Goal: Task Accomplishment & Management: Manage account settings

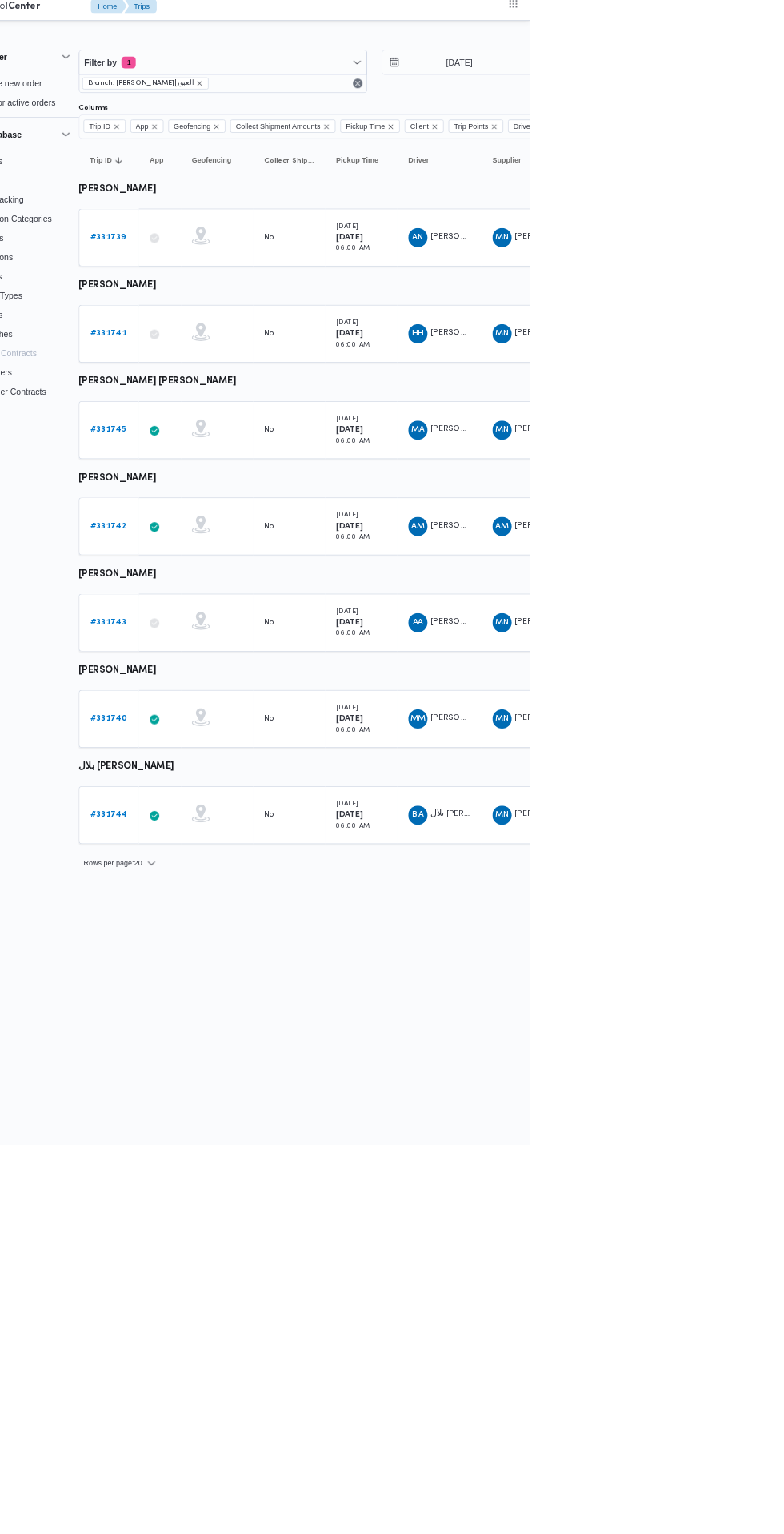
scroll to position [0, 25]
click at [731, 94] on input "[DATE]" at bounding box center [678, 94] width 182 height 32
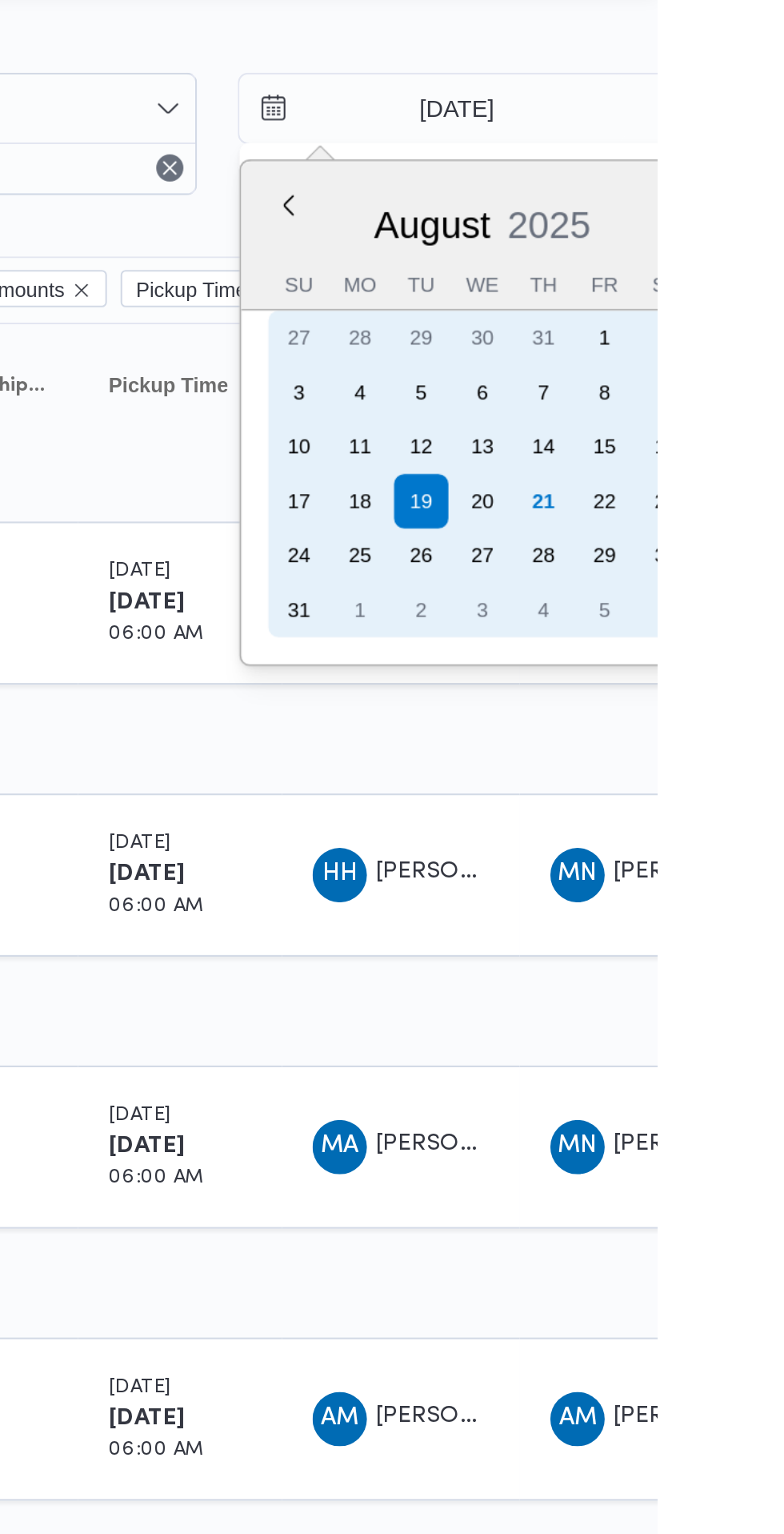
click at [729, 279] on div "21" at bounding box center [730, 278] width 26 height 26
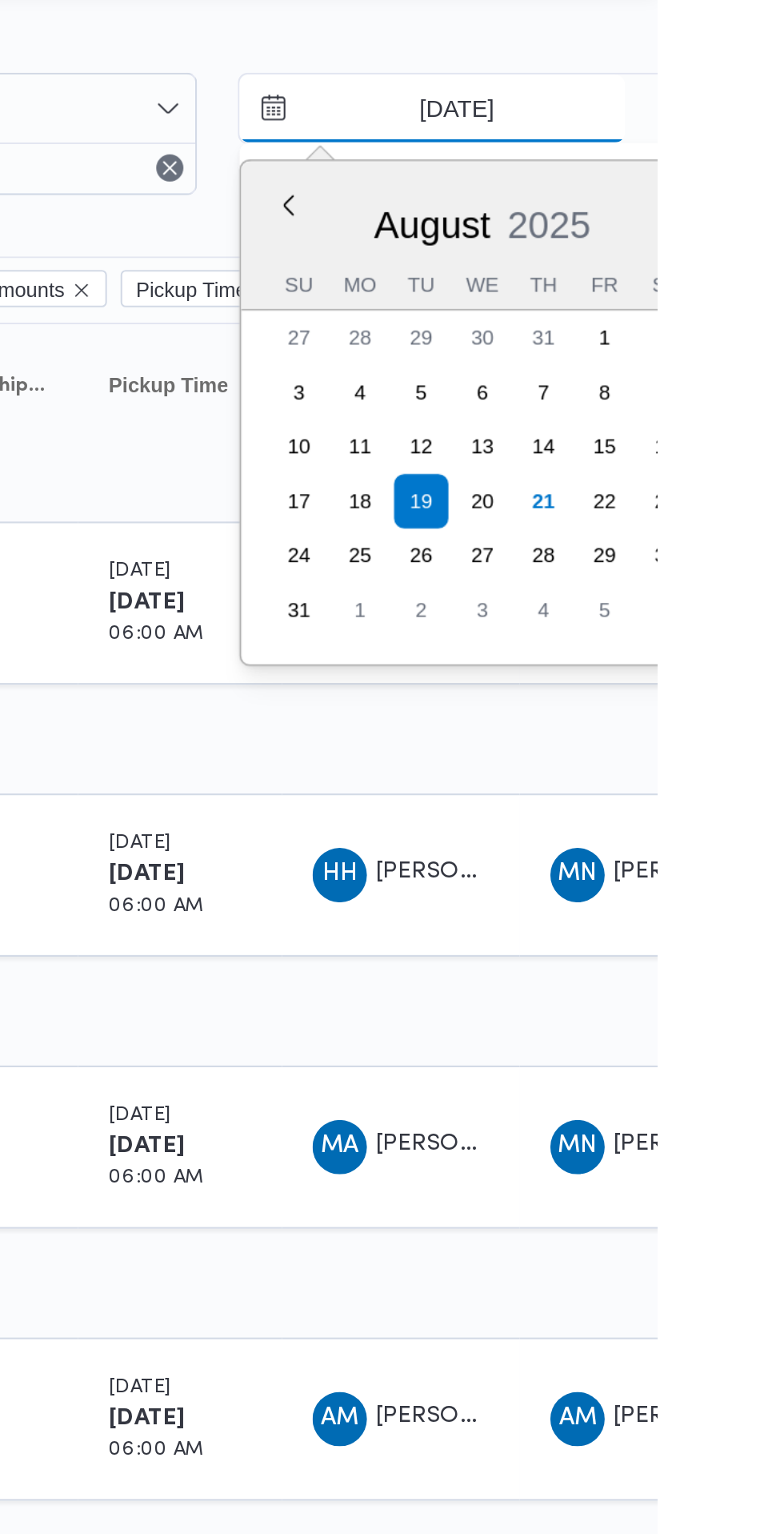
type input "21/8/2025"
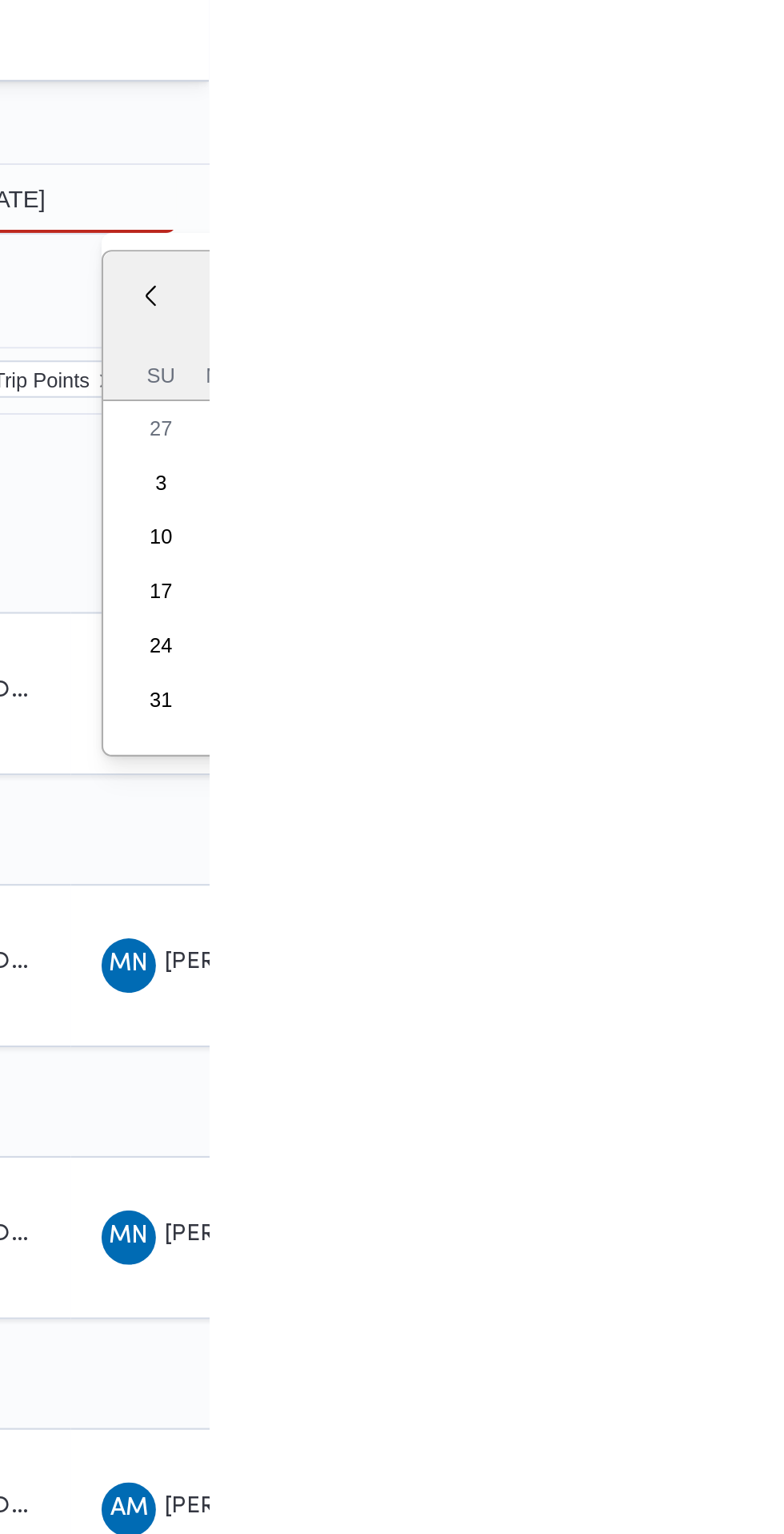
type input "21/8/2025"
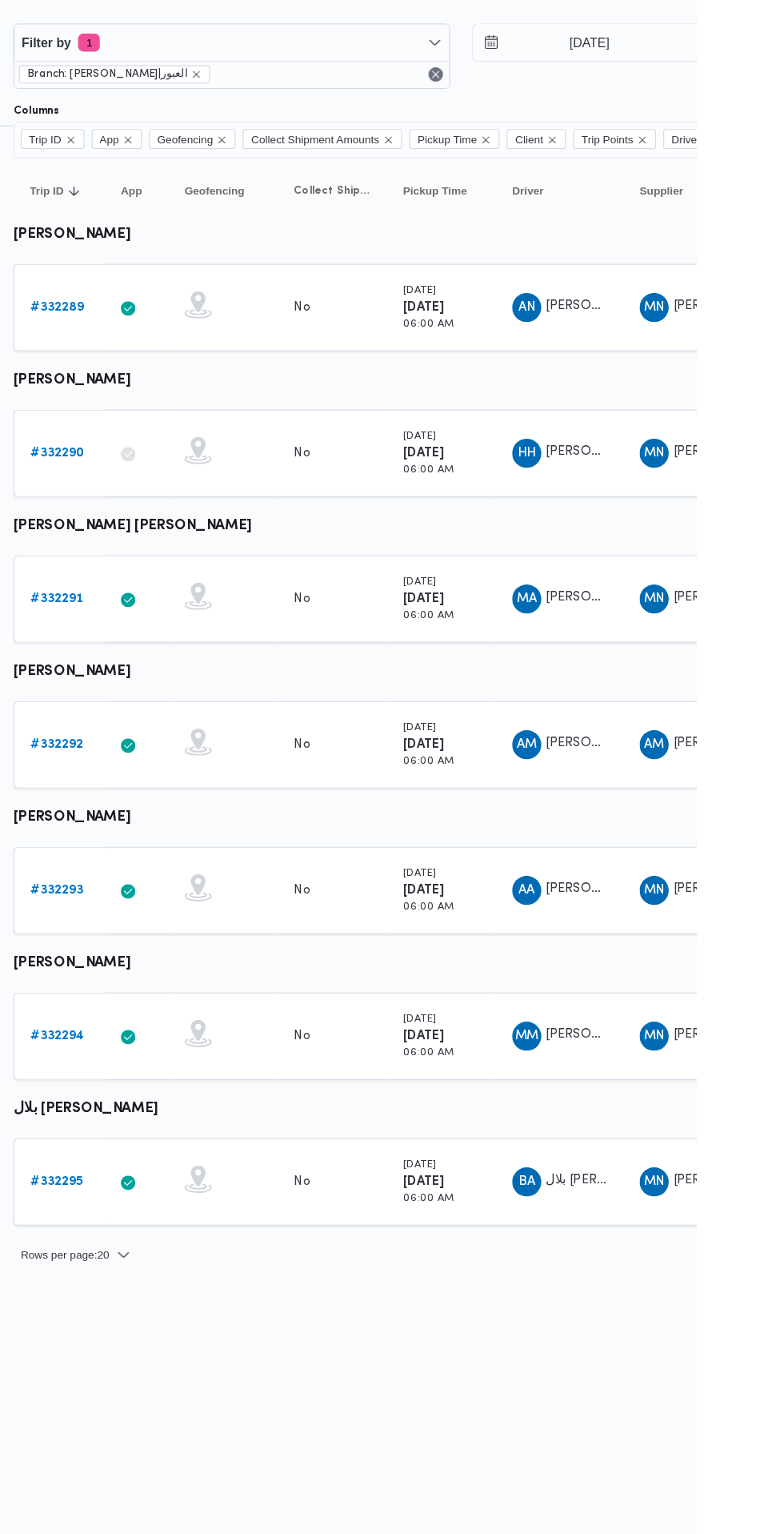
scroll to position [0, 25]
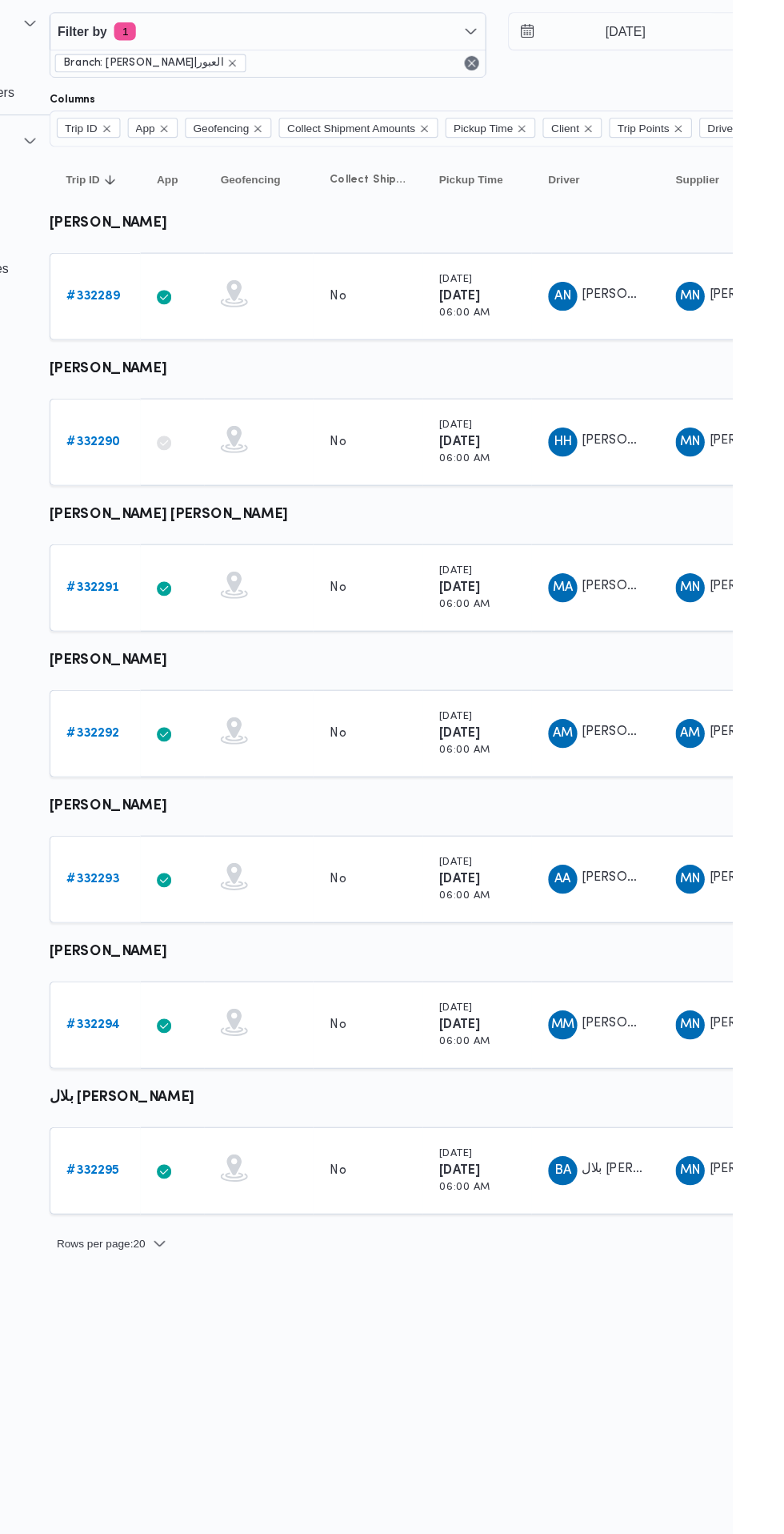
click at [223, 965] on b "# 332294" at bounding box center [223, 966] width 47 height 10
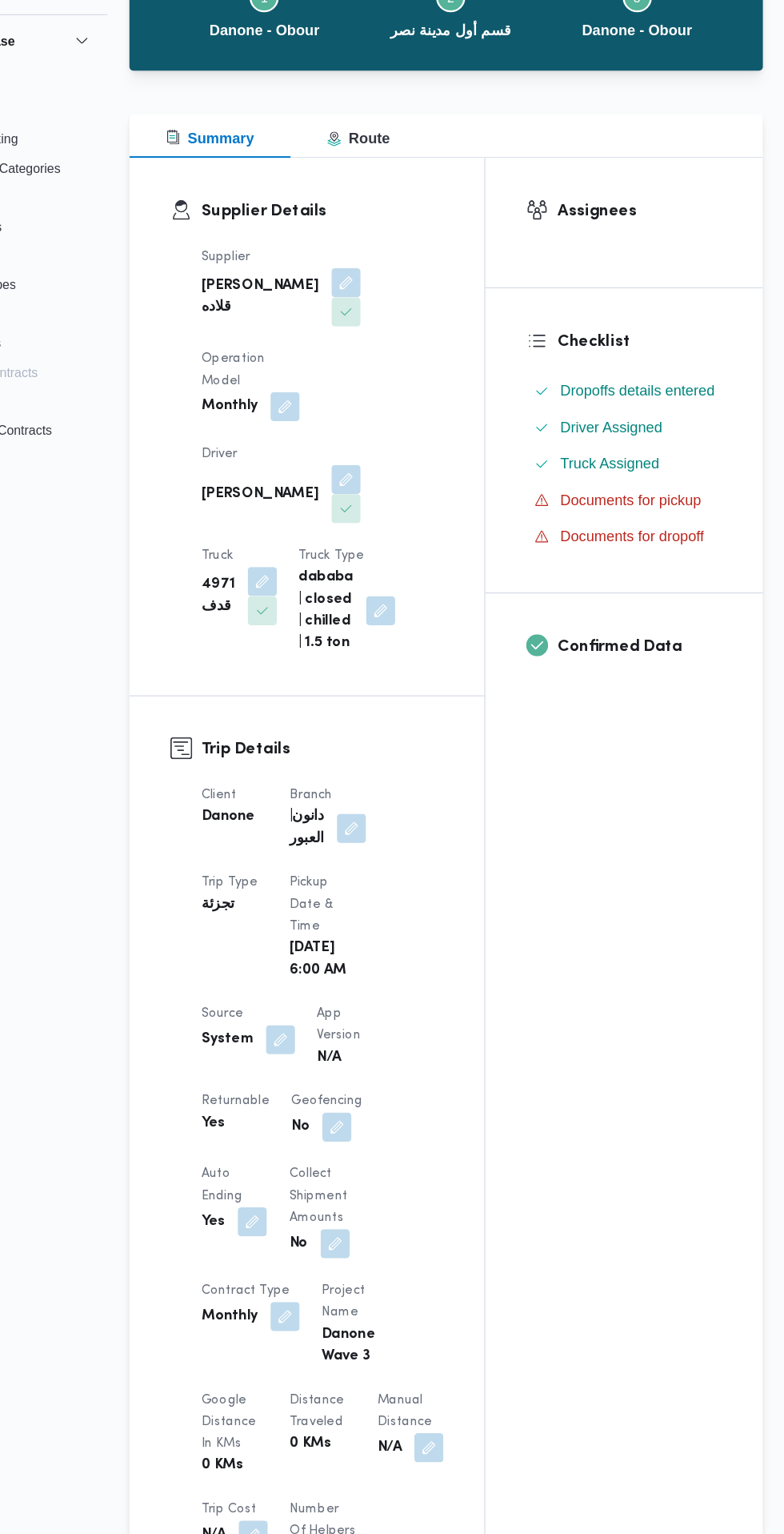
click at [333, 1078] on button "button" at bounding box center [341, 1067] width 26 height 26
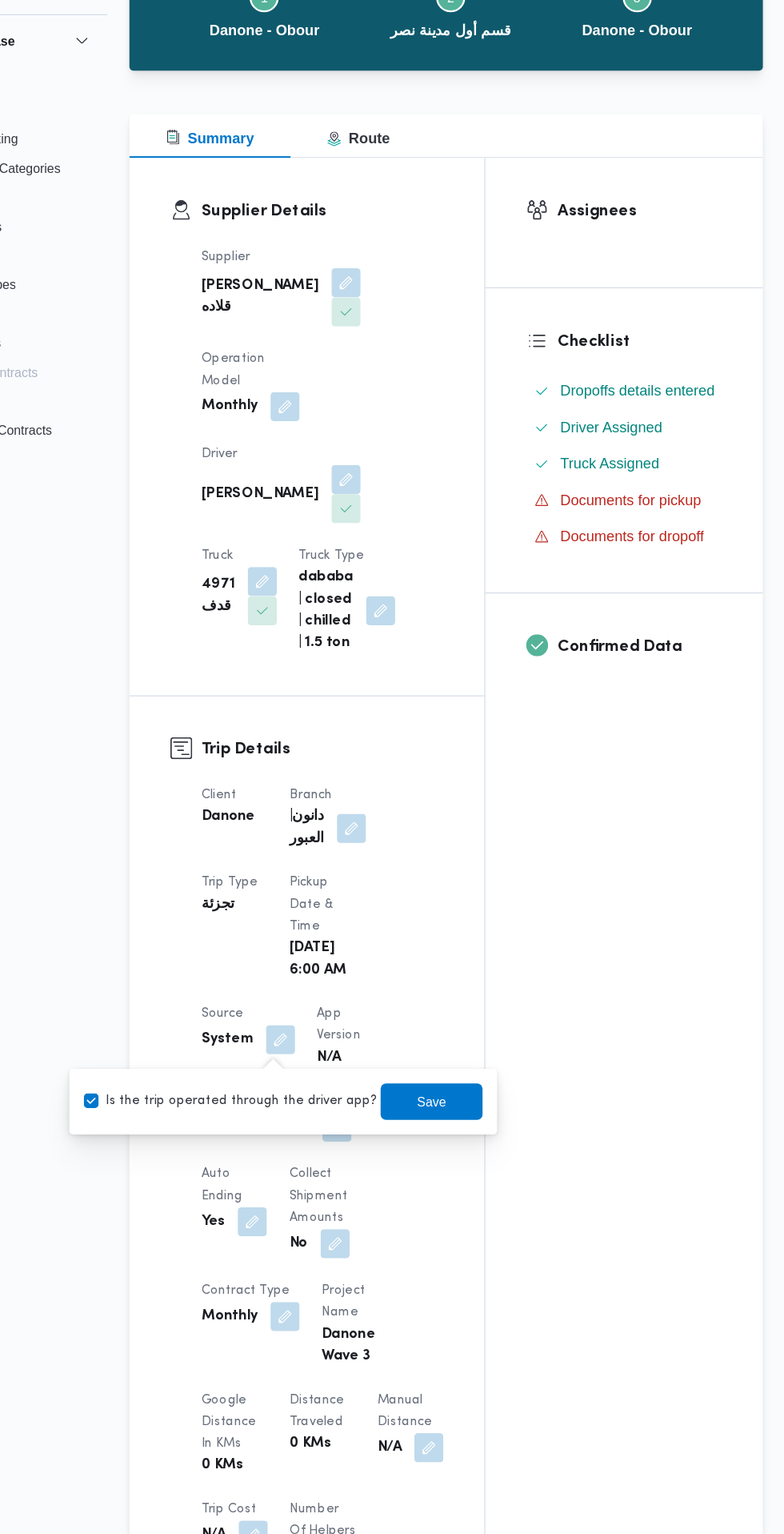
click at [312, 1114] on label "Is the trip operated through the driver app?" at bounding box center [297, 1122] width 258 height 19
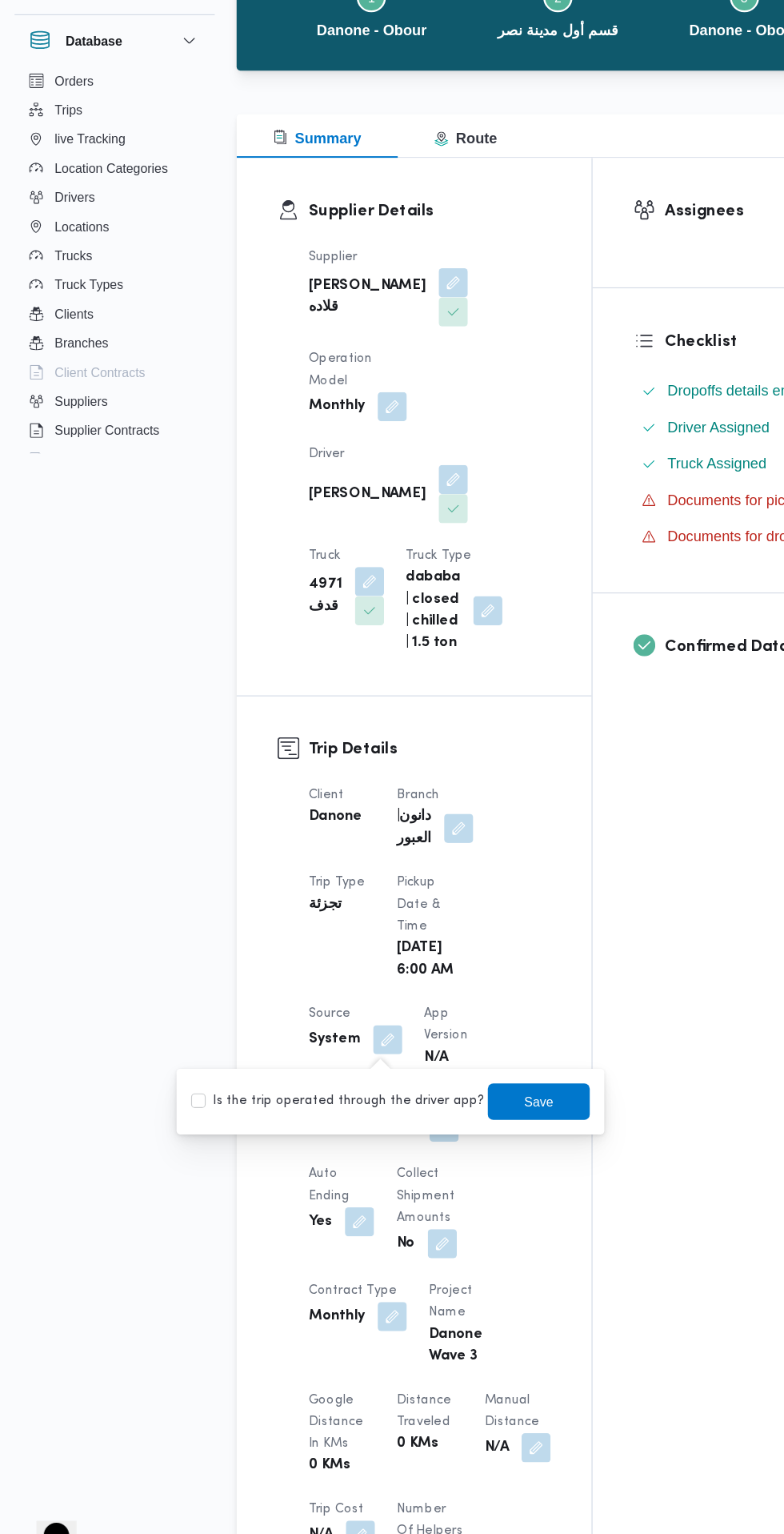
click at [382, 1119] on label "Is the trip operated through the driver app?" at bounding box center [297, 1122] width 258 height 19
click at [348, 1122] on label "Is the trip operated through the driver app?" at bounding box center [297, 1122] width 258 height 19
checkbox input "false"
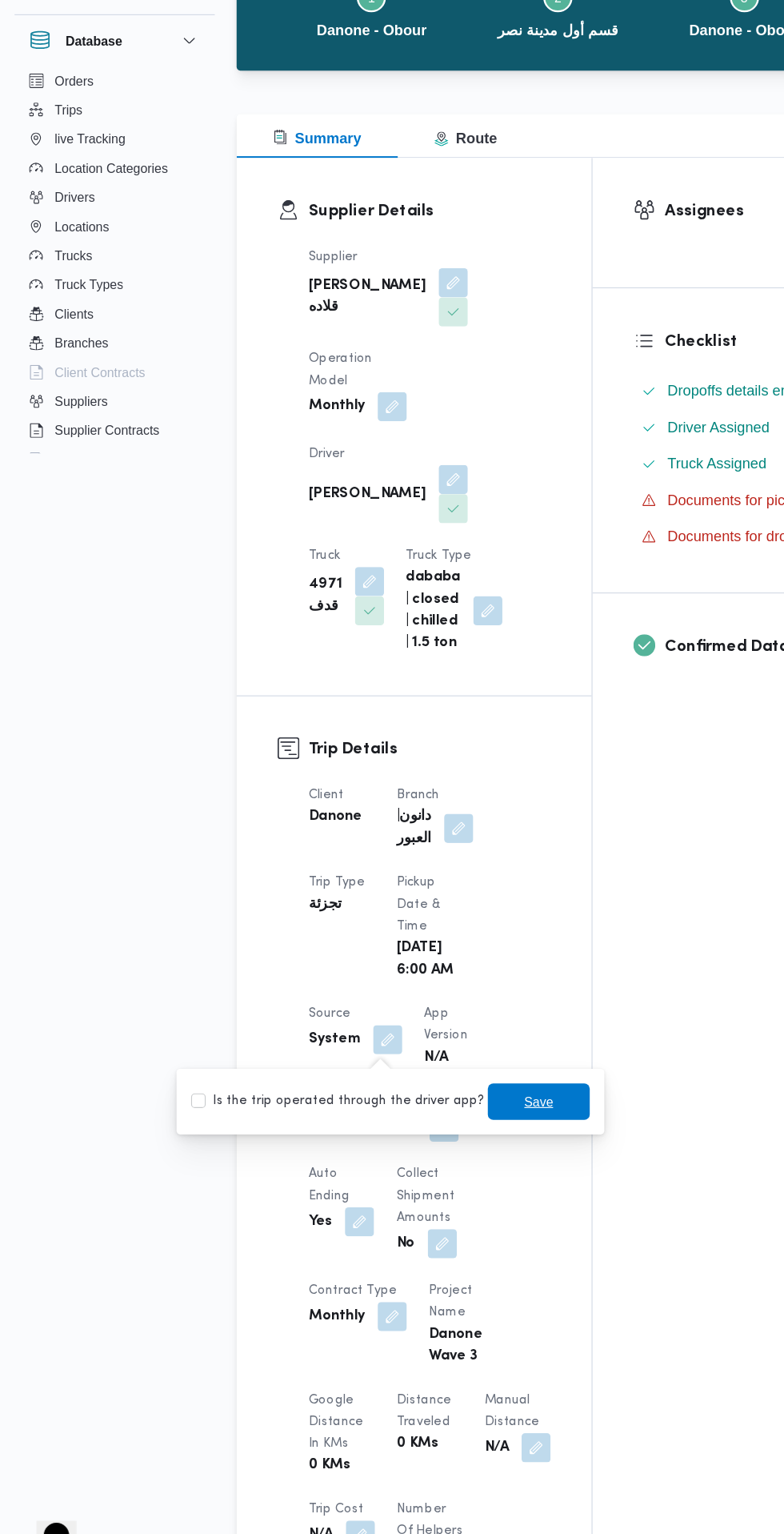
click at [486, 1135] on span "Save" at bounding box center [473, 1122] width 90 height 32
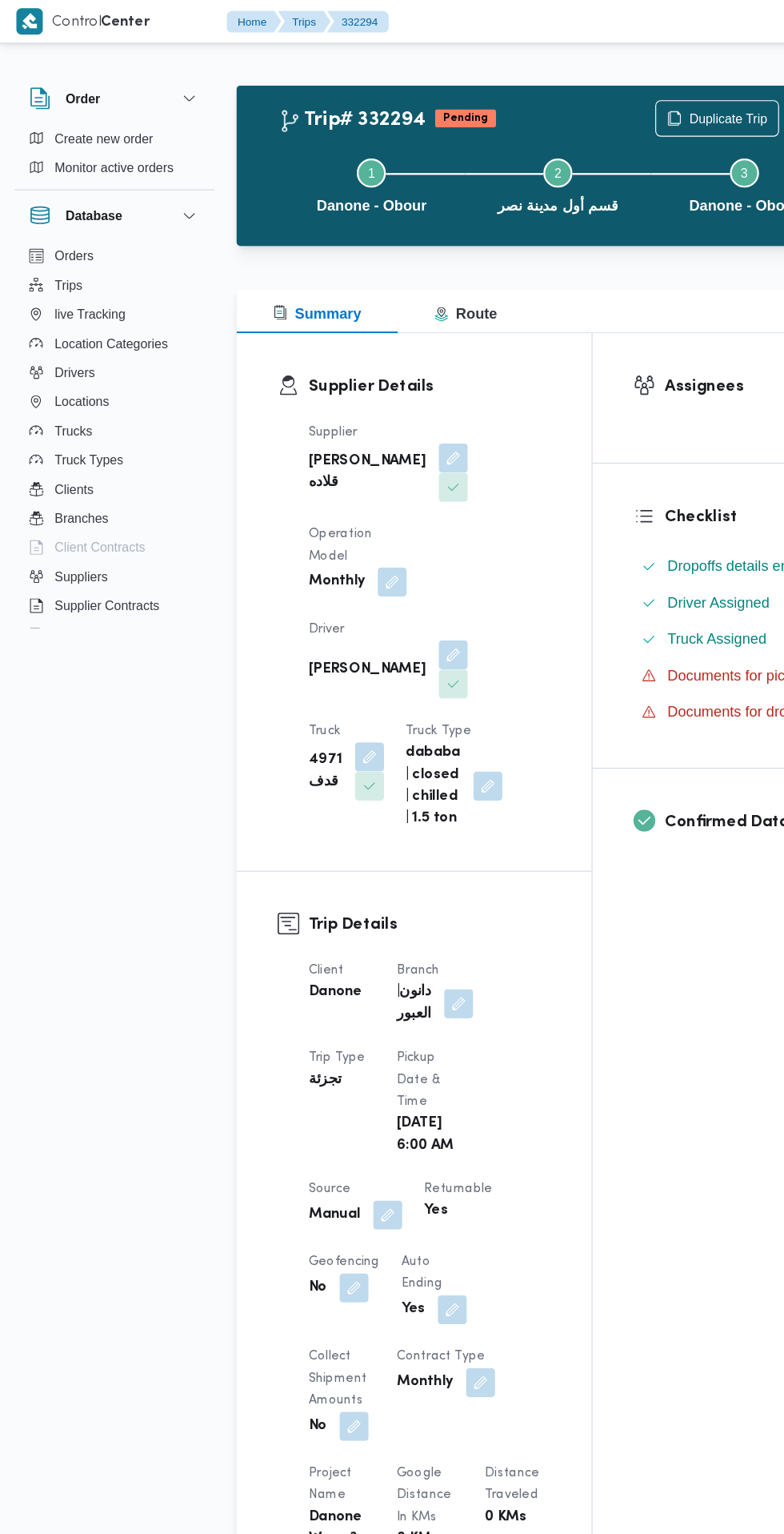
click at [385, 562] on button "button" at bounding box center [398, 575] width 26 height 26
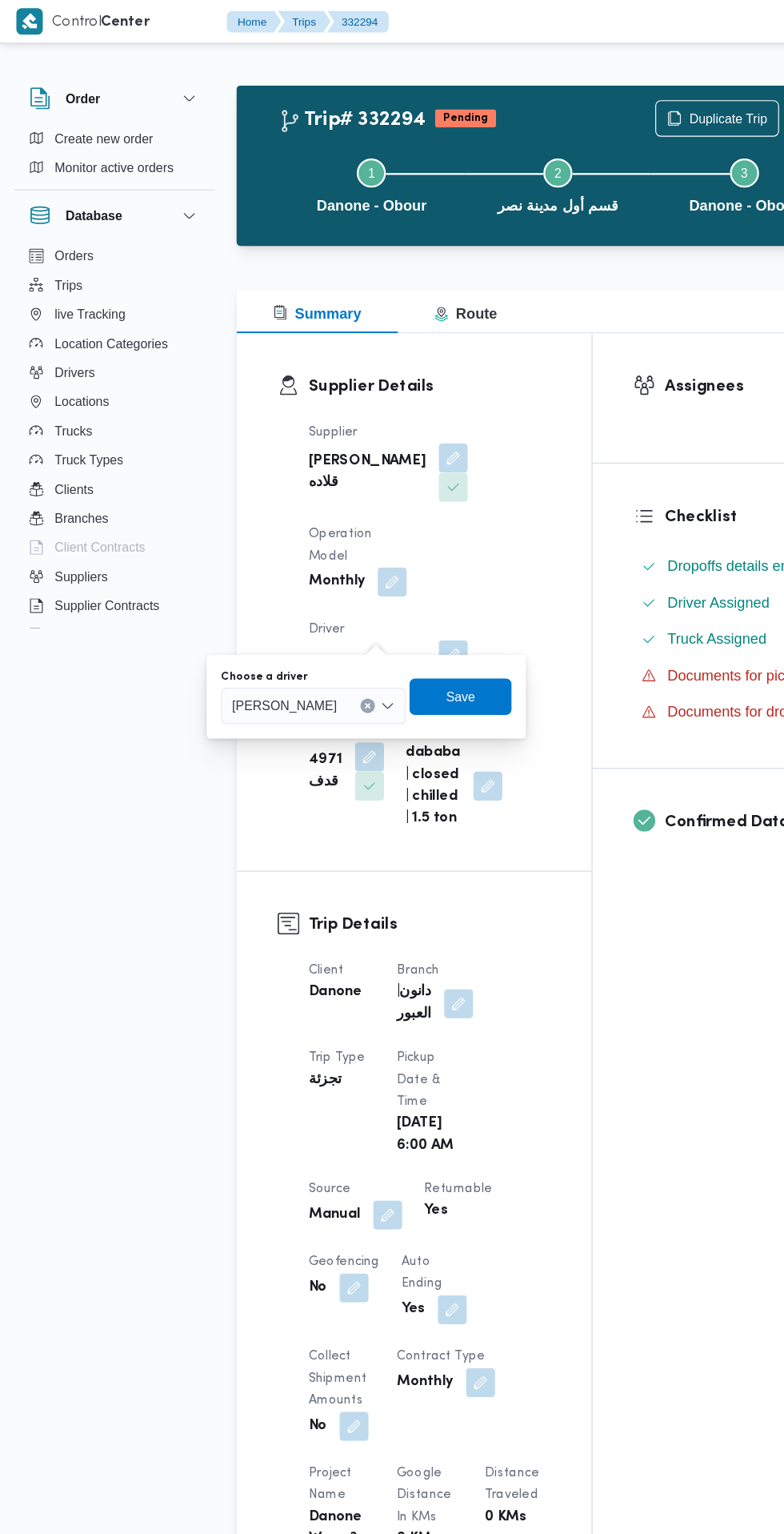
click at [304, 620] on input "Choose a driver" at bounding box center [304, 620] width 2 height 19
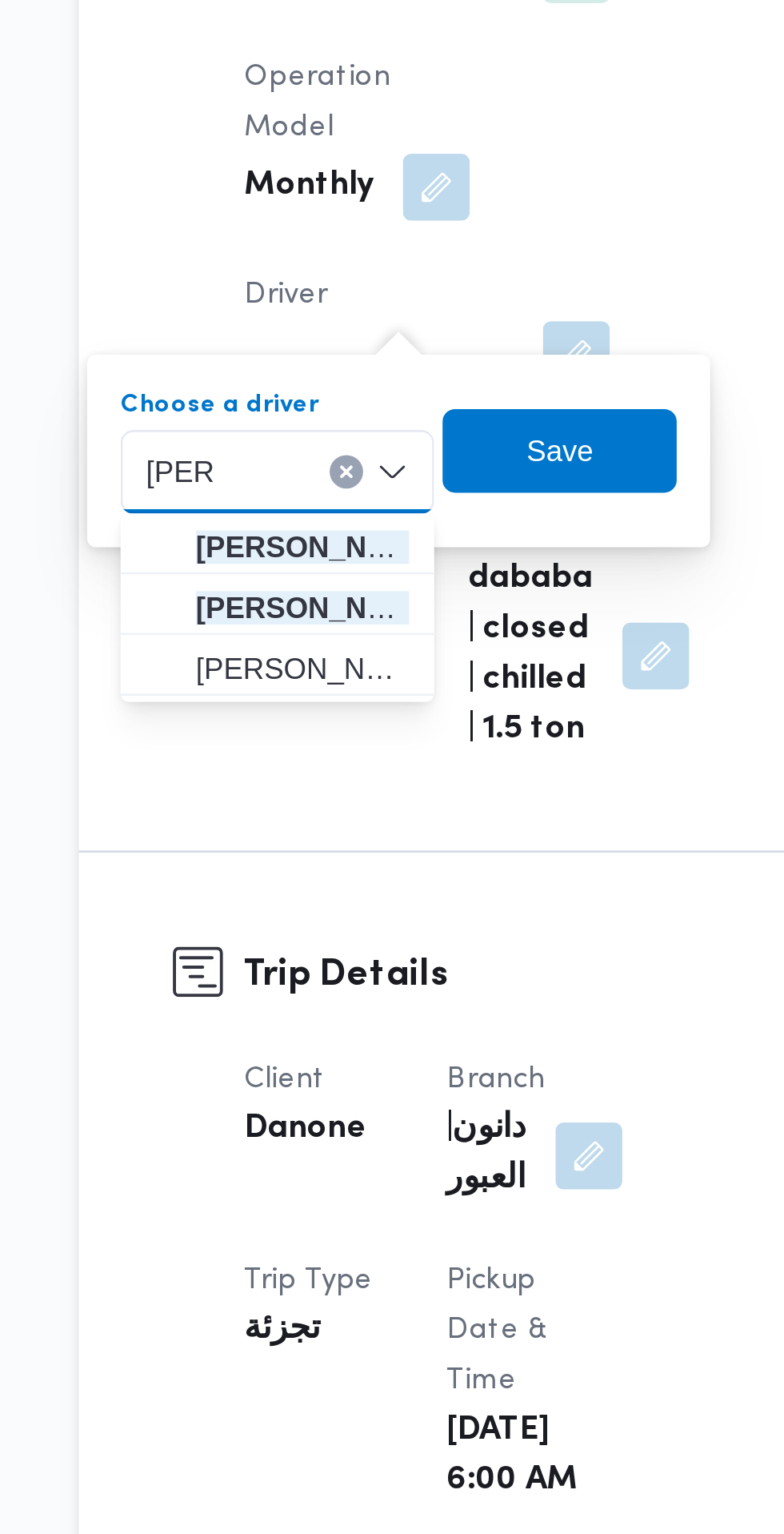
type input "شريف"
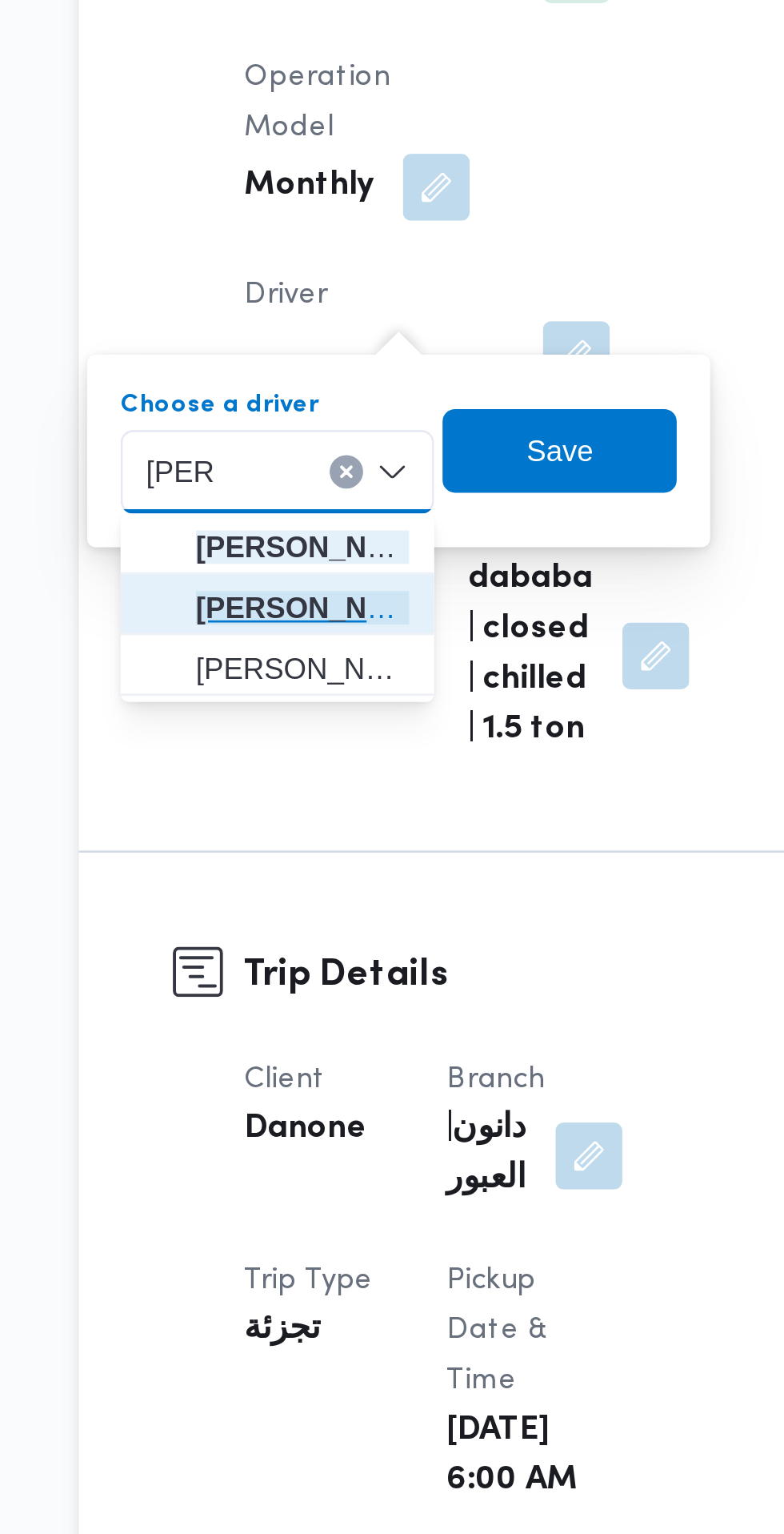
click at [323, 669] on span "شريف مصطفي إسماعيل العقيد" at bounding box center [294, 672] width 81 height 19
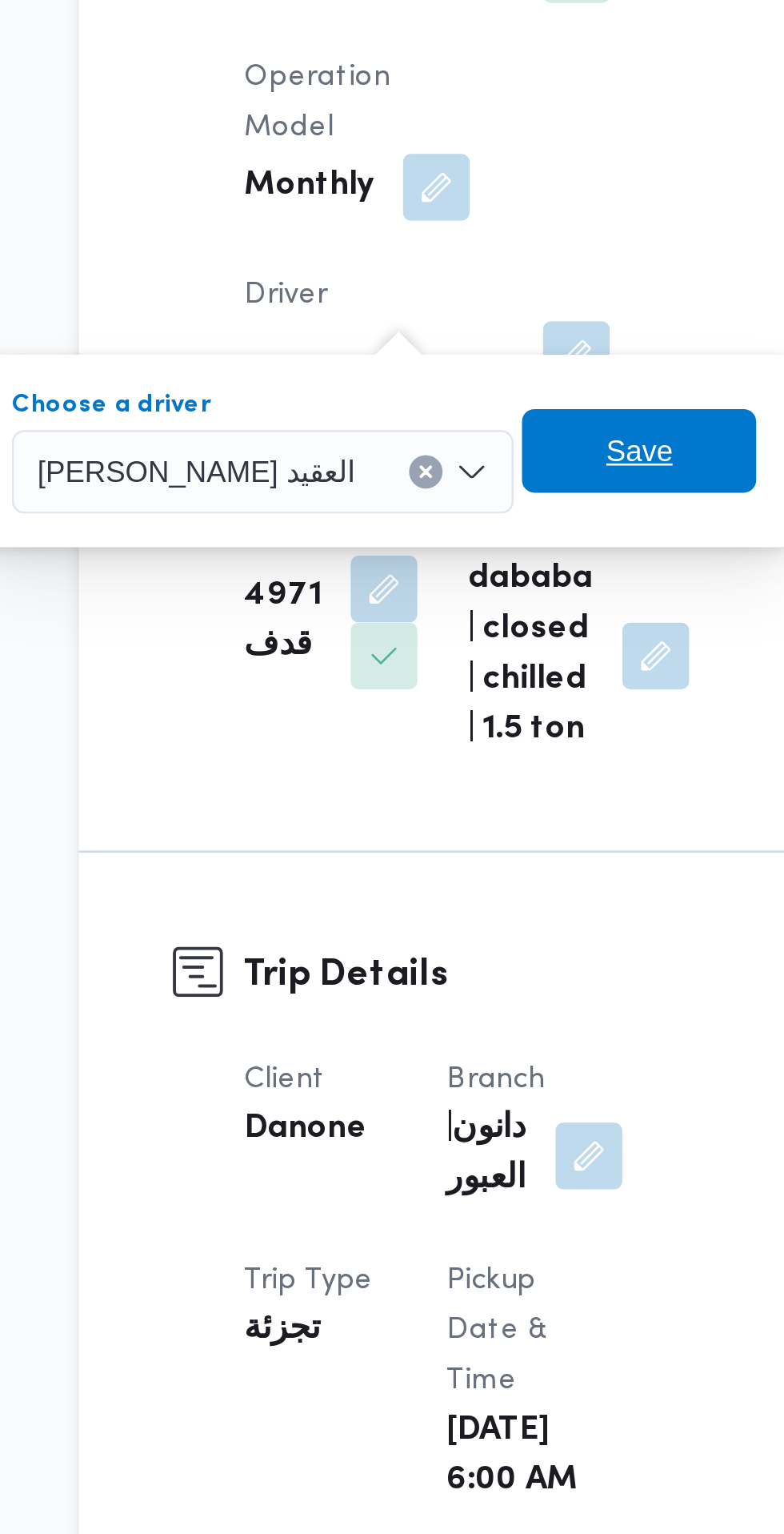
click at [436, 617] on span "Save" at bounding box center [422, 612] width 26 height 19
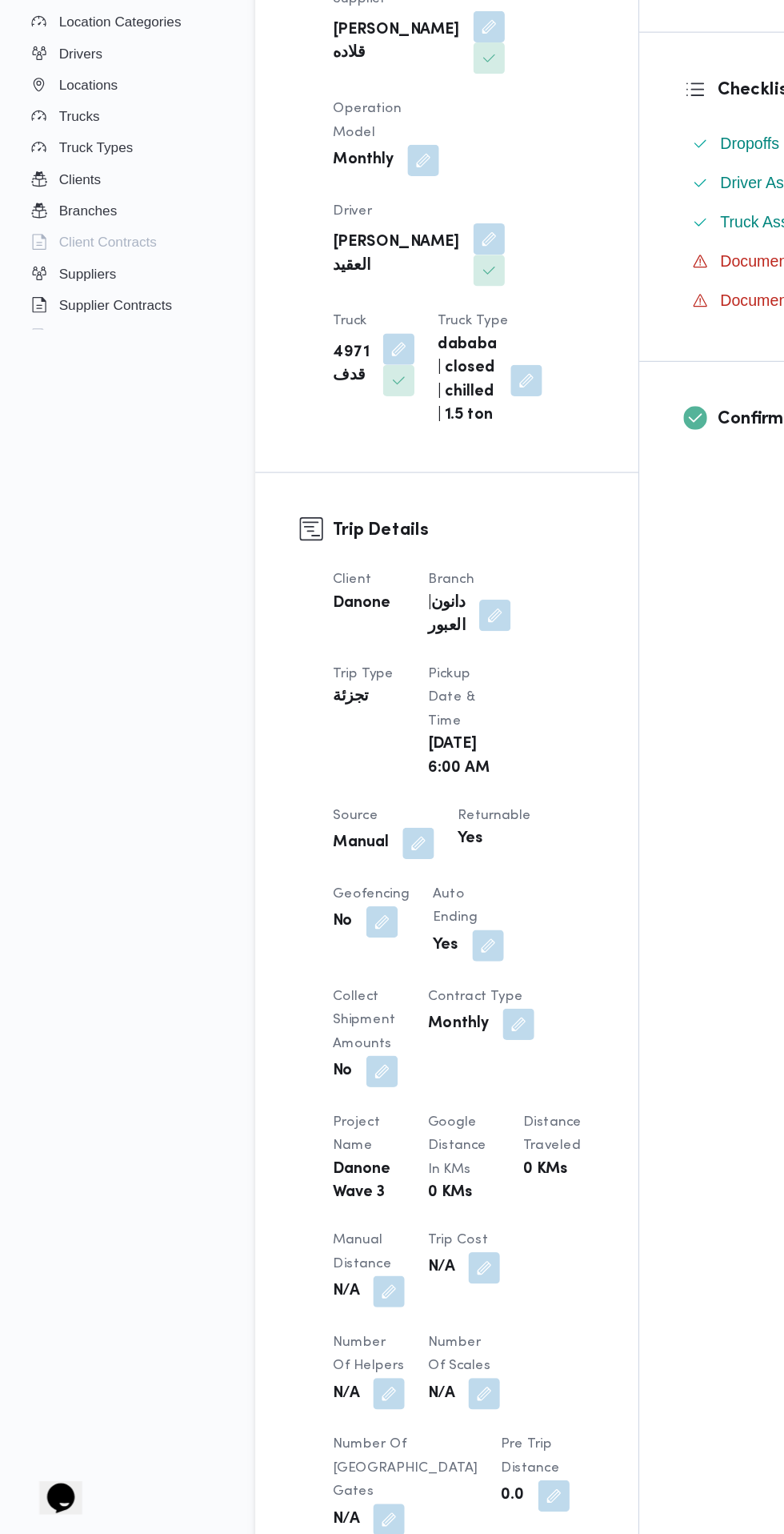
scroll to position [638, 0]
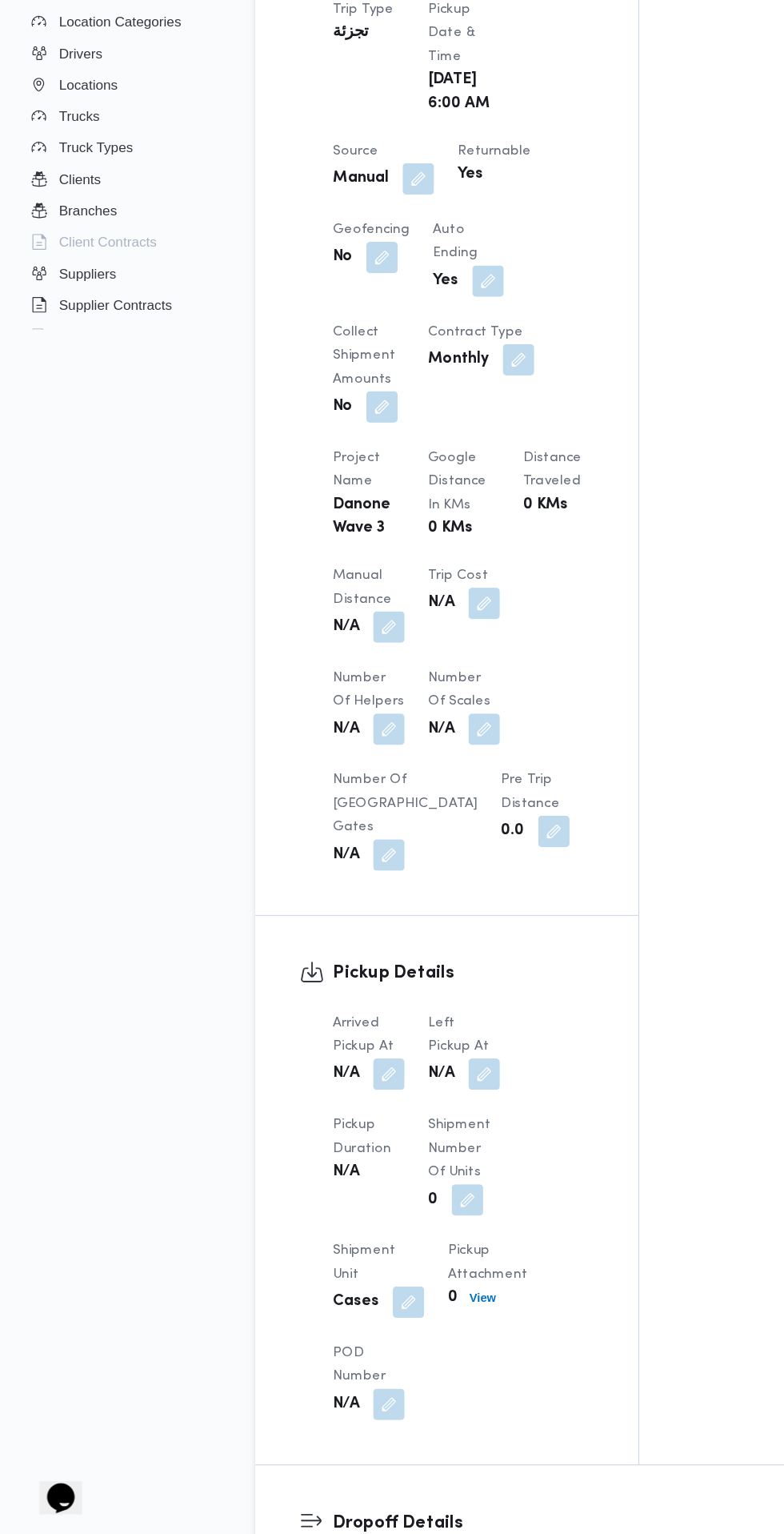
click at [323, 1165] on button "button" at bounding box center [316, 1158] width 26 height 26
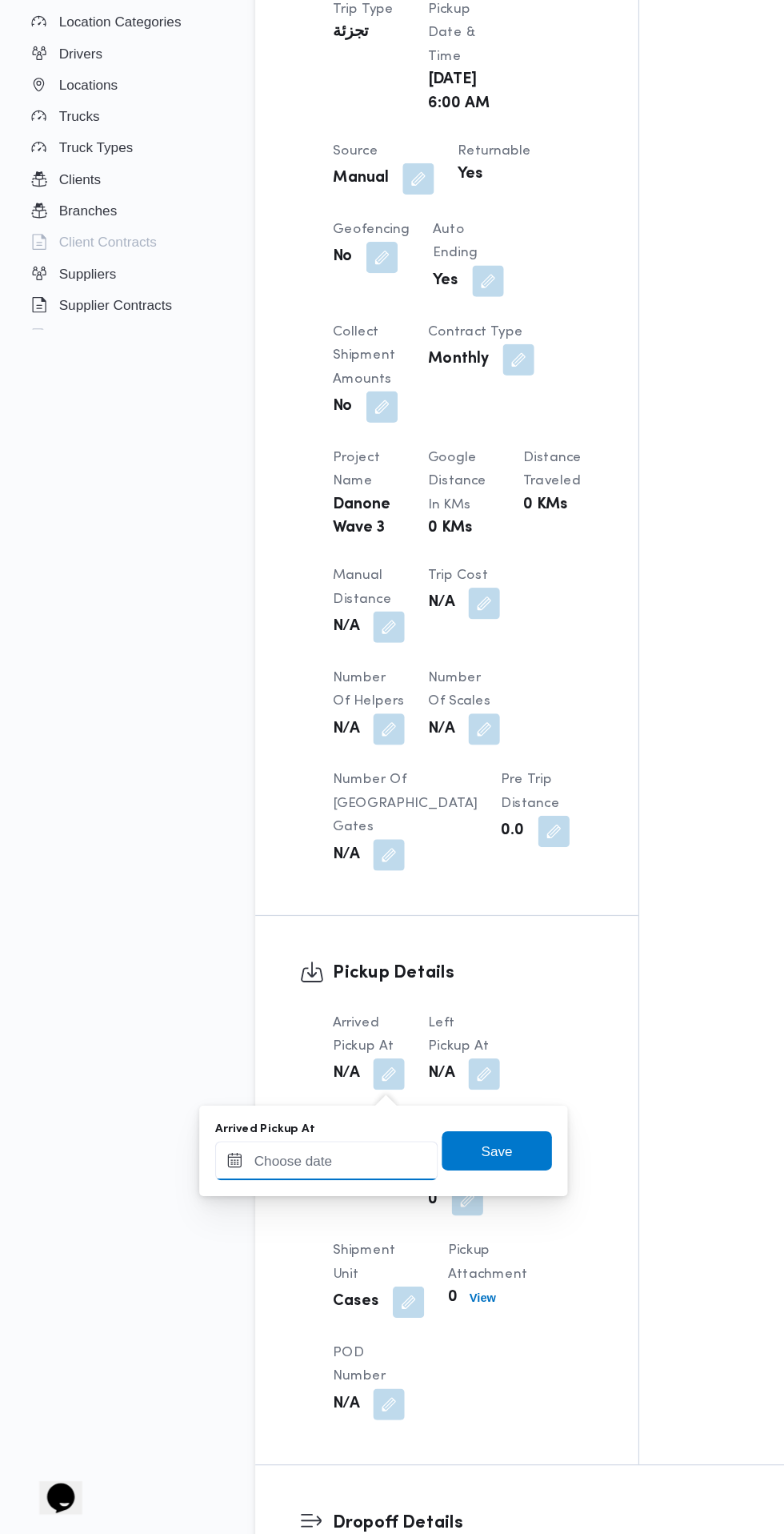
click at [301, 1222] on input "Arrived Pickup At" at bounding box center [266, 1229] width 182 height 32
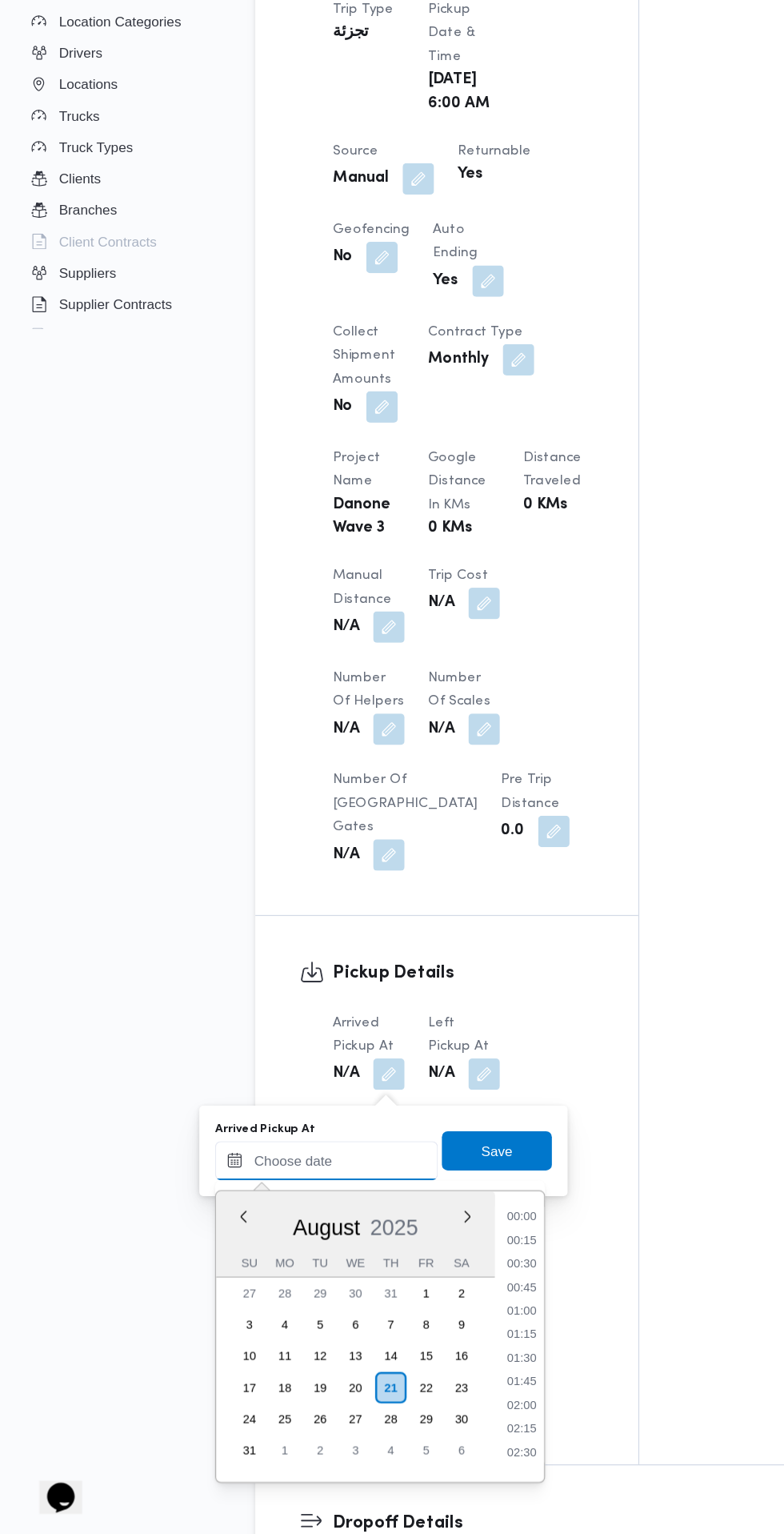
scroll to position [543, 0]
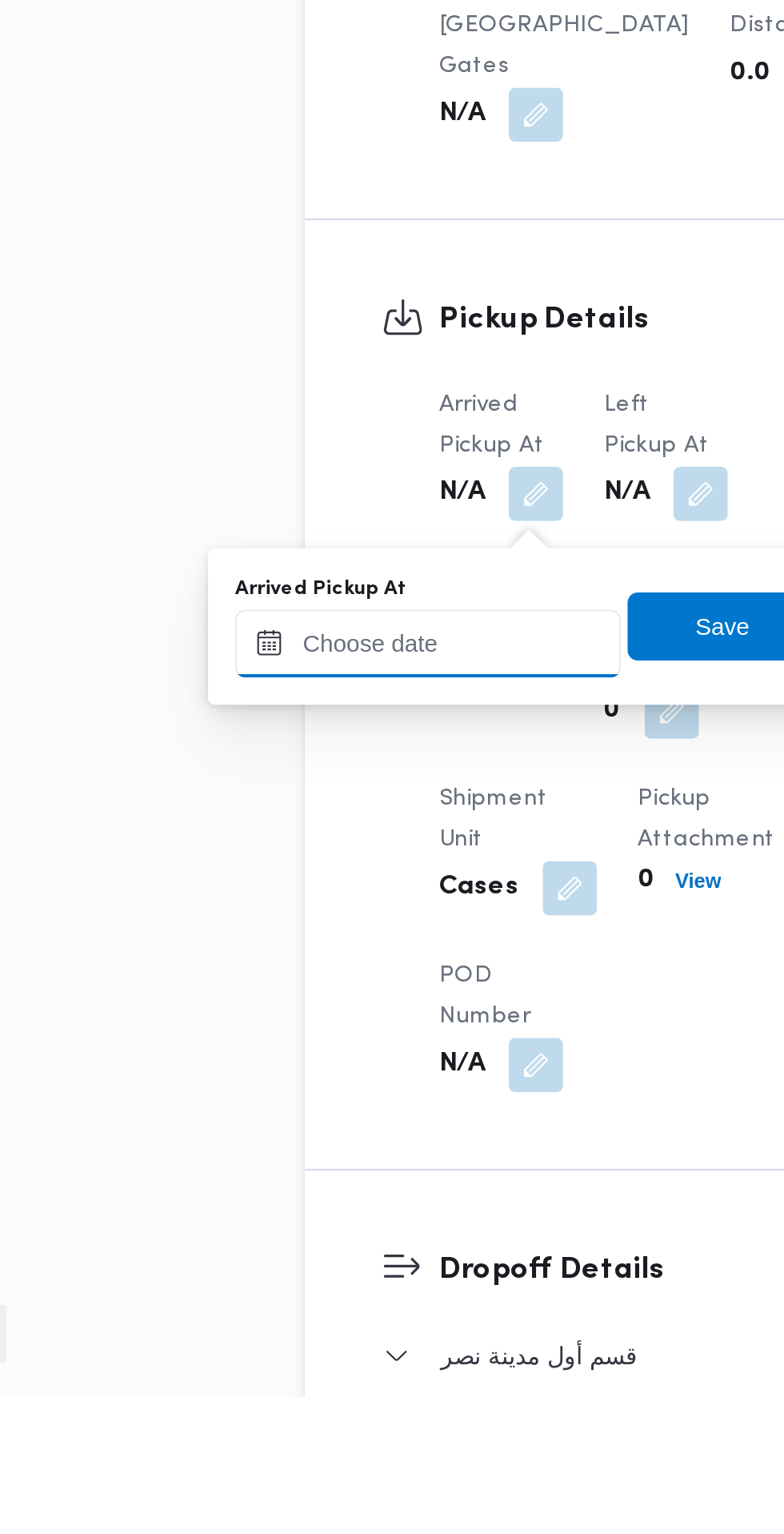
click at [303, 1178] on input "Arrived Pickup At" at bounding box center [266, 1179] width 182 height 32
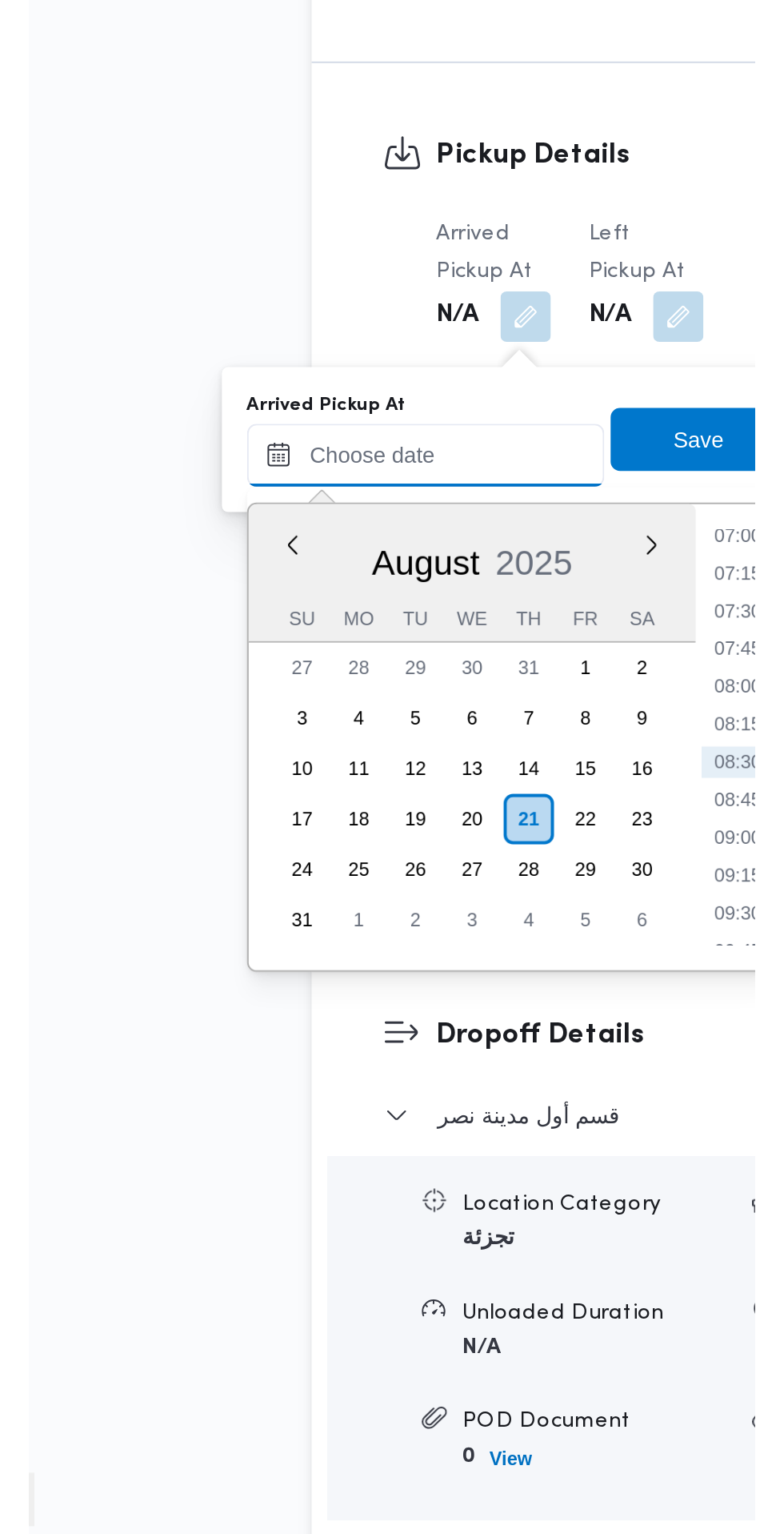
scroll to position [780, 0]
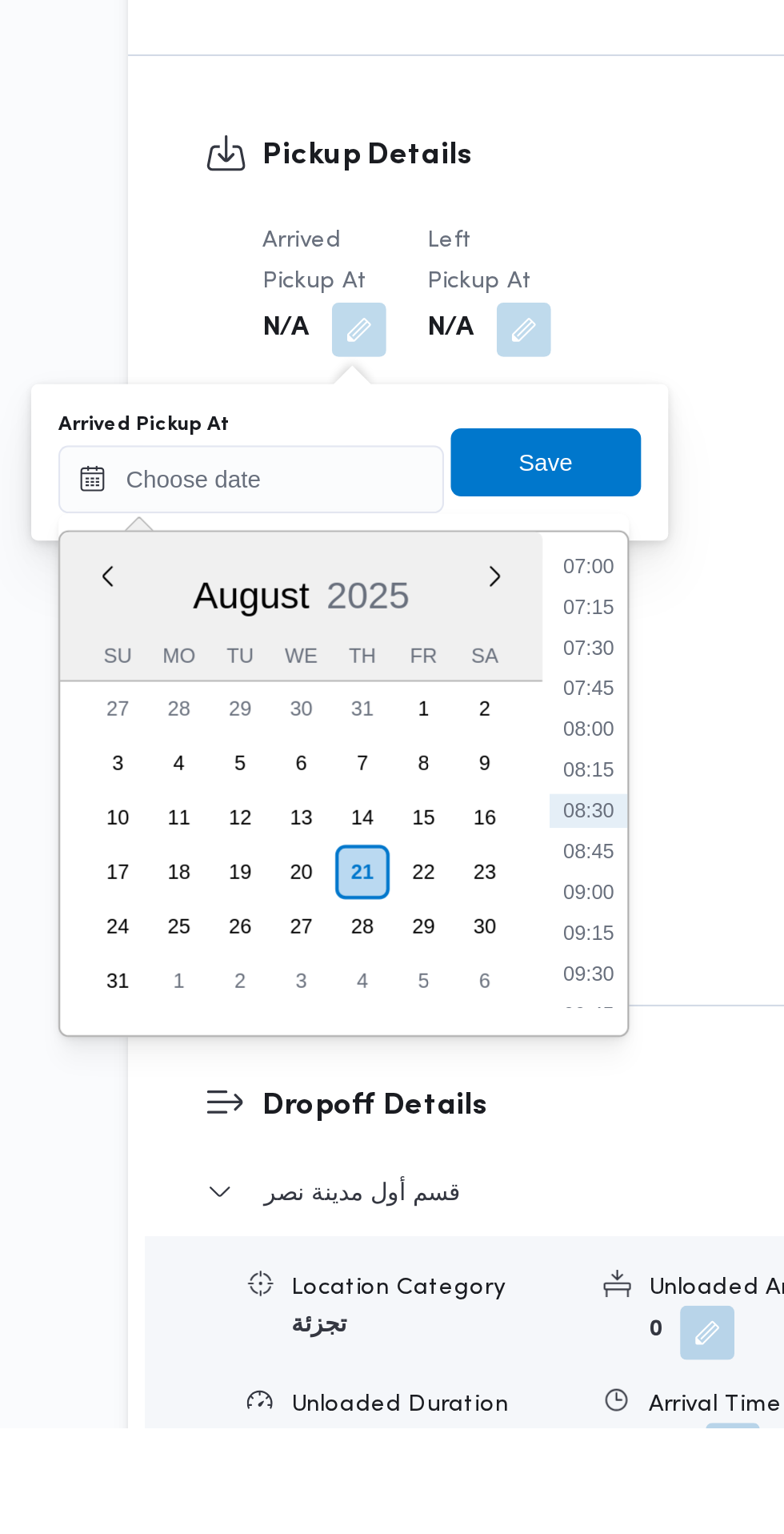
click at [432, 1167] on li "07:30" at bounding box center [424, 1166] width 37 height 16
type input "21/08/2025 07:30"
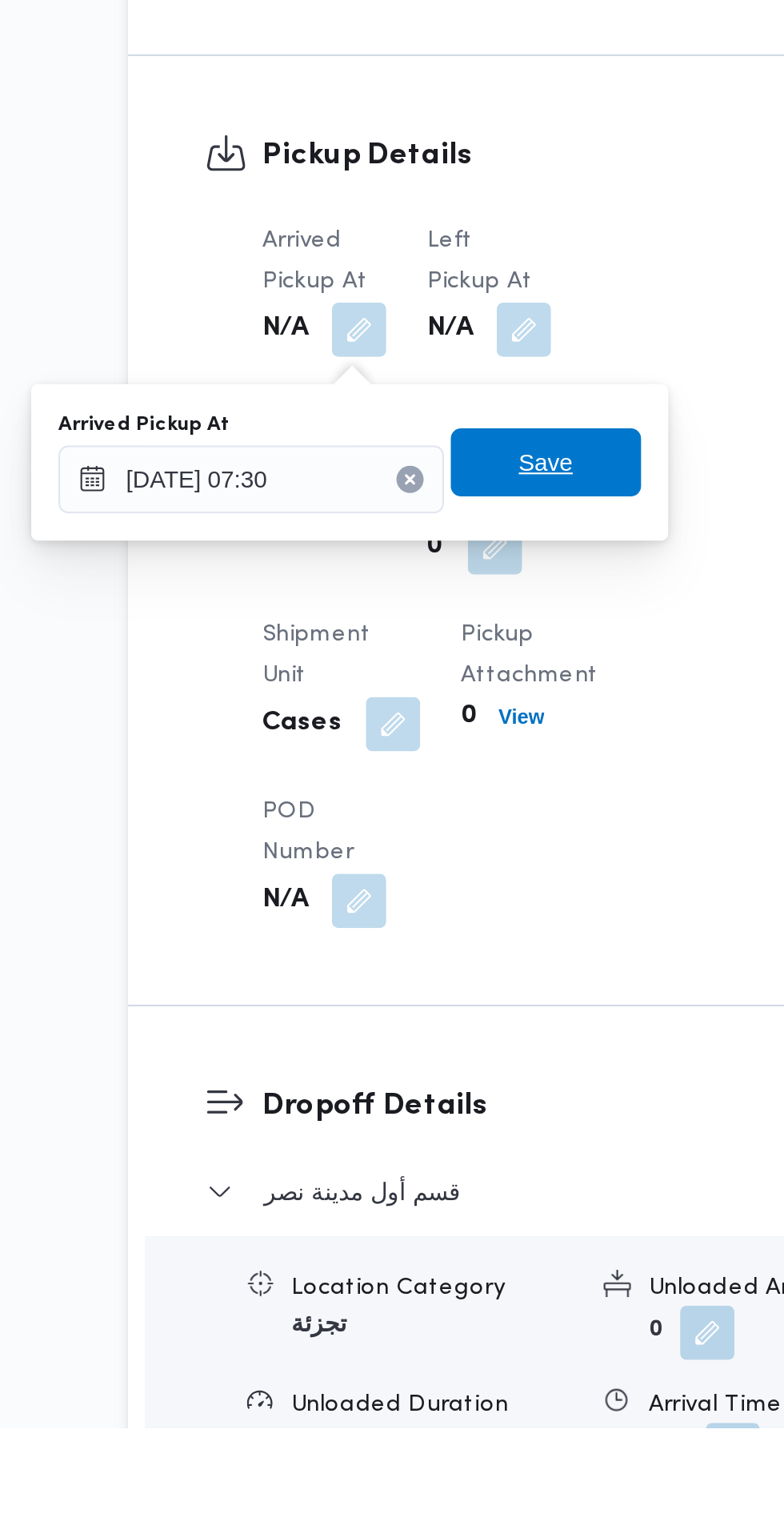
click at [436, 1082] on span "Save" at bounding box center [404, 1079] width 90 height 32
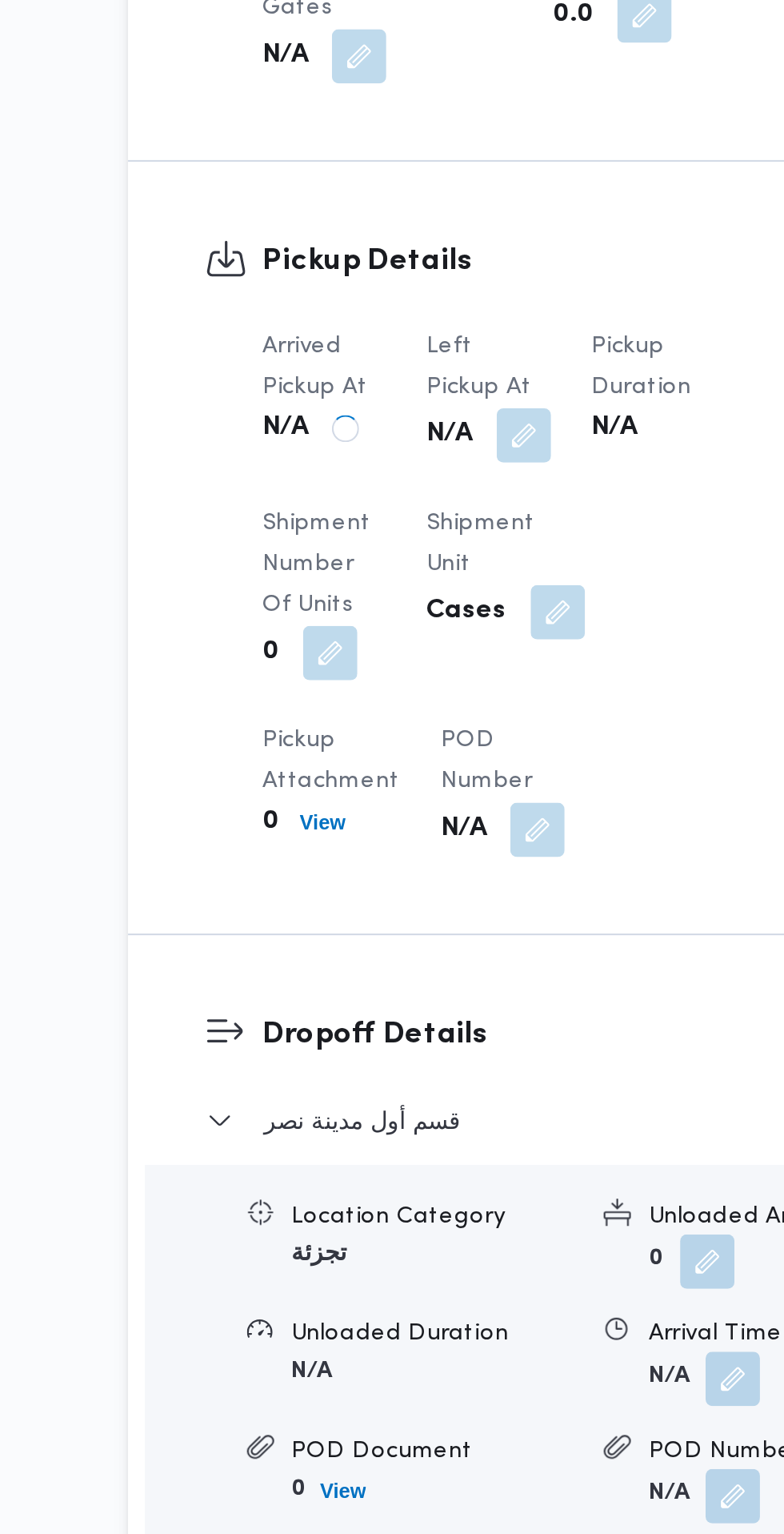
click at [398, 1022] on button "button" at bounding box center [394, 1016] width 26 height 26
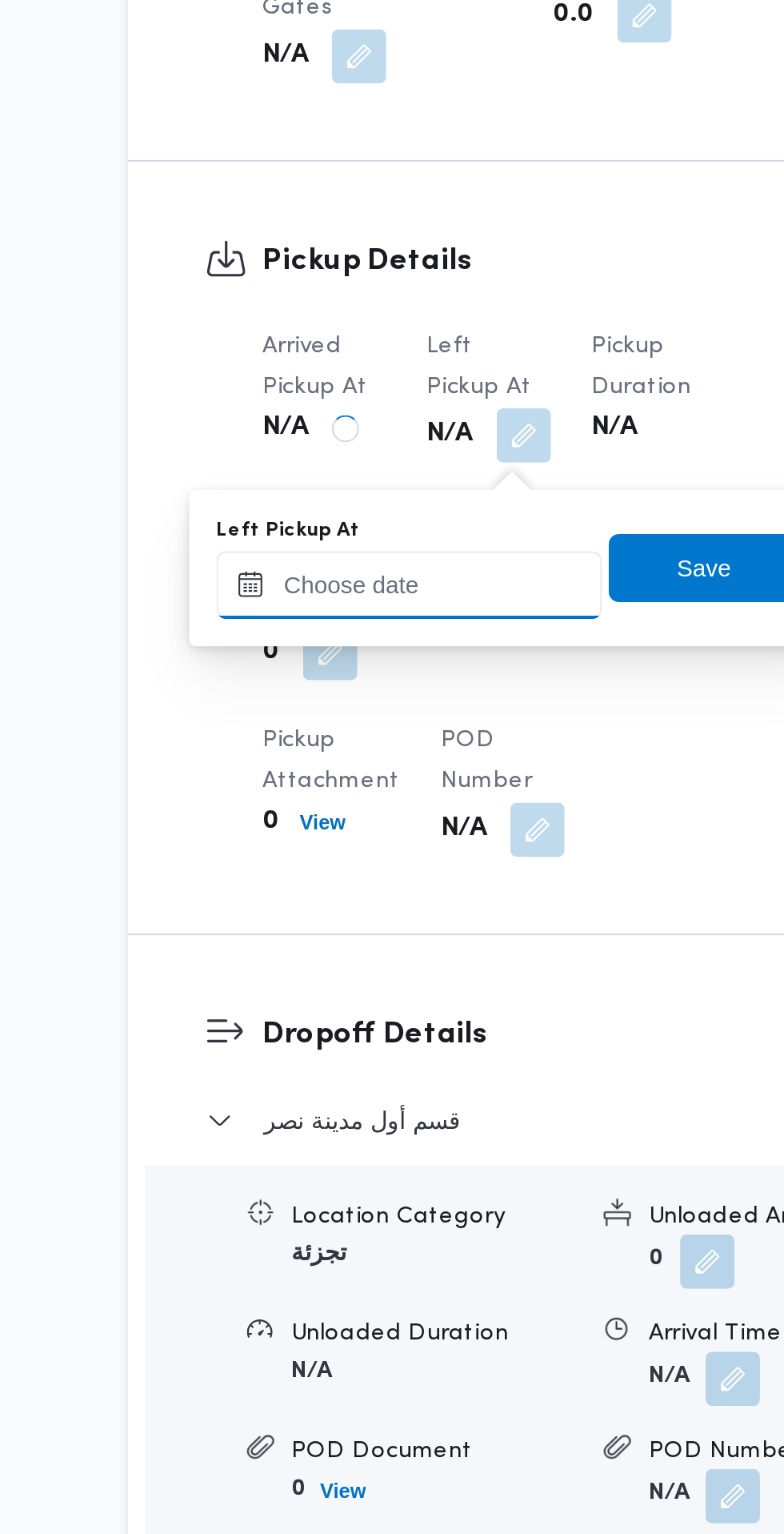
click at [376, 1083] on input "Left Pickup At" at bounding box center [341, 1087] width 182 height 32
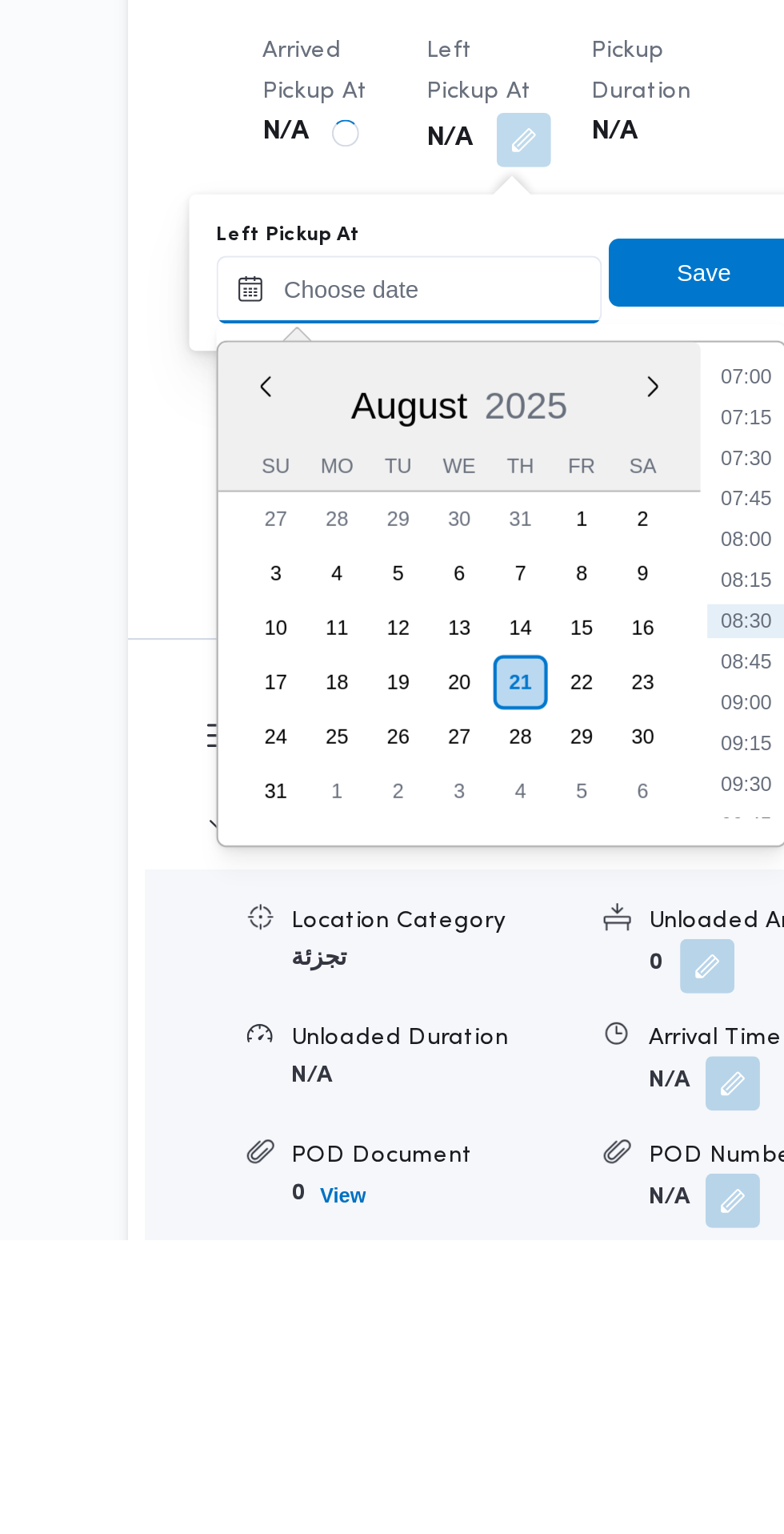
scroll to position [781, 0]
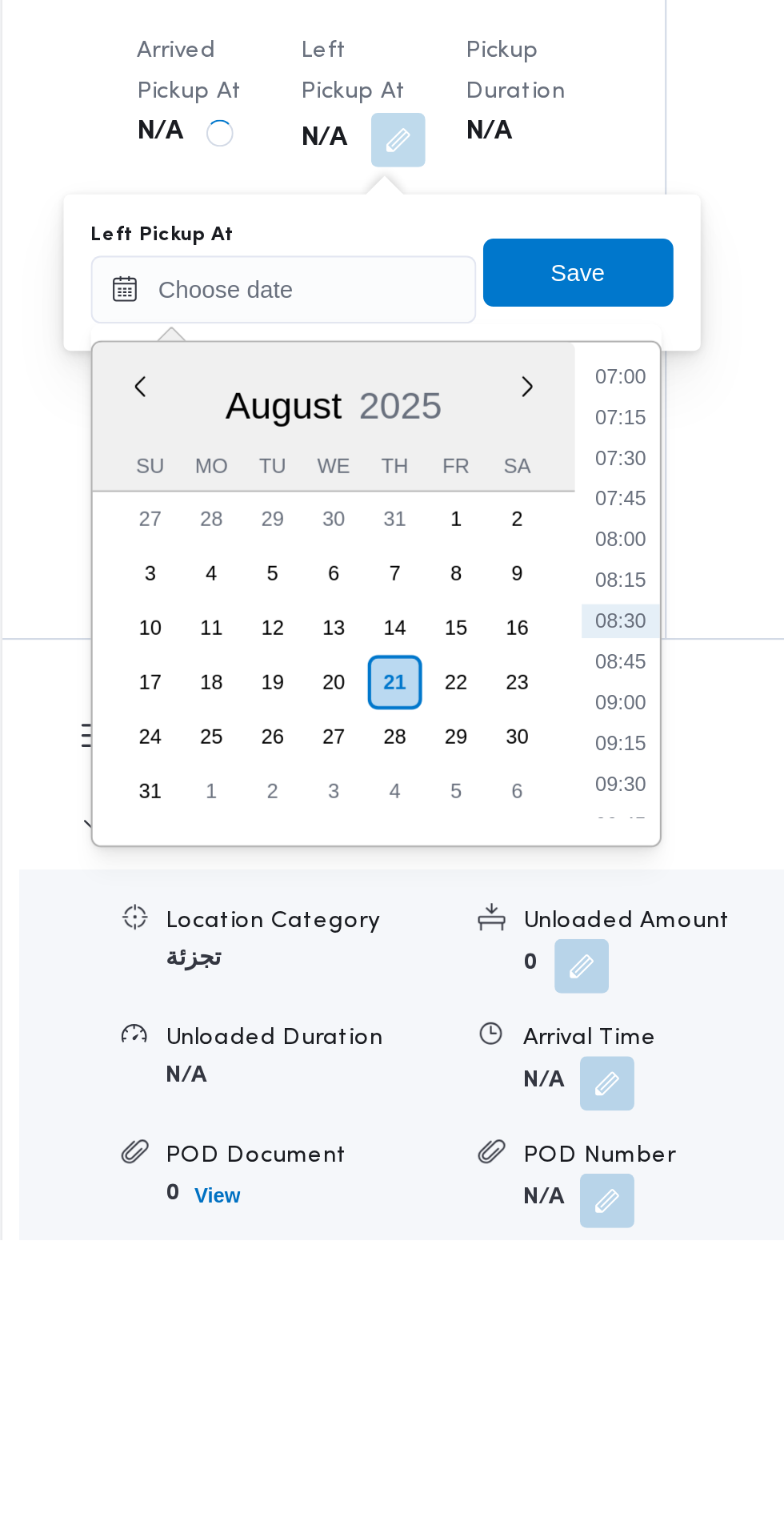
click at [513, 1263] on li "08:45" at bounding box center [499, 1261] width 37 height 16
type input "21/08/2025 08:45"
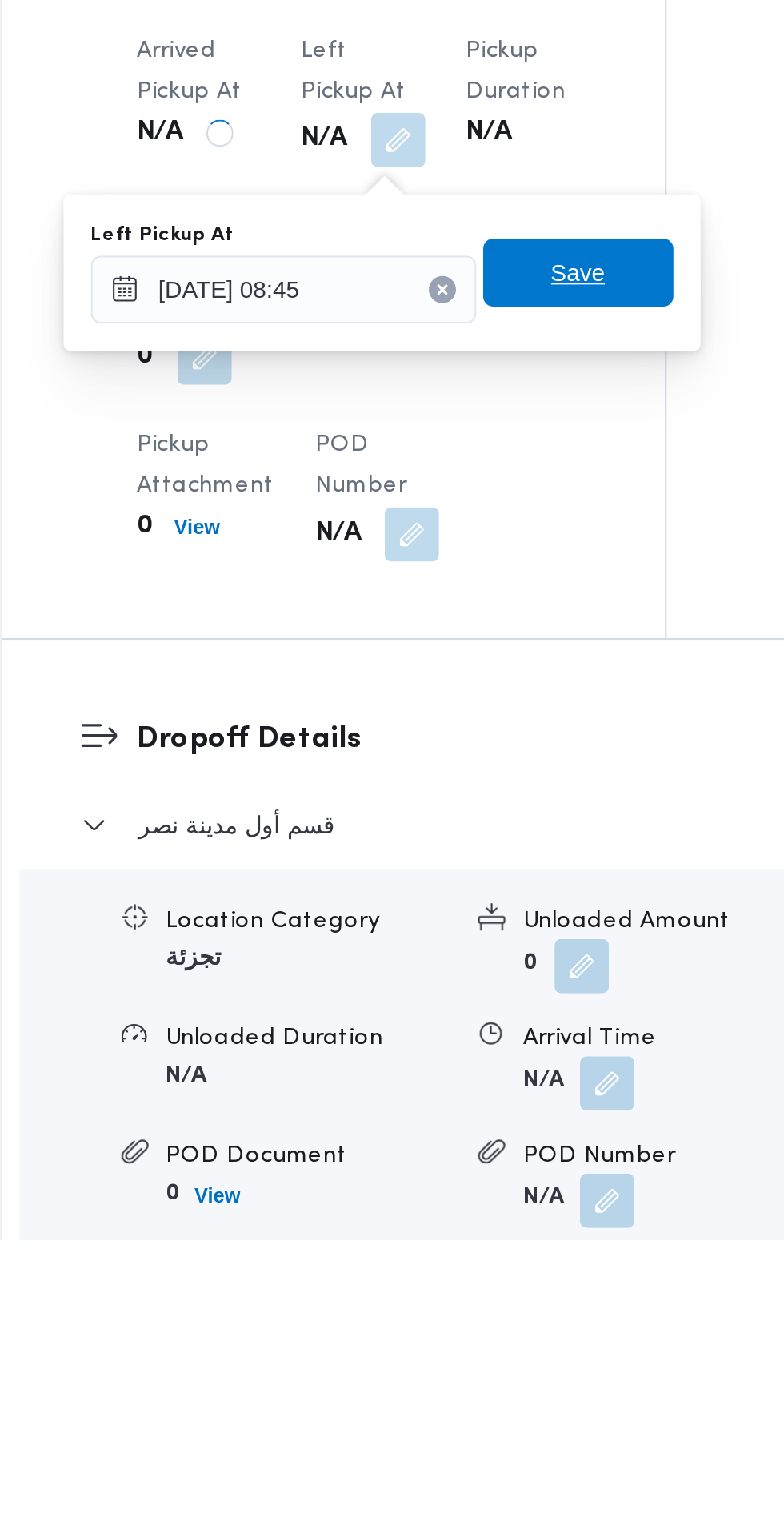
click at [508, 1083] on span "Save" at bounding box center [479, 1079] width 90 height 32
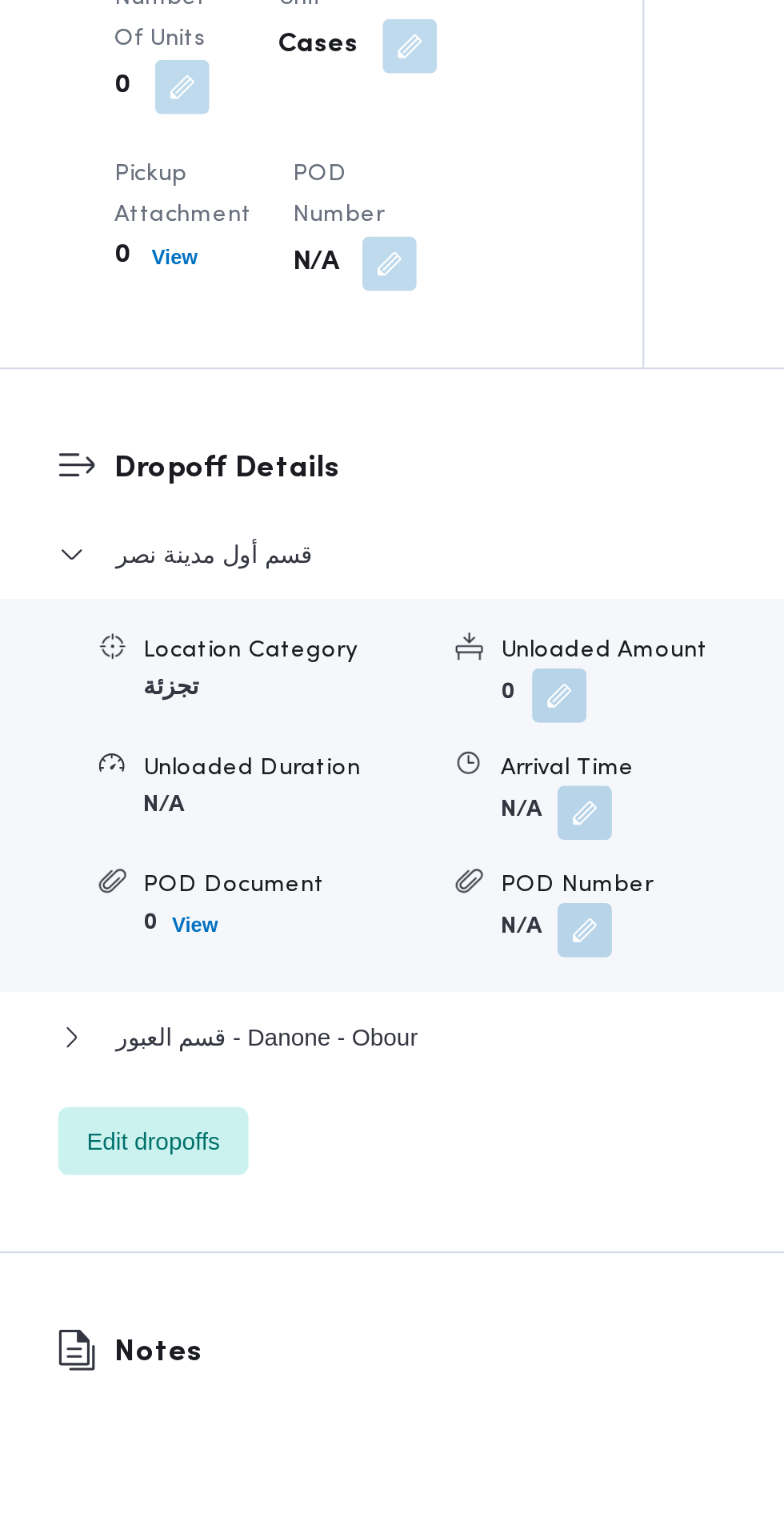
scroll to position [980, 0]
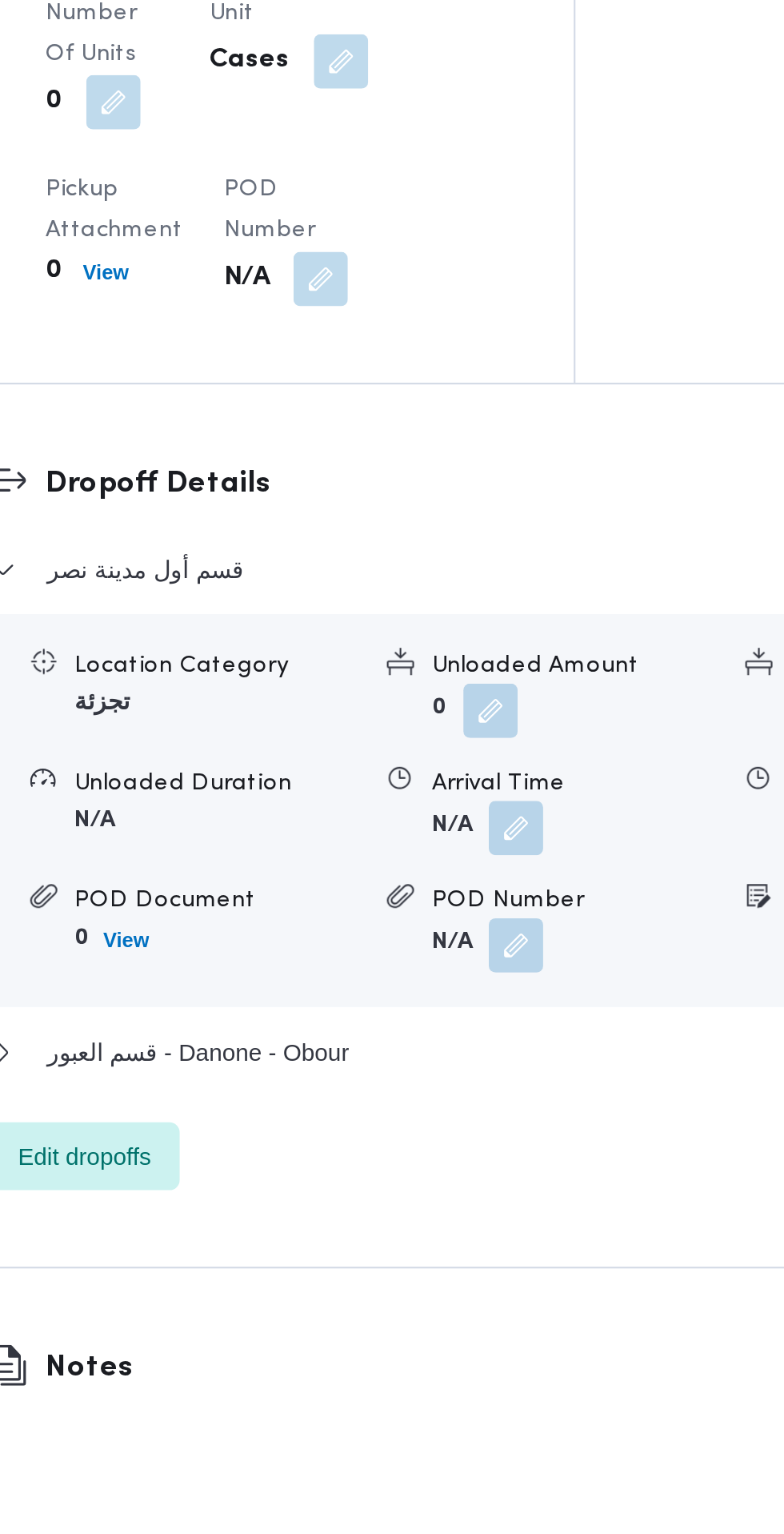
click at [499, 1266] on button "button" at bounding box center [492, 1255] width 26 height 26
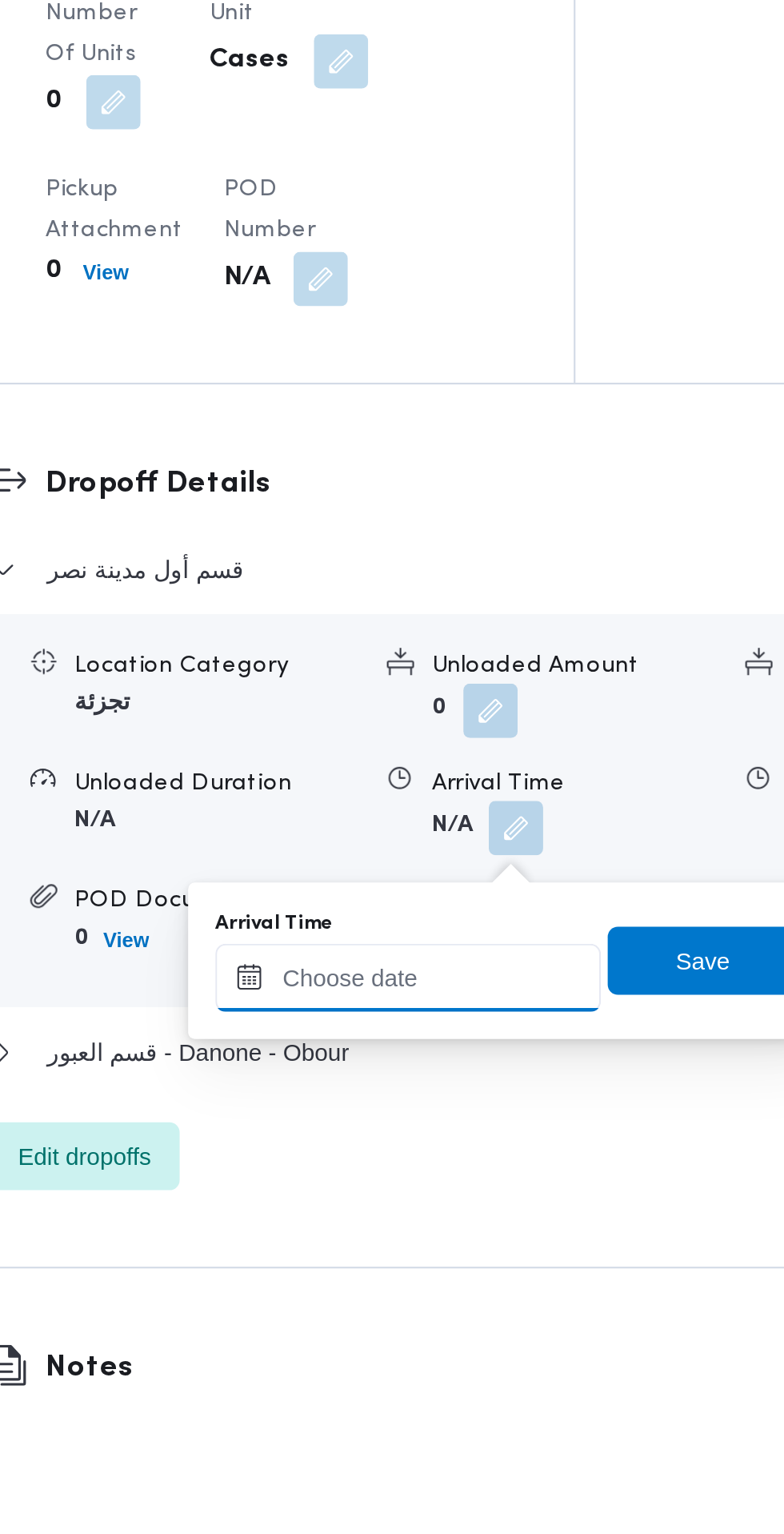
click at [454, 1327] on input "Arrival Time" at bounding box center [442, 1326] width 182 height 32
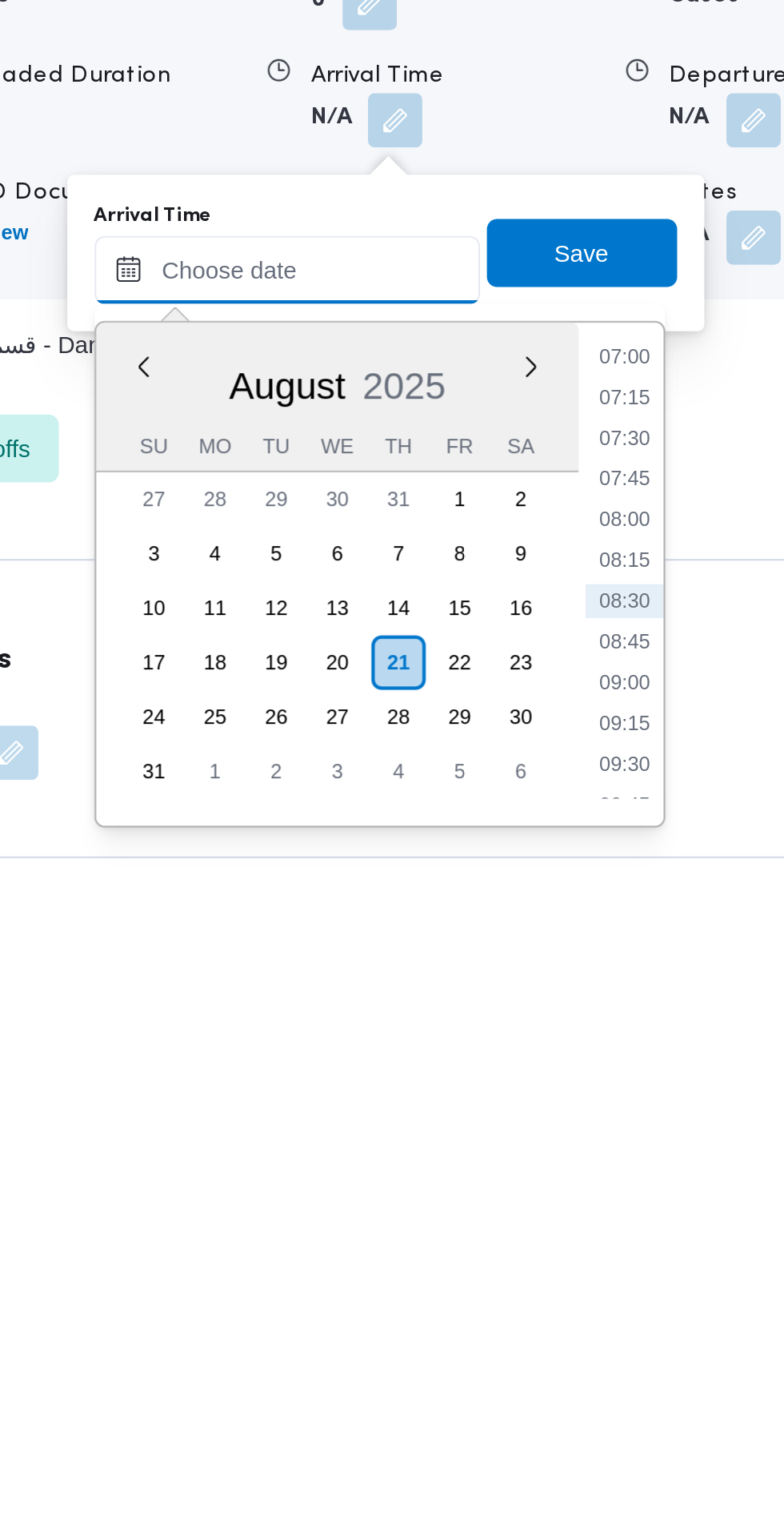
scroll to position [1058, 0]
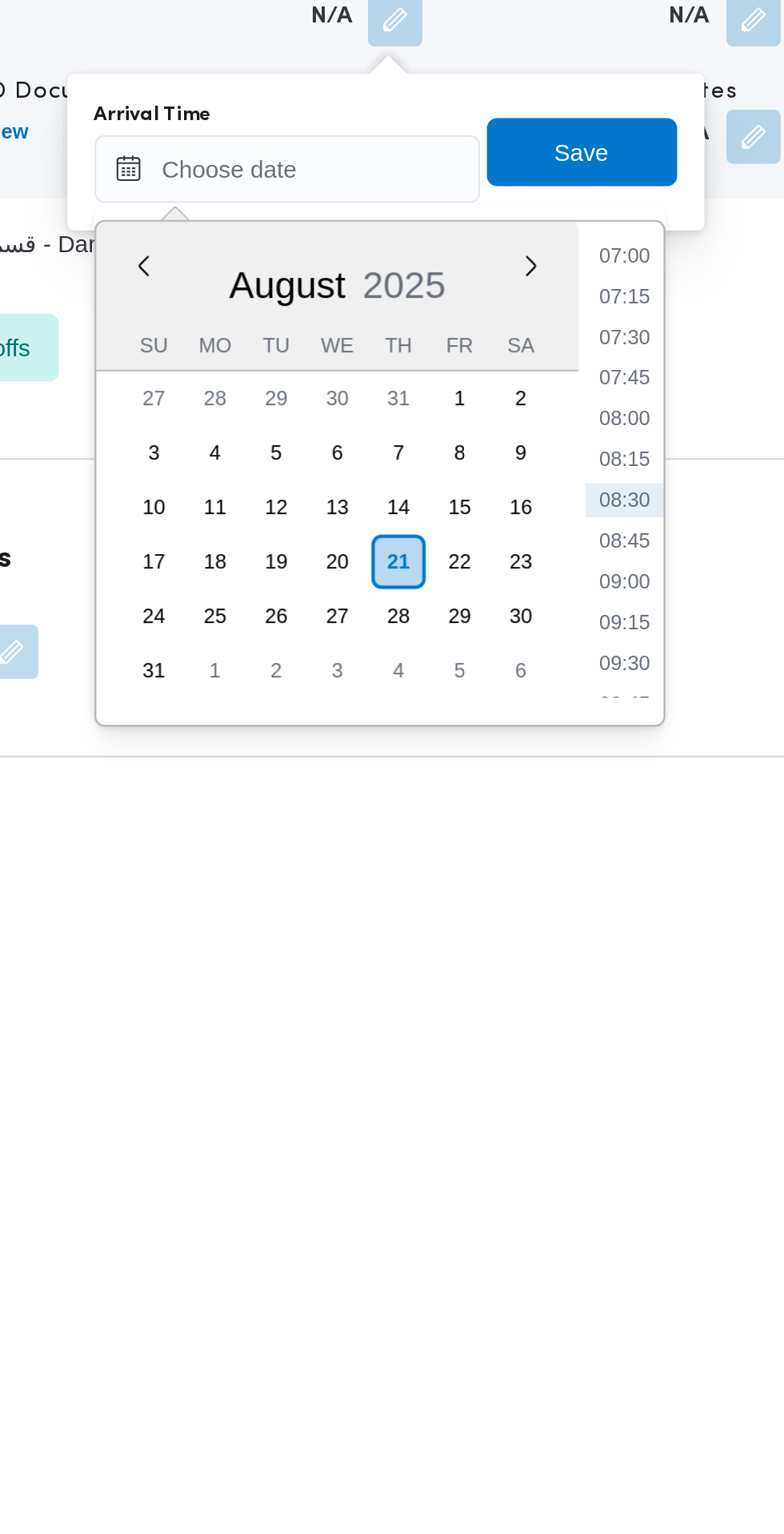
click at [602, 1464] on li "09:15" at bounding box center [600, 1461] width 37 height 16
type input "21/08/2025 09:15"
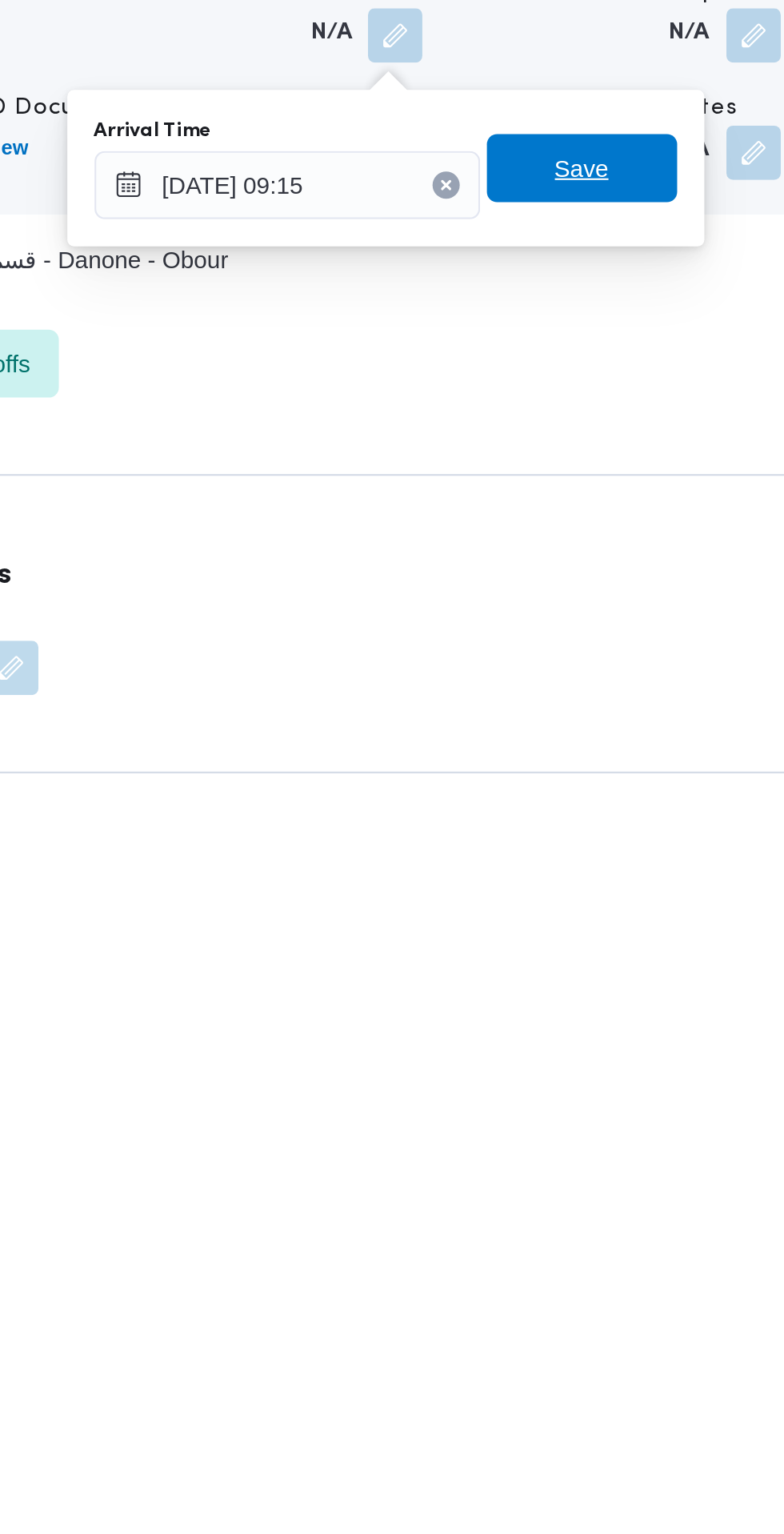
click at [602, 1232] on span "Save" at bounding box center [580, 1240] width 90 height 32
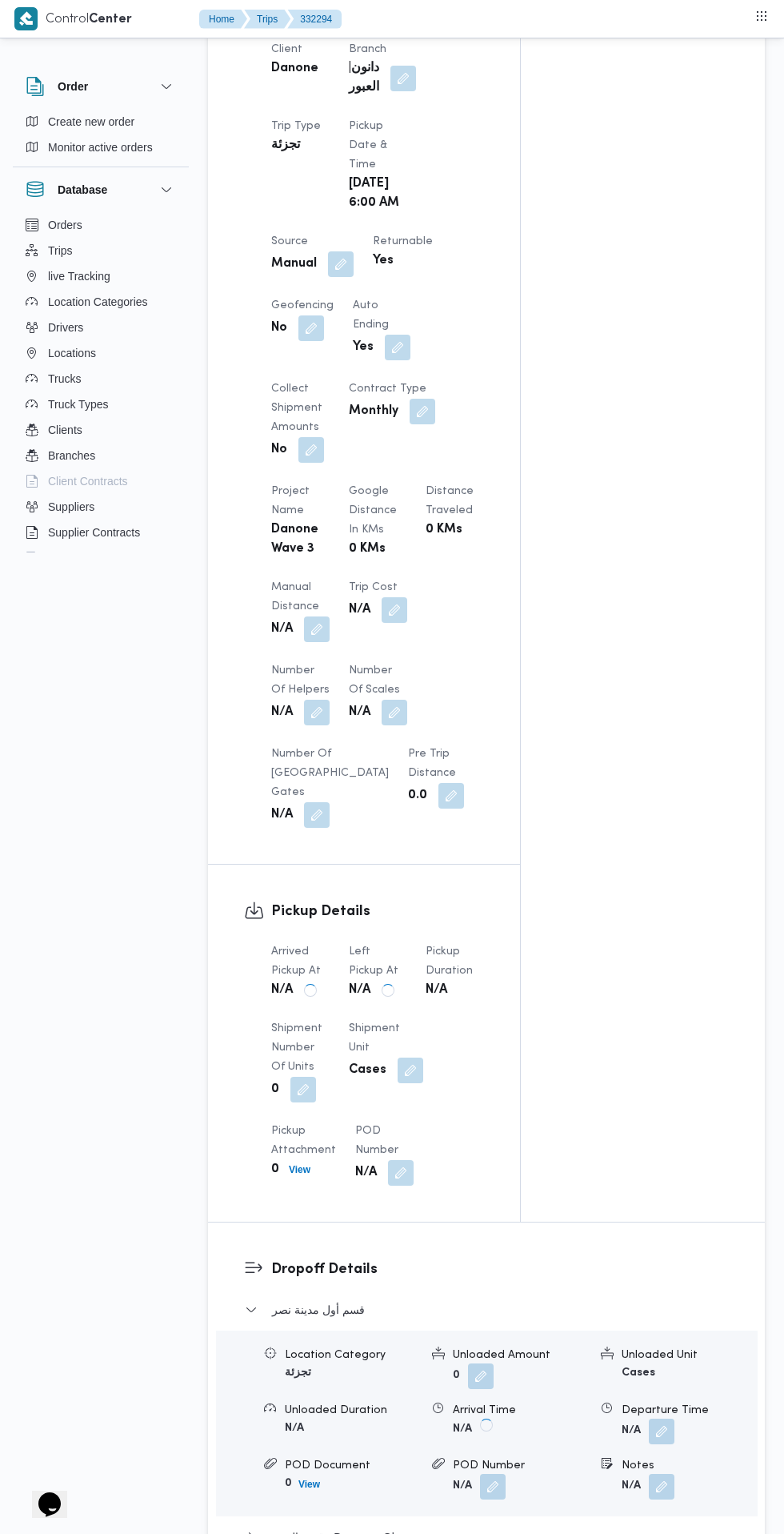
scroll to position [0, 0]
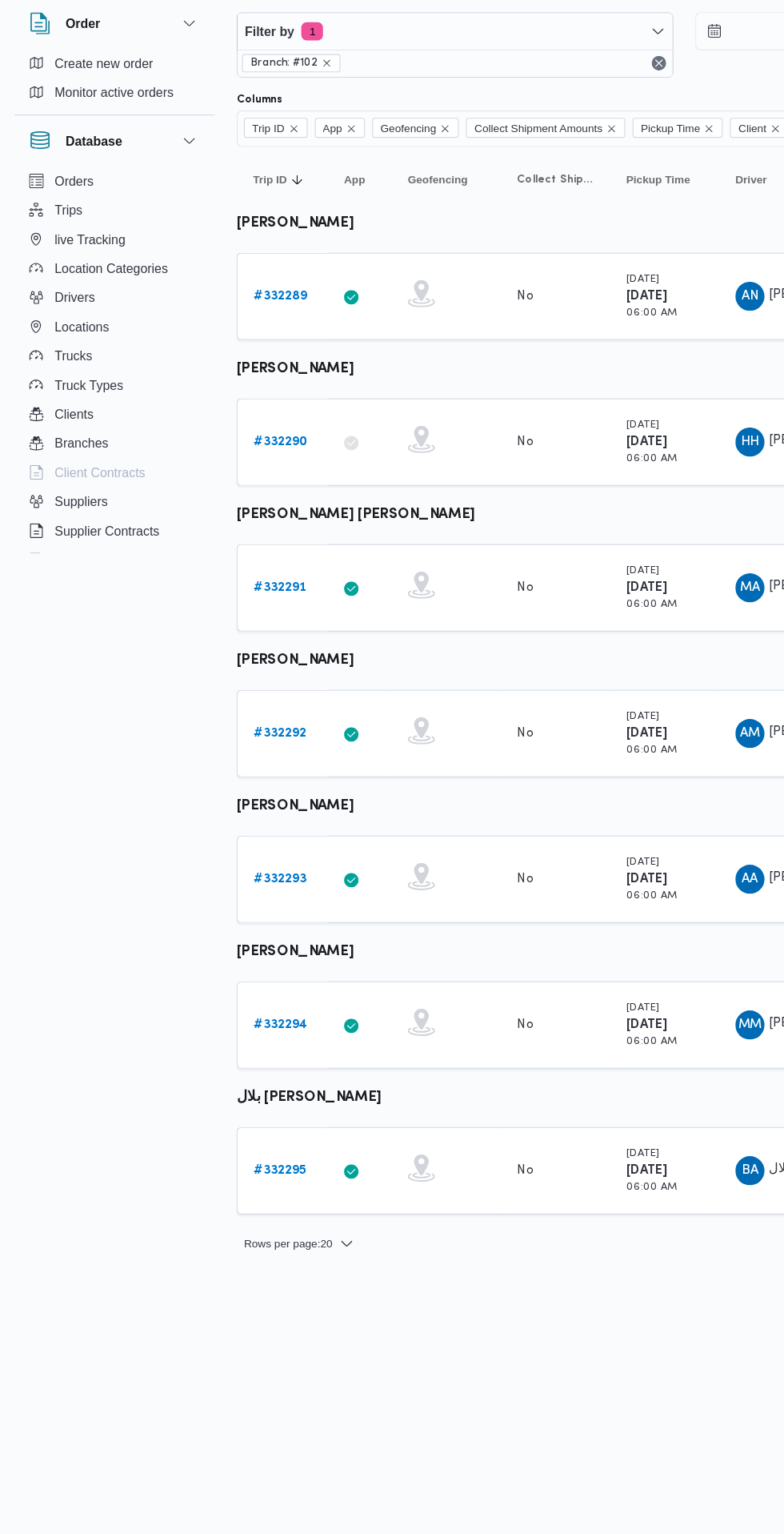
click at [251, 327] on b "# 332289" at bounding box center [247, 326] width 47 height 10
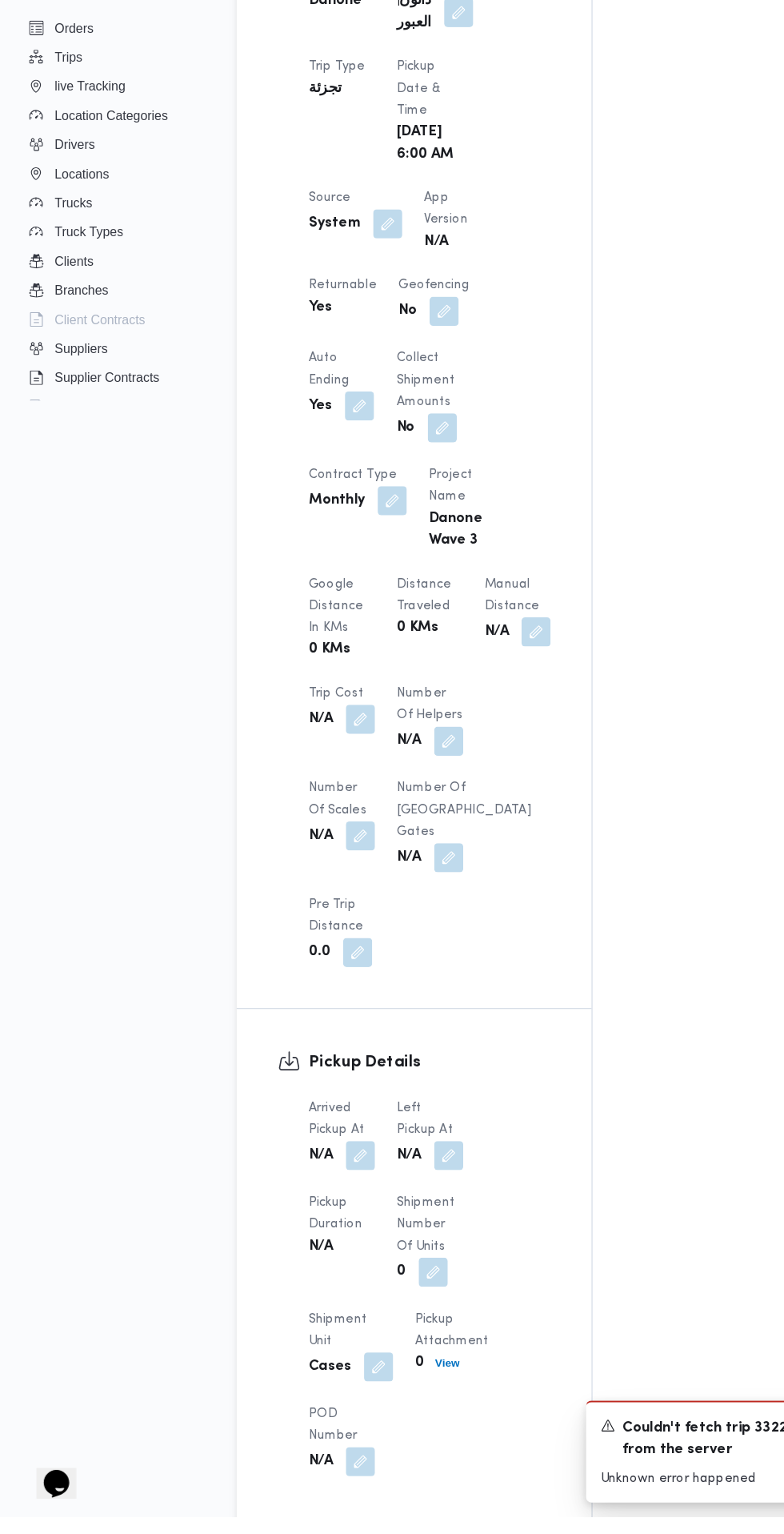
scroll to position [722, 0]
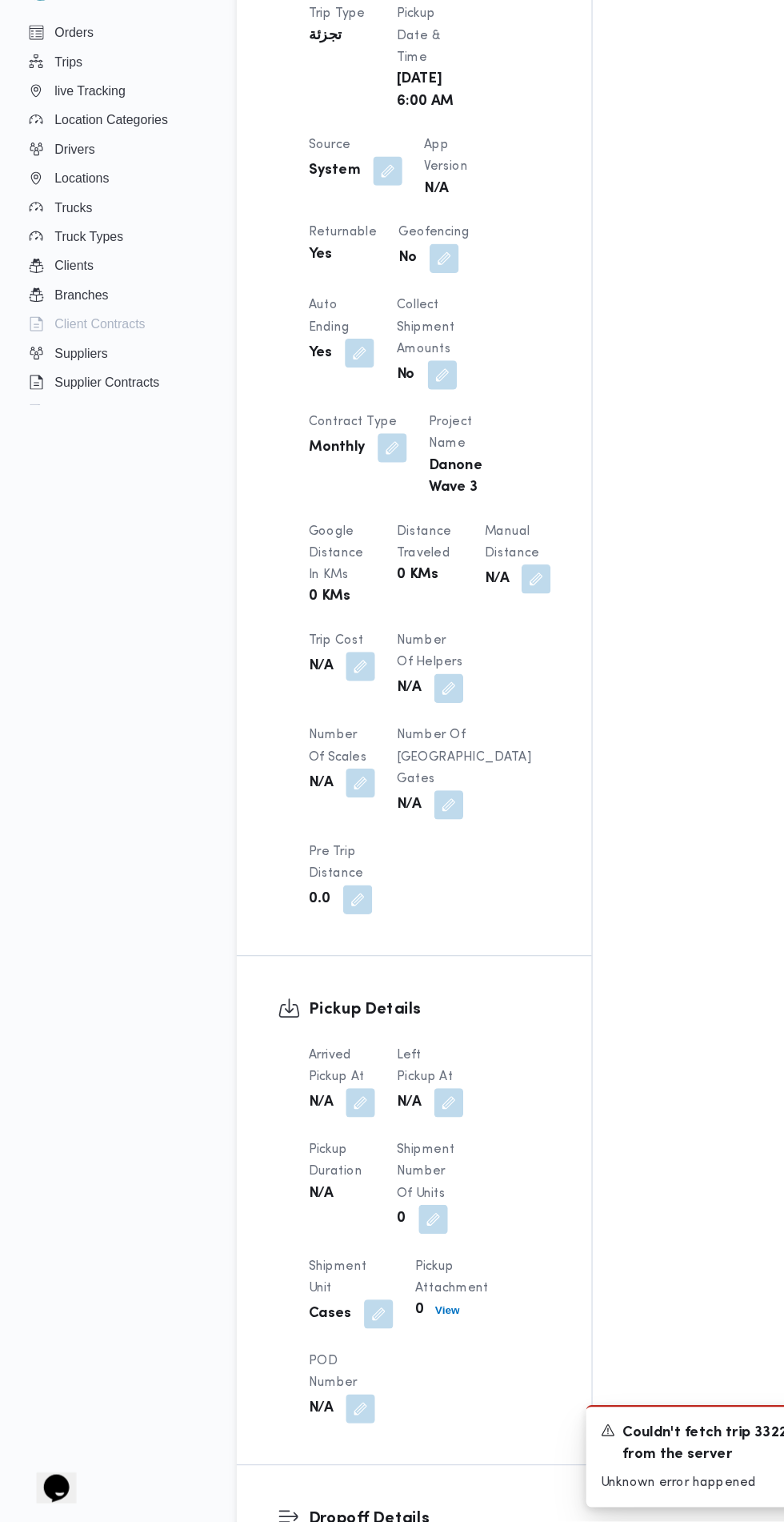
click at [318, 1171] on button "button" at bounding box center [316, 1165] width 26 height 26
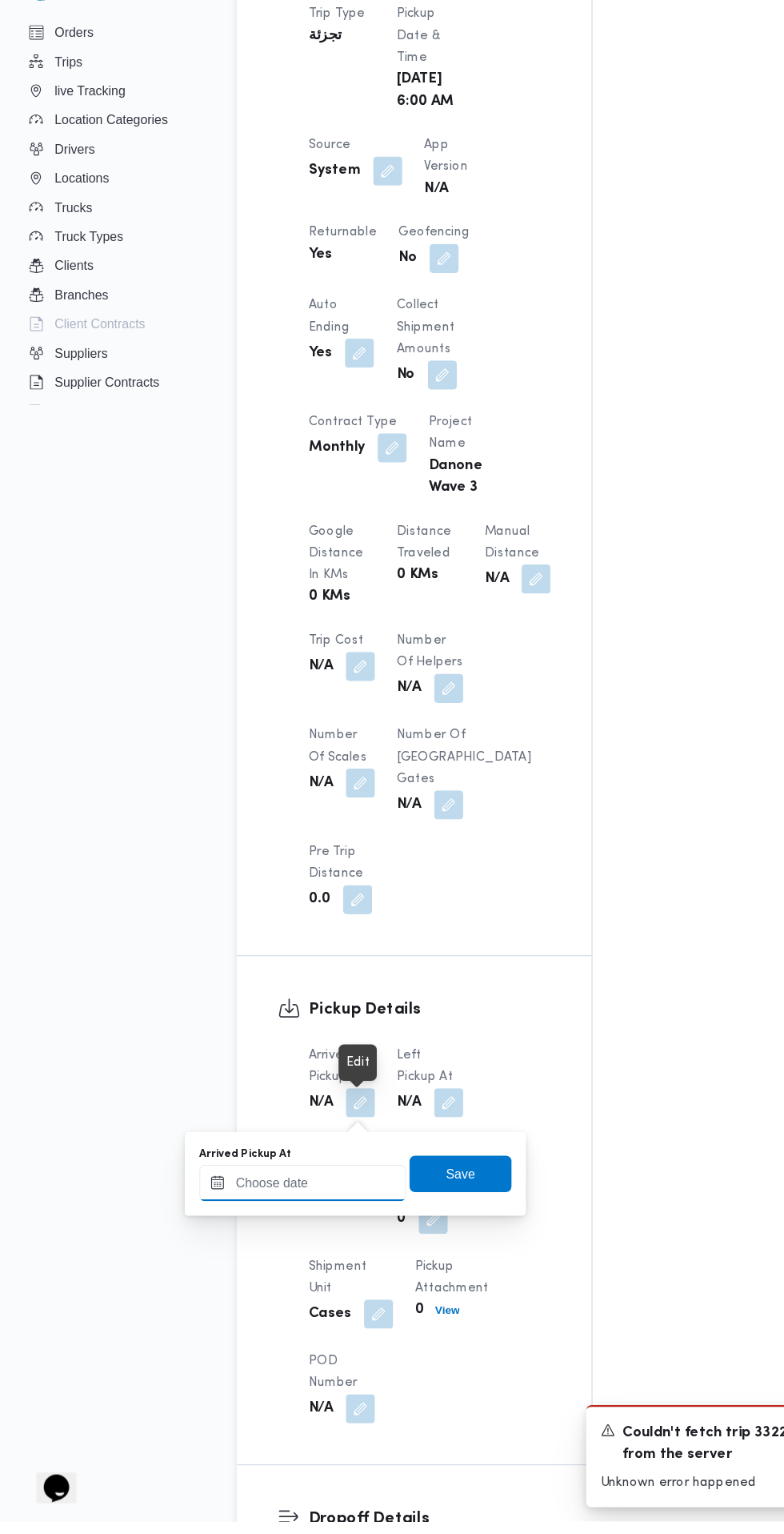
click at [291, 1234] on input "Arrived Pickup At" at bounding box center [266, 1236] width 182 height 32
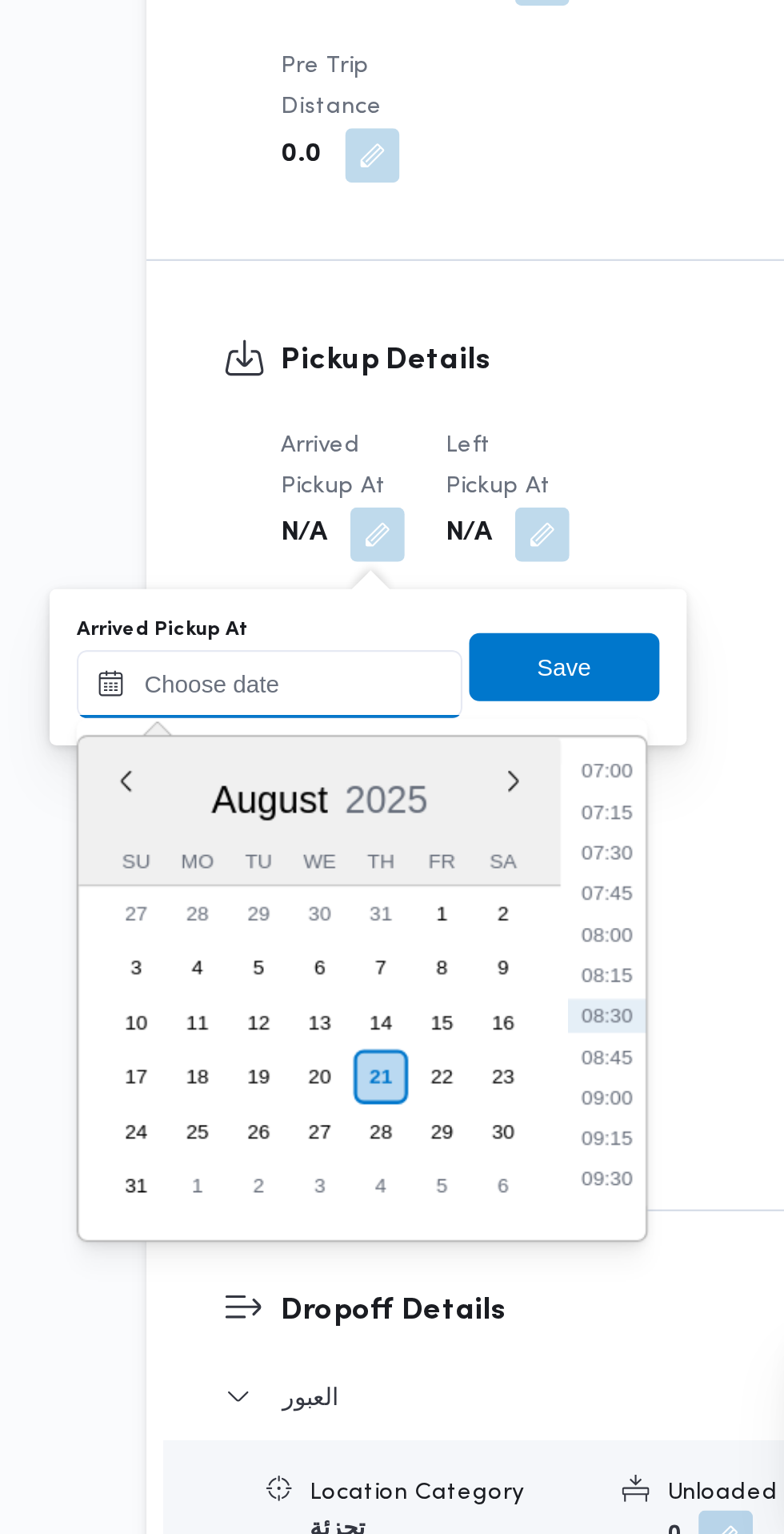
scroll to position [828, 0]
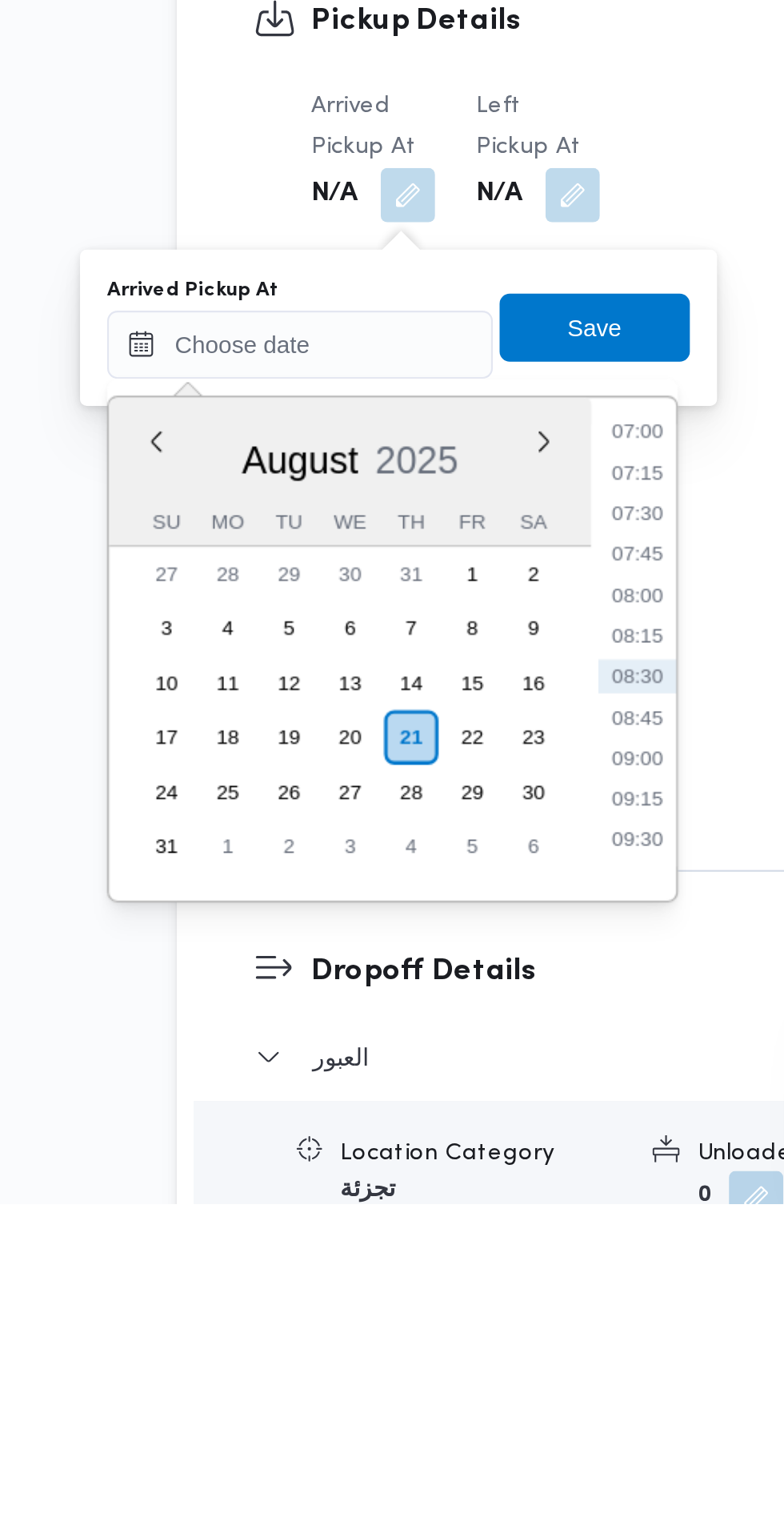
click at [432, 1209] on li "07:30" at bounding box center [424, 1208] width 37 height 16
type input "21/08/2025 07:30"
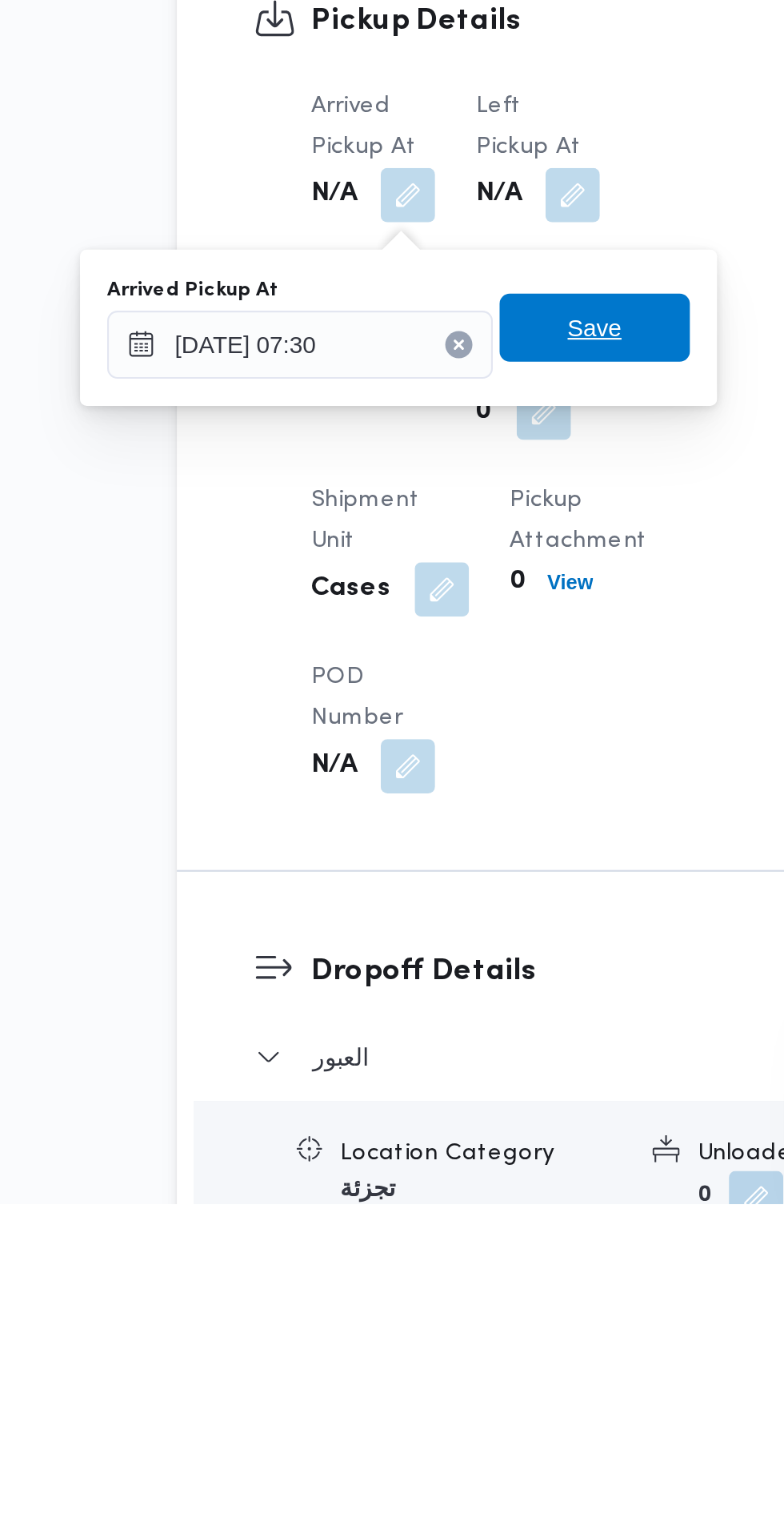
click at [424, 1124] on span "Save" at bounding box center [404, 1121] width 90 height 32
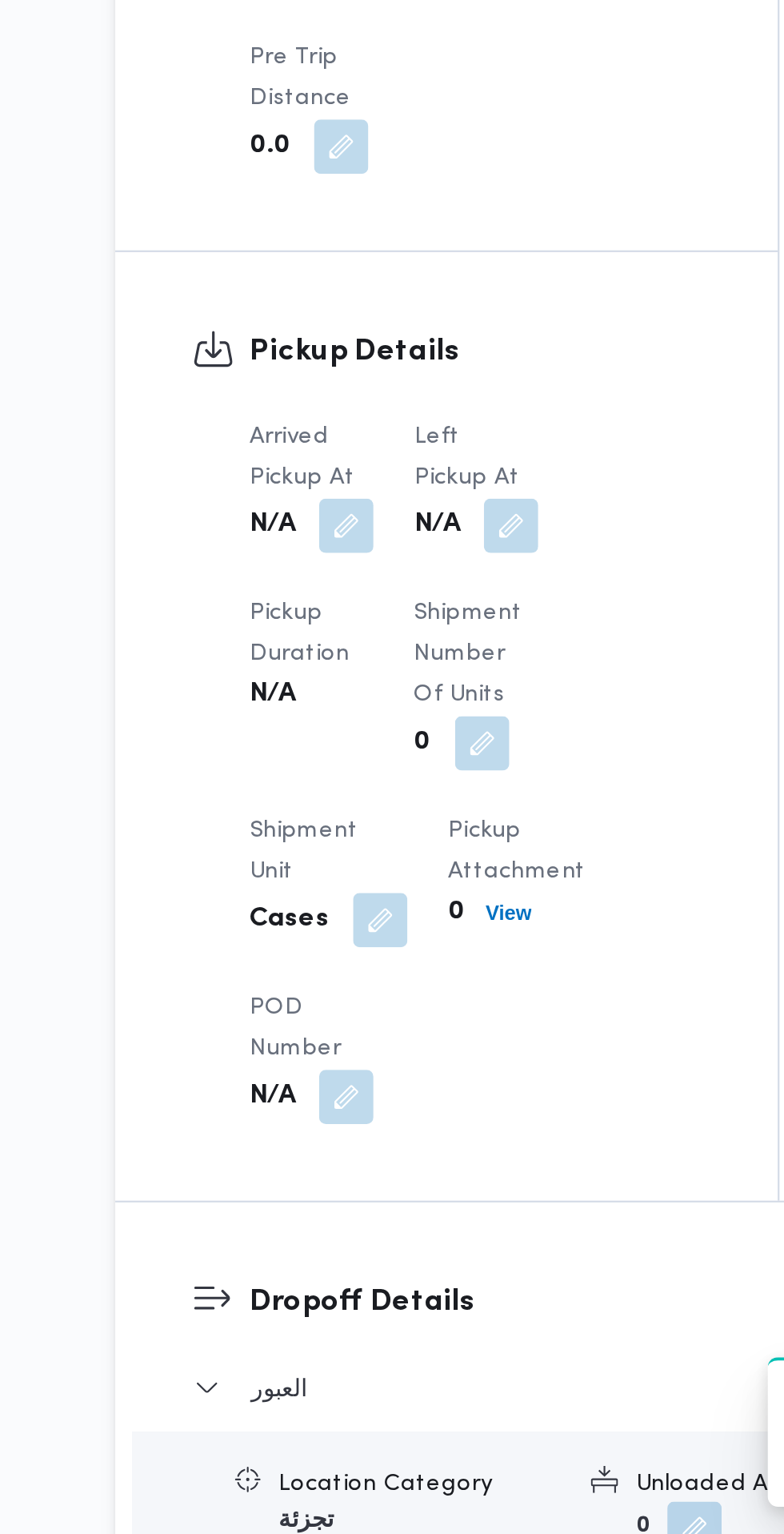
click at [397, 1072] on button "button" at bounding box center [394, 1059] width 26 height 26
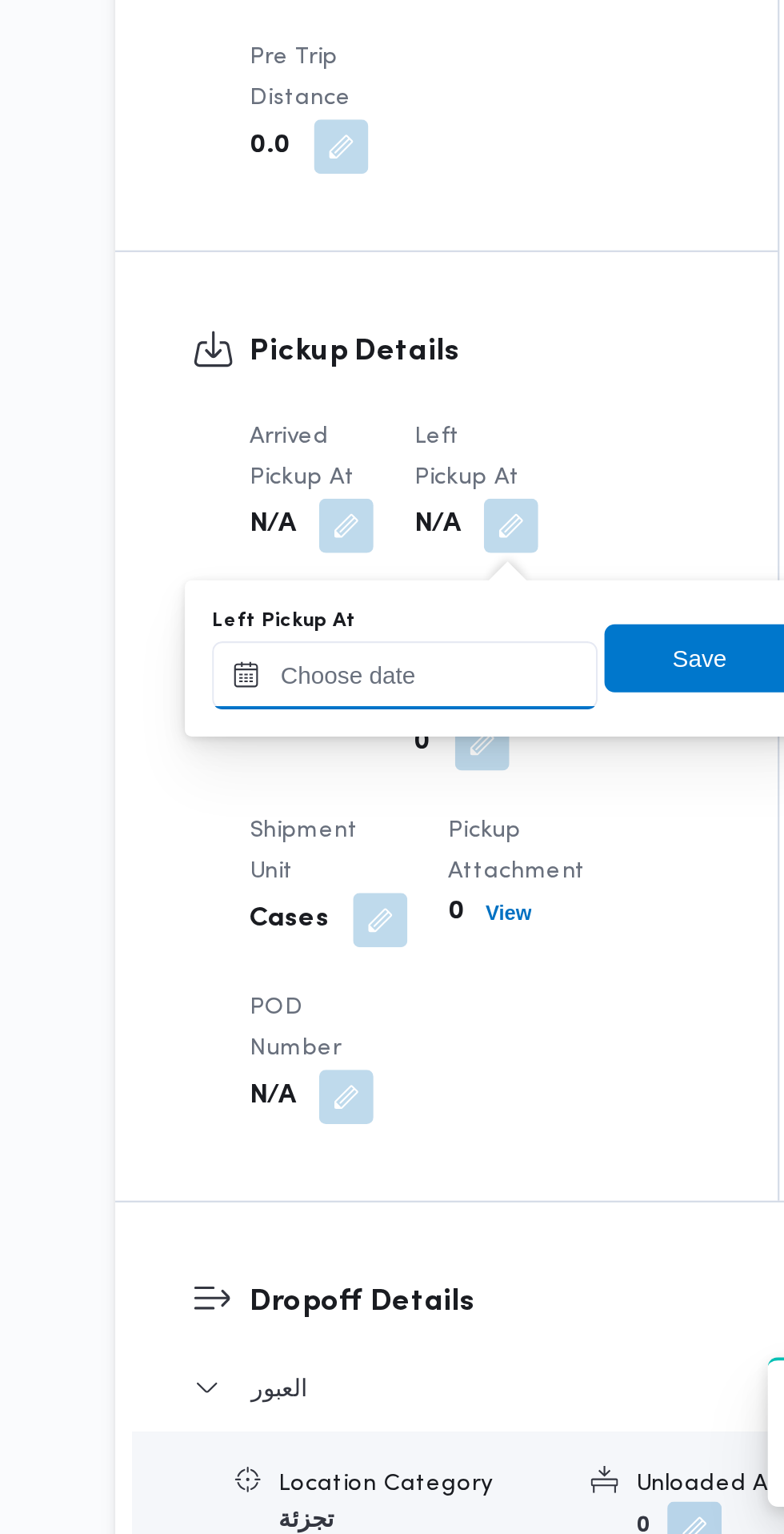
click at [378, 1130] on input "Left Pickup At" at bounding box center [345, 1130] width 182 height 32
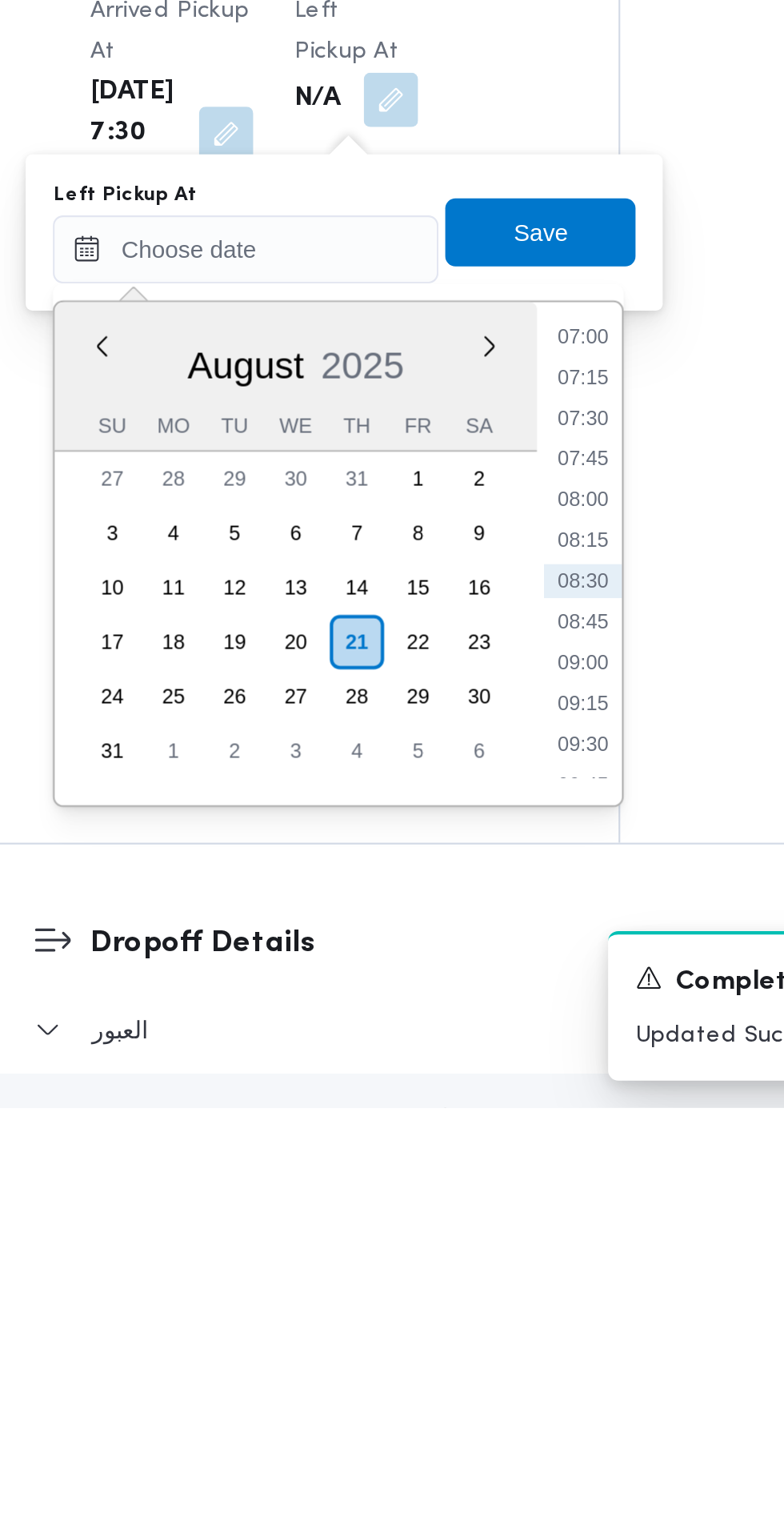
click at [509, 1286] on li "08:30" at bounding box center [503, 1285] width 37 height 16
type input "21/08/2025 08:30"
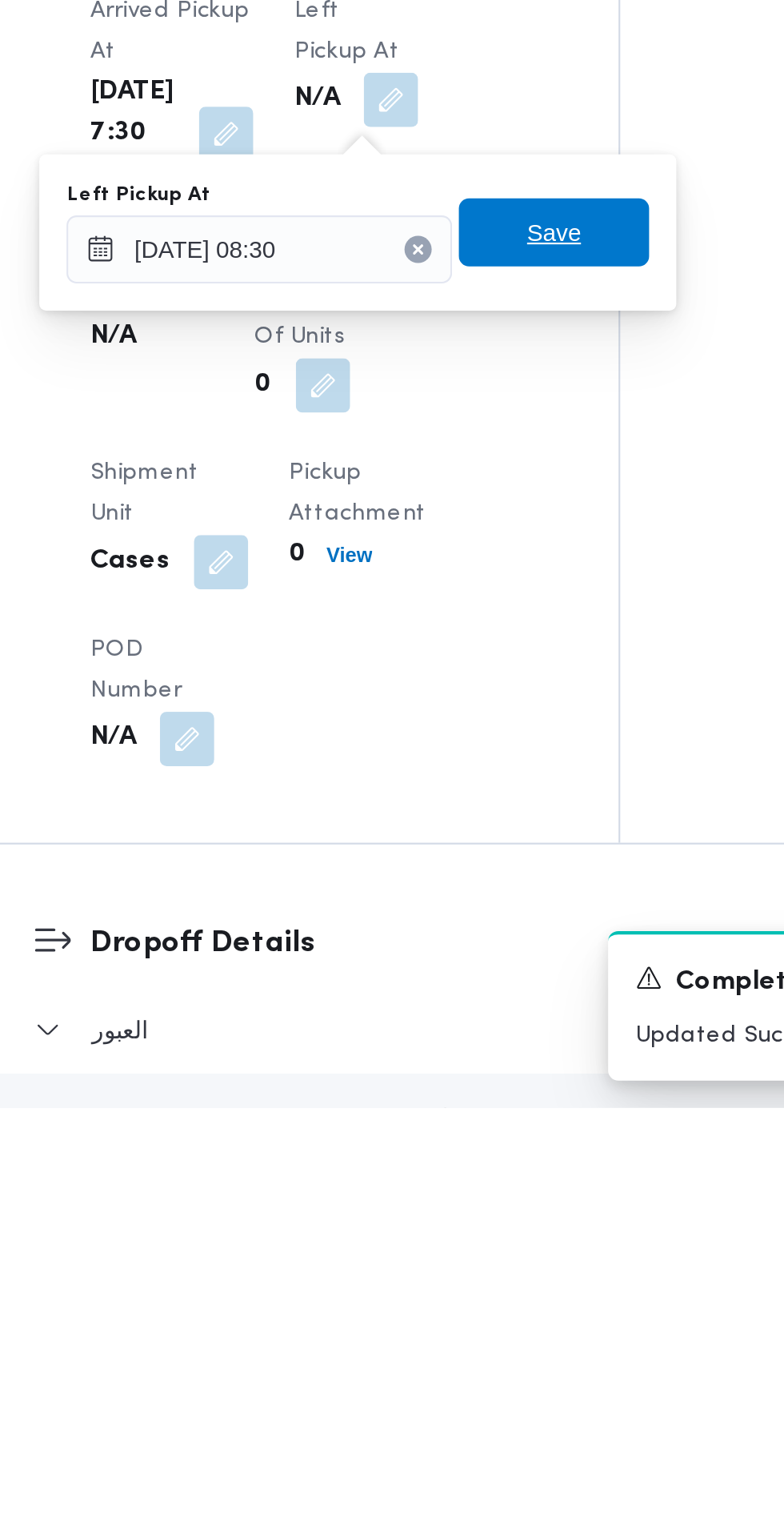
click at [520, 1117] on span "Save" at bounding box center [490, 1121] width 90 height 32
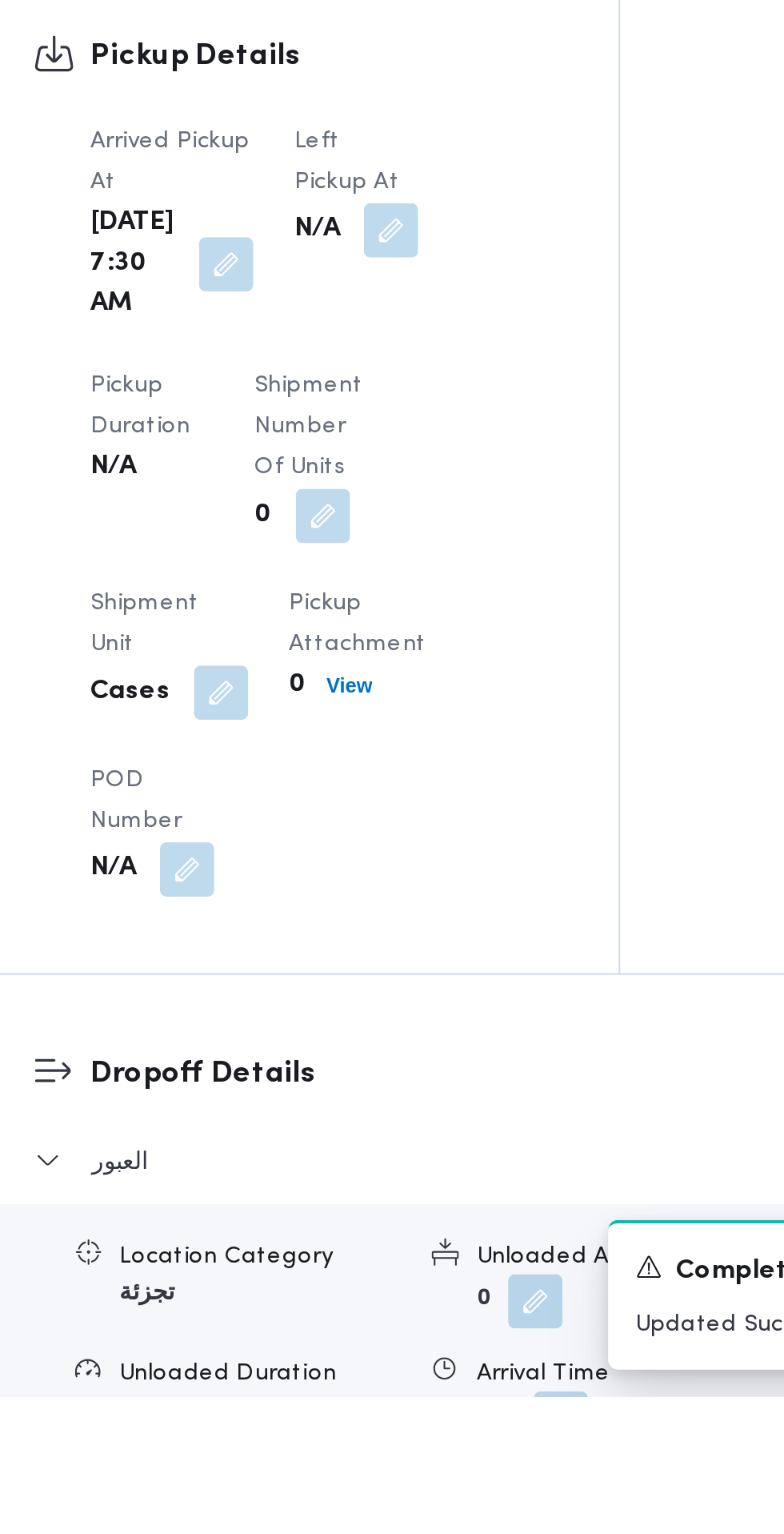
scroll to position [1202, 0]
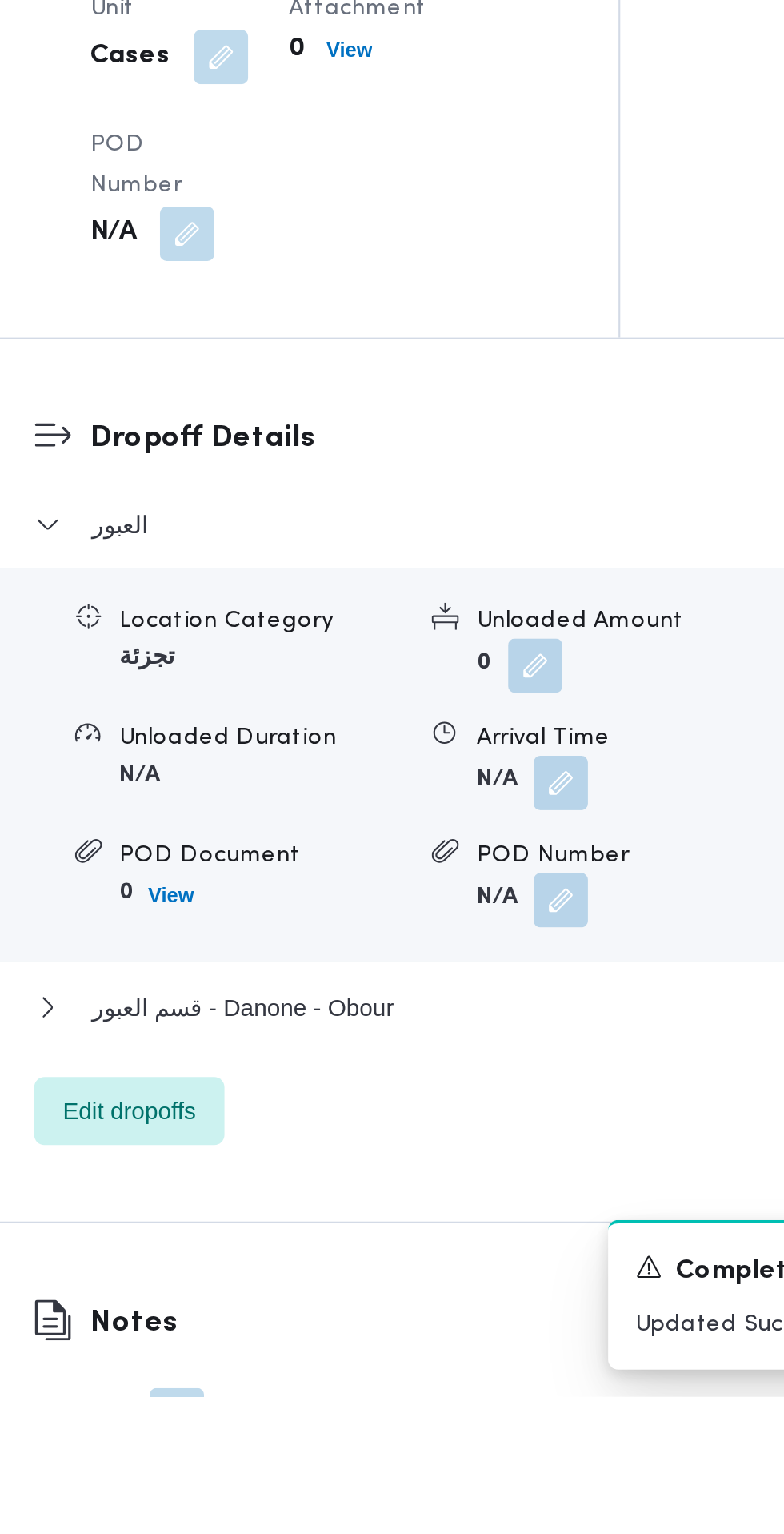
click at [499, 1258] on button "button" at bounding box center [492, 1244] width 26 height 26
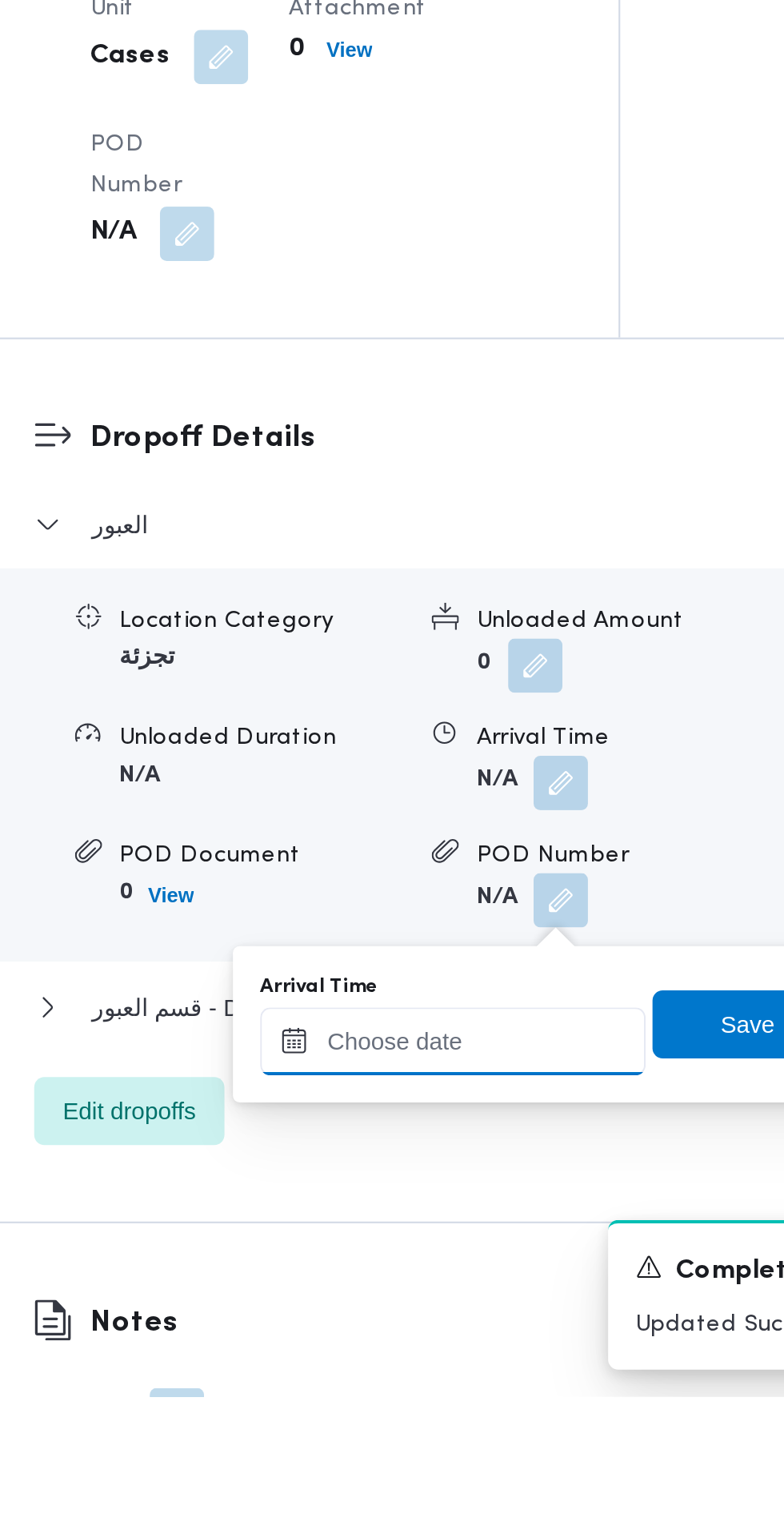
click at [458, 1365] on input "Arrival Time" at bounding box center [442, 1366] width 182 height 32
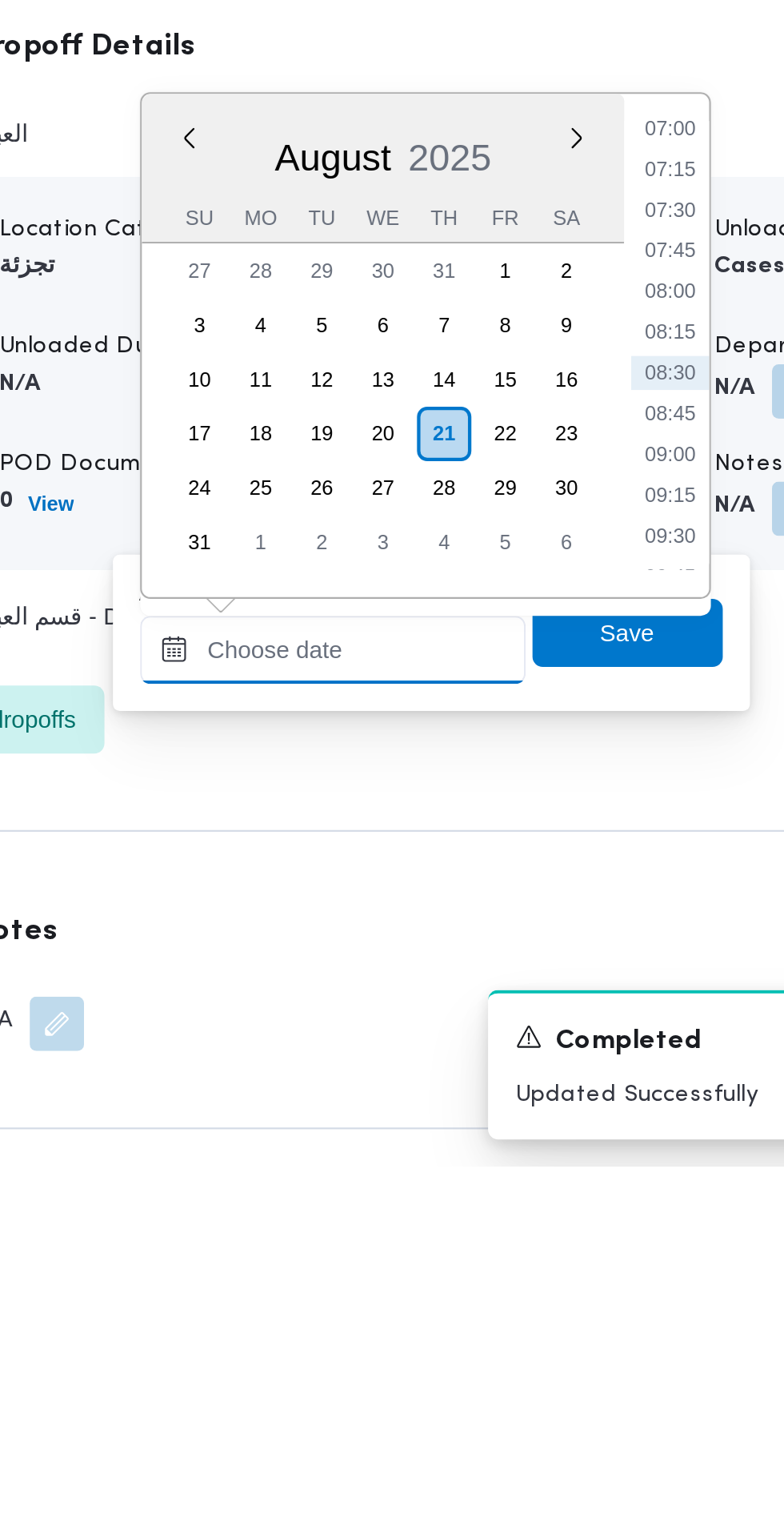
scroll to position [1277, 0]
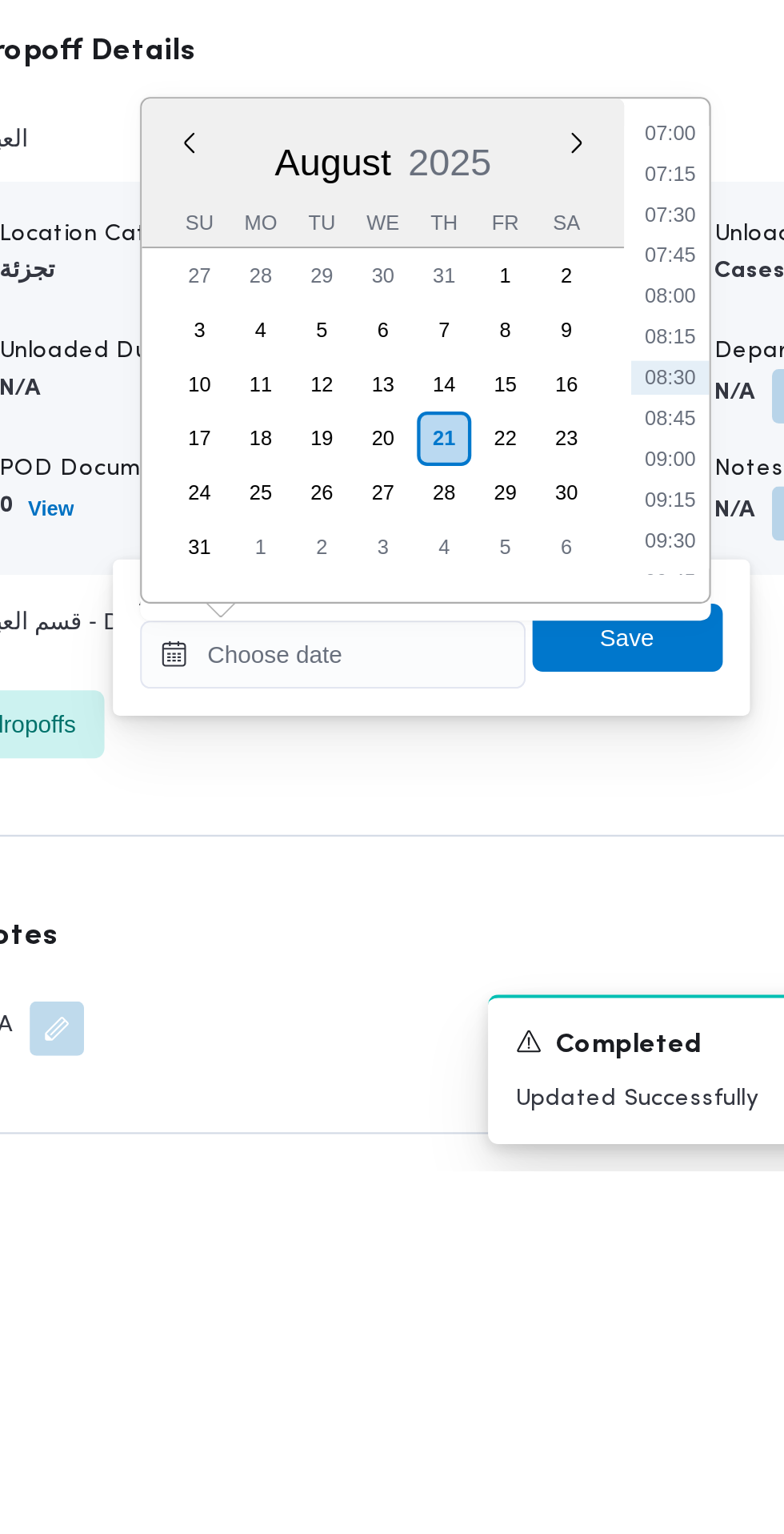
click at [602, 1217] on li "09:15" at bounding box center [600, 1217] width 37 height 16
type input "21/08/2025 09:15"
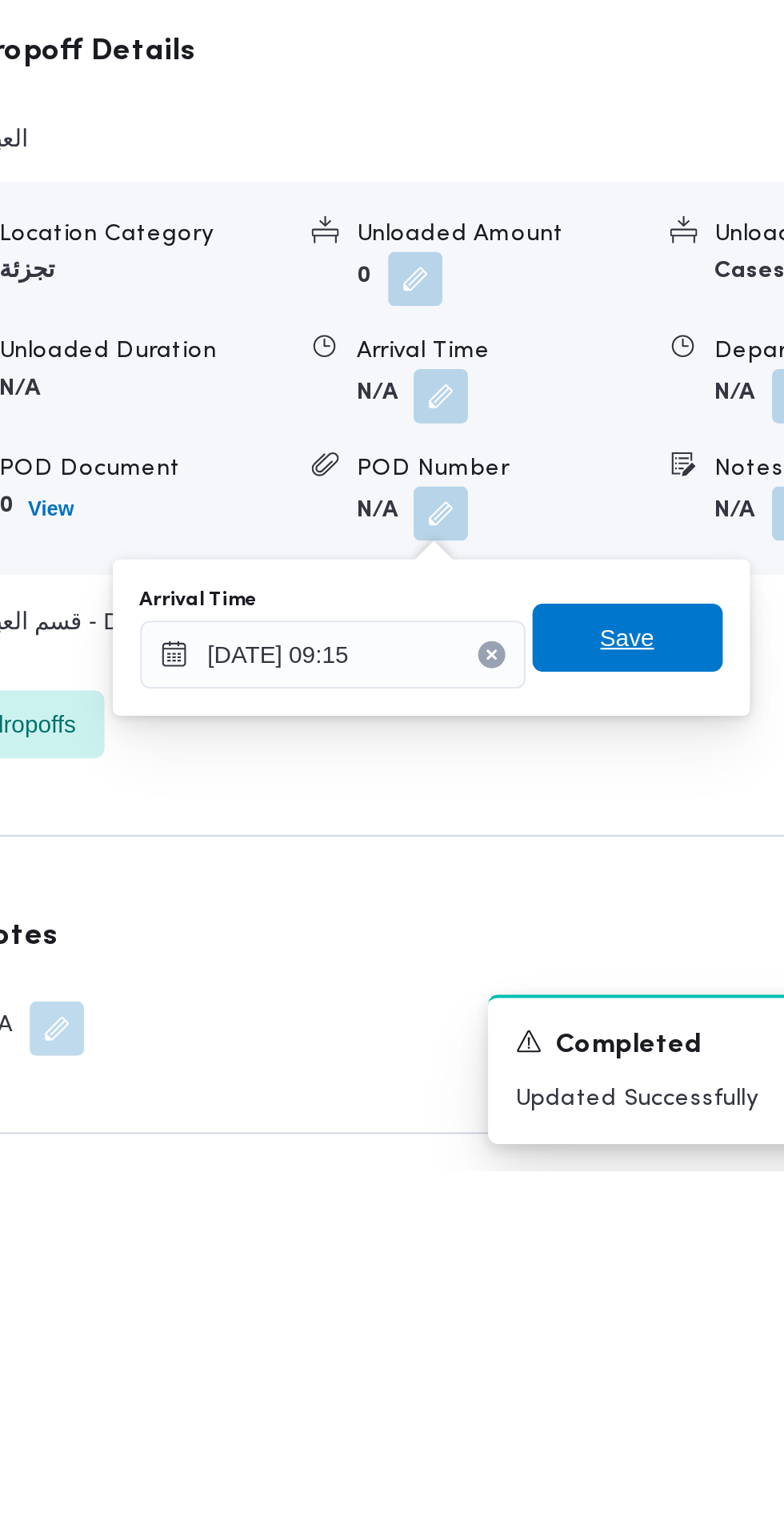
click at [597, 1285] on span "Save" at bounding box center [580, 1282] width 90 height 32
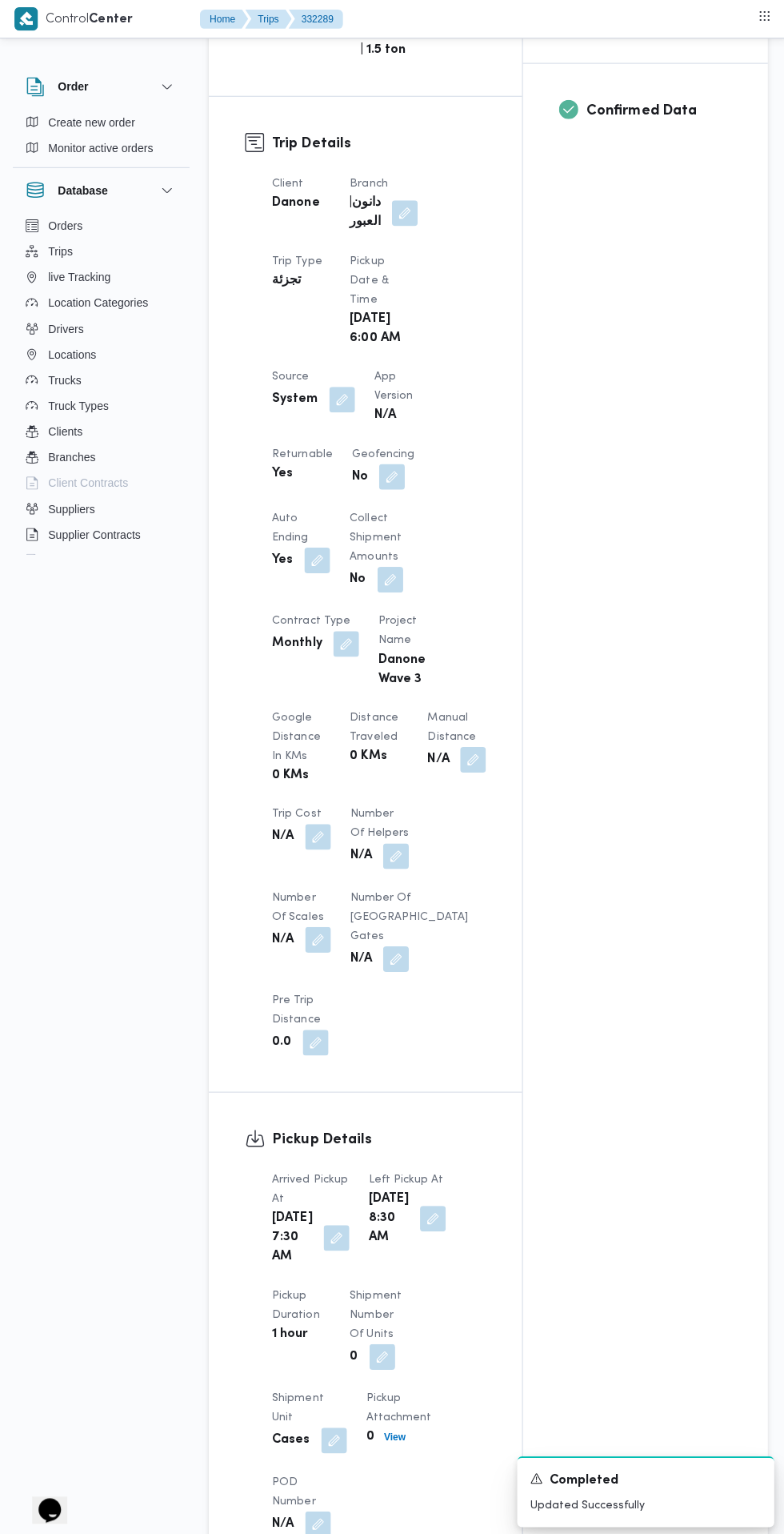
scroll to position [433, 0]
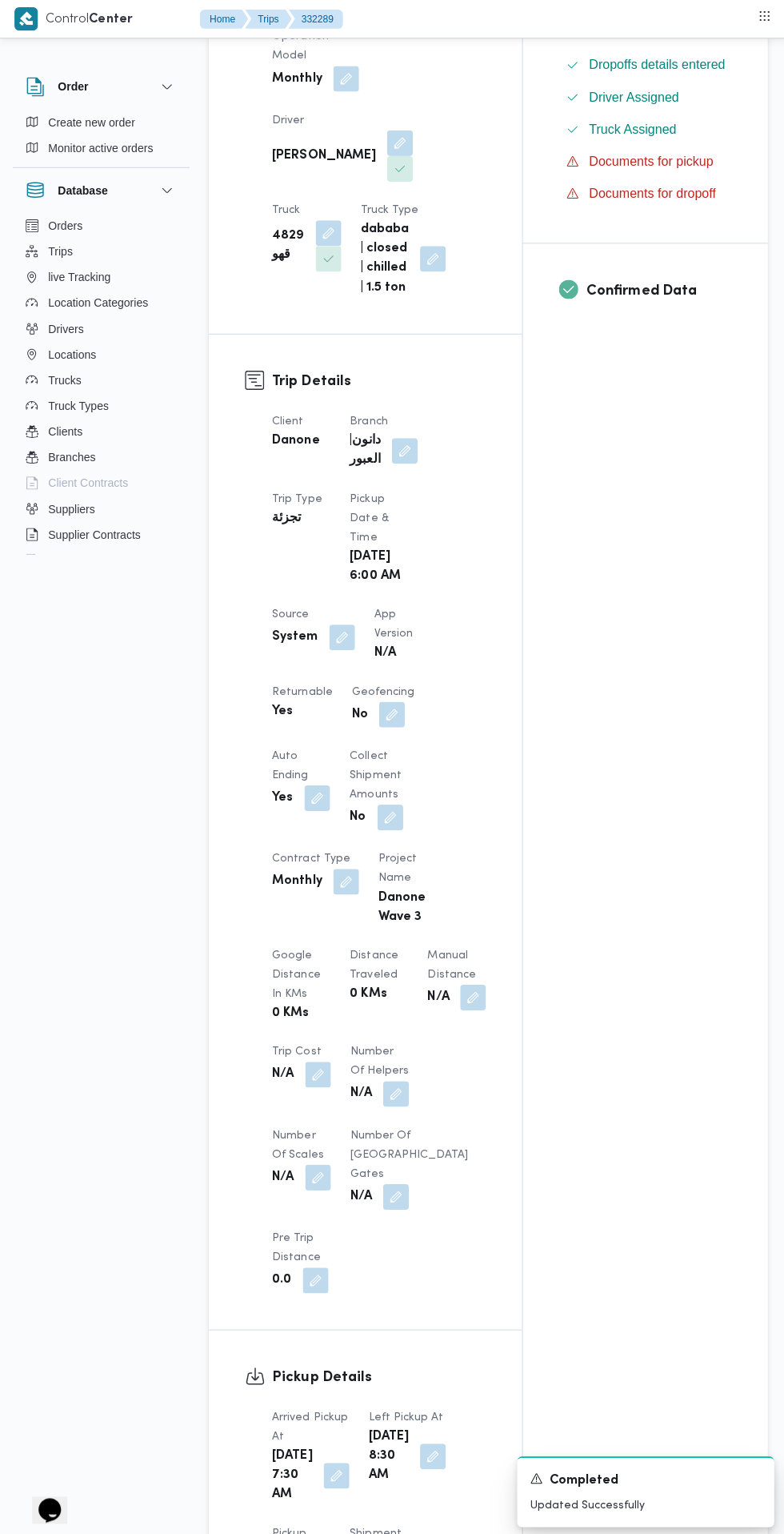
click at [338, 640] on button "button" at bounding box center [341, 634] width 26 height 26
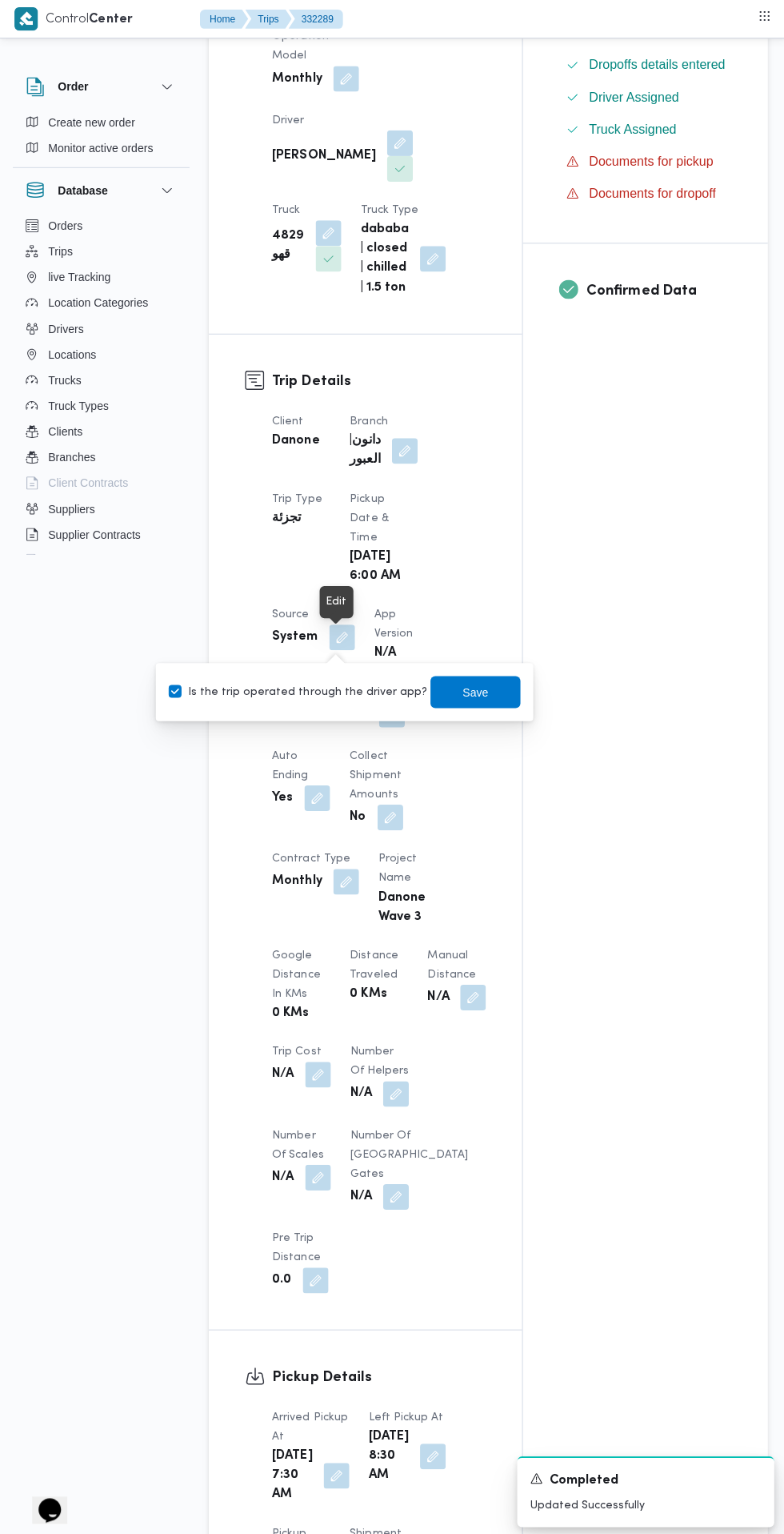
click at [310, 690] on label "Is the trip operated through the driver app?" at bounding box center [297, 689] width 258 height 19
checkbox input "false"
click at [461, 688] on span "Save" at bounding box center [473, 689] width 26 height 19
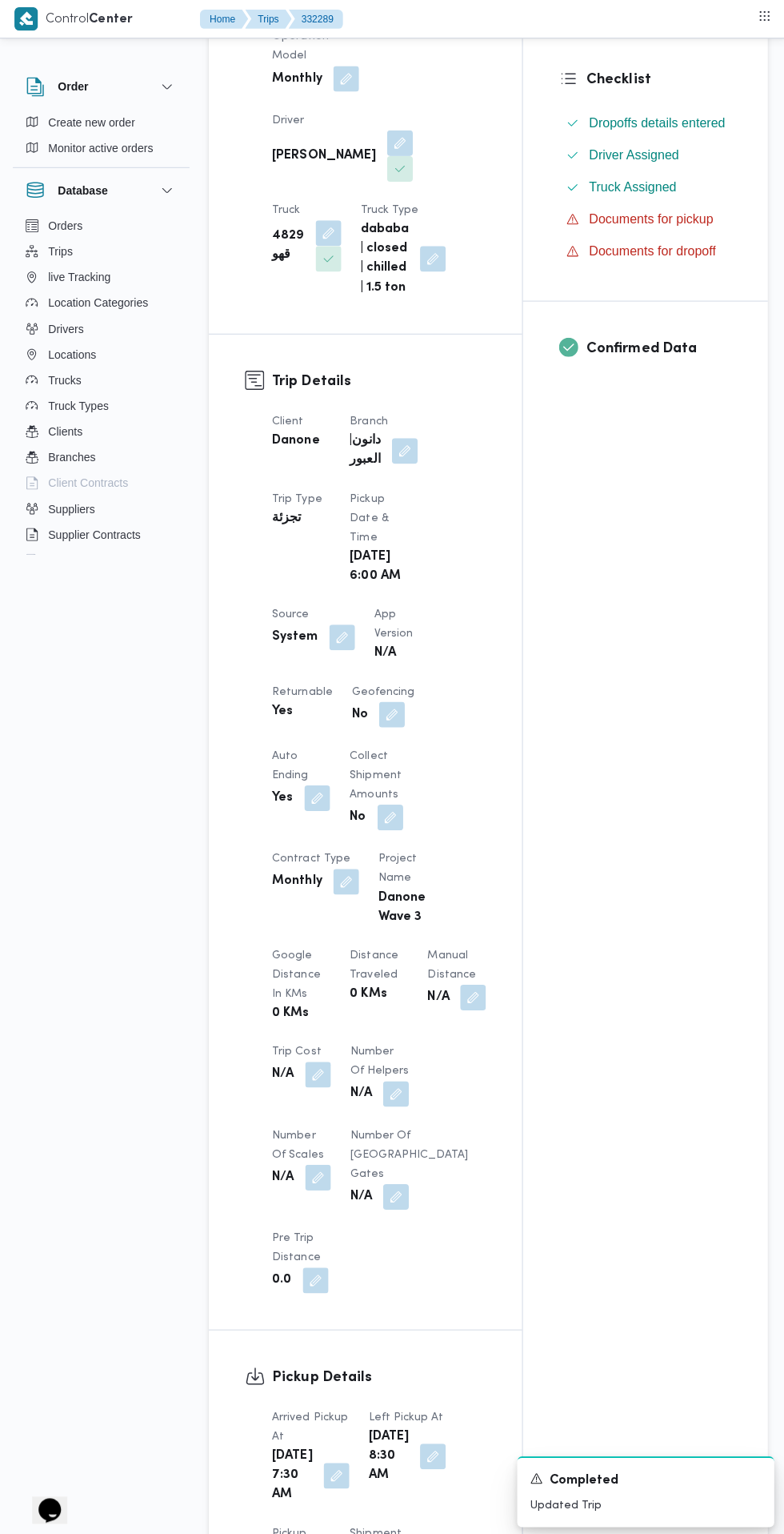
scroll to position [0, 0]
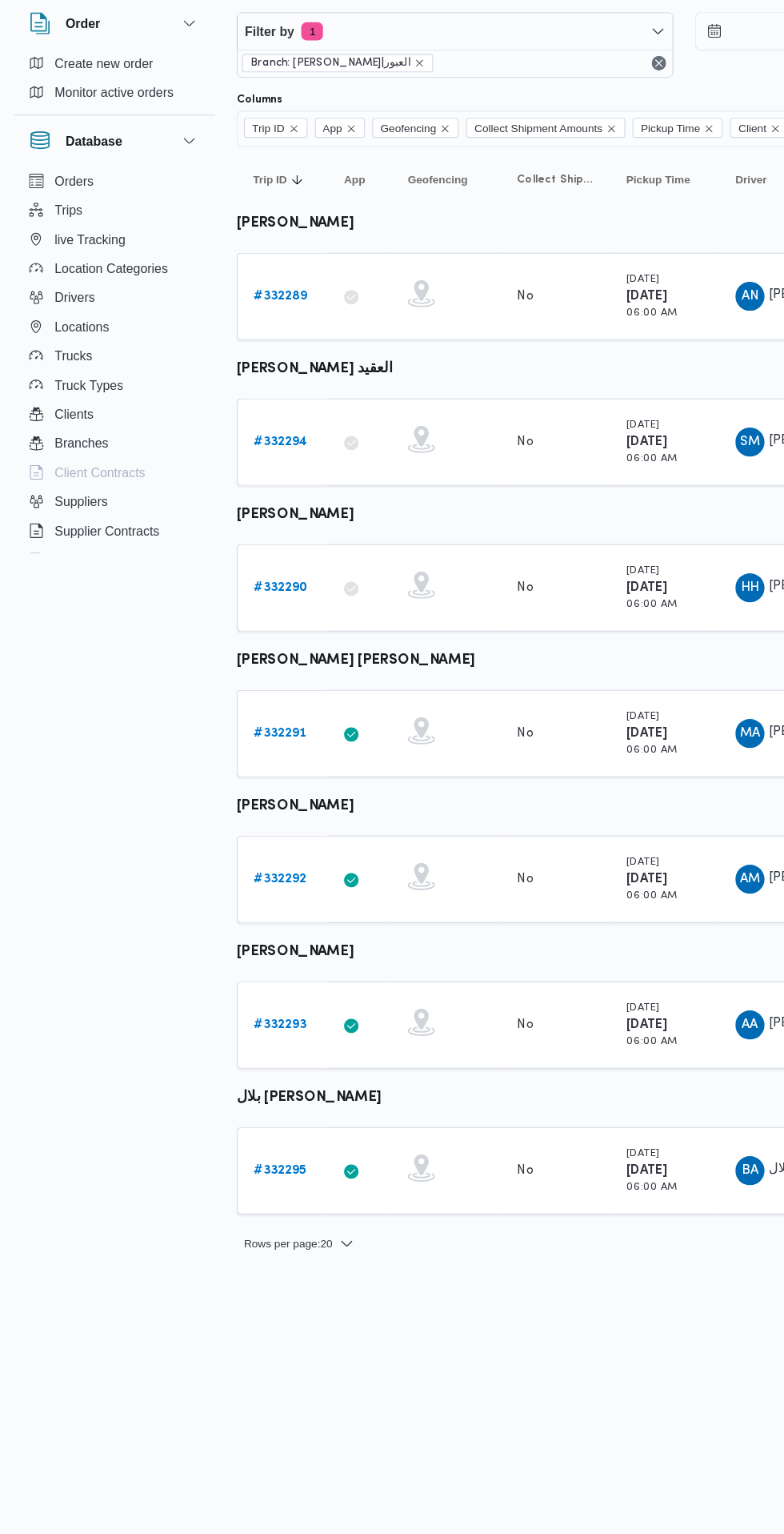
click at [246, 582] on b "# 332290" at bounding box center [247, 581] width 47 height 10
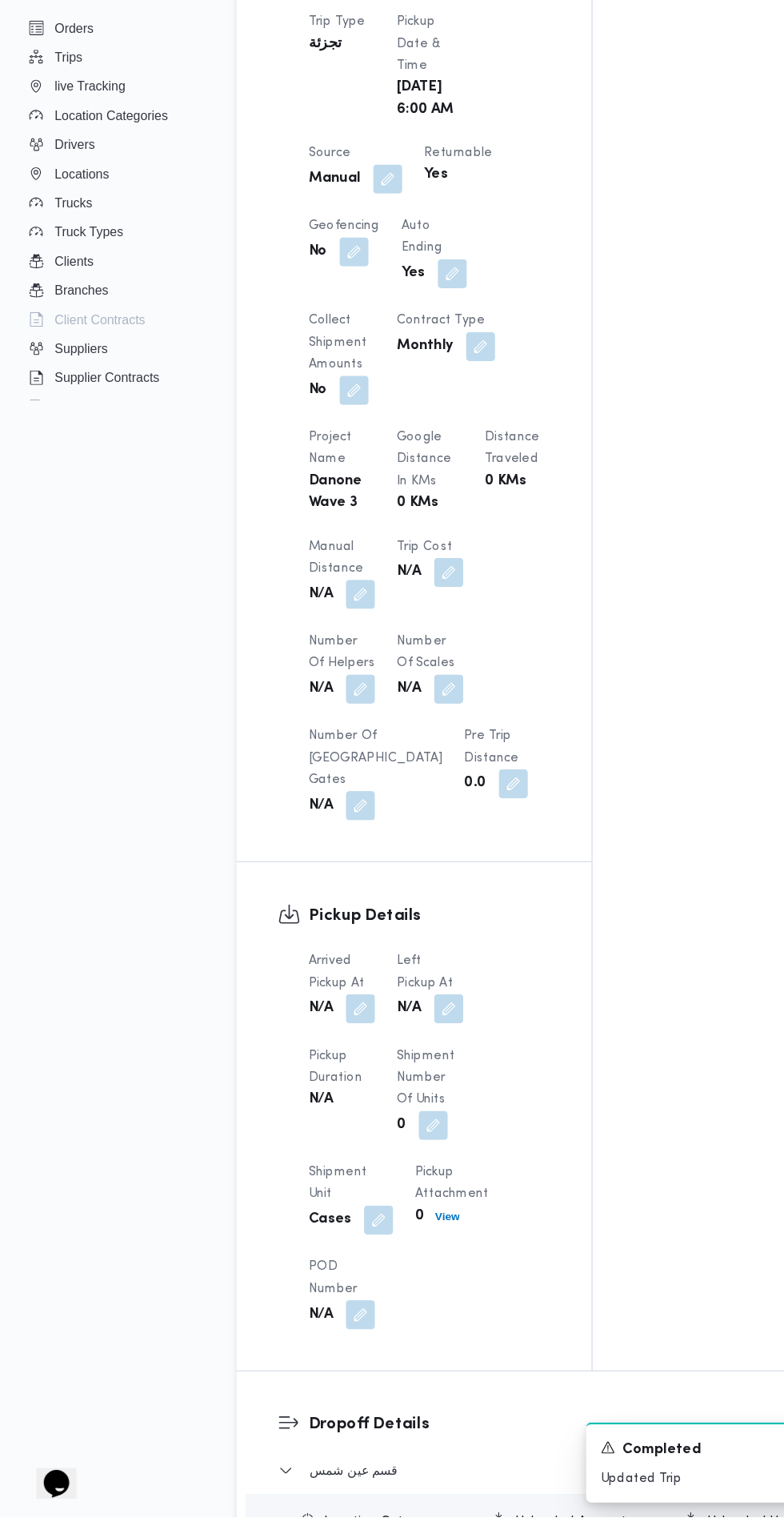
scroll to position [711, 0]
click at [312, 1099] on button "button" at bounding box center [316, 1086] width 26 height 26
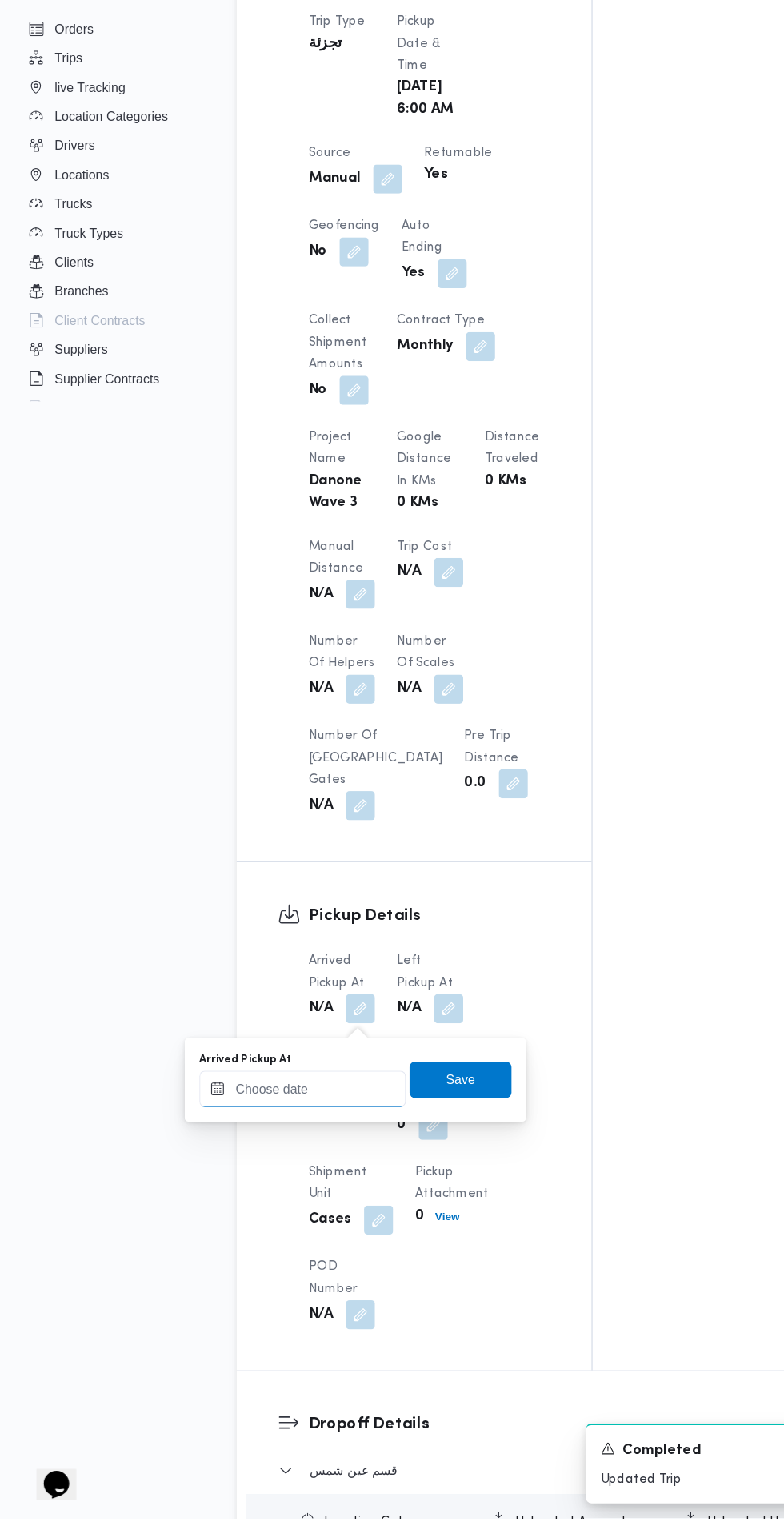
click at [301, 1156] on input "Arrived Pickup At" at bounding box center [266, 1157] width 182 height 32
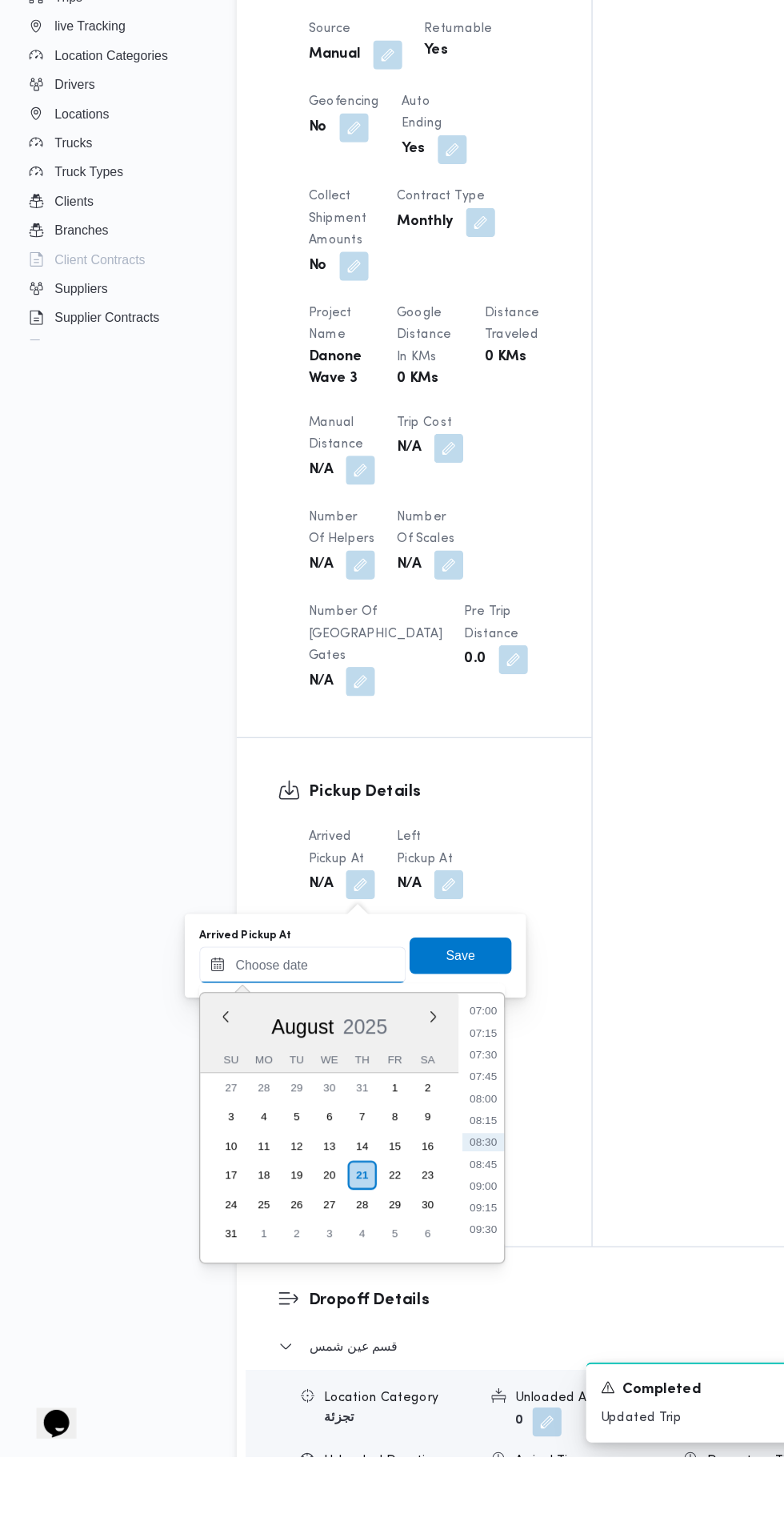
scroll to position [766, 0]
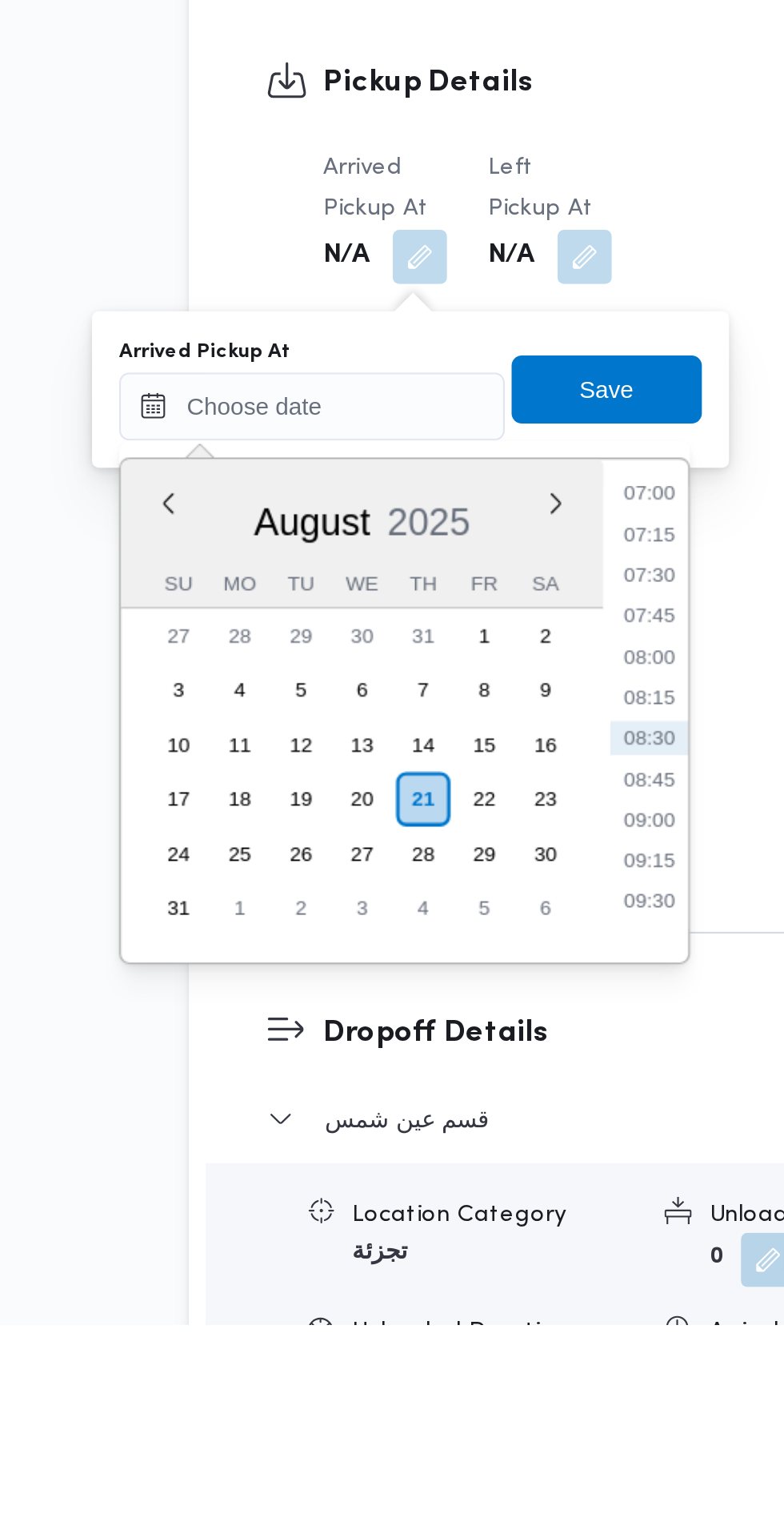
click at [424, 1157] on li "07:15" at bounding box center [424, 1161] width 37 height 16
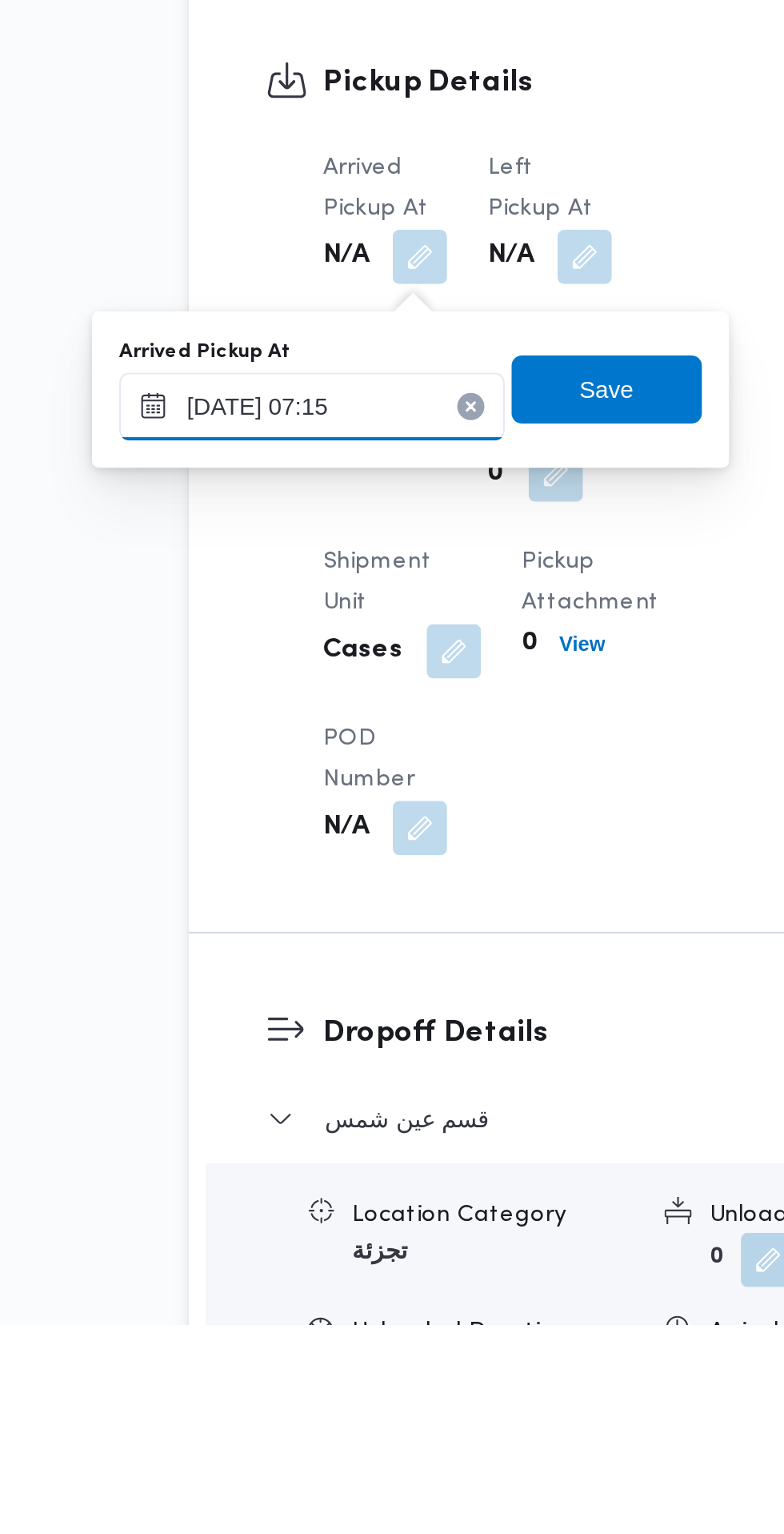
click at [293, 1106] on input "21/08/2025 07:15" at bounding box center [266, 1101] width 182 height 32
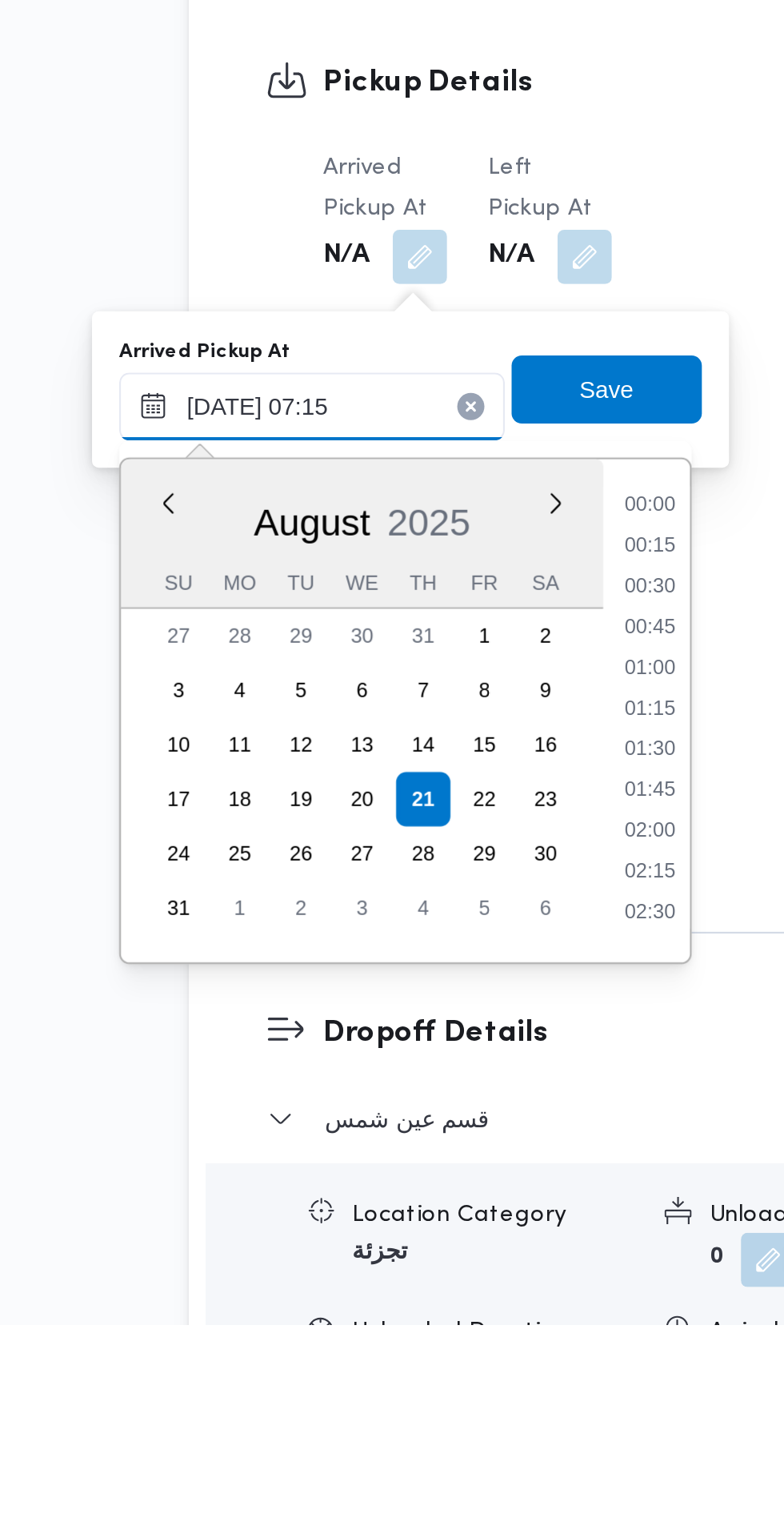
scroll to position [447, 0]
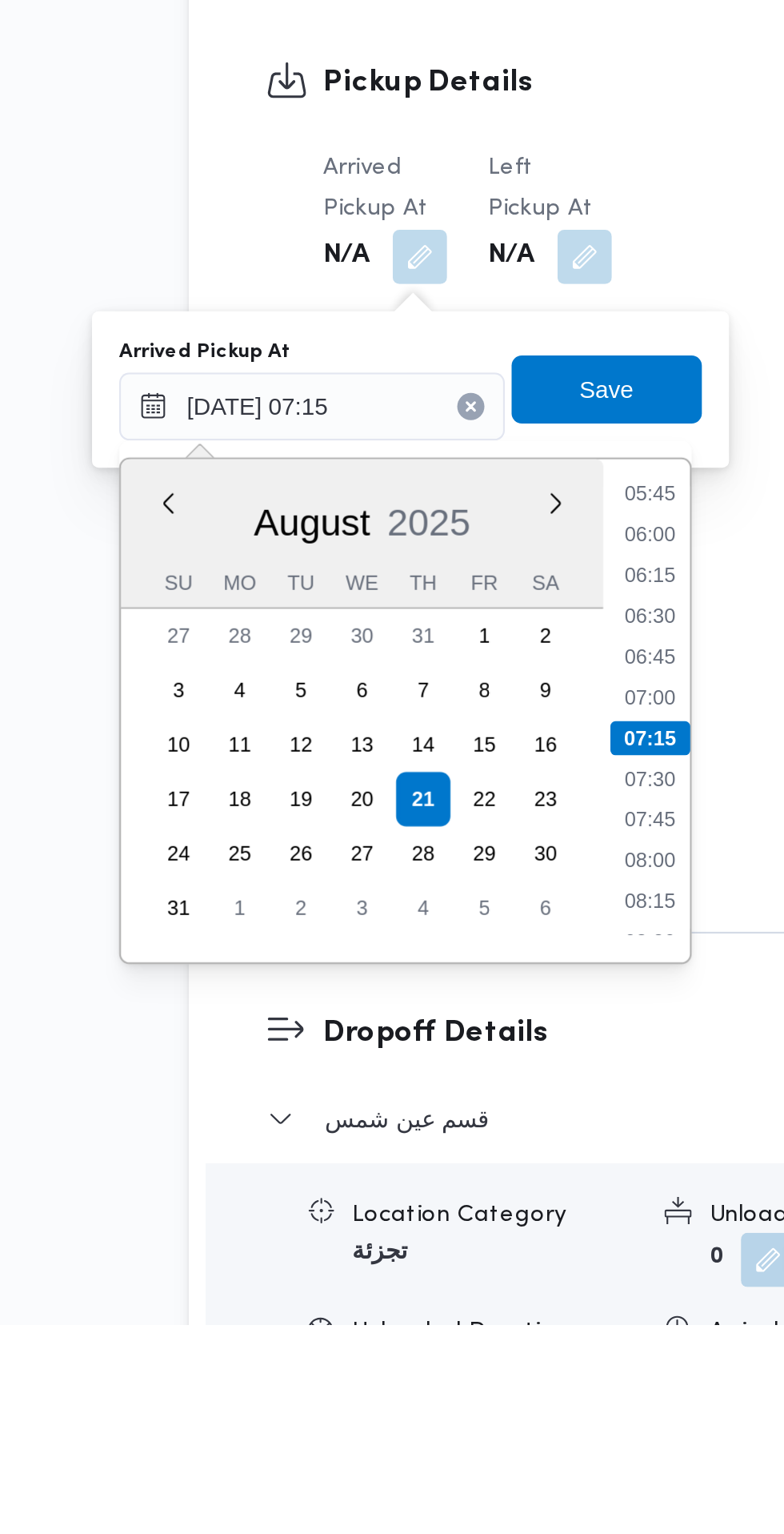
click at [426, 1219] on li "06:45" at bounding box center [424, 1219] width 37 height 16
type input "21/08/2025 06:45"
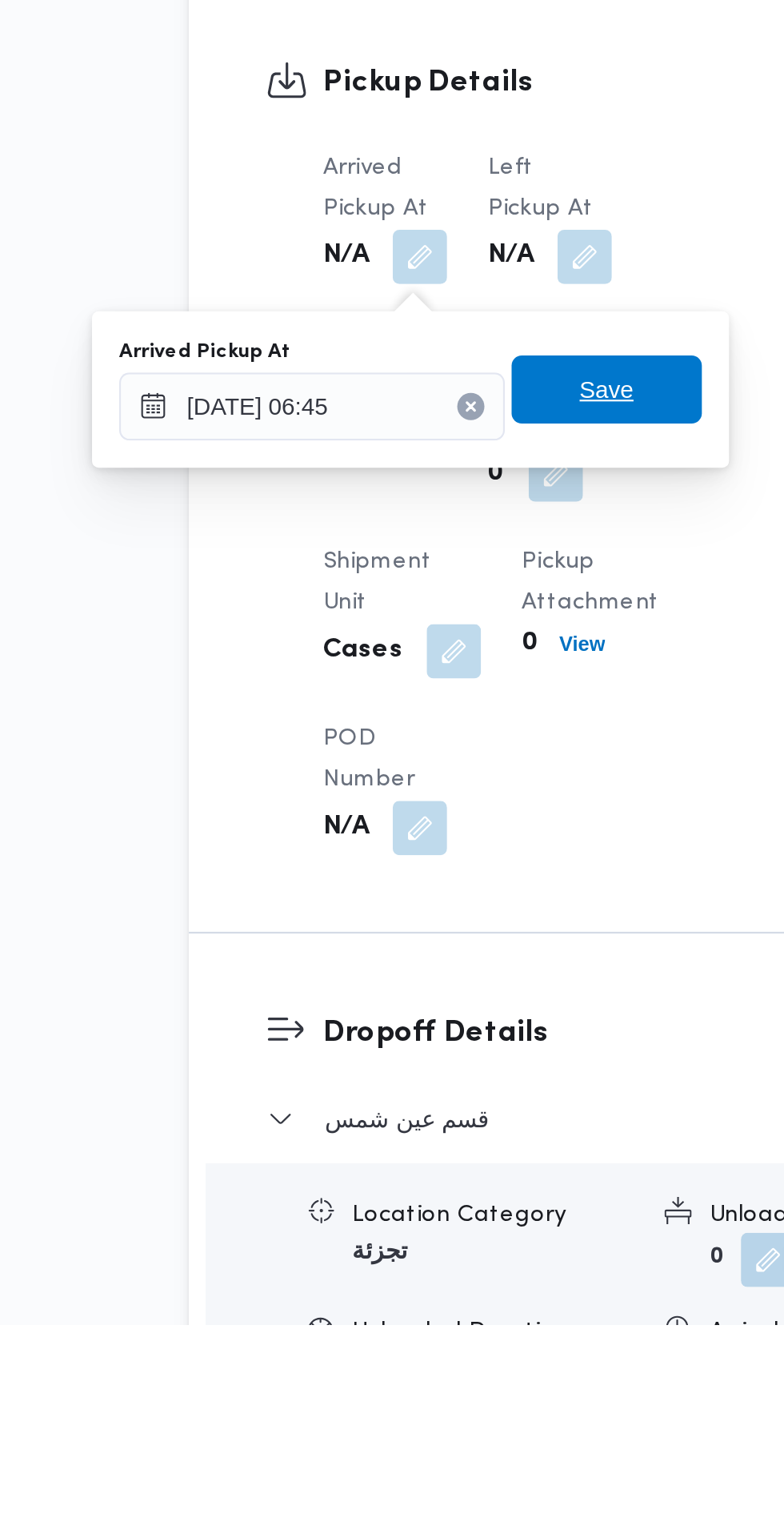
click at [429, 1095] on span "Save" at bounding box center [404, 1094] width 90 height 32
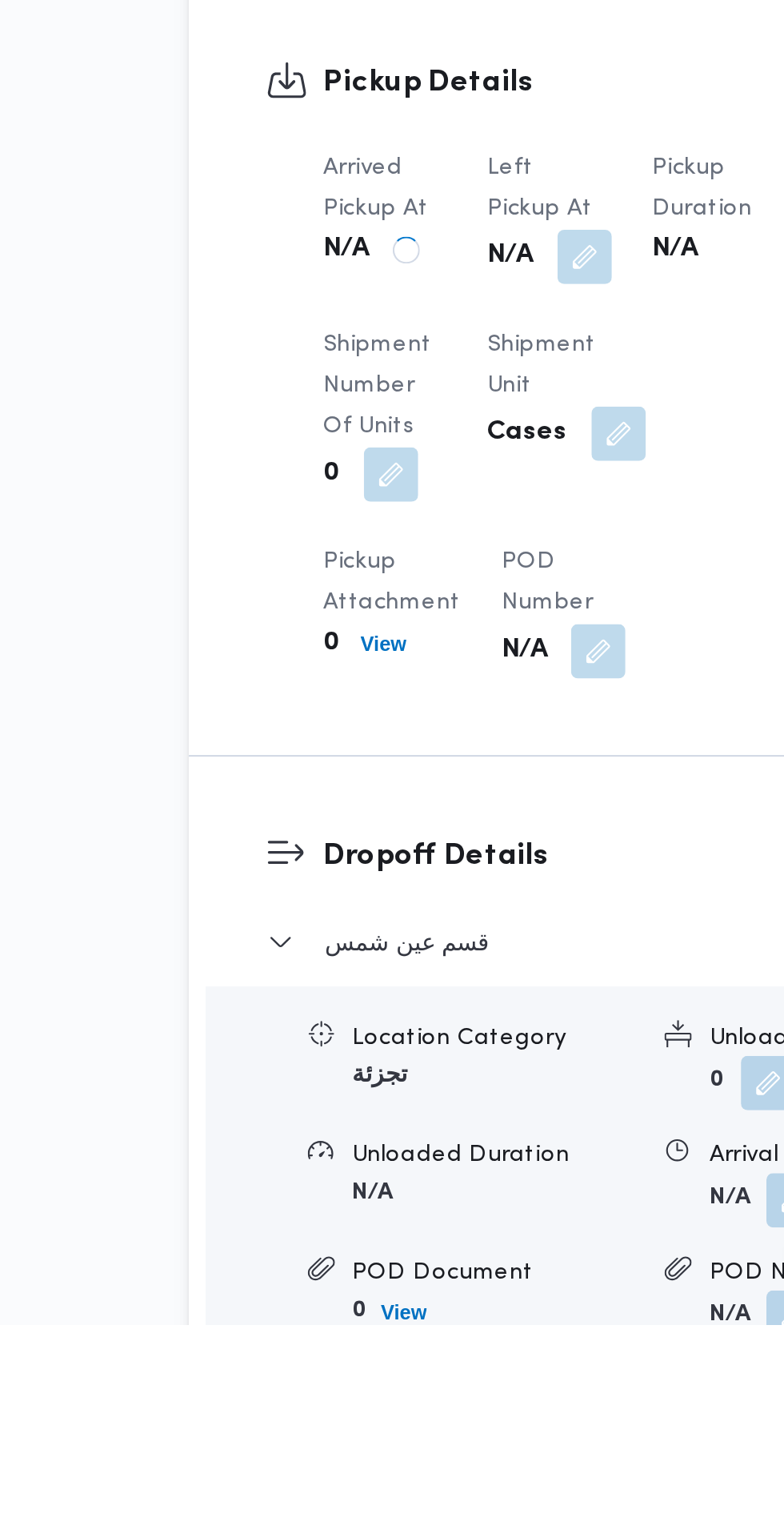
scroll to position [766, 0]
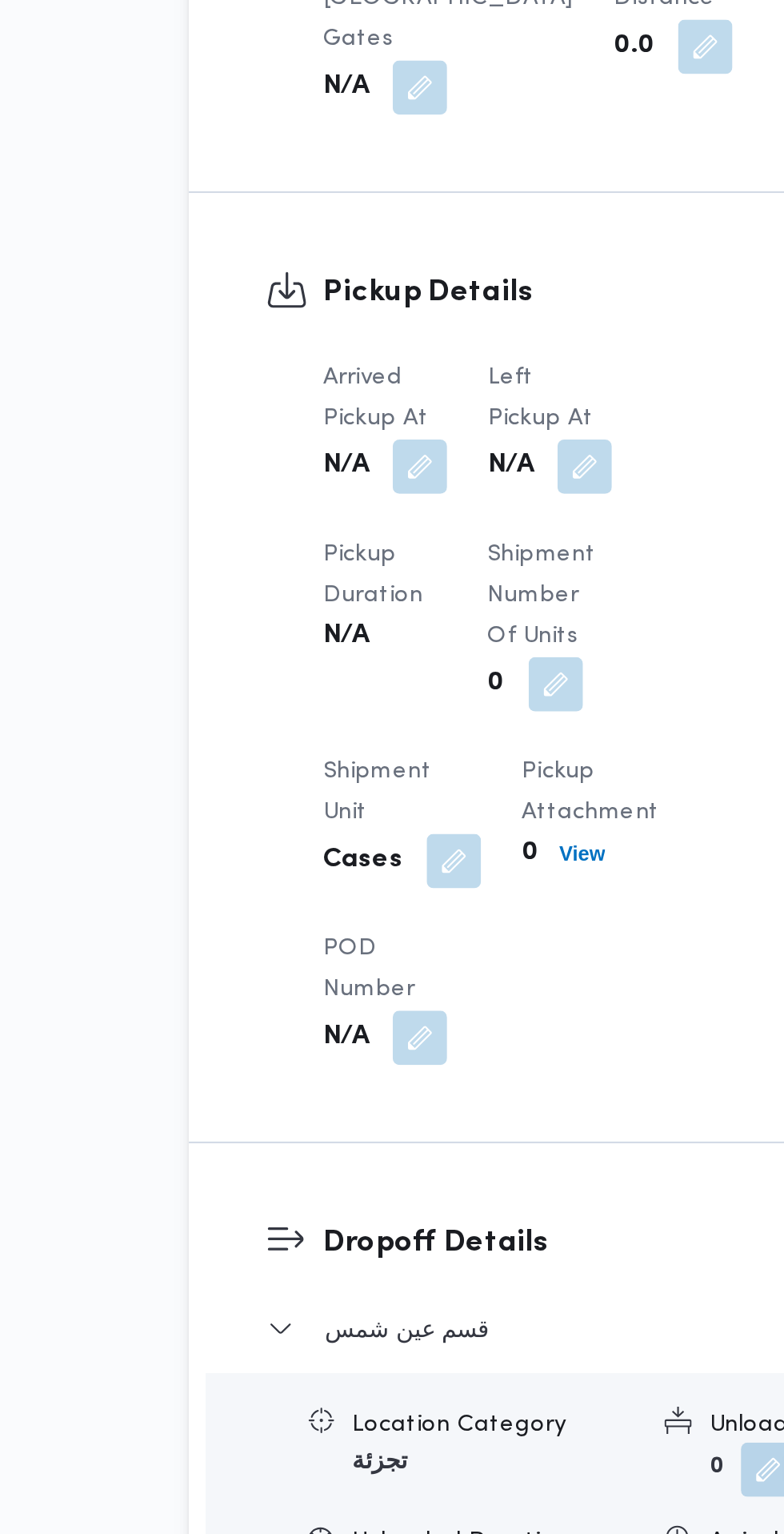
click at [401, 1043] on button "button" at bounding box center [394, 1030] width 26 height 26
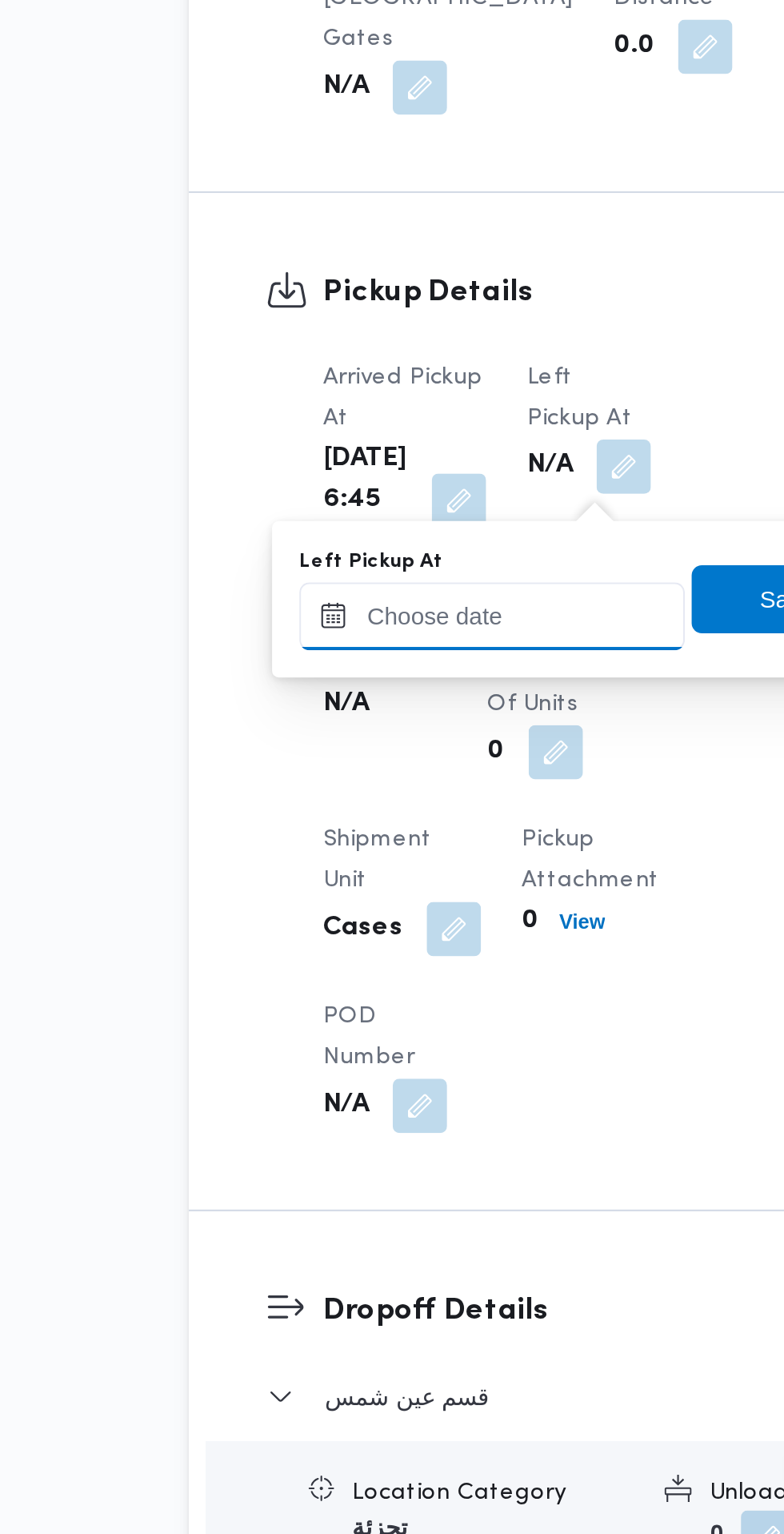
click at [352, 1100] on input "Left Pickup At" at bounding box center [351, 1101] width 182 height 32
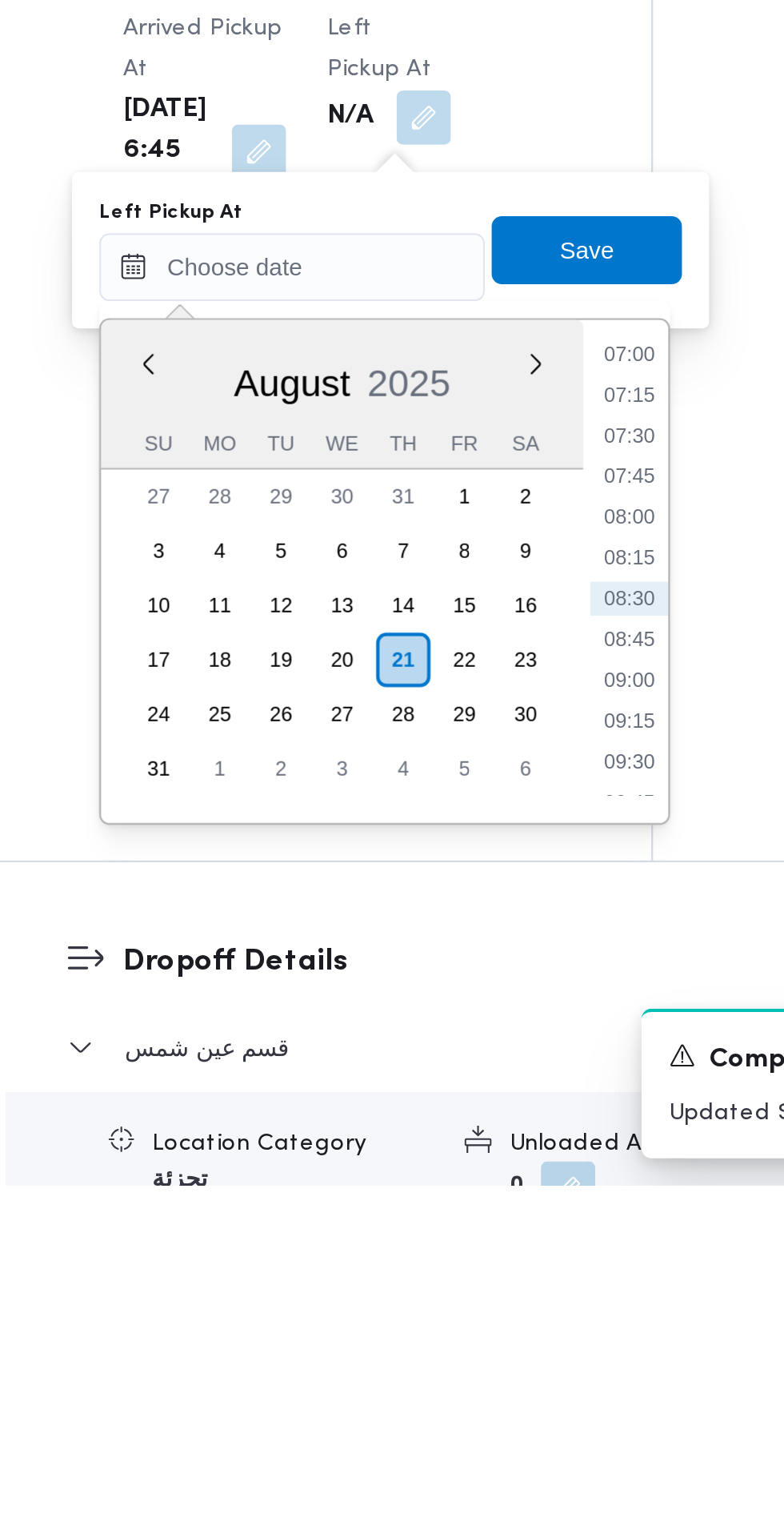
click at [514, 1256] on li "08:30" at bounding box center [509, 1257] width 37 height 16
type input "21/08/2025 08:30"
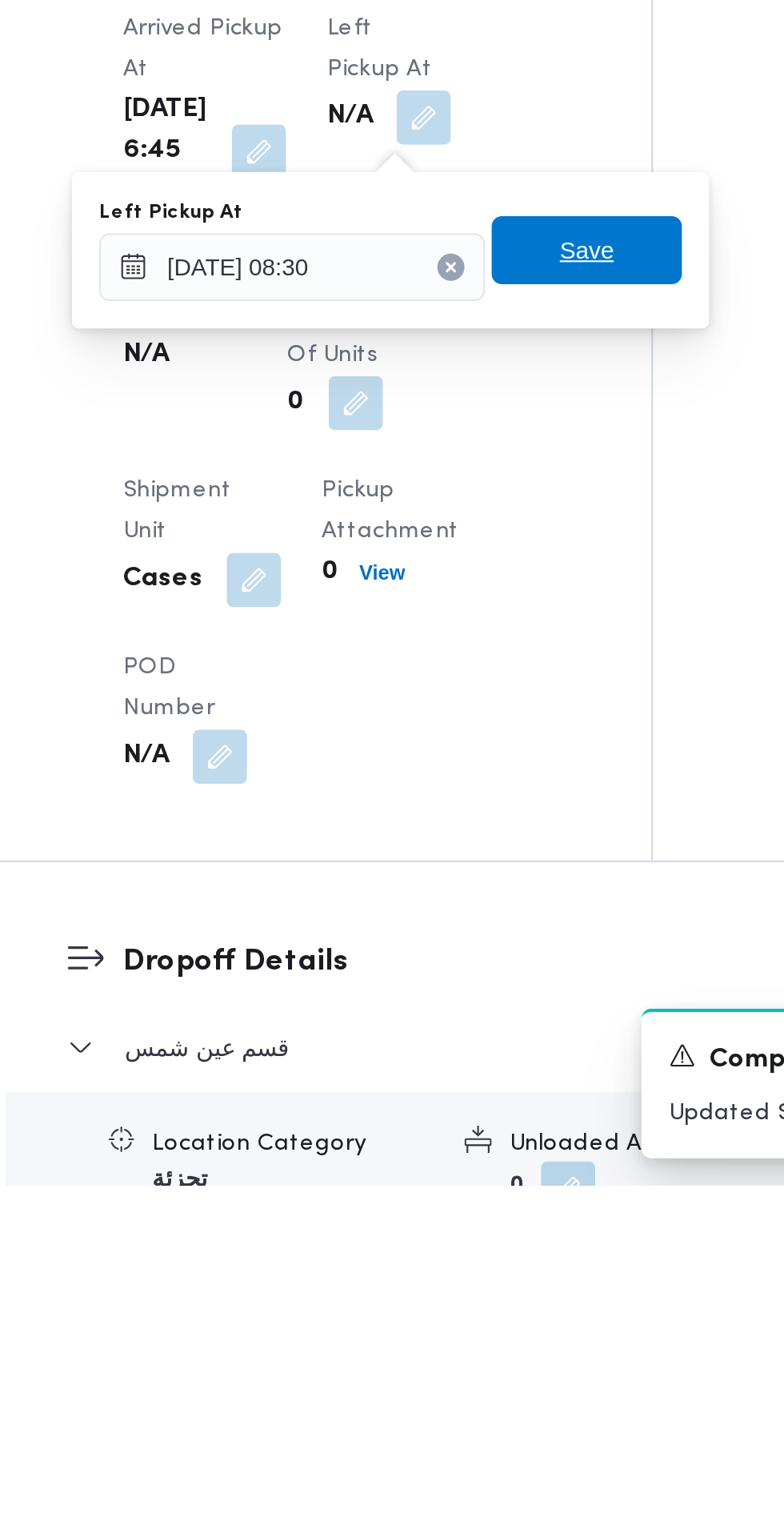
click at [530, 1094] on span "Save" at bounding box center [490, 1094] width 90 height 32
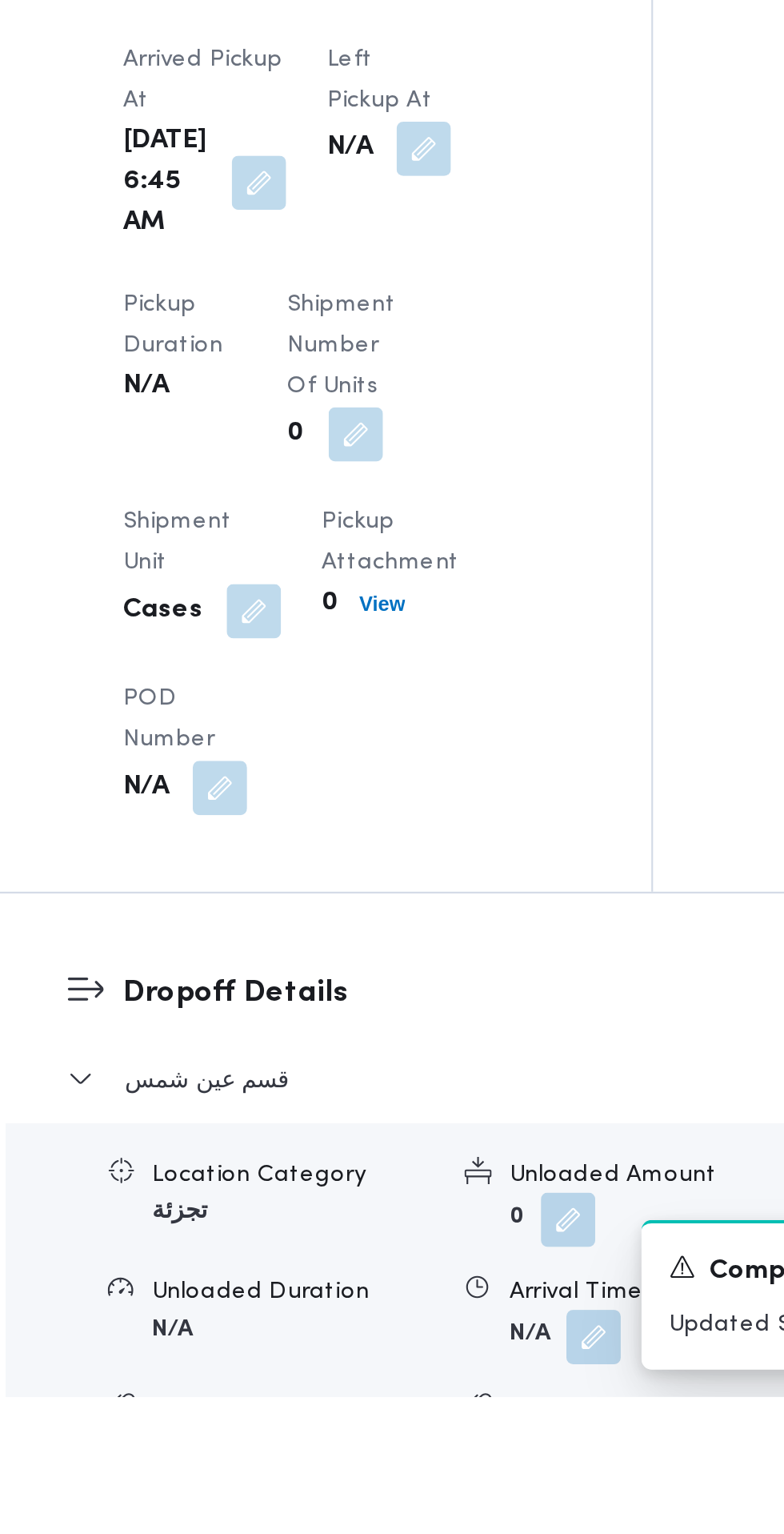
scroll to position [978, 0]
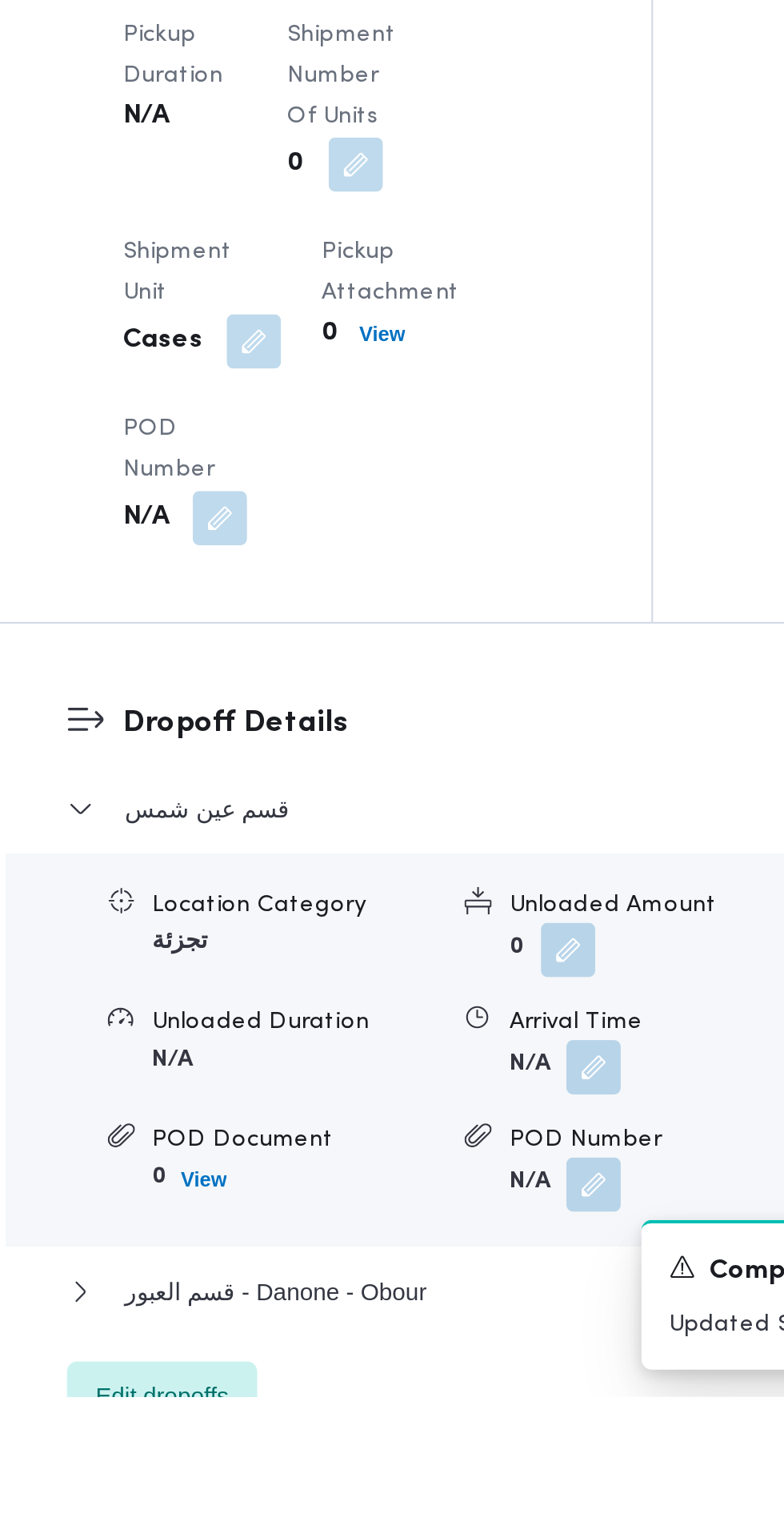
click at [497, 1391] on button "button" at bounding box center [492, 1378] width 26 height 26
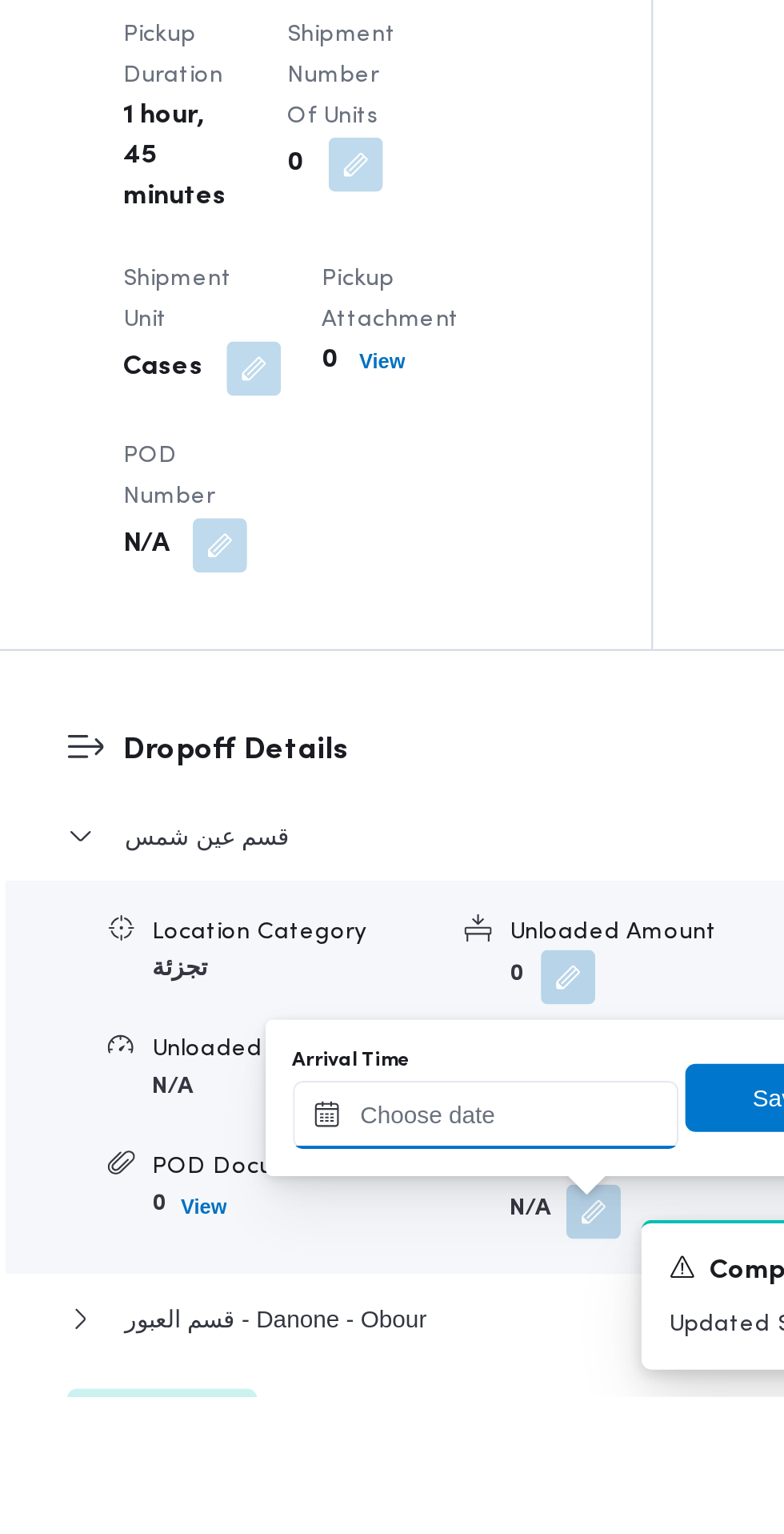
click at [451, 1400] on input "Arrival Time" at bounding box center [442, 1400] width 182 height 32
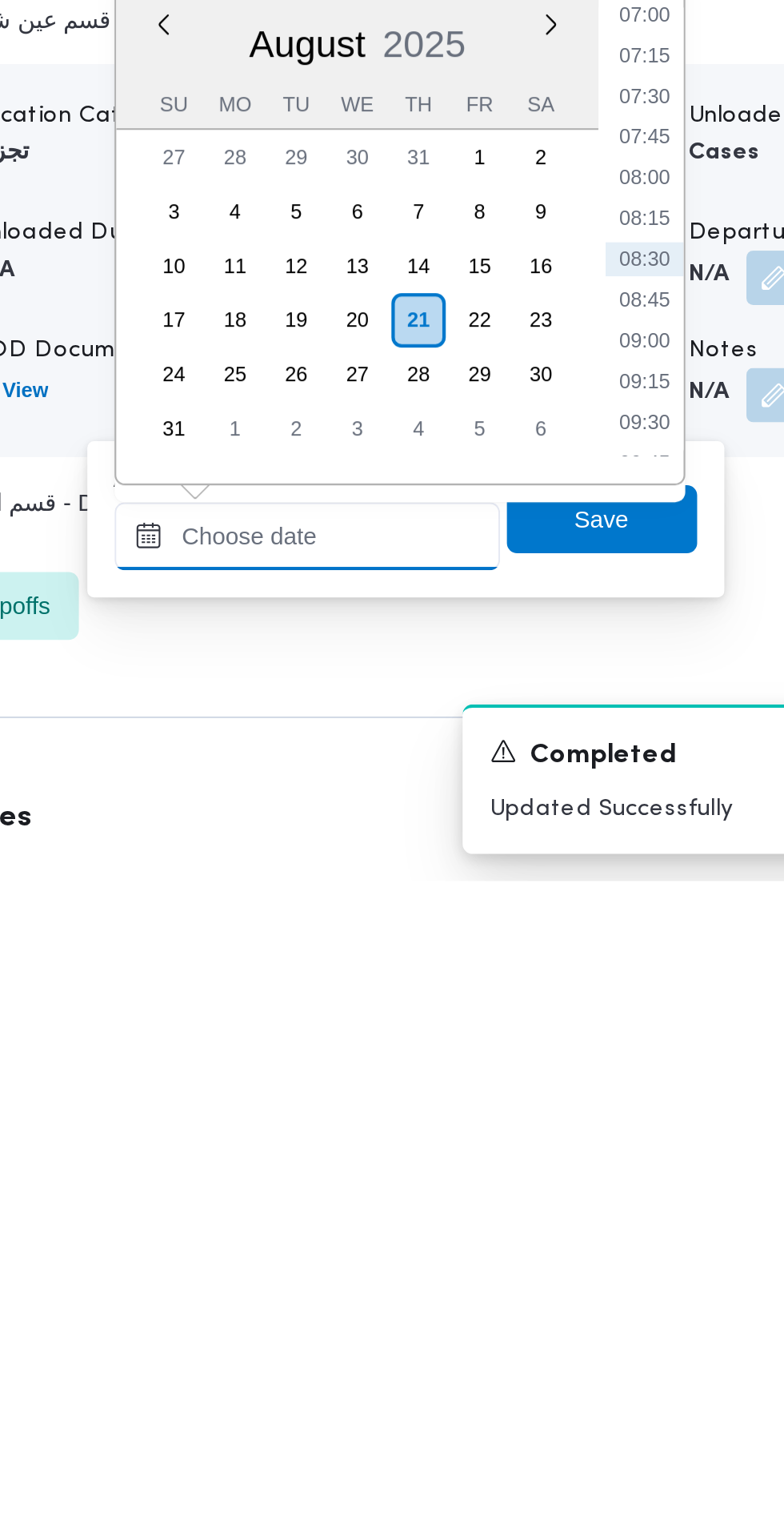
scroll to position [1120, 0]
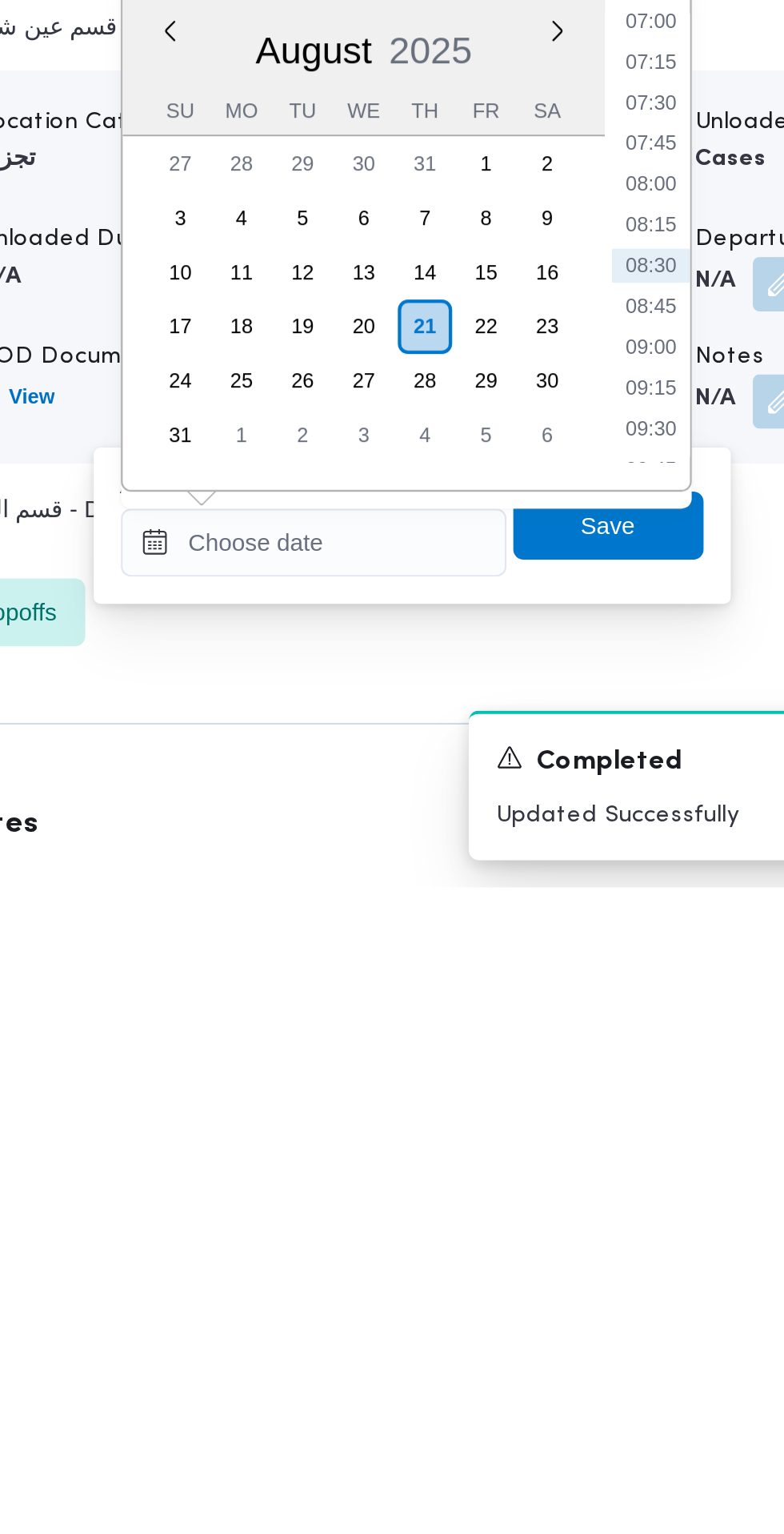
click at [606, 1305] on li "09:15" at bounding box center [600, 1298] width 37 height 16
type input "21/08/2025 09:15"
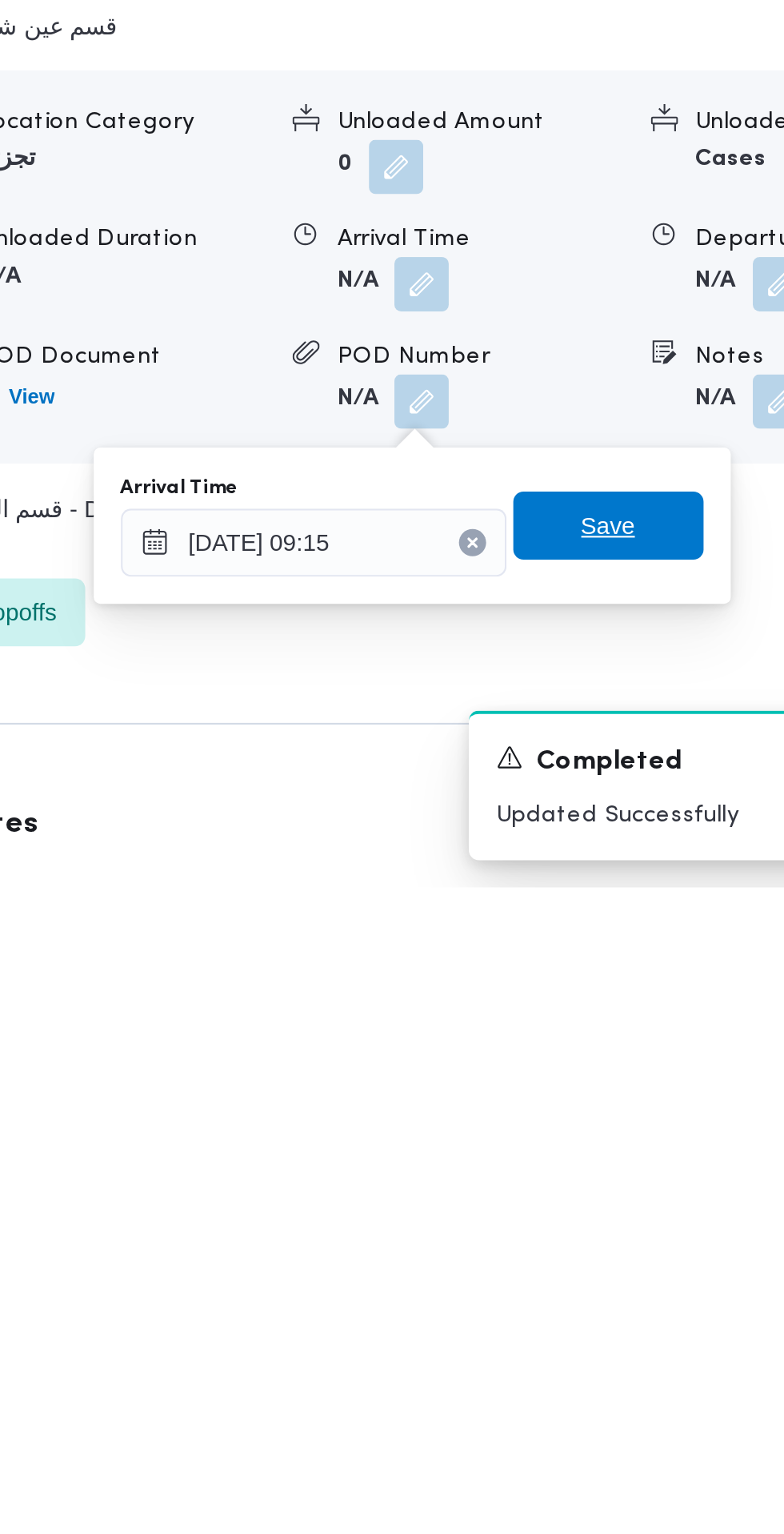
click at [594, 1368] on span "Save" at bounding box center [580, 1363] width 26 height 19
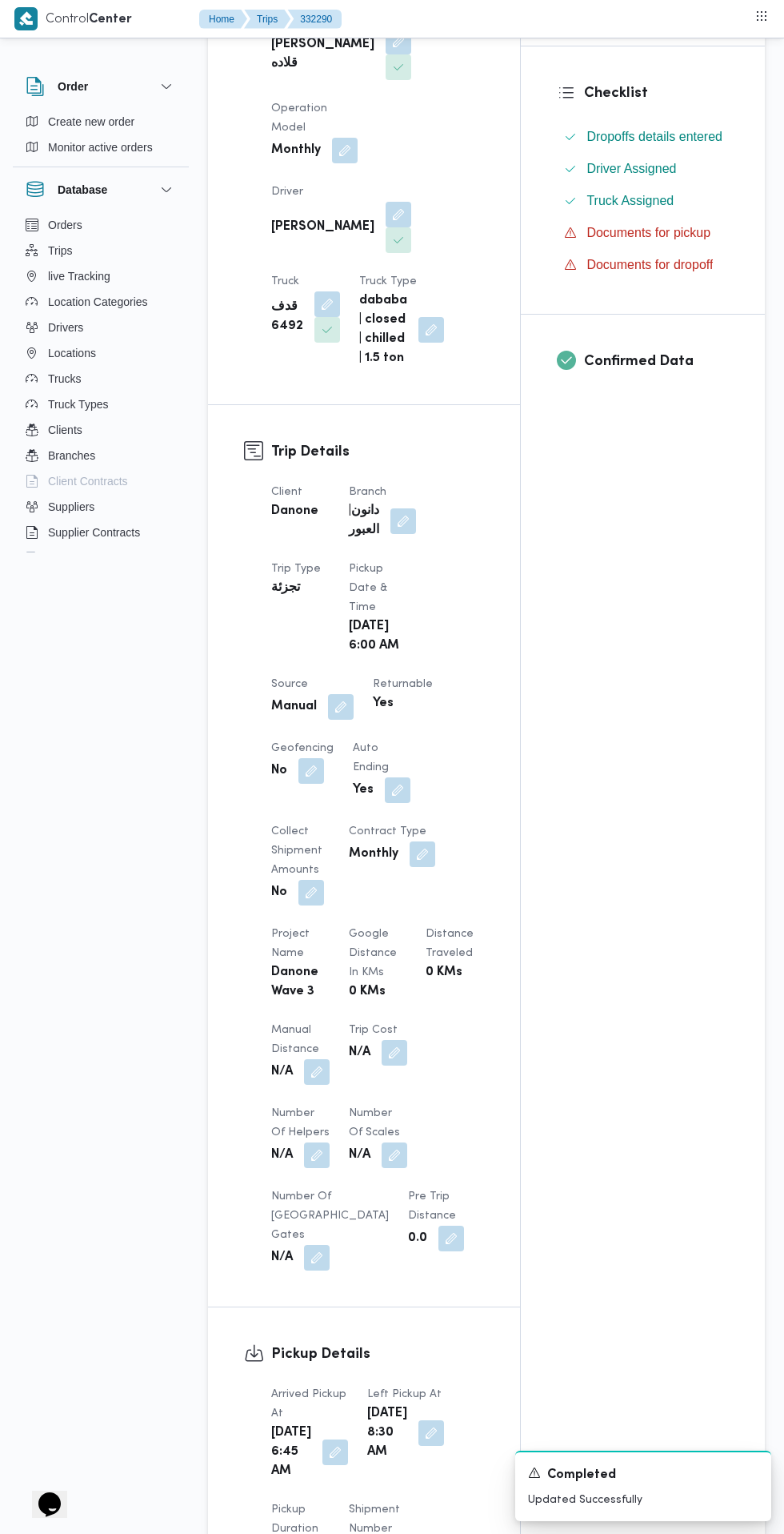
scroll to position [0, 0]
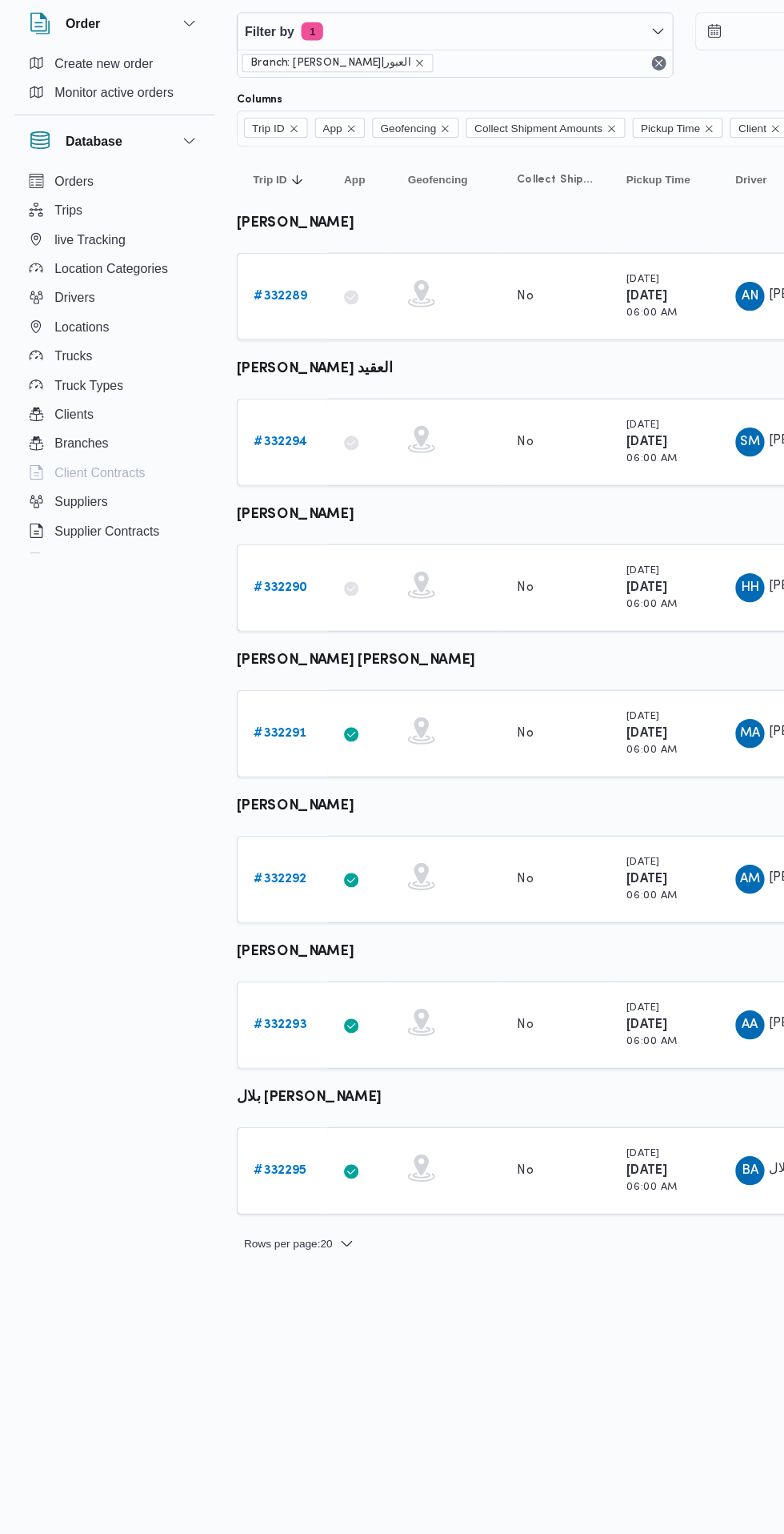
click at [246, 716] on link "# 332291" at bounding box center [246, 710] width 46 height 19
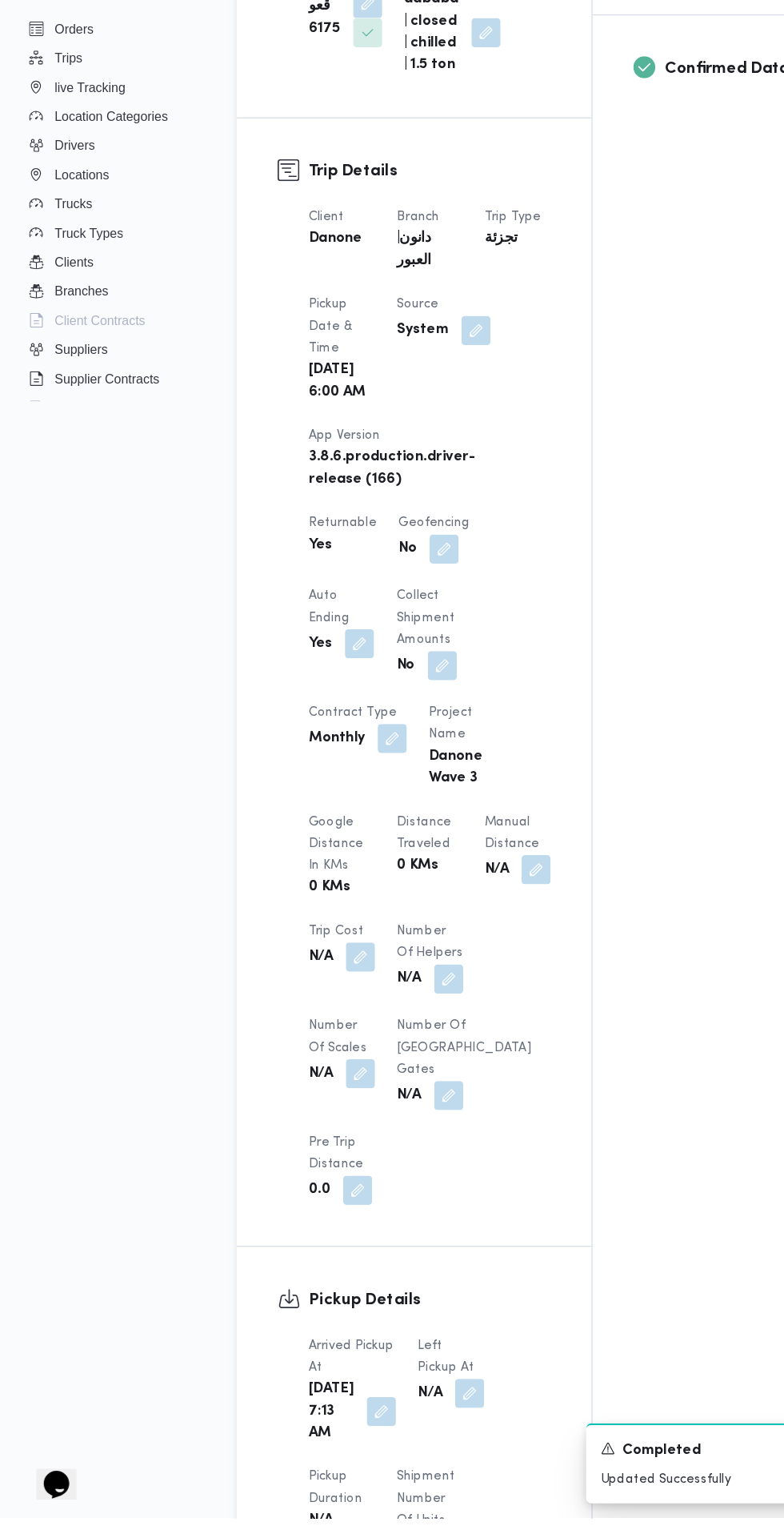
click at [404, 1436] on button "button" at bounding box center [413, 1423] width 26 height 26
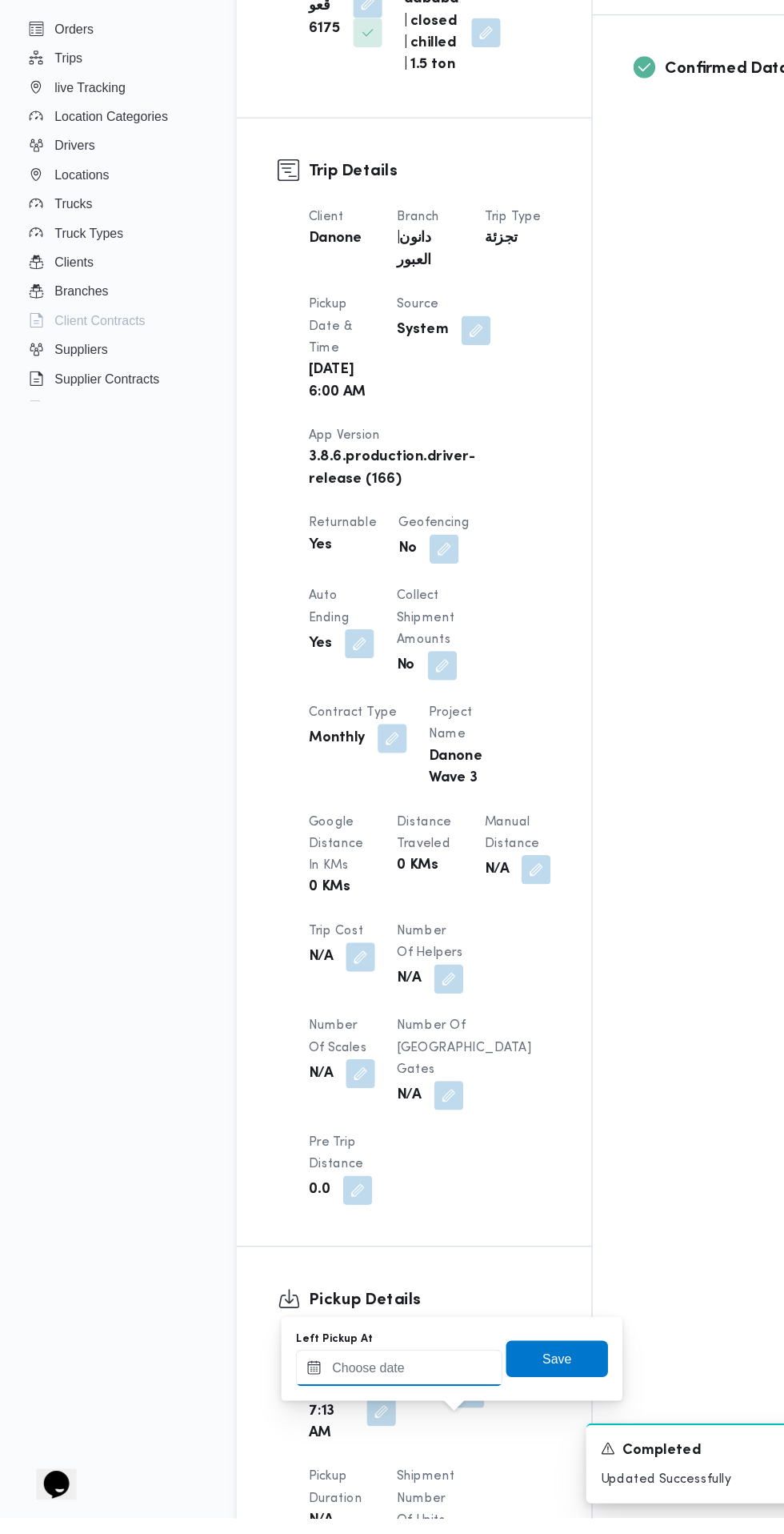
click at [375, 1403] on input "Left Pickup At" at bounding box center [351, 1401] width 182 height 32
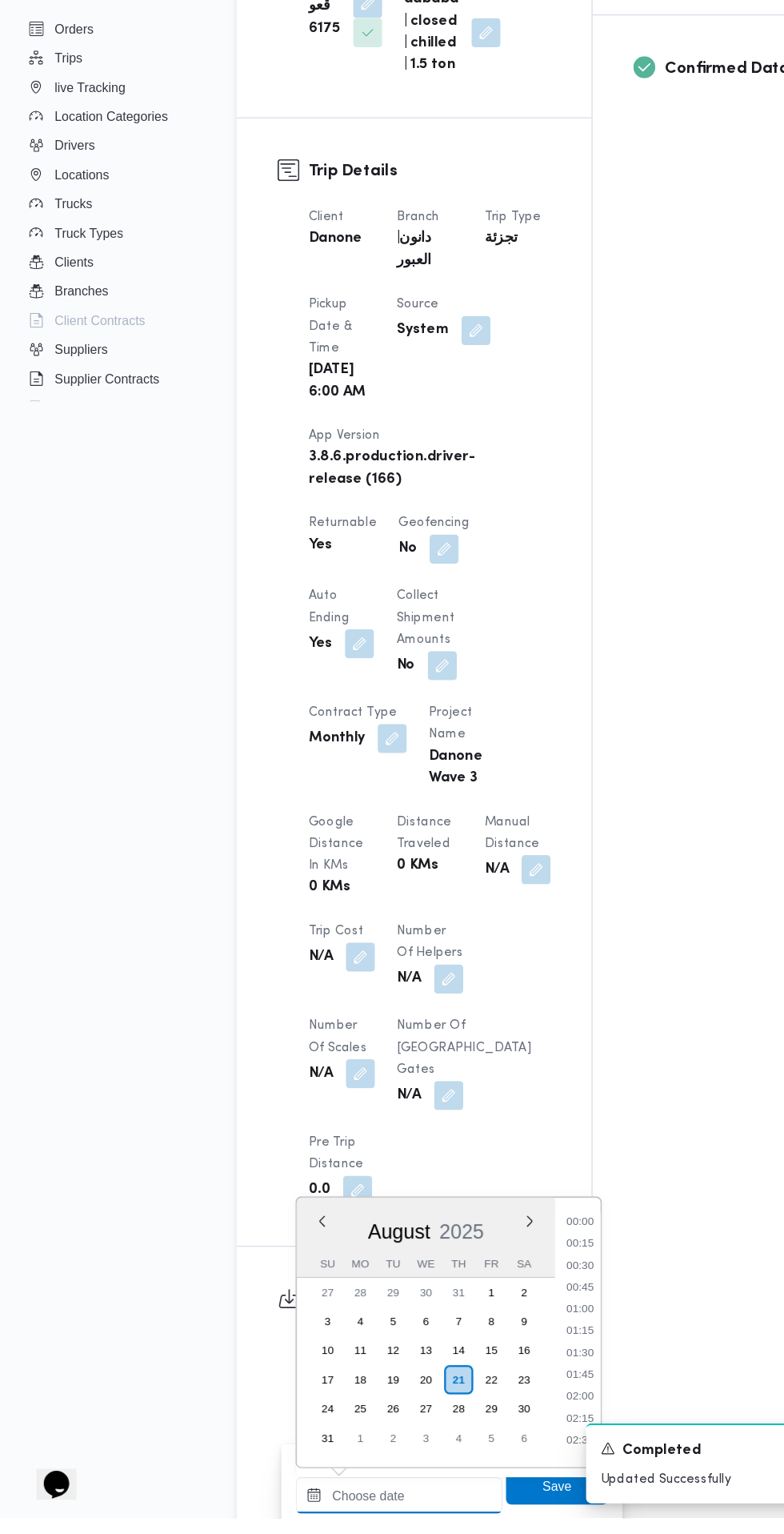
scroll to position [505, 0]
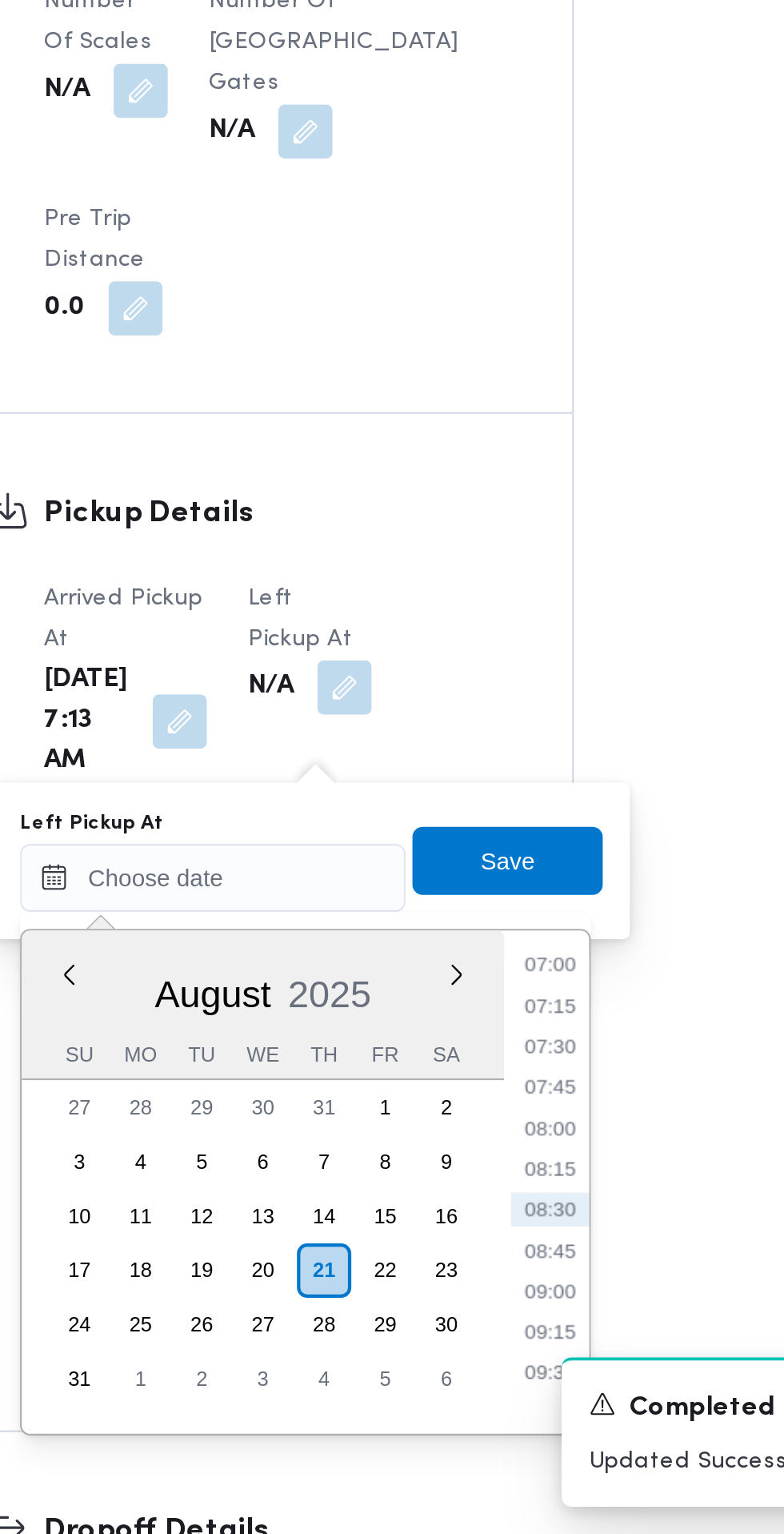
click at [515, 1403] on li "08:45" at bounding box center [509, 1400] width 37 height 16
type input "21/08/2025 08:45"
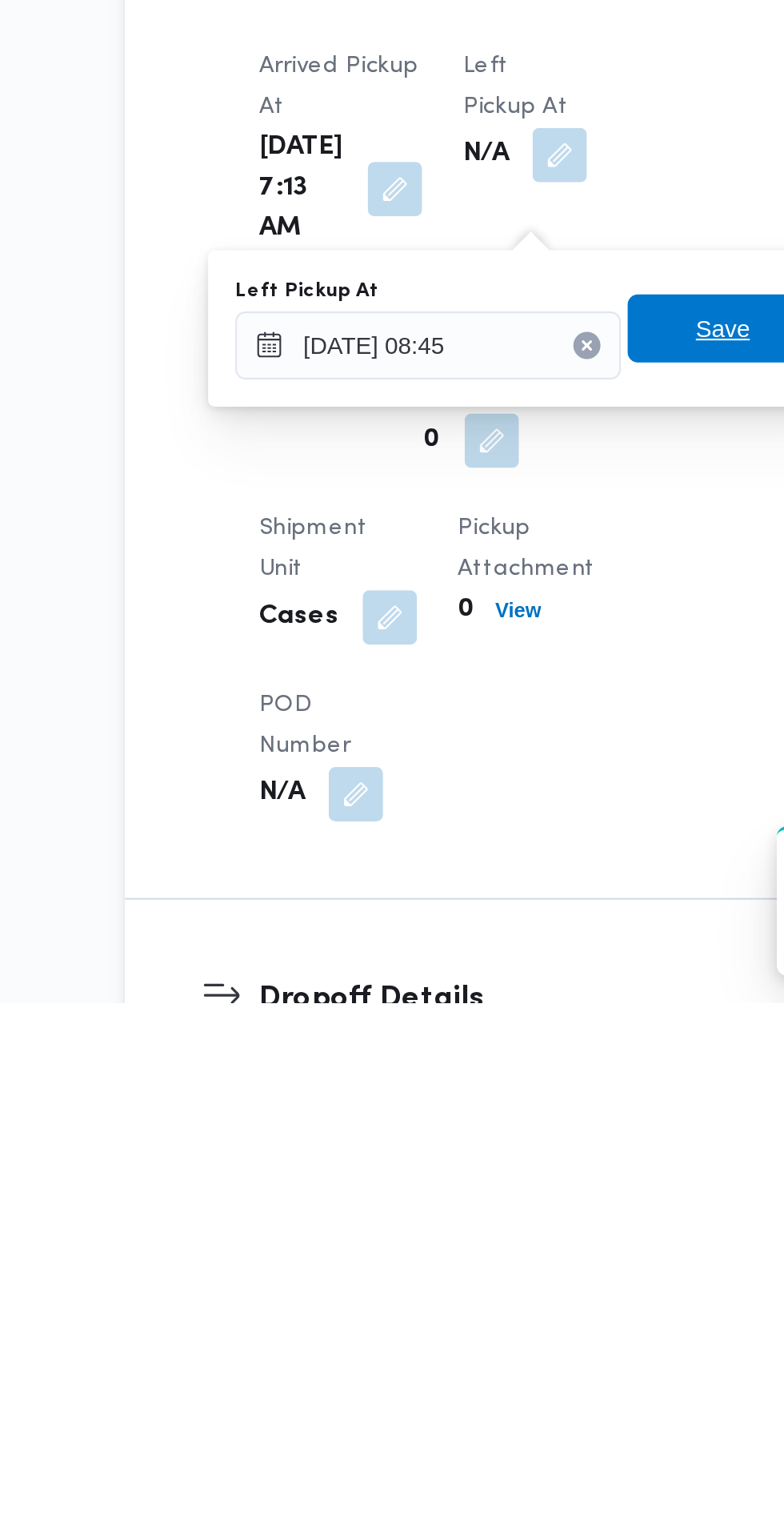
click at [486, 1222] on span "Save" at bounding box center [490, 1216] width 26 height 19
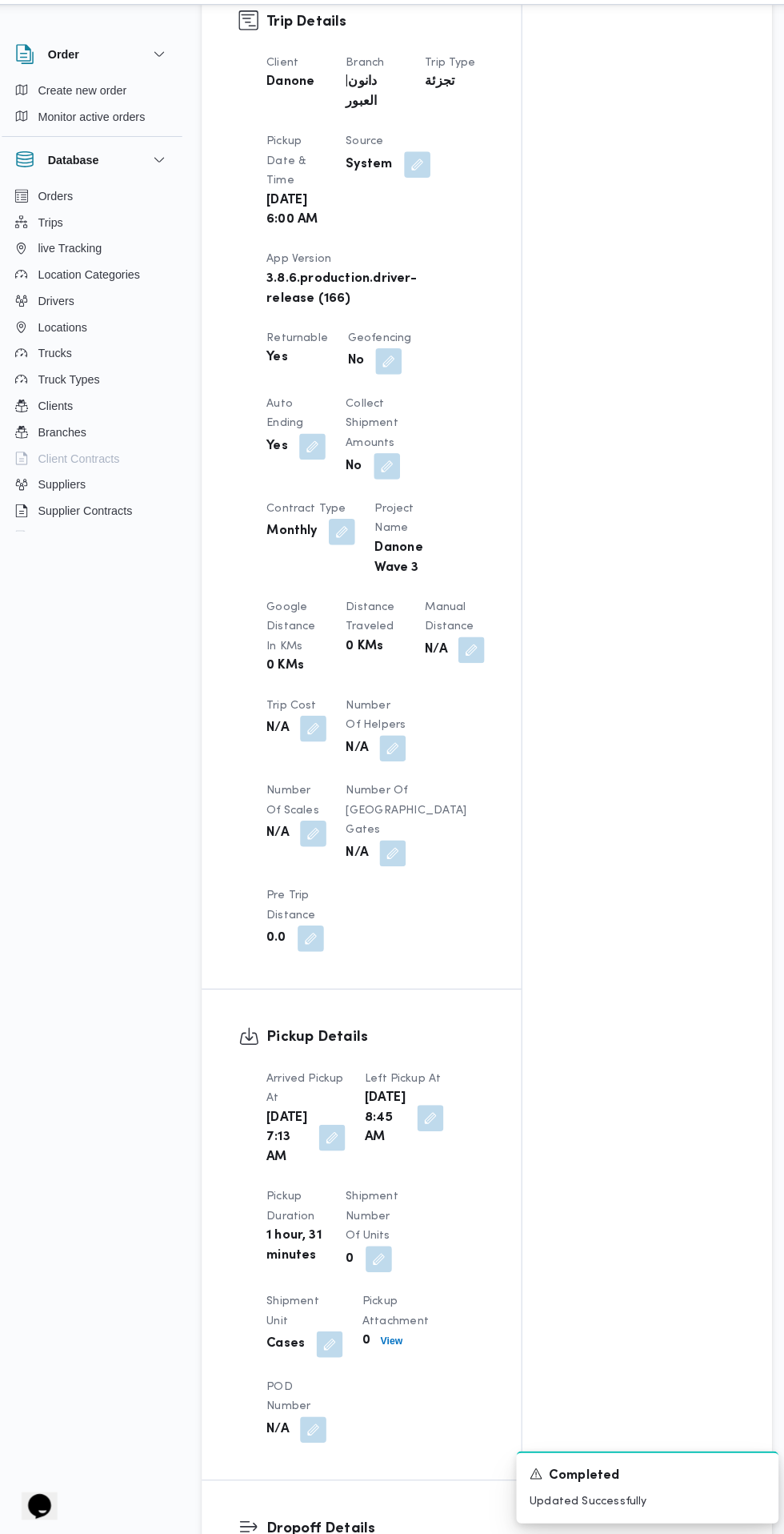
scroll to position [255, 0]
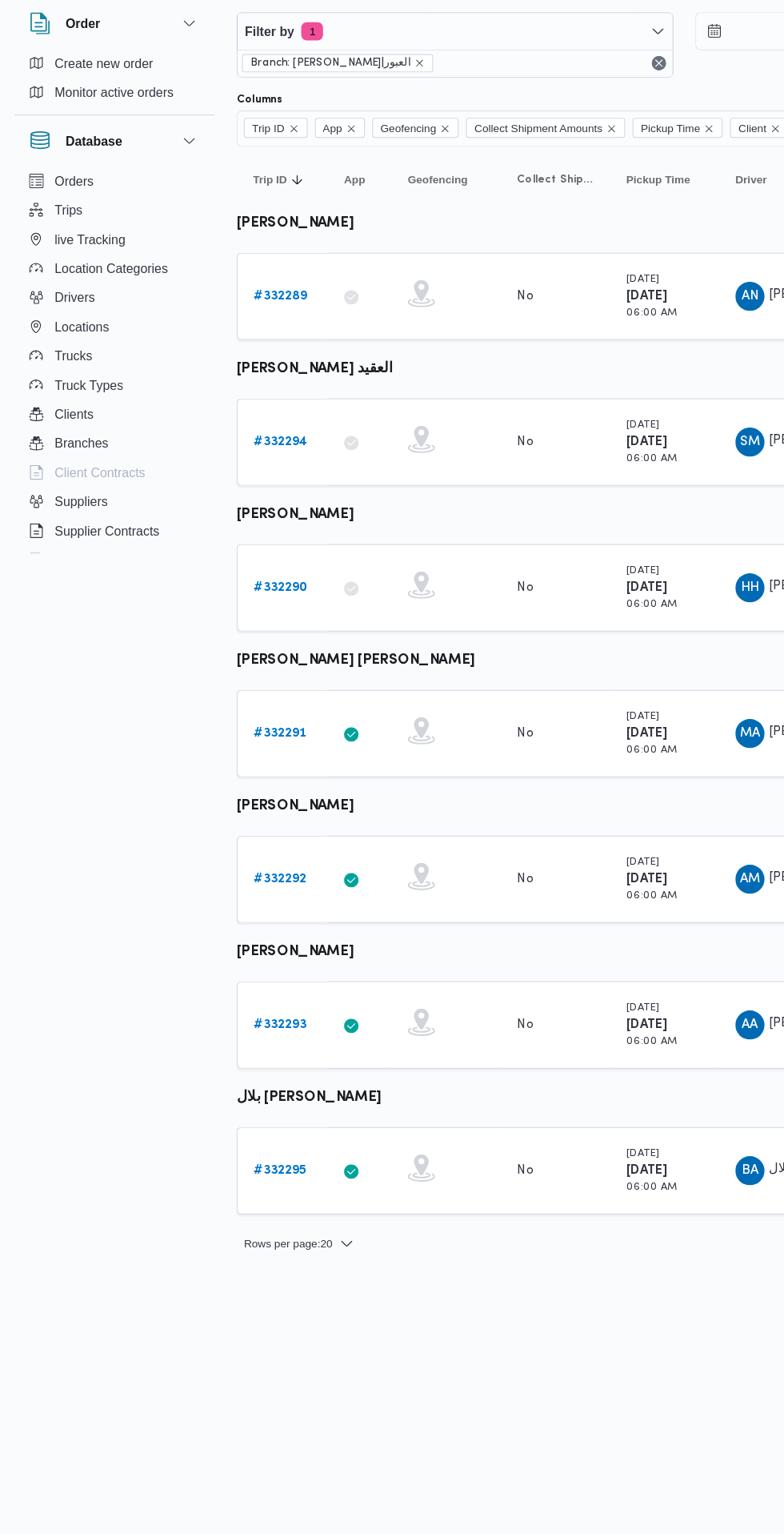
click at [267, 839] on b "# 332292" at bounding box center [246, 838] width 46 height 10
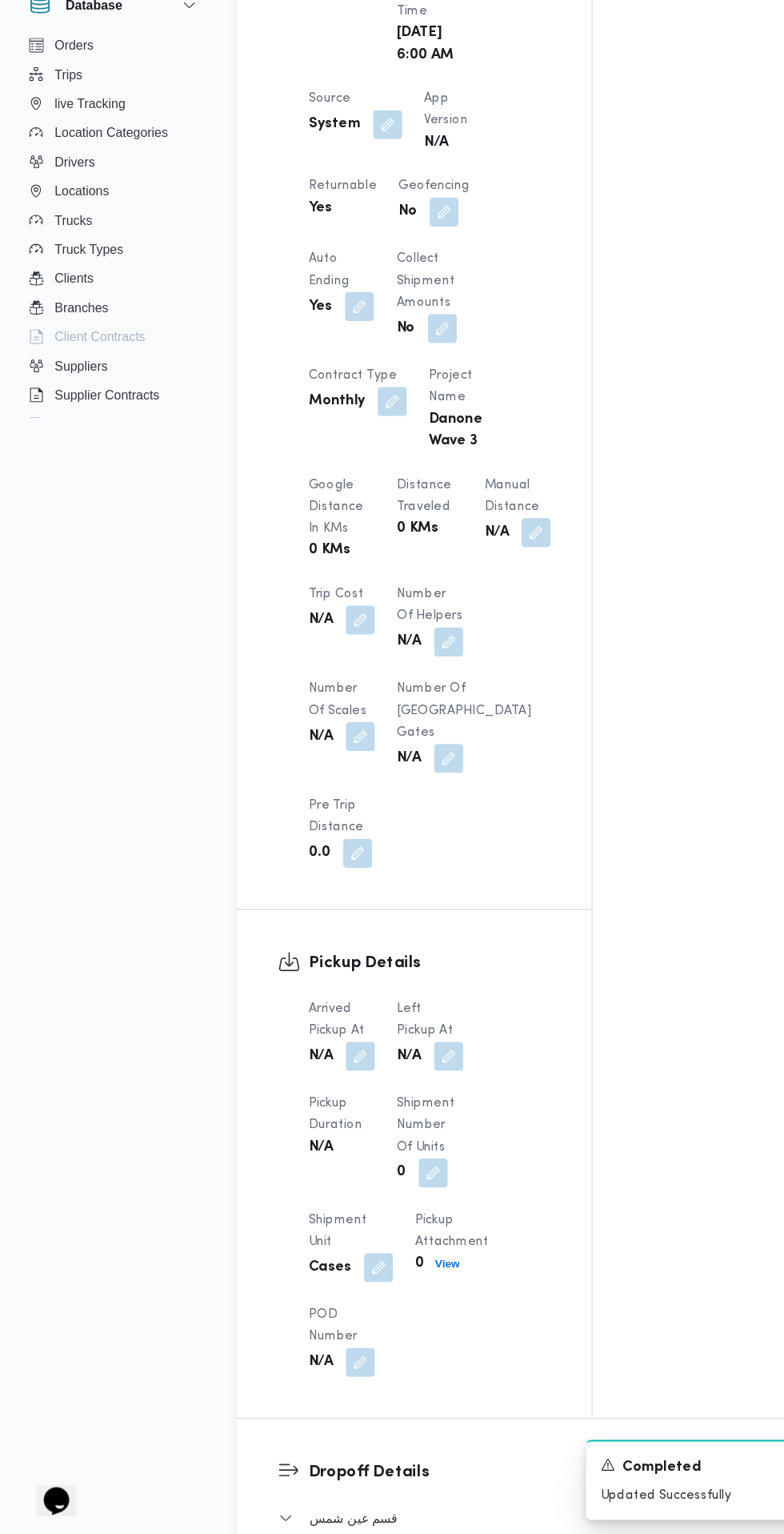
scroll to position [821, 0]
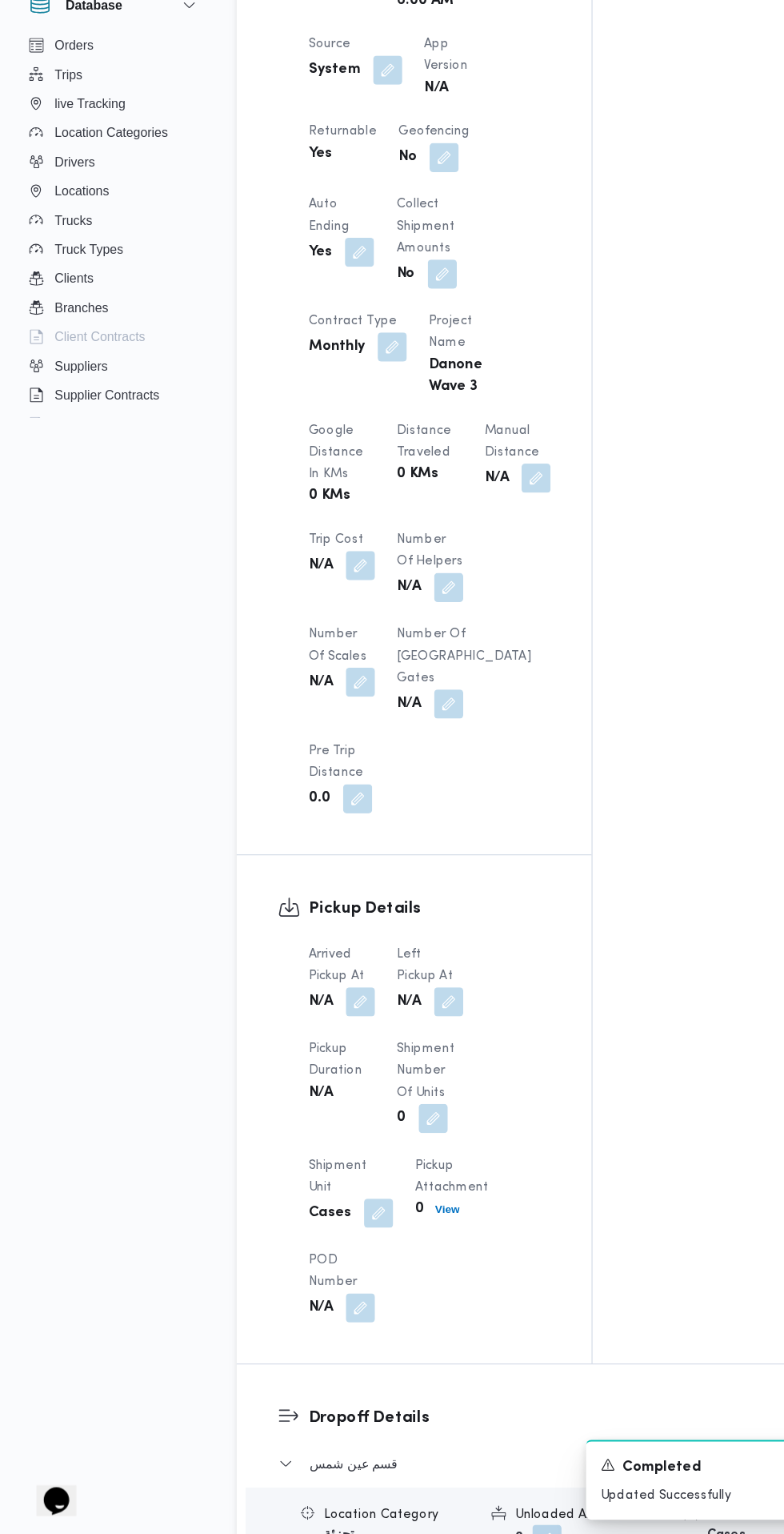
click at [313, 1074] on button "button" at bounding box center [316, 1065] width 26 height 26
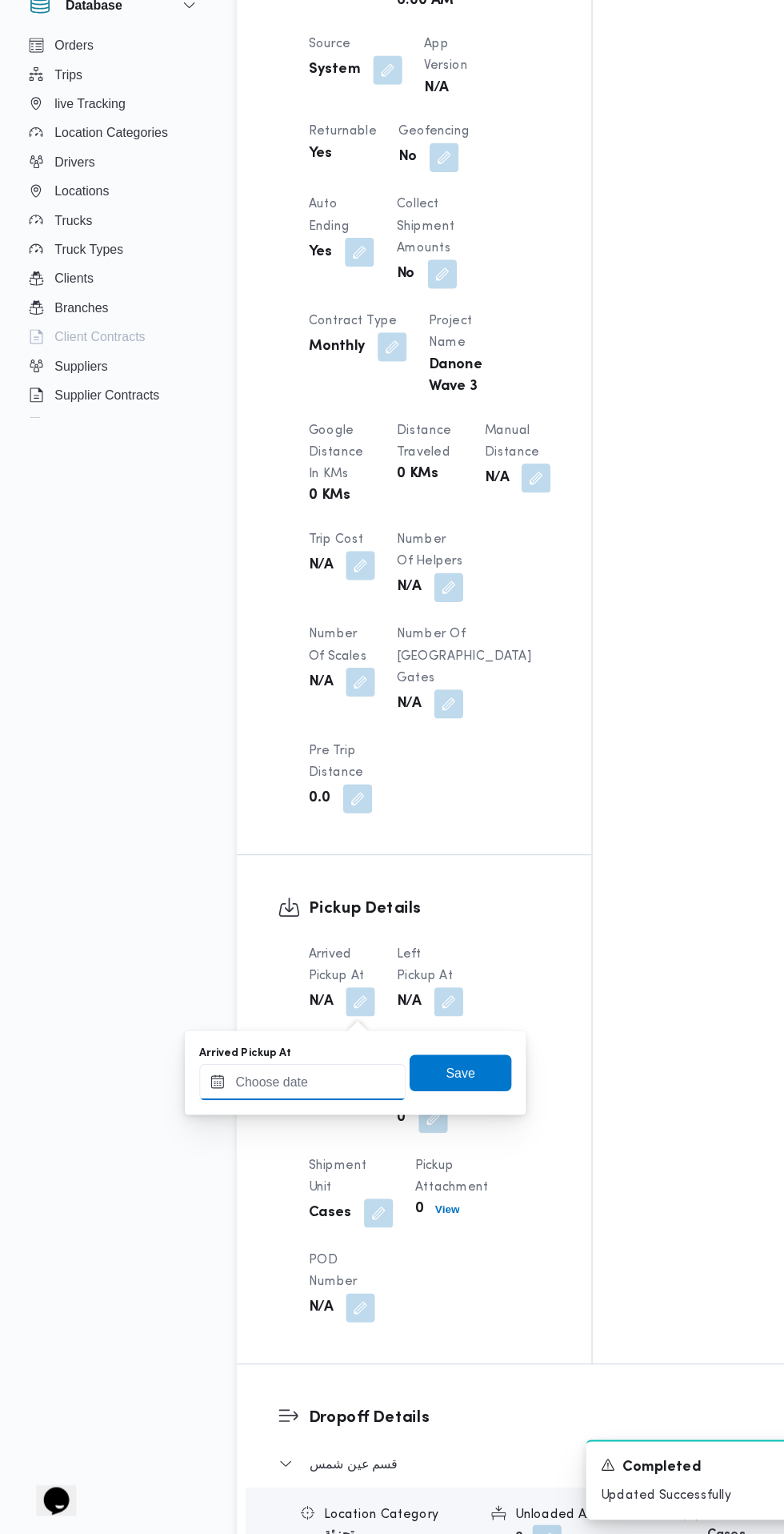
click at [293, 1131] on input "Arrived Pickup At" at bounding box center [266, 1136] width 182 height 32
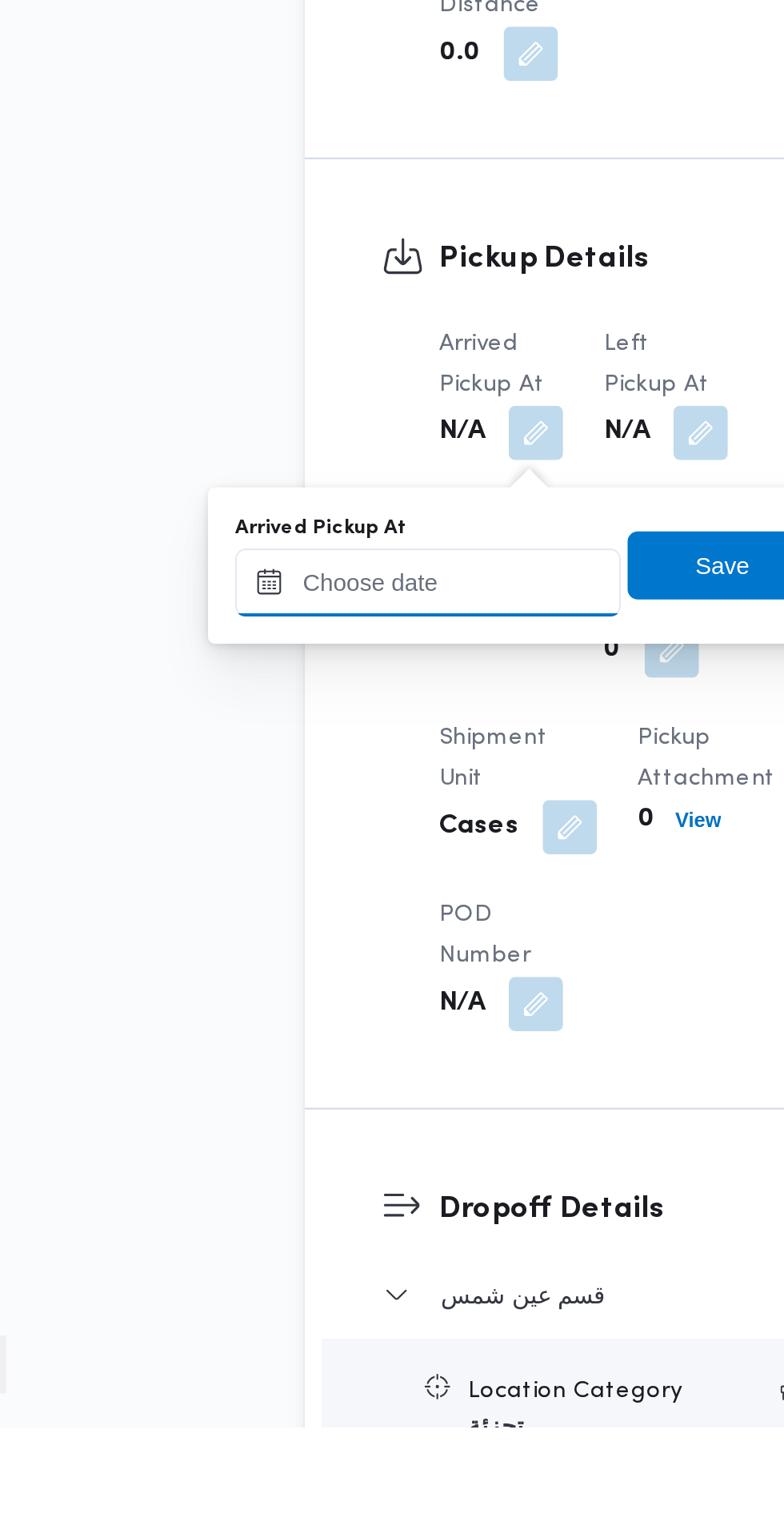
click at [313, 1132] on input "Arrived Pickup At" at bounding box center [266, 1136] width 182 height 32
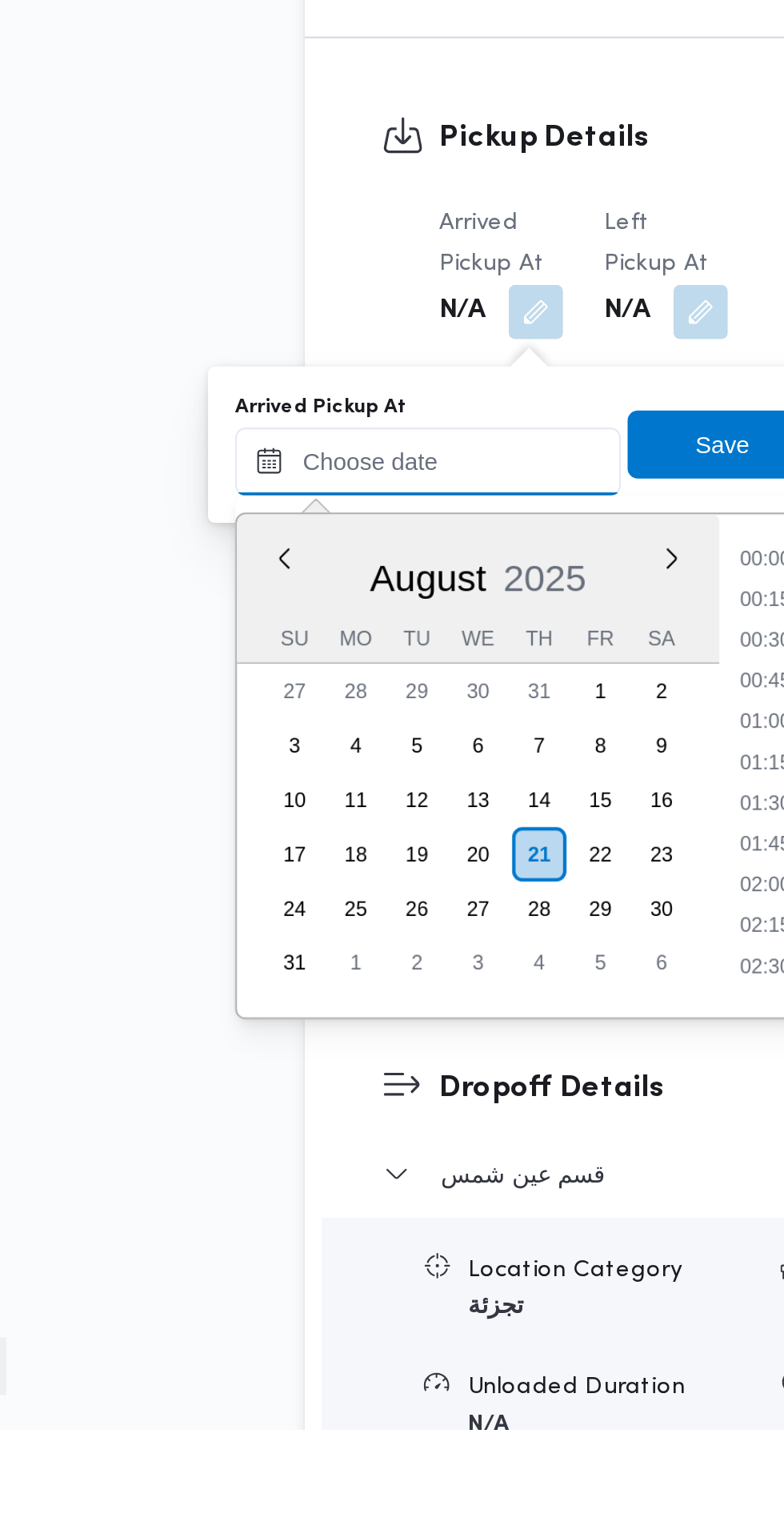
scroll to position [543, 0]
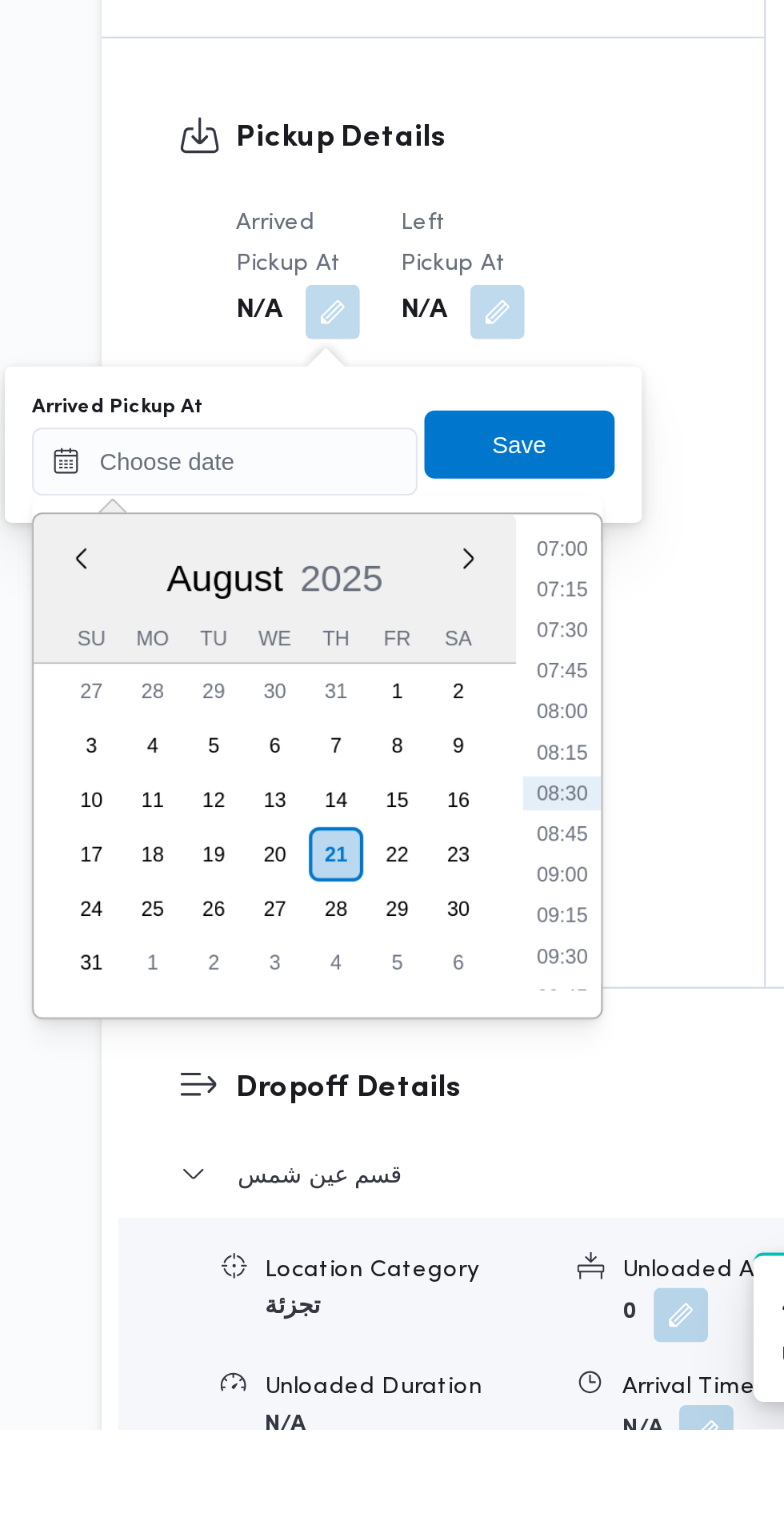
click at [434, 1143] on li "07:15" at bounding box center [424, 1138] width 37 height 16
type input "21/08/2025 07:15"
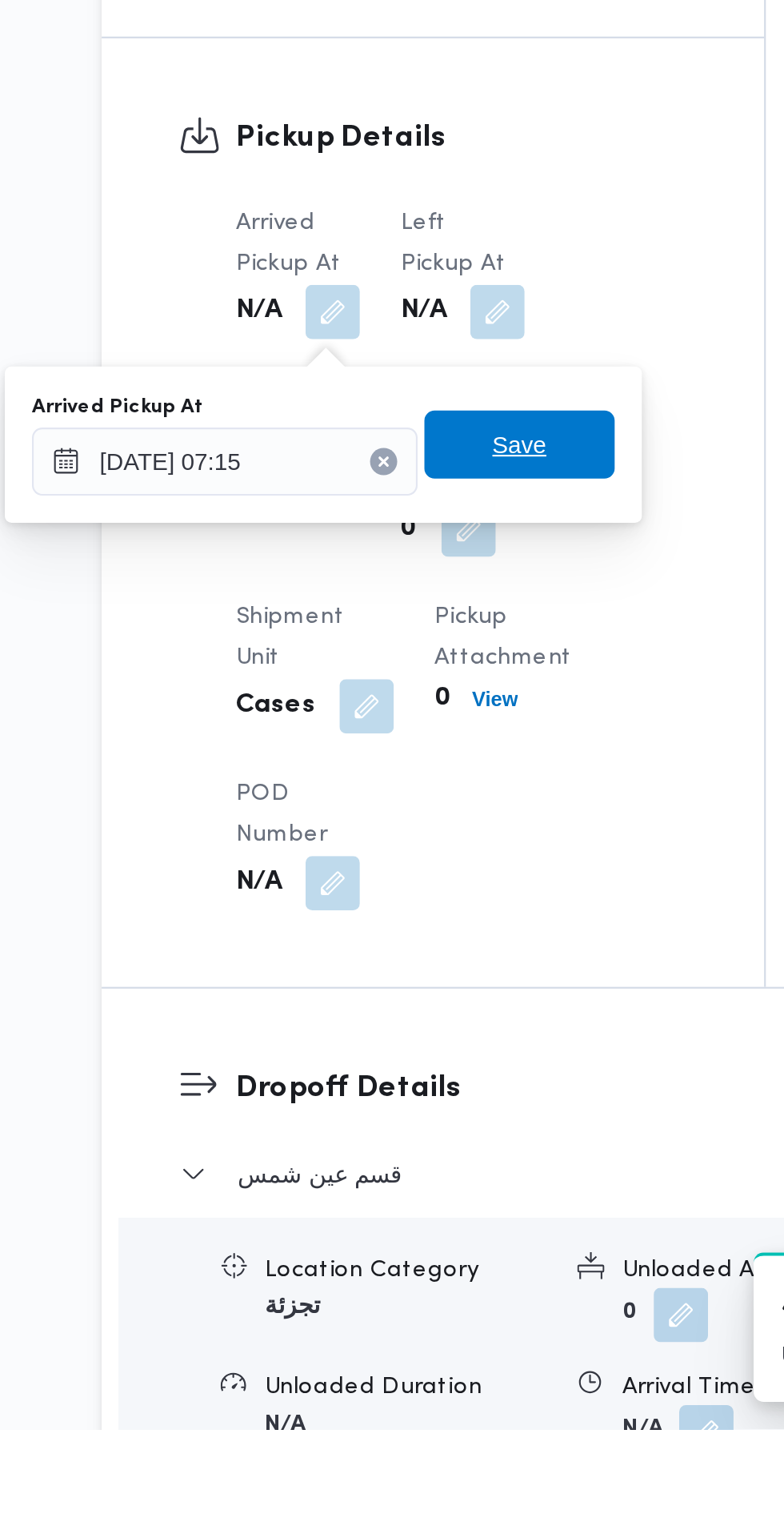
click at [432, 1074] on span "Save" at bounding box center [404, 1070] width 90 height 32
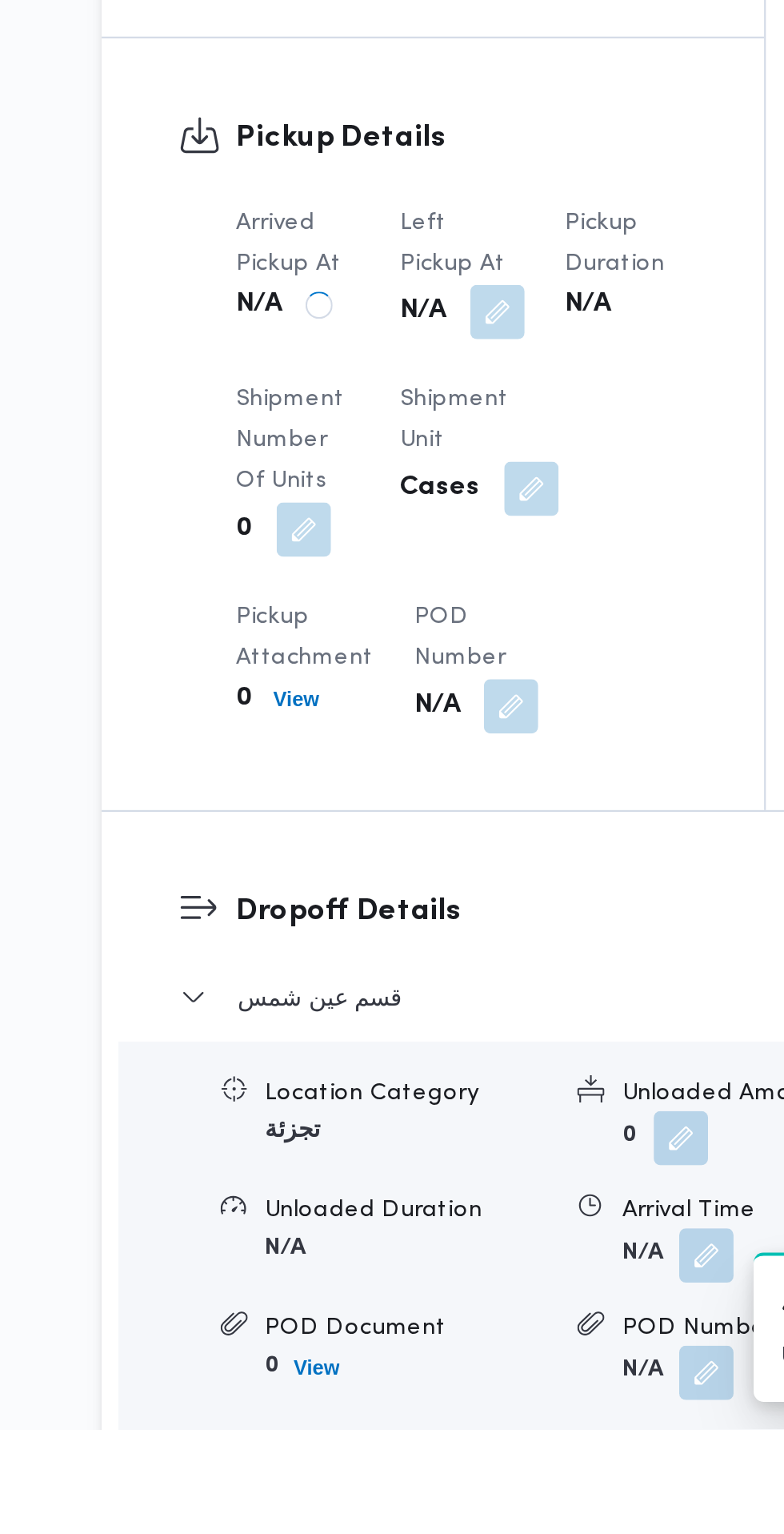
scroll to position [880, 0]
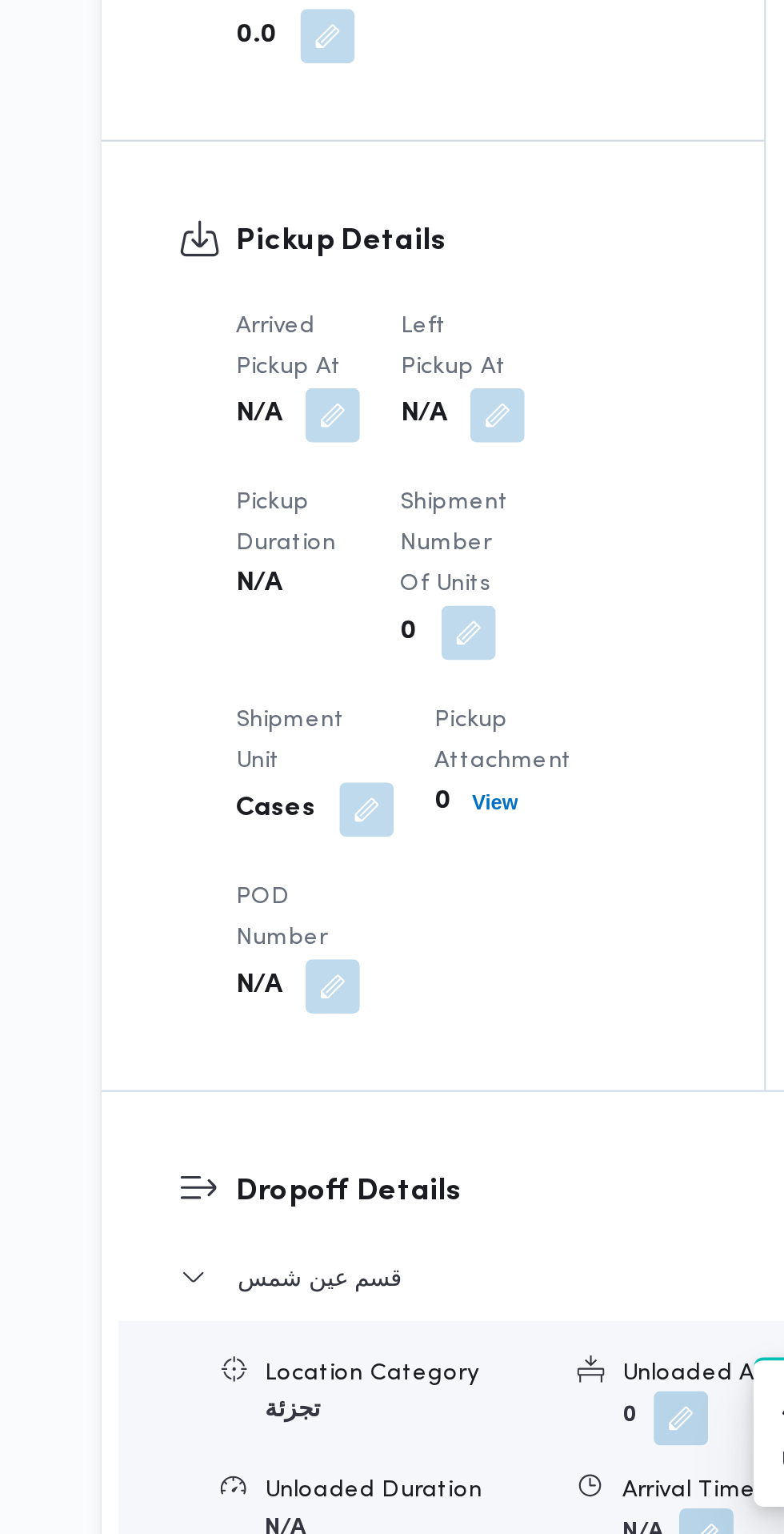
click at [391, 1011] on button "button" at bounding box center [394, 1007] width 26 height 26
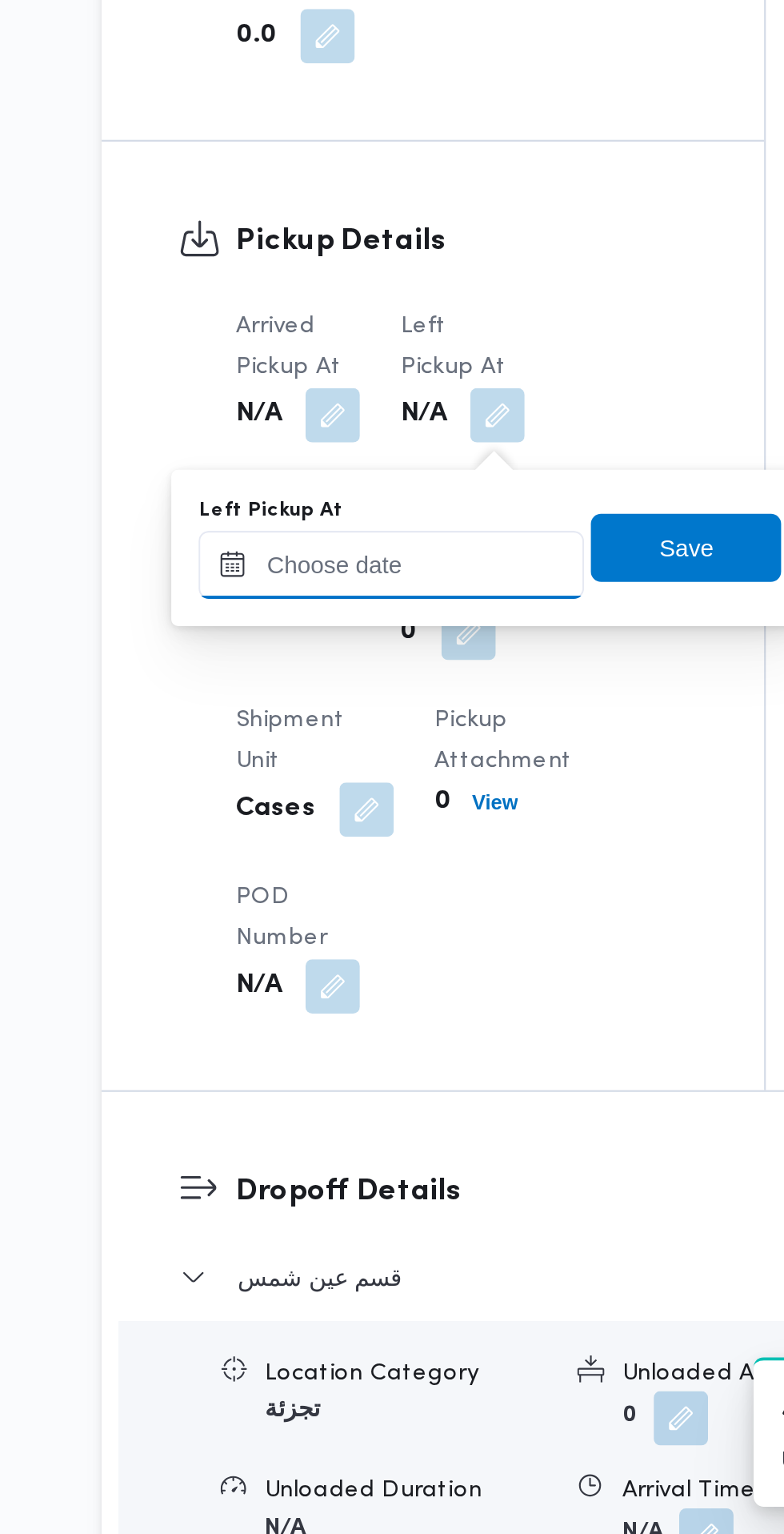
click at [365, 1070] on input "Left Pickup At" at bounding box center [345, 1078] width 182 height 32
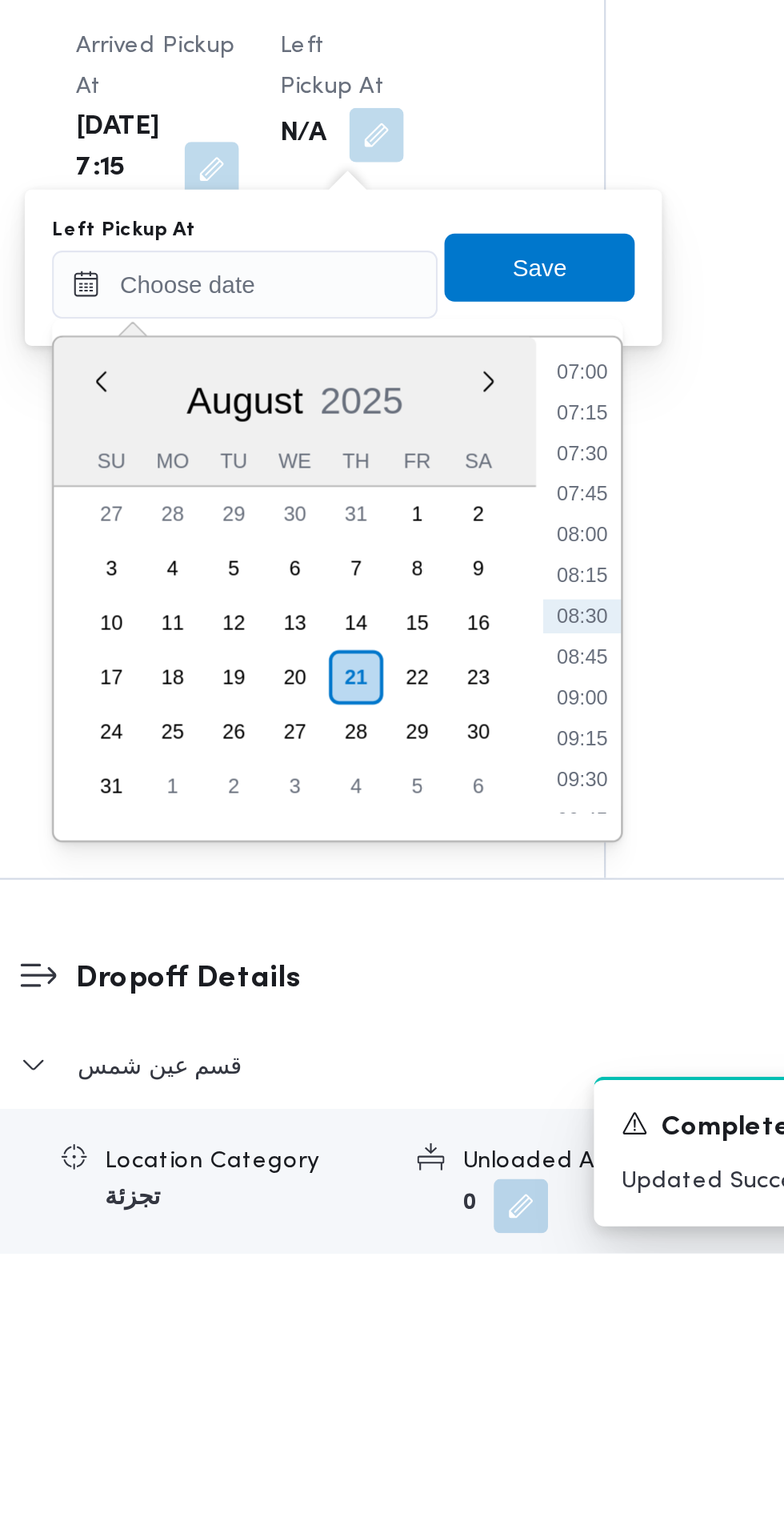
click at [515, 1237] on li "08:30" at bounding box center [509, 1233] width 37 height 16
type input "21/08/2025 08:30"
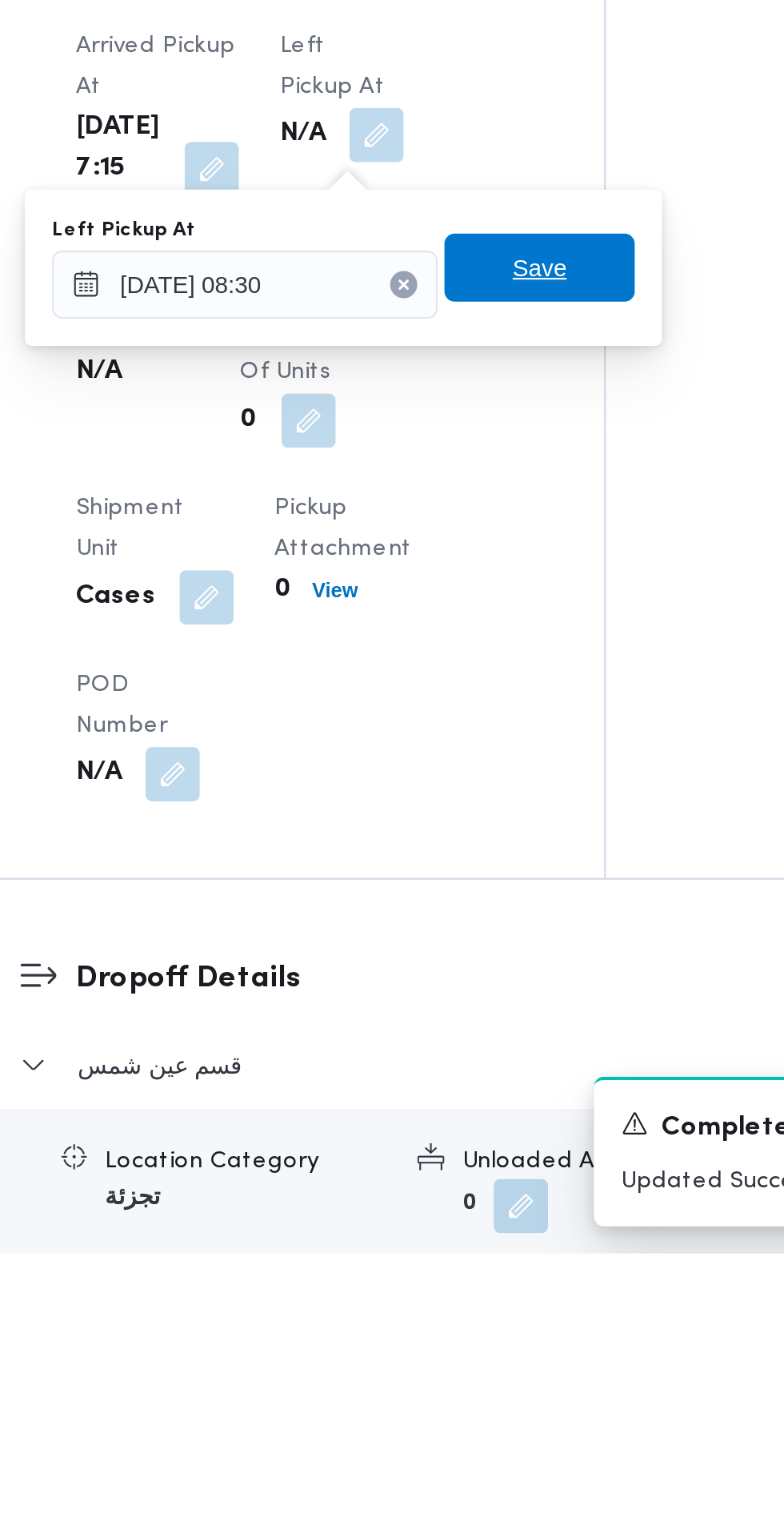
click at [526, 1074] on span "Save" at bounding box center [490, 1069] width 90 height 32
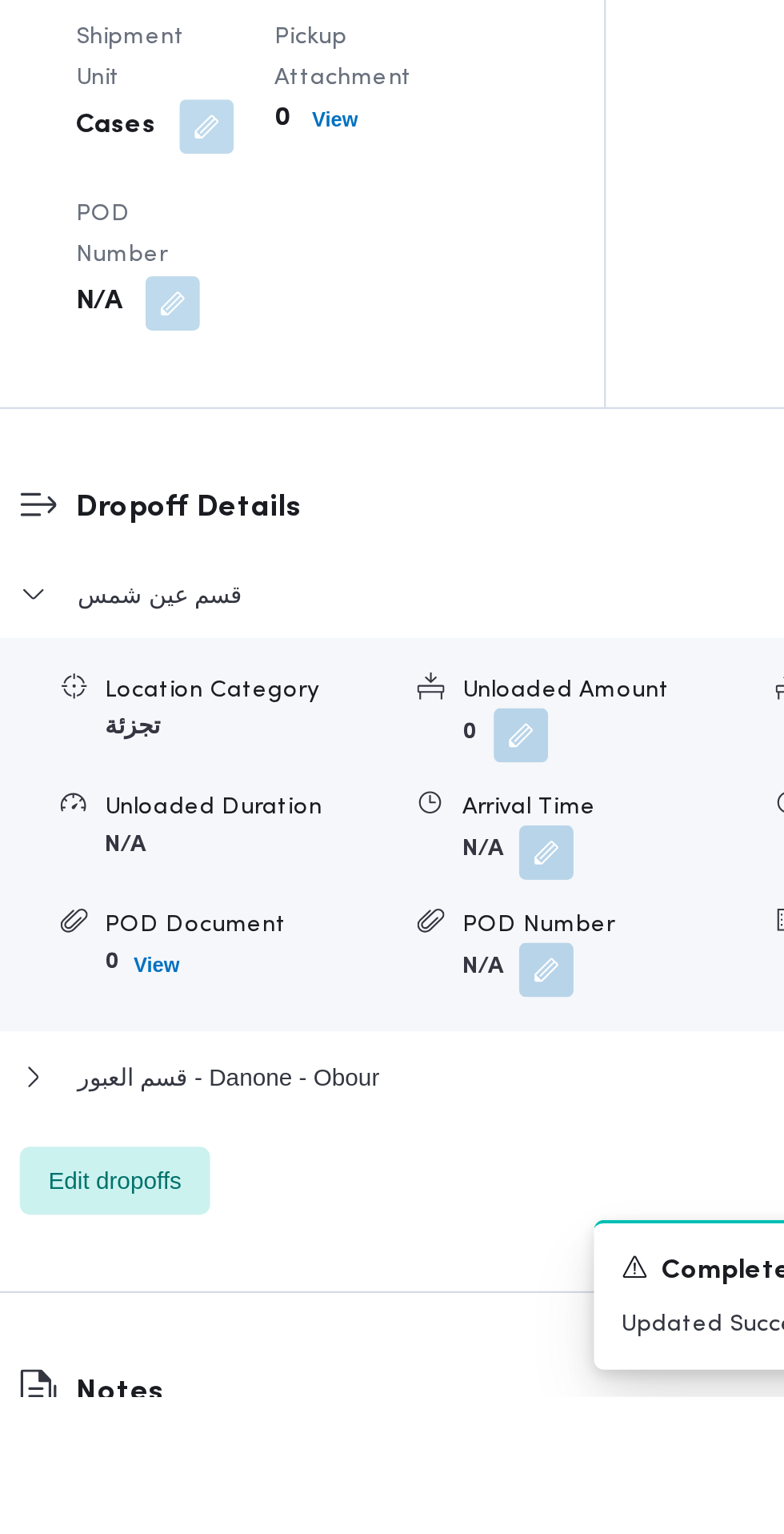
scroll to position [1205, 0]
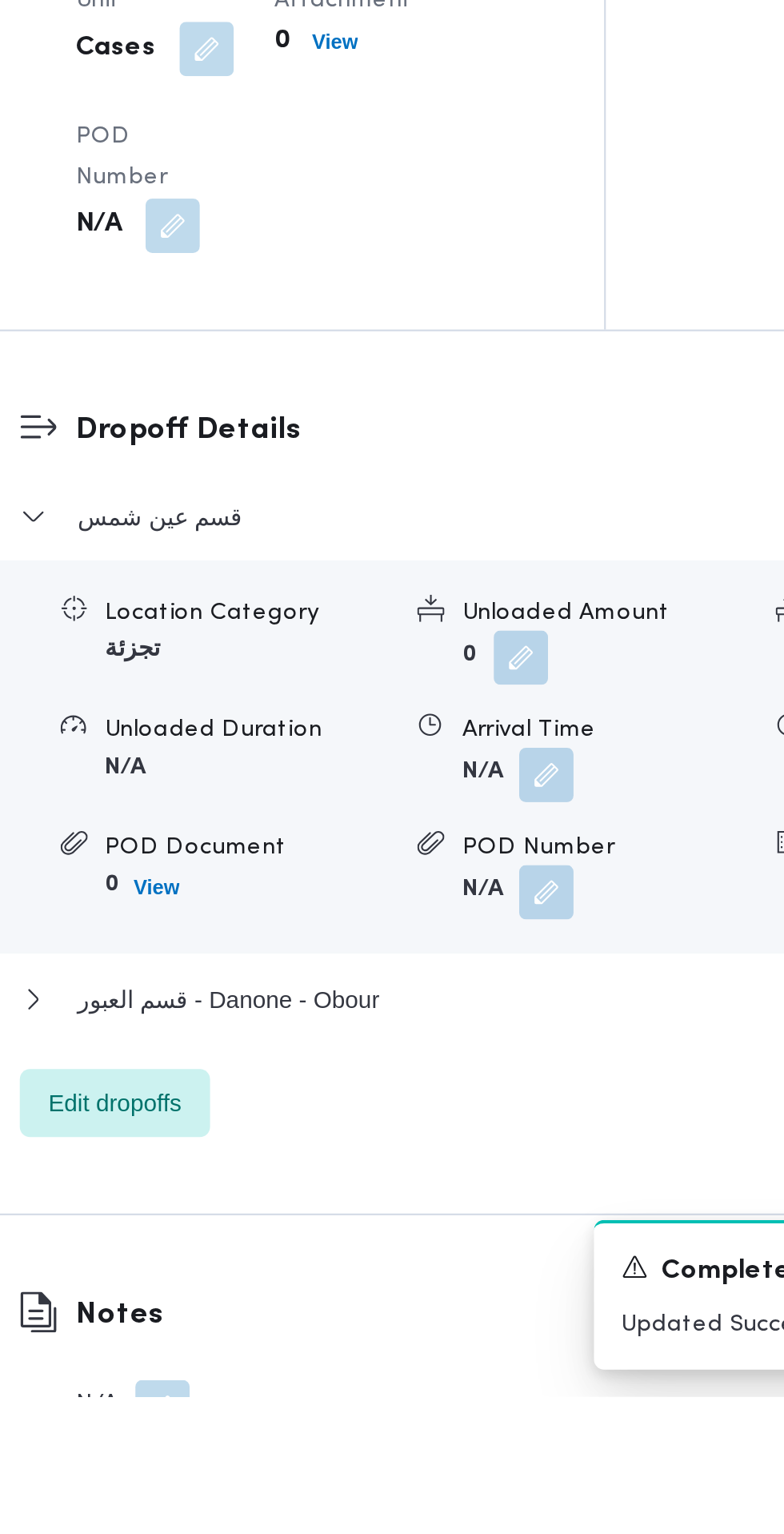
click at [496, 1254] on span at bounding box center [490, 1240] width 34 height 26
click at [486, 1254] on button "button" at bounding box center [492, 1240] width 26 height 26
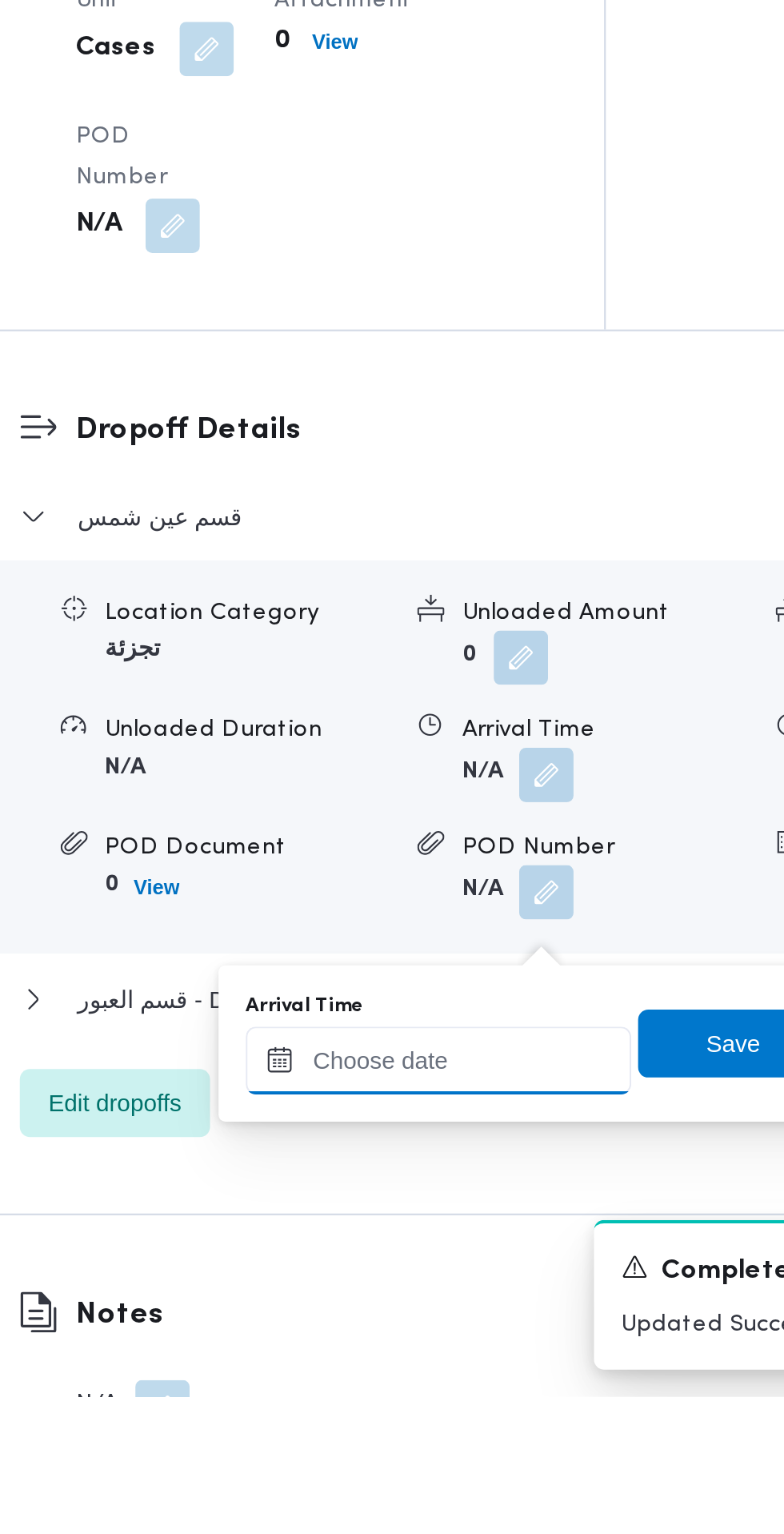
click at [467, 1370] on input "Arrival Time" at bounding box center [442, 1375] width 182 height 32
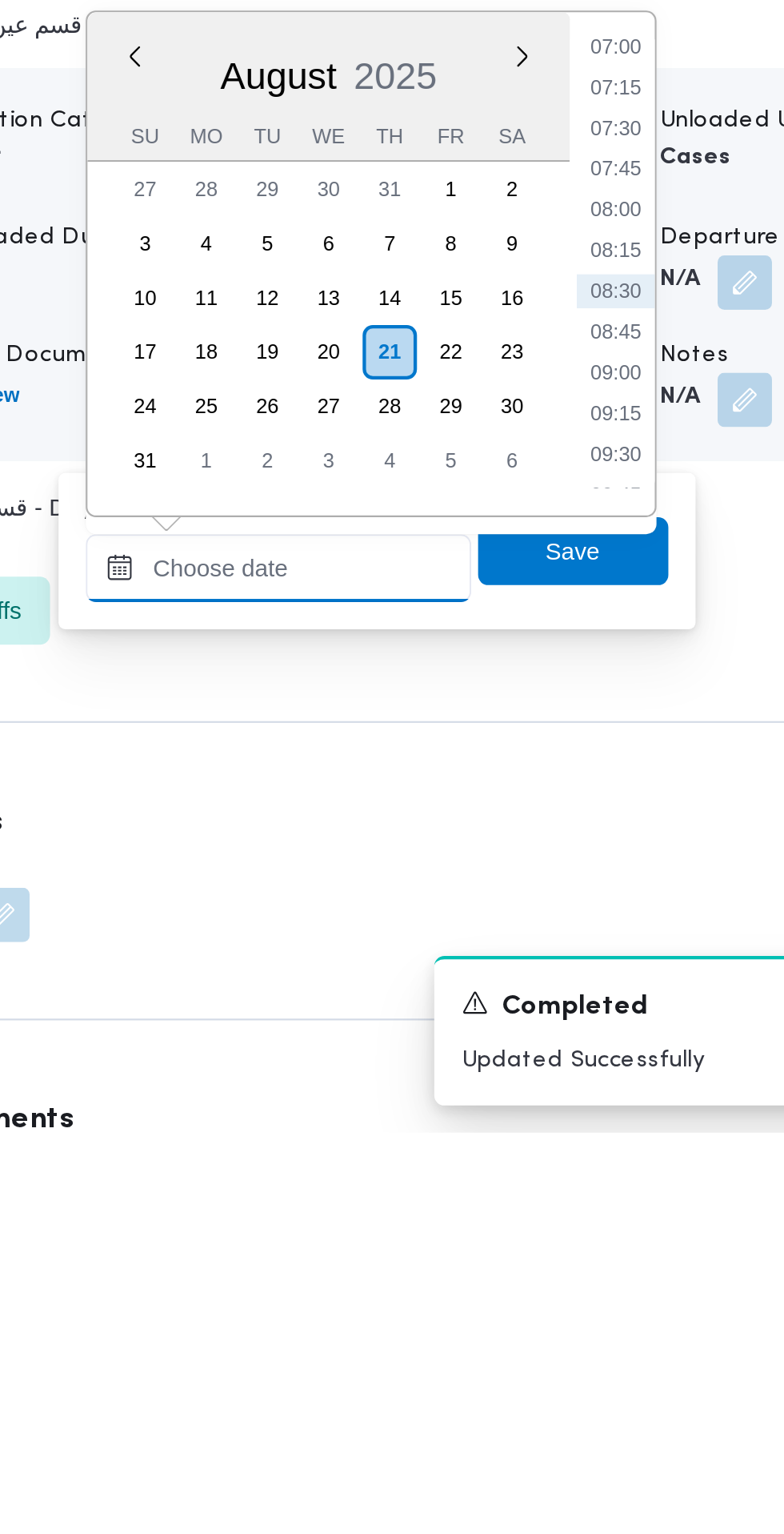
scroll to position [1312, 0]
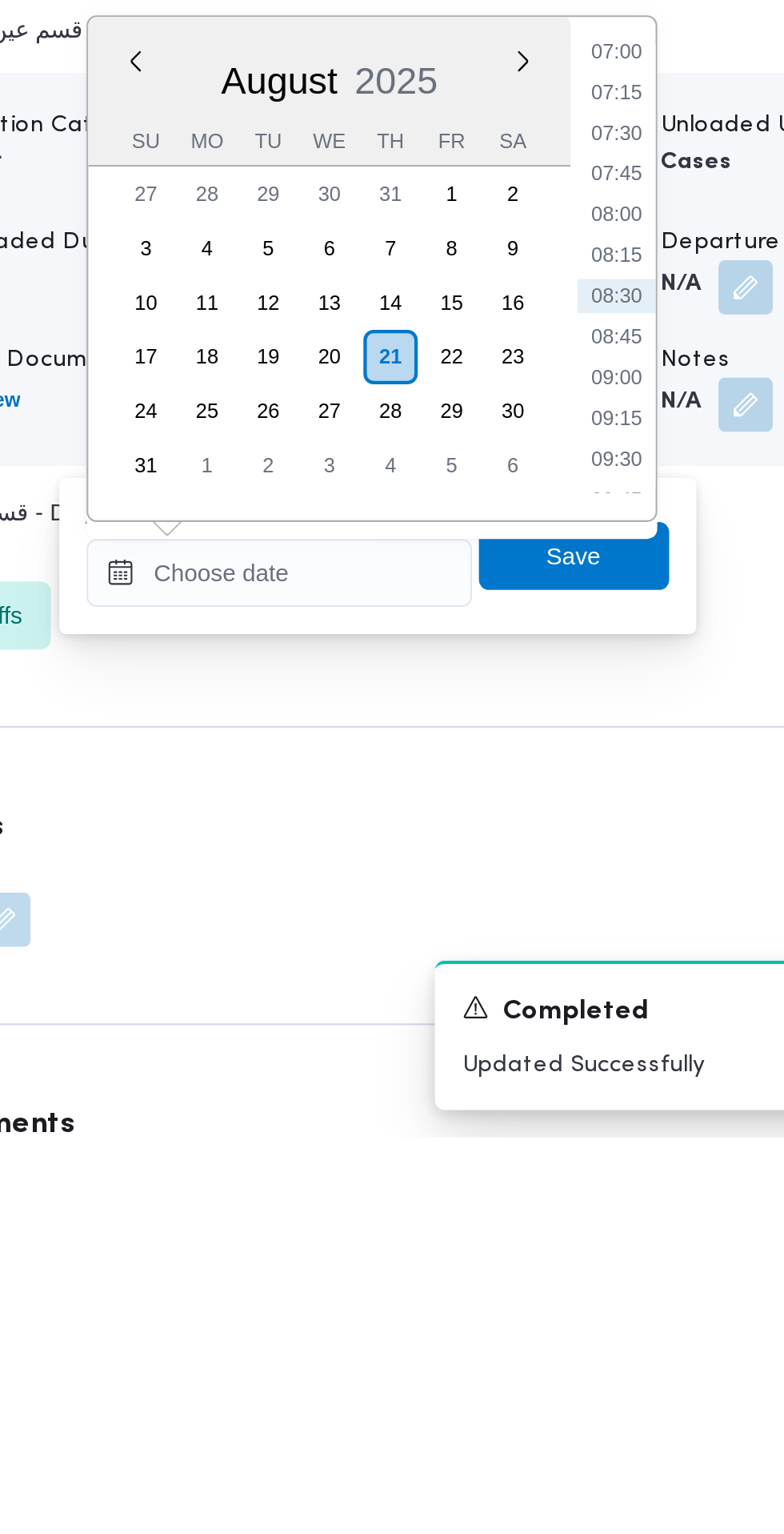
click at [600, 1198] on li "09:15" at bounding box center [600, 1195] width 37 height 16
type input "21/08/2025 09:15"
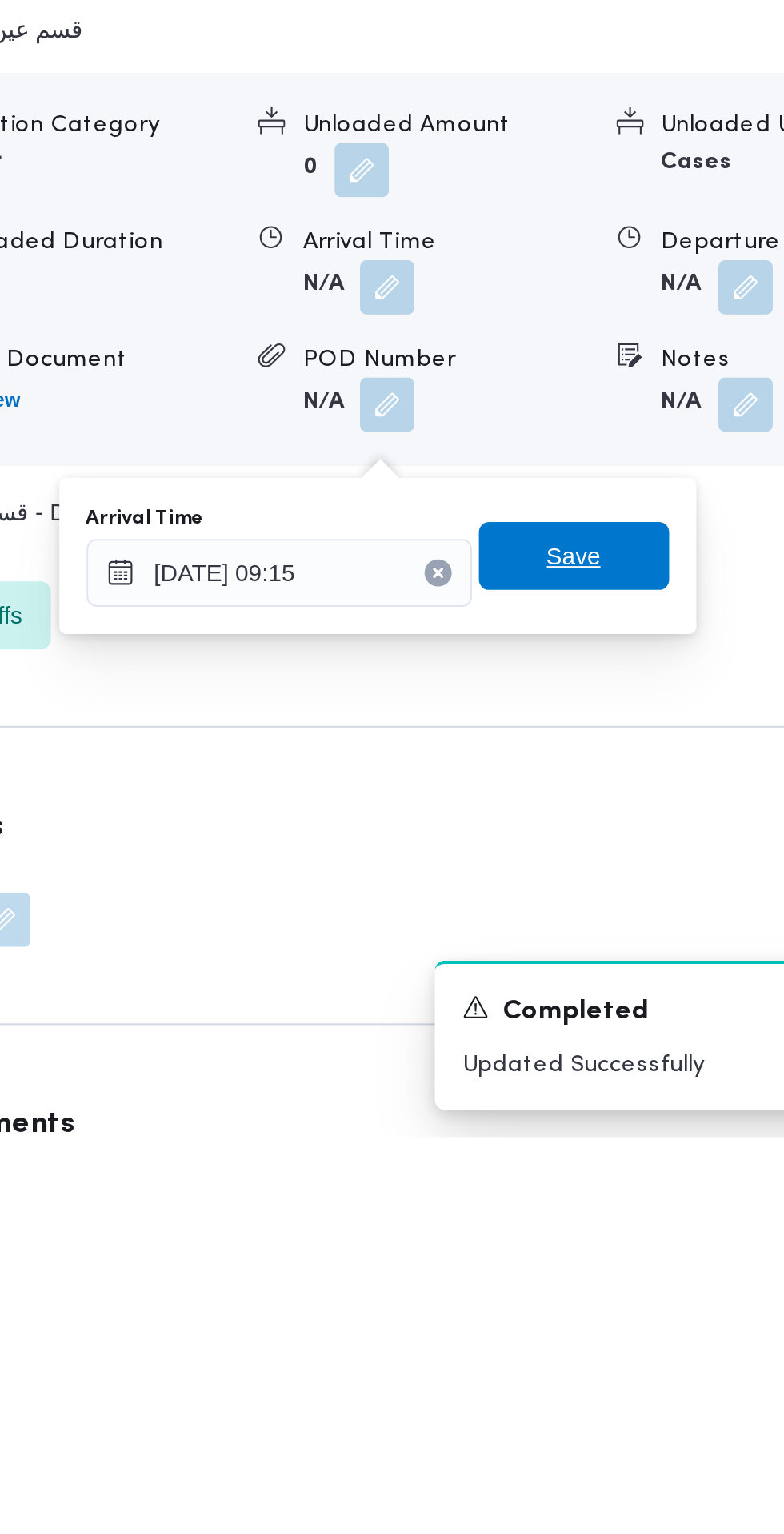
click at [602, 1270] on span "Save" at bounding box center [580, 1260] width 90 height 32
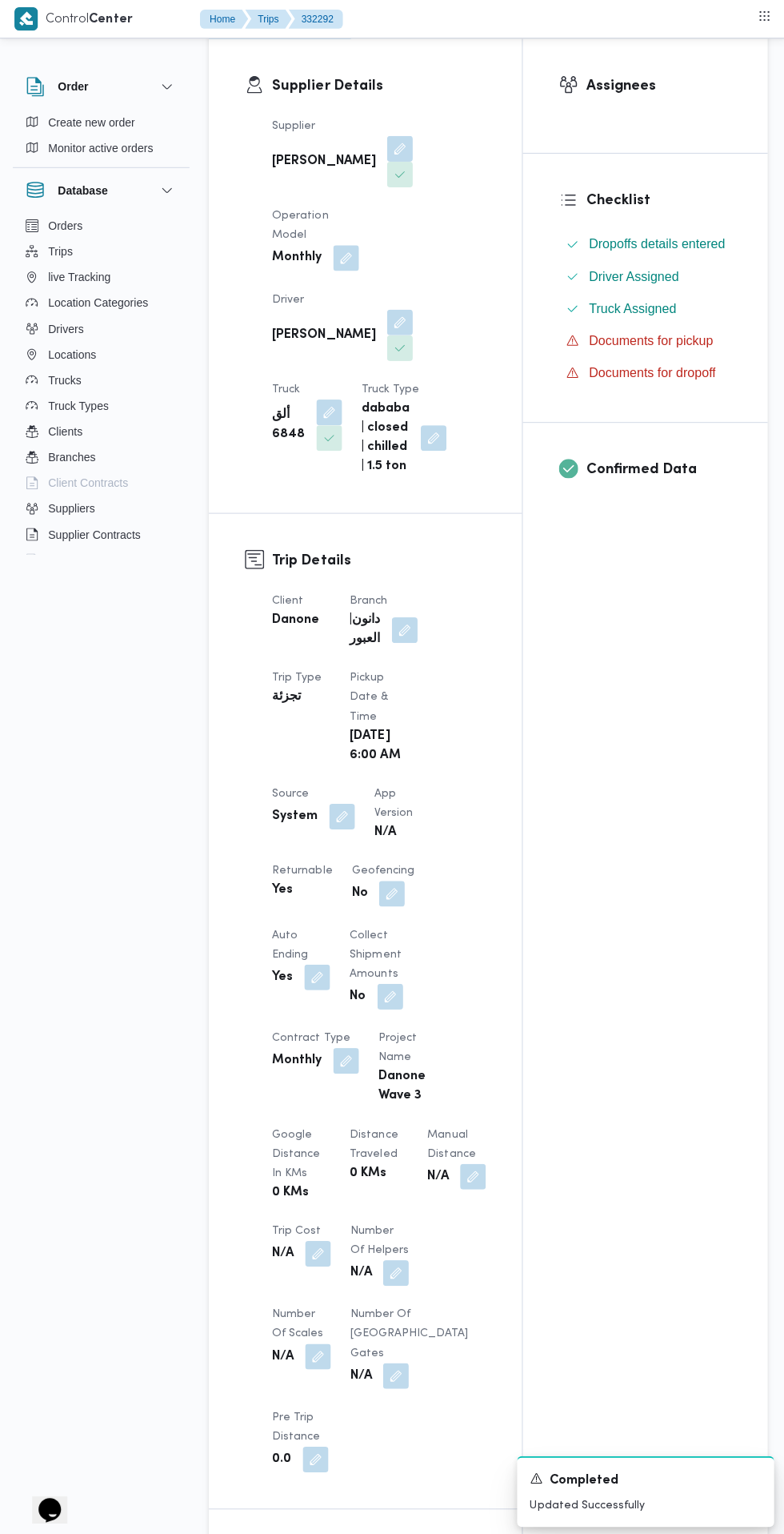
scroll to position [0, 0]
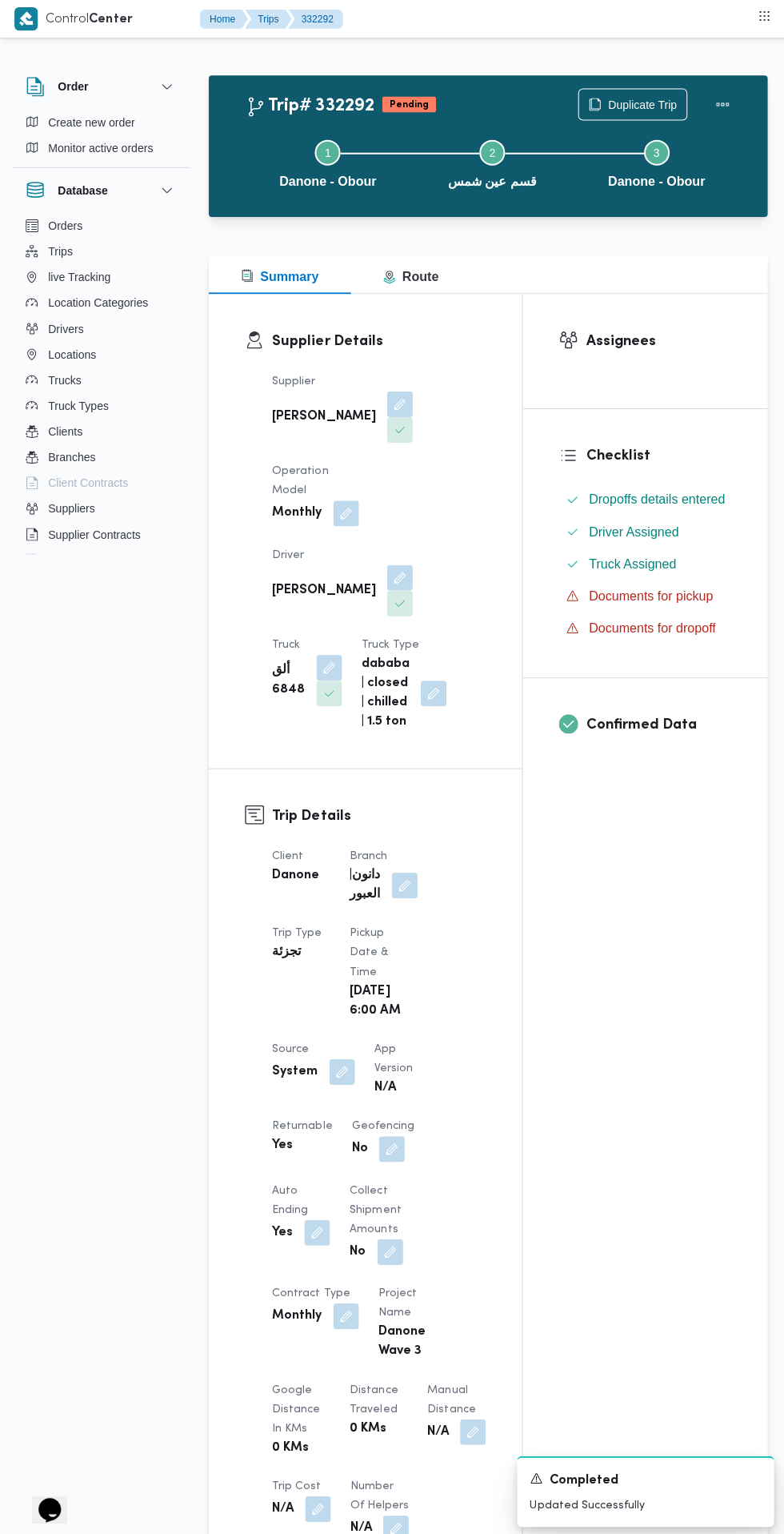
click at [338, 1074] on button "button" at bounding box center [341, 1067] width 26 height 26
click at [308, 1121] on label "Is the trip operated through the driver app?" at bounding box center [297, 1122] width 258 height 19
checkbox input "false"
click at [483, 1120] on span "Save" at bounding box center [473, 1122] width 90 height 32
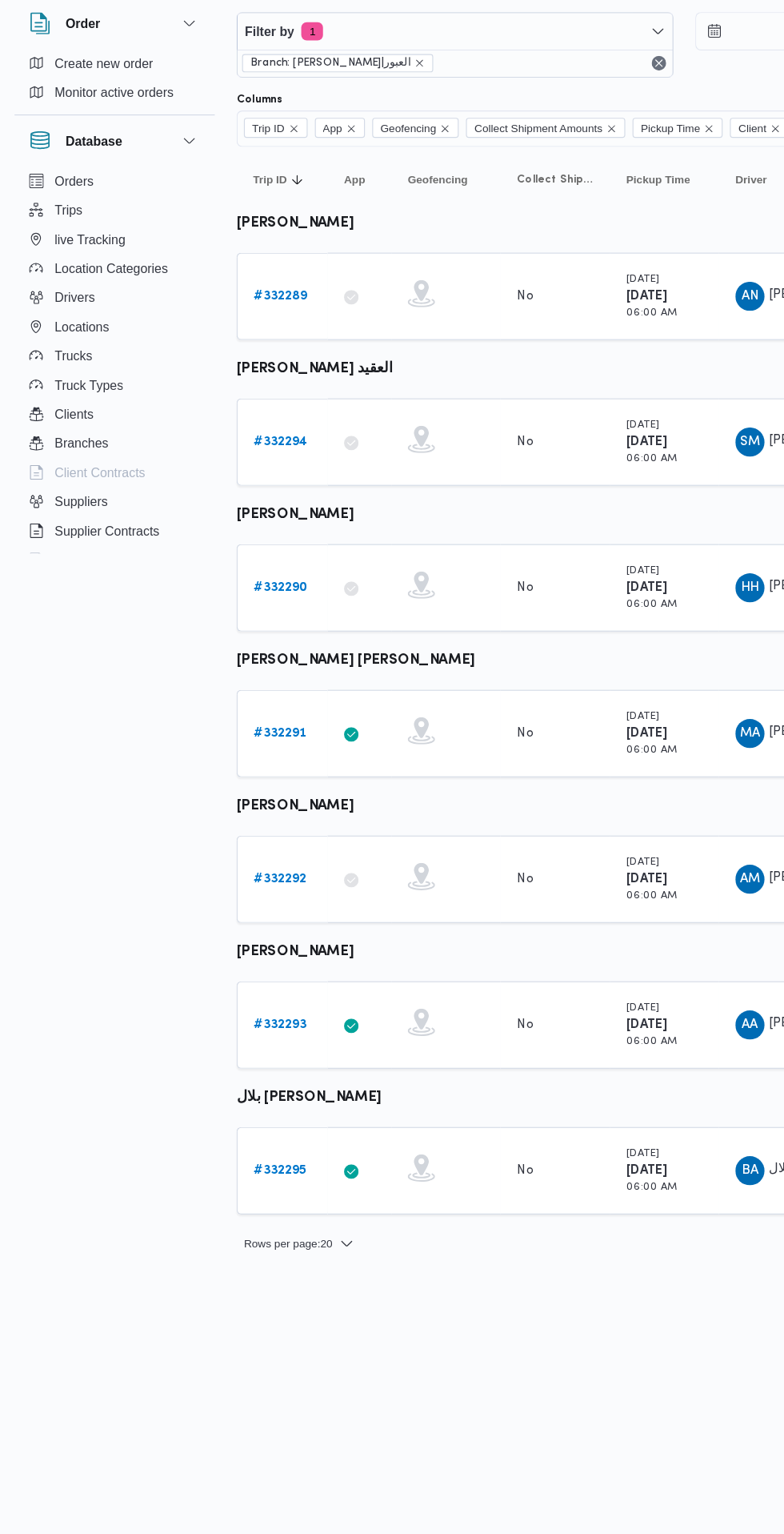
click at [256, 1094] on b "# 332295" at bounding box center [246, 1094] width 46 height 10
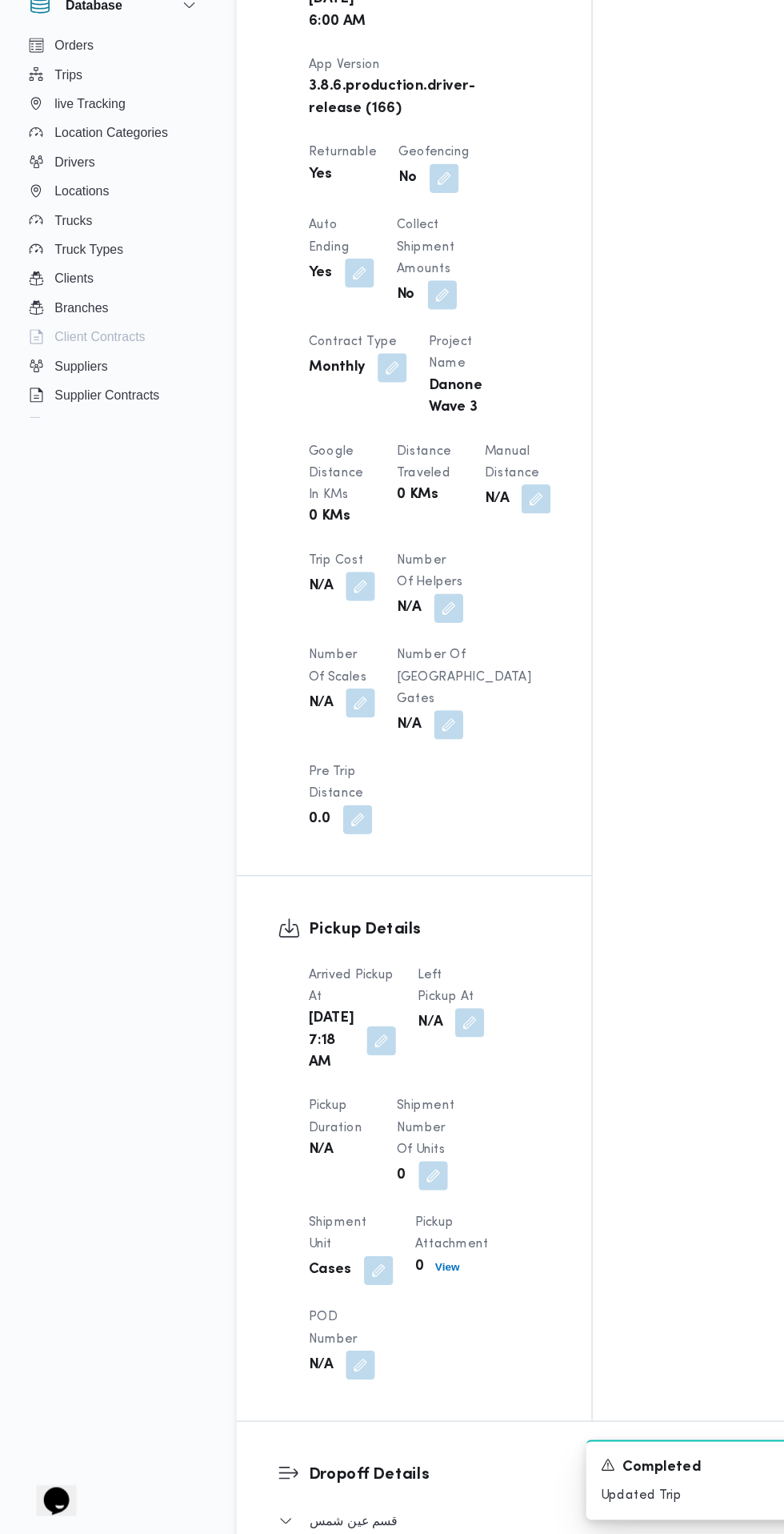
scroll to position [990, 0]
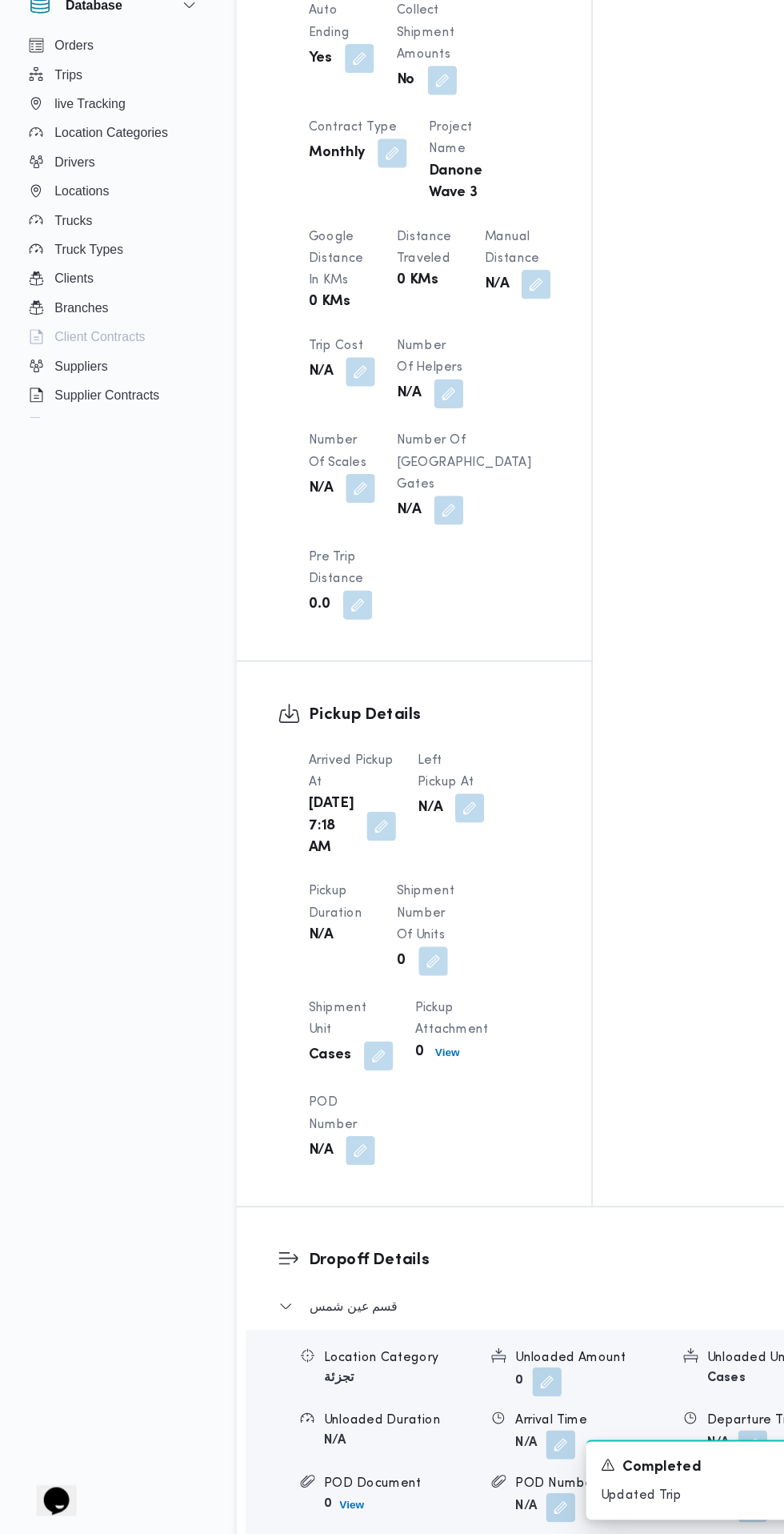
click at [402, 904] on button "button" at bounding box center [413, 895] width 26 height 26
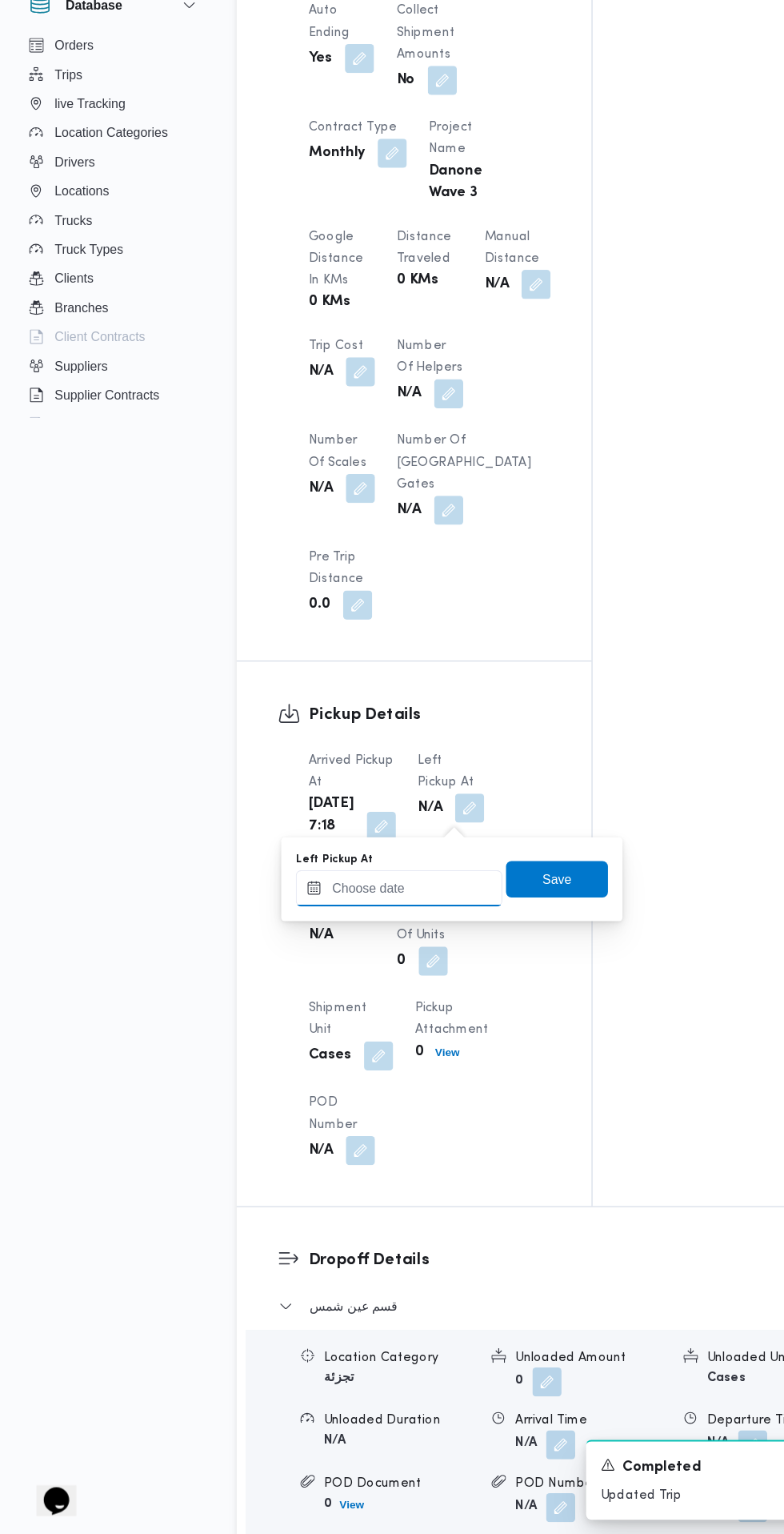
click at [360, 965] on input "Left Pickup At" at bounding box center [351, 966] width 182 height 32
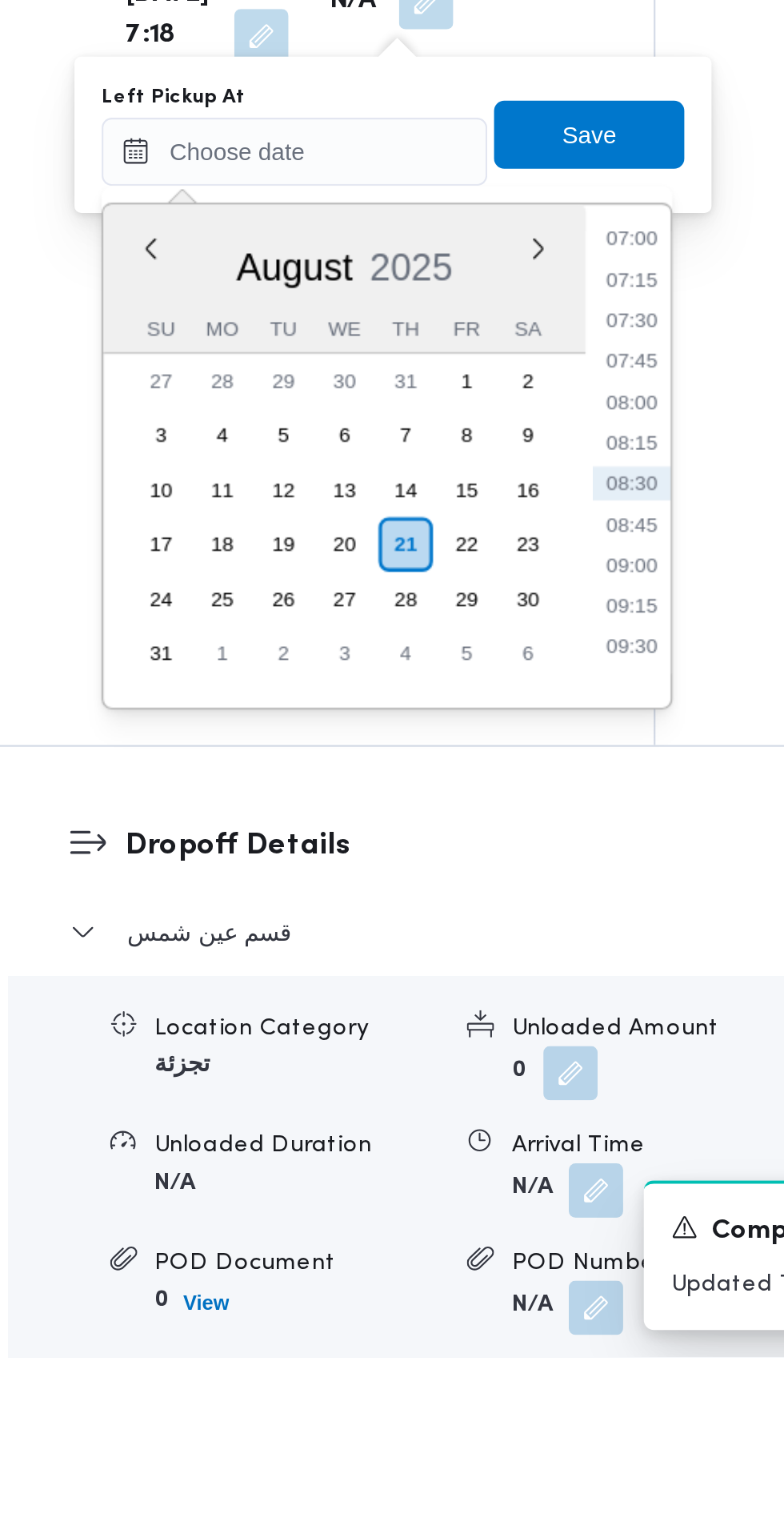
click at [519, 1141] on li "08:45" at bounding box center [509, 1141] width 37 height 16
type input "21/08/2025 08:45"
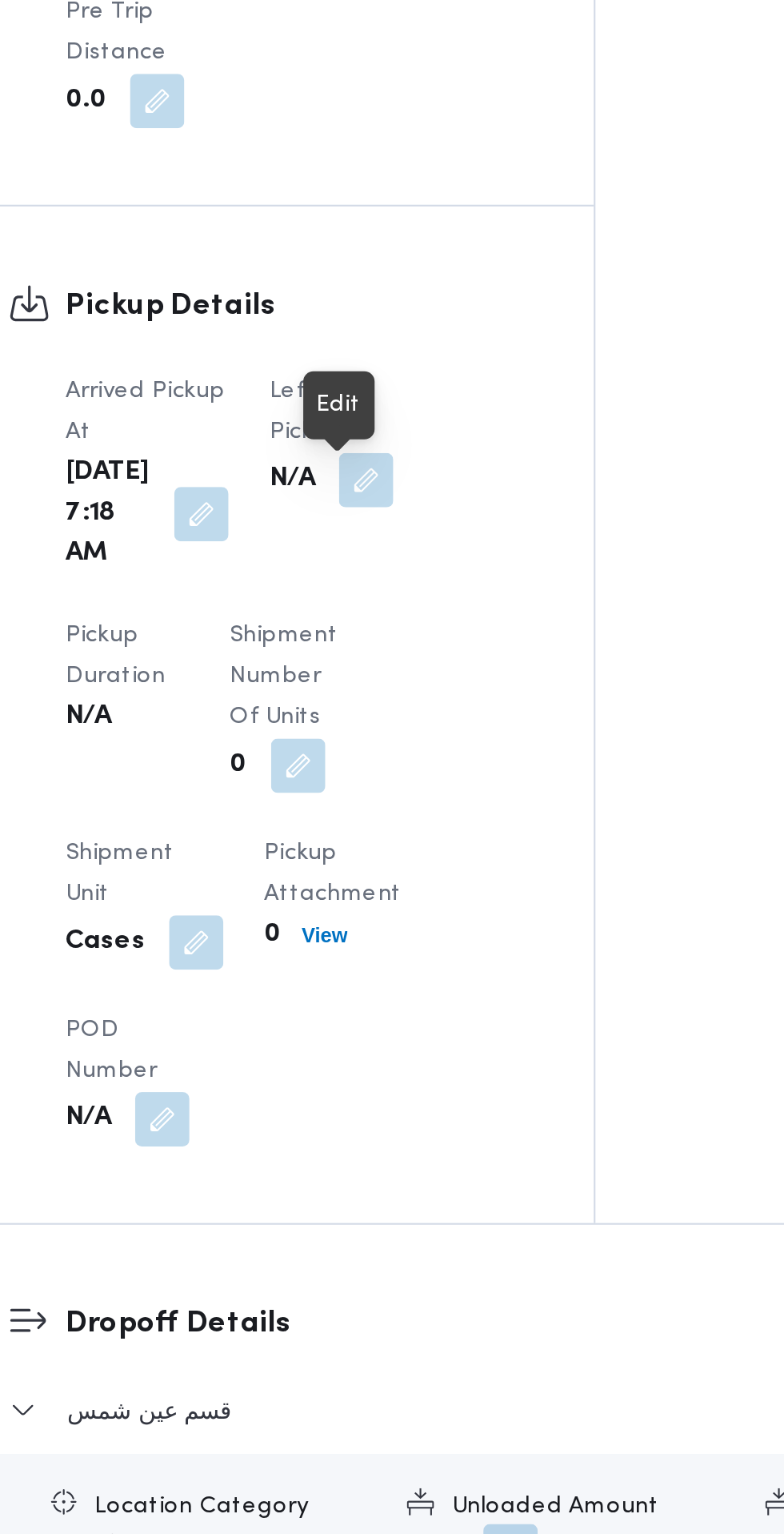
click at [413, 902] on button "button" at bounding box center [413, 895] width 26 height 26
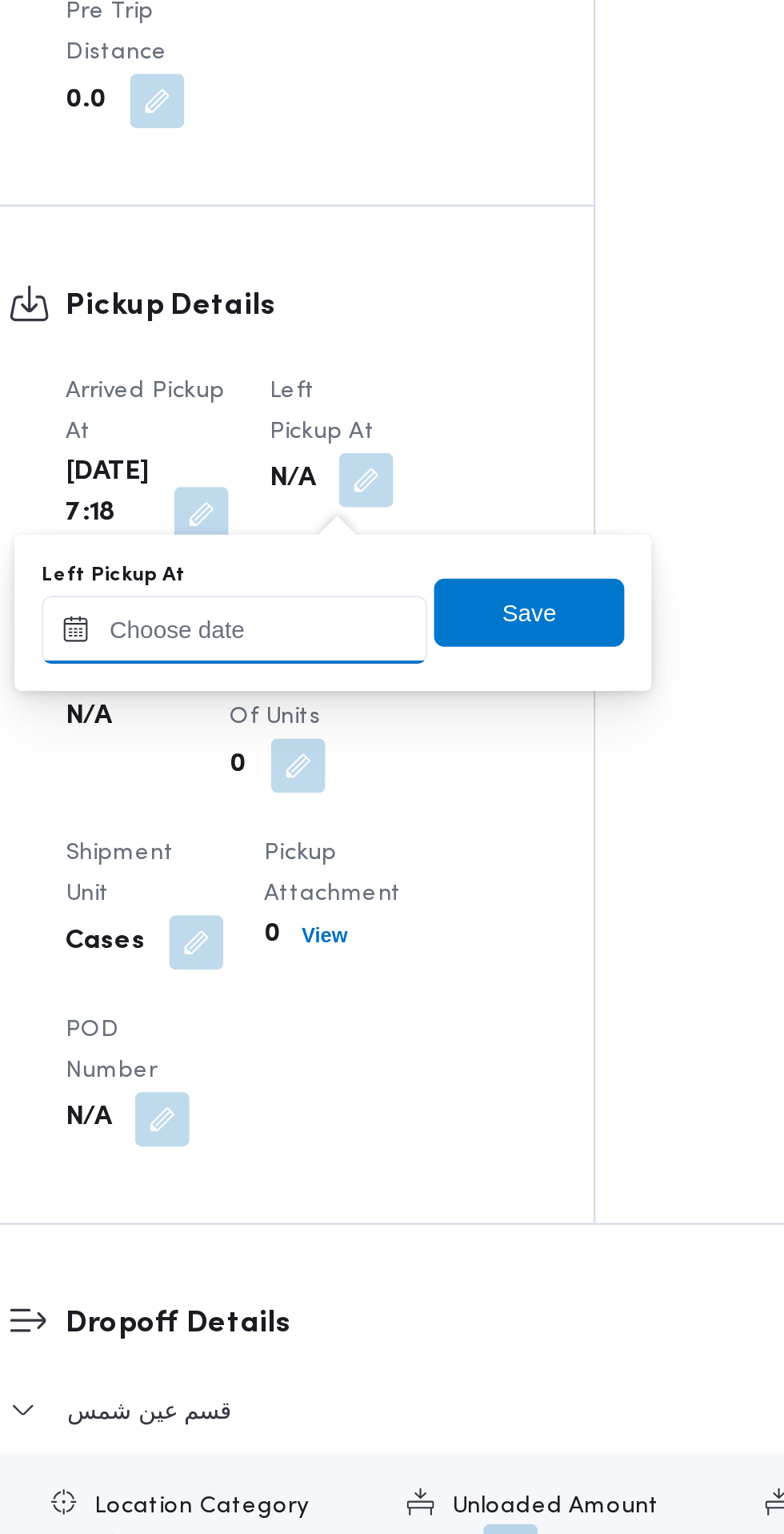
click at [401, 965] on input "Left Pickup At" at bounding box center [351, 966] width 182 height 32
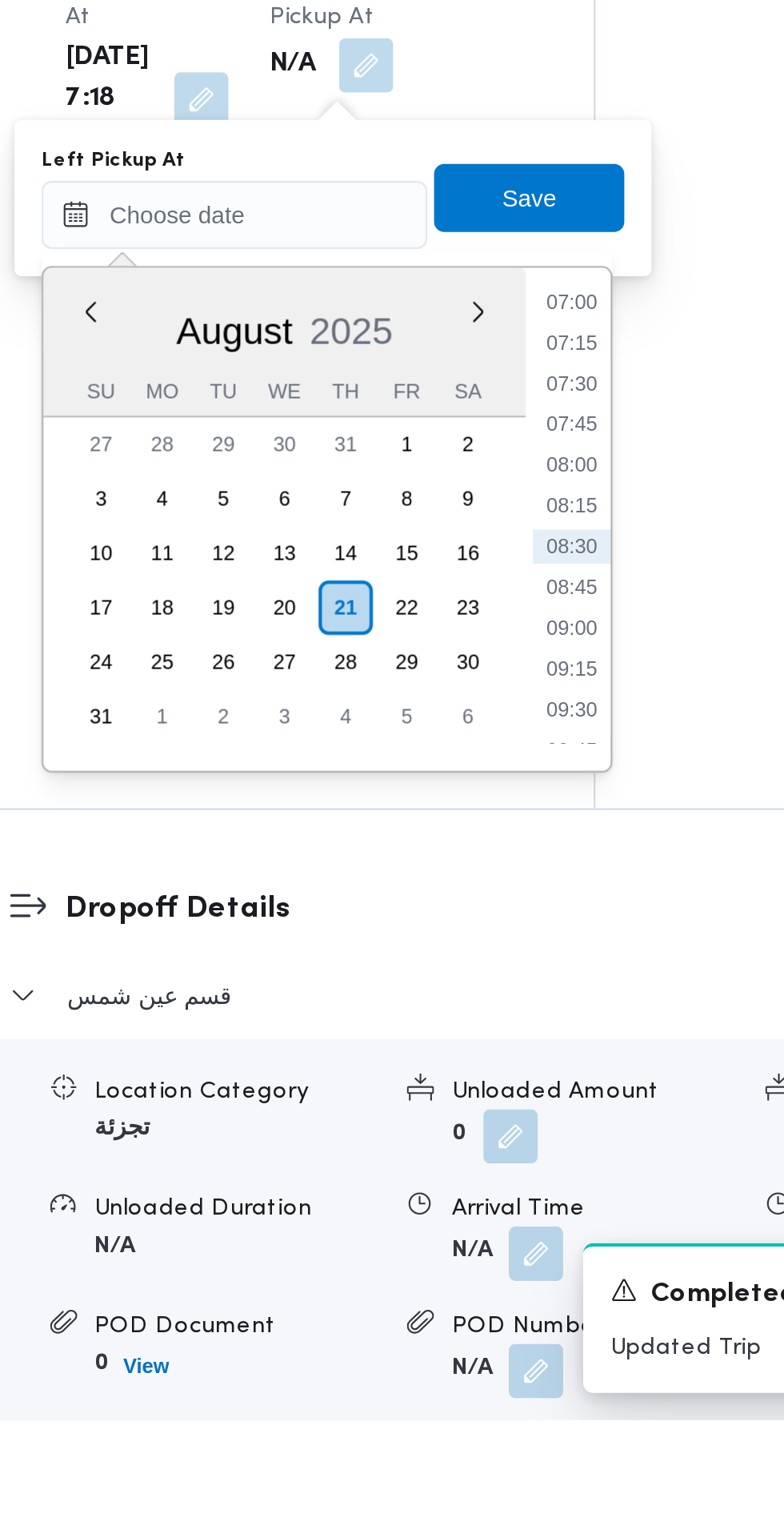
click at [512, 1141] on li "08:45" at bounding box center [509, 1141] width 37 height 16
type input "21/08/2025 08:45"
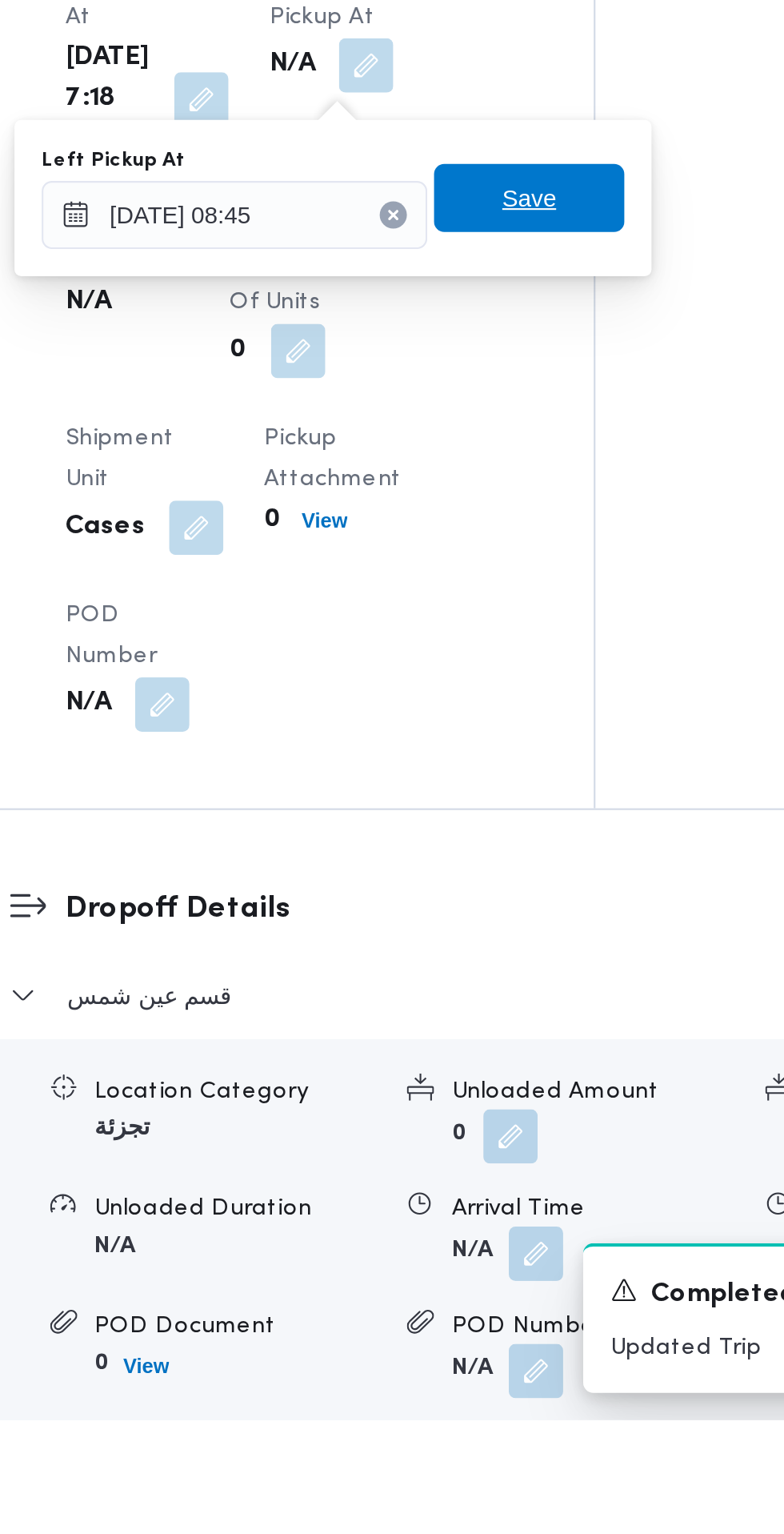
click at [522, 970] on span "Save" at bounding box center [490, 958] width 90 height 32
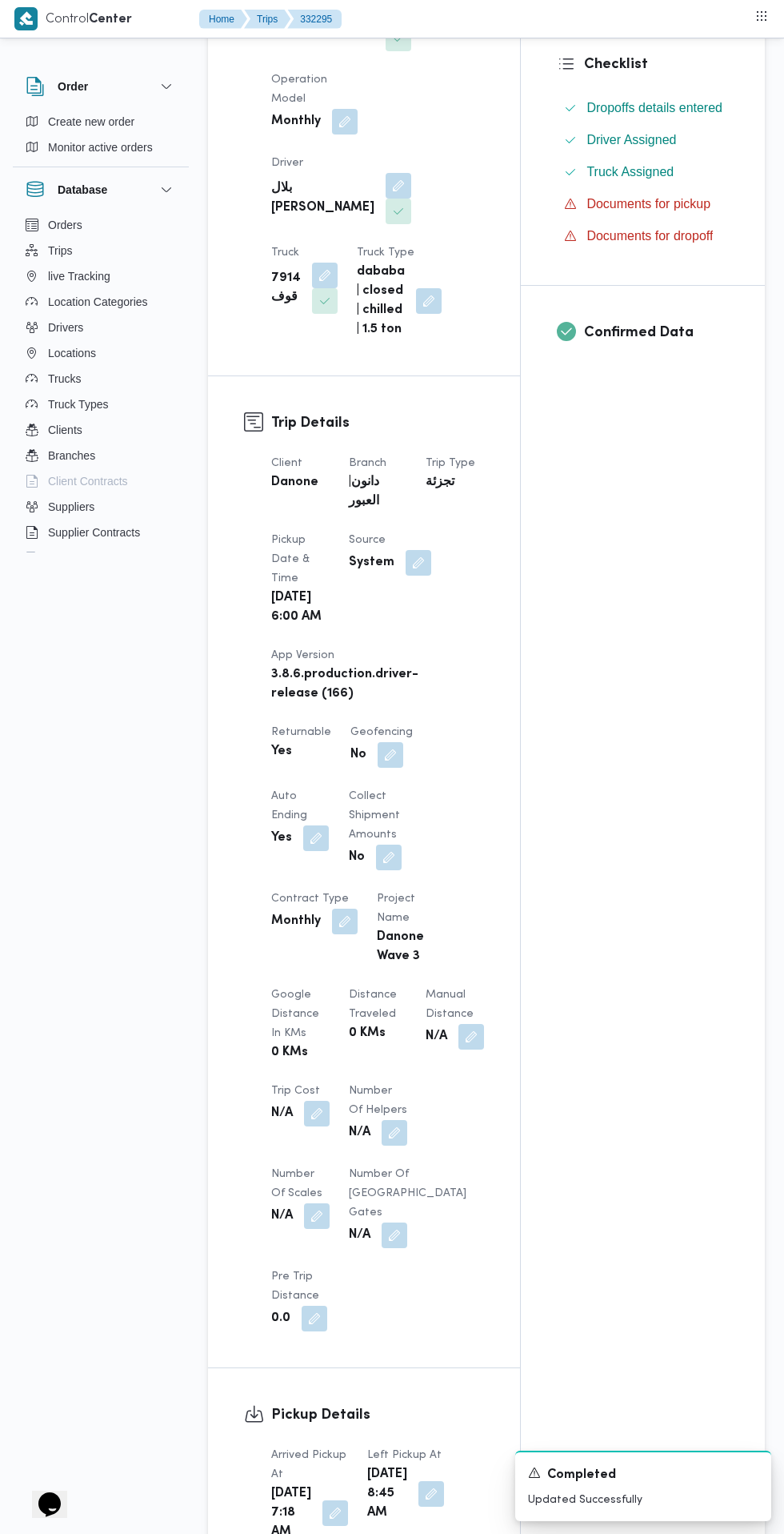
scroll to position [0, 0]
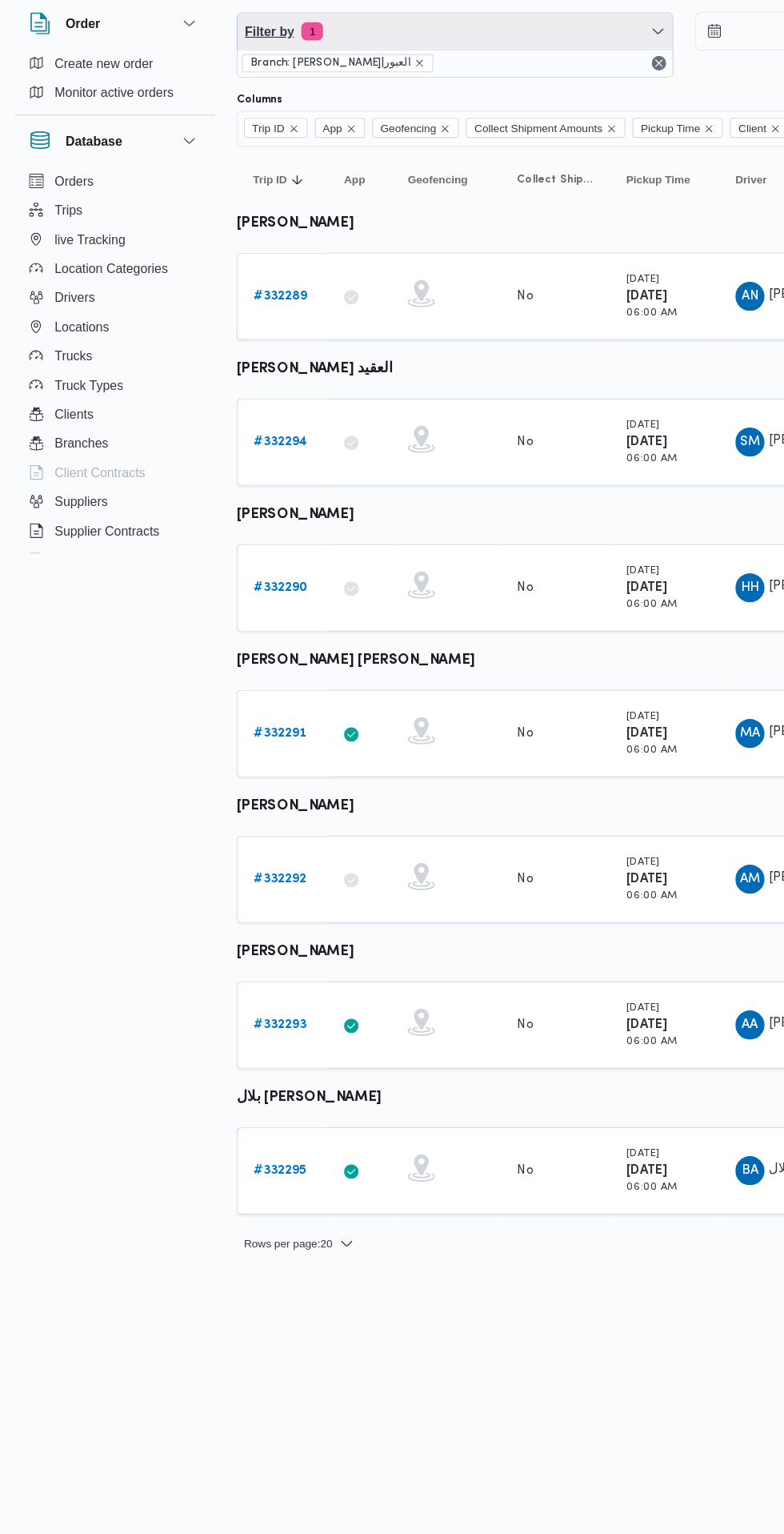
click at [422, 99] on span "Filter by 1" at bounding box center [401, 94] width 383 height 32
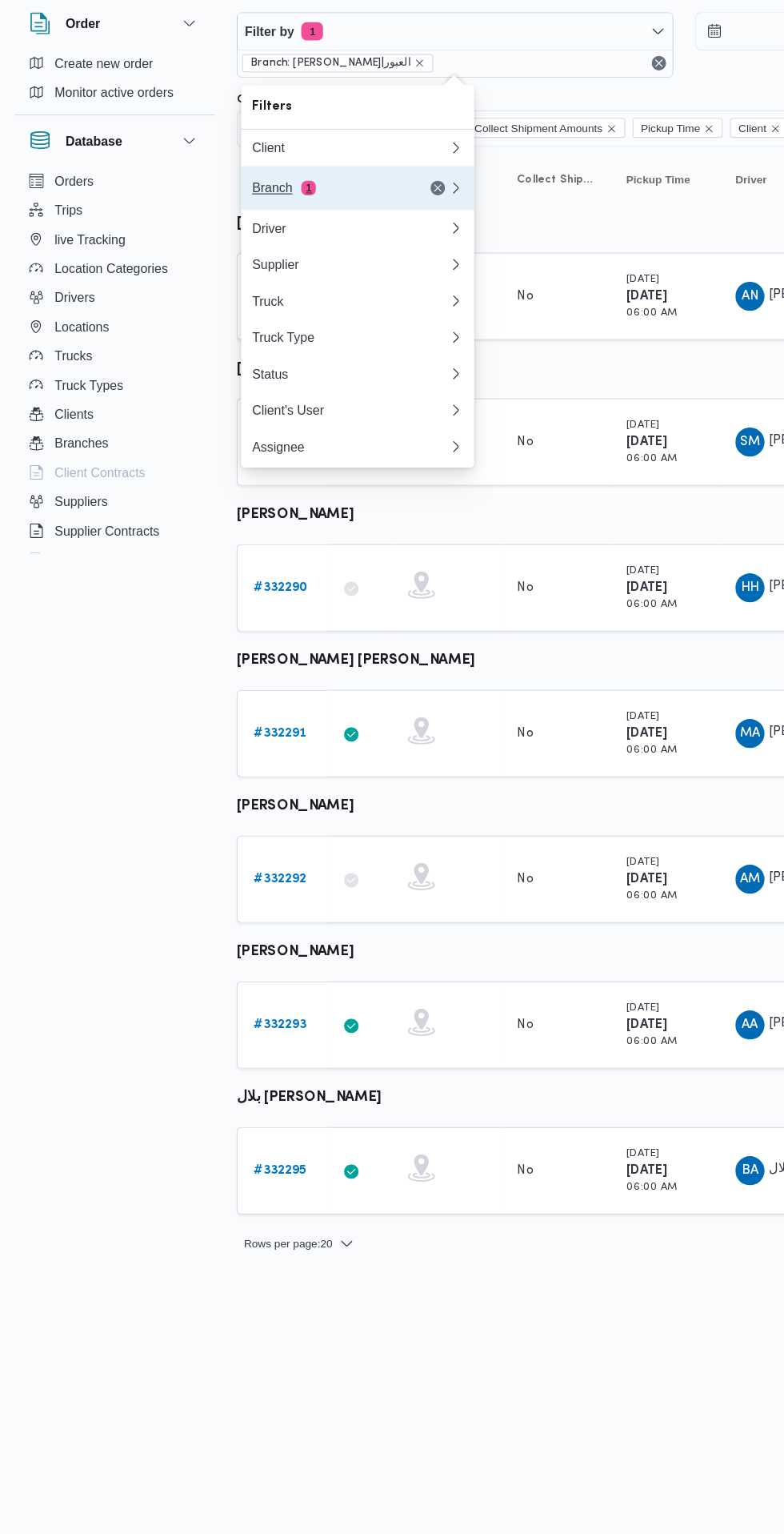
click at [340, 231] on div "Branch 1" at bounding box center [289, 232] width 134 height 13
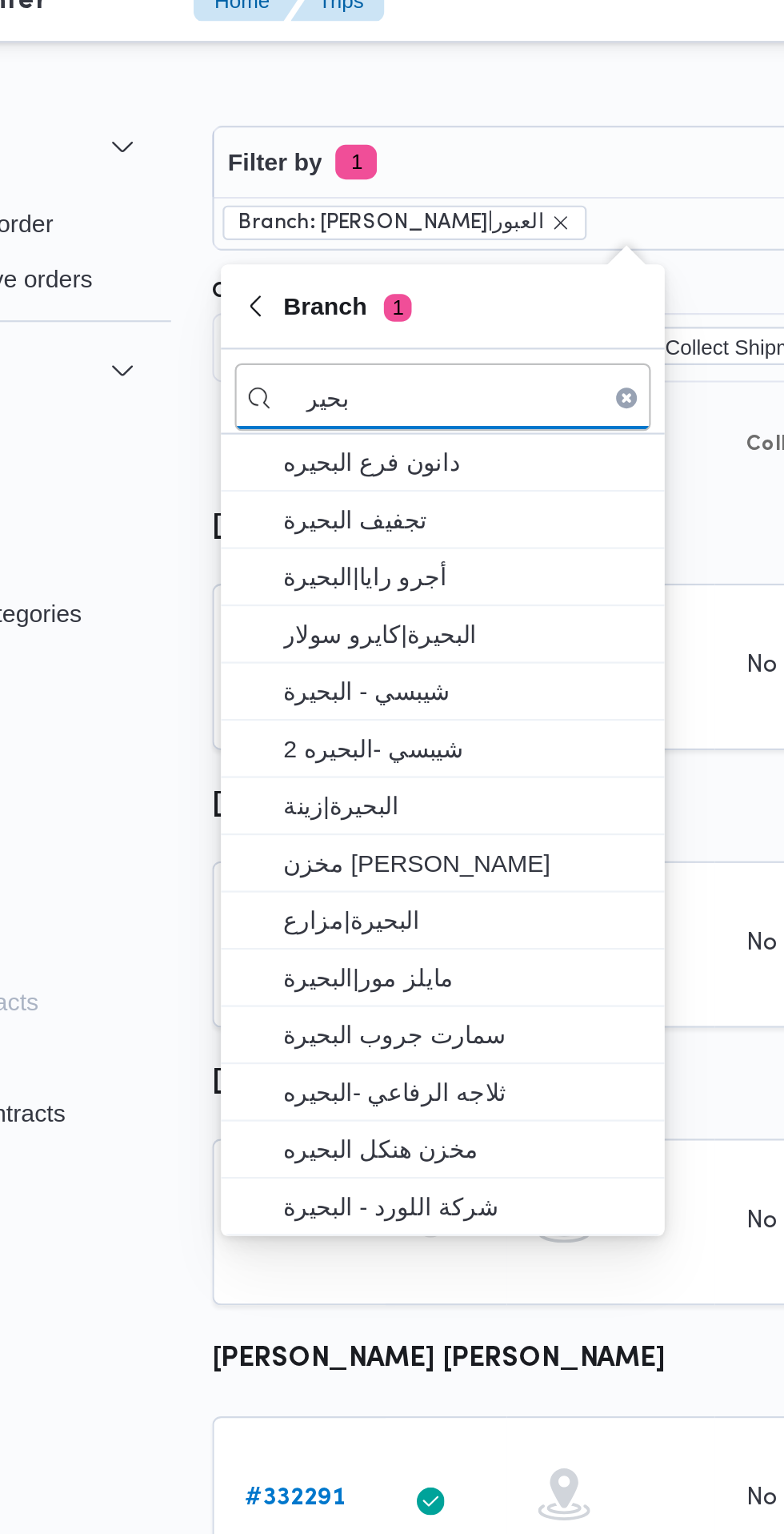
type input "بحير"
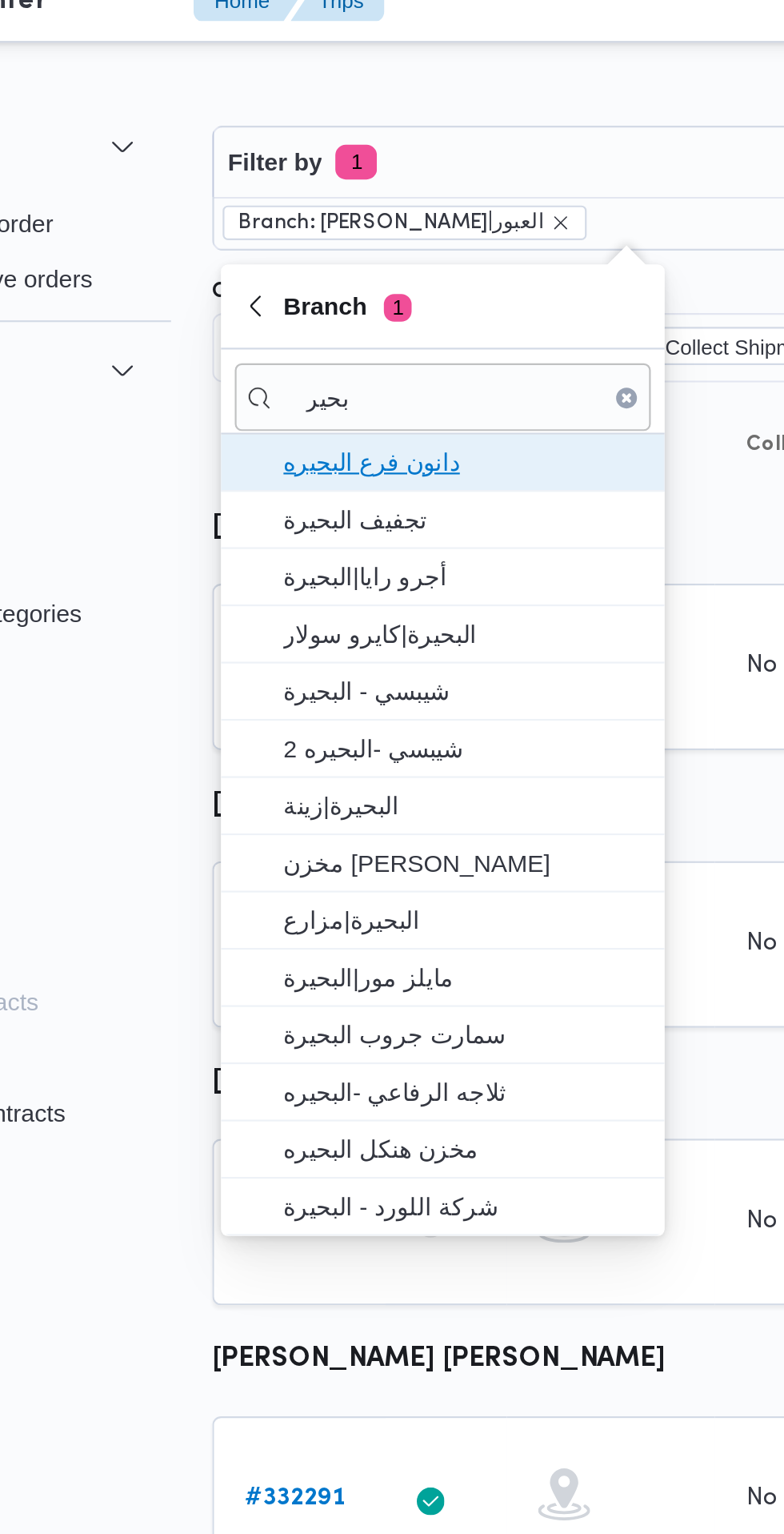
click at [379, 232] on span "دانون فرع البحيره" at bounding box center [324, 232] width 167 height 19
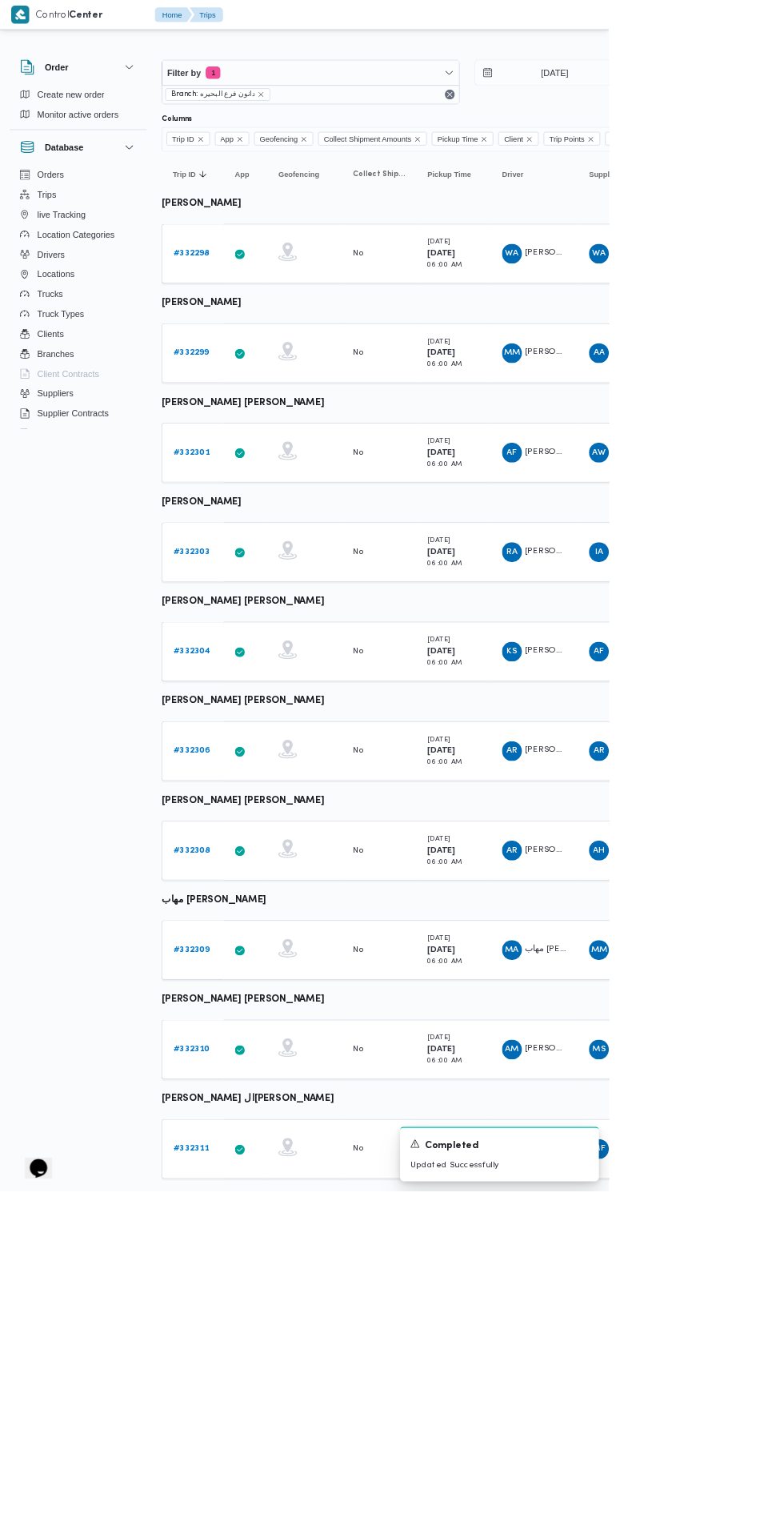
scroll to position [0, 25]
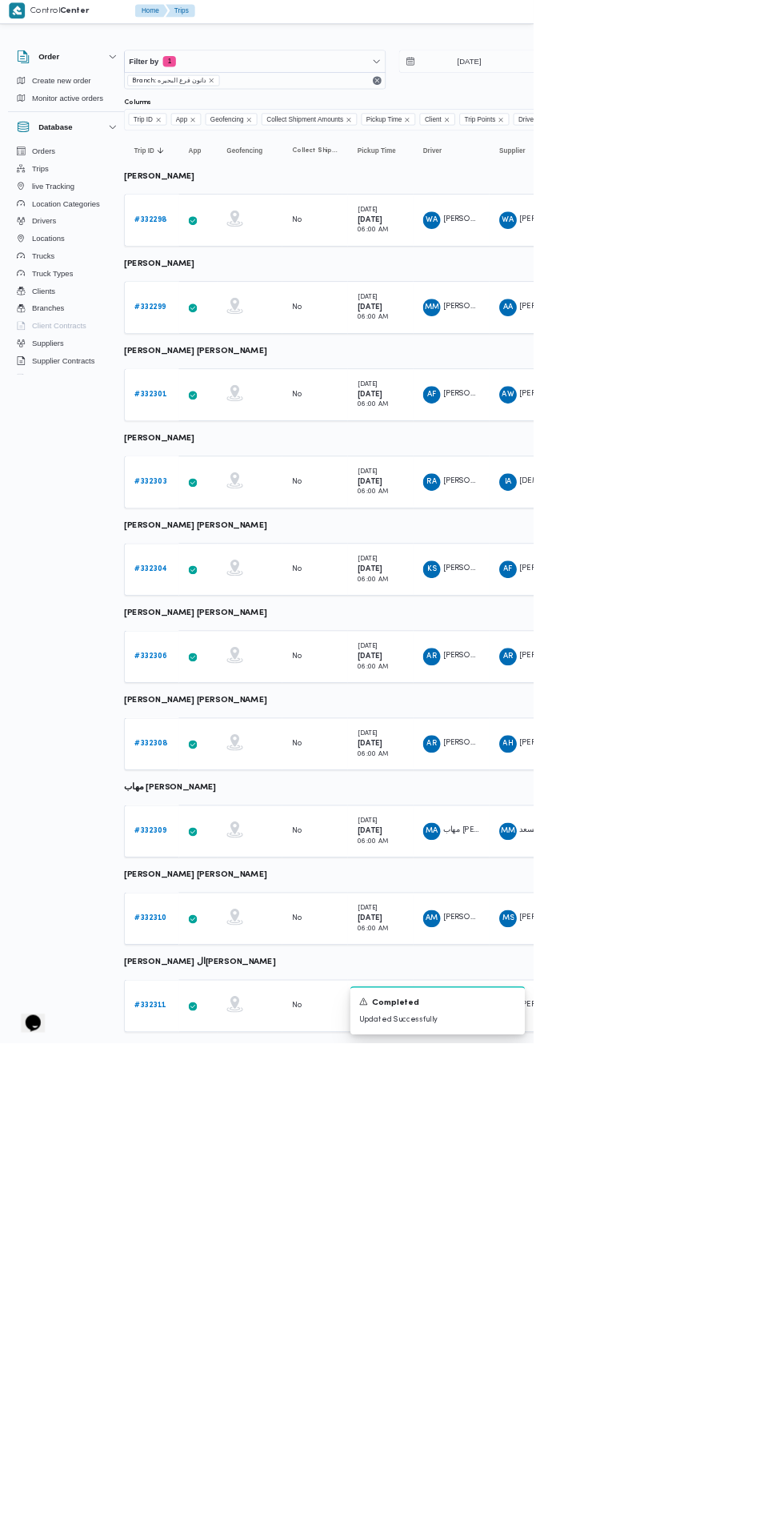
click at [222, 327] on b "# 332298" at bounding box center [223, 326] width 47 height 10
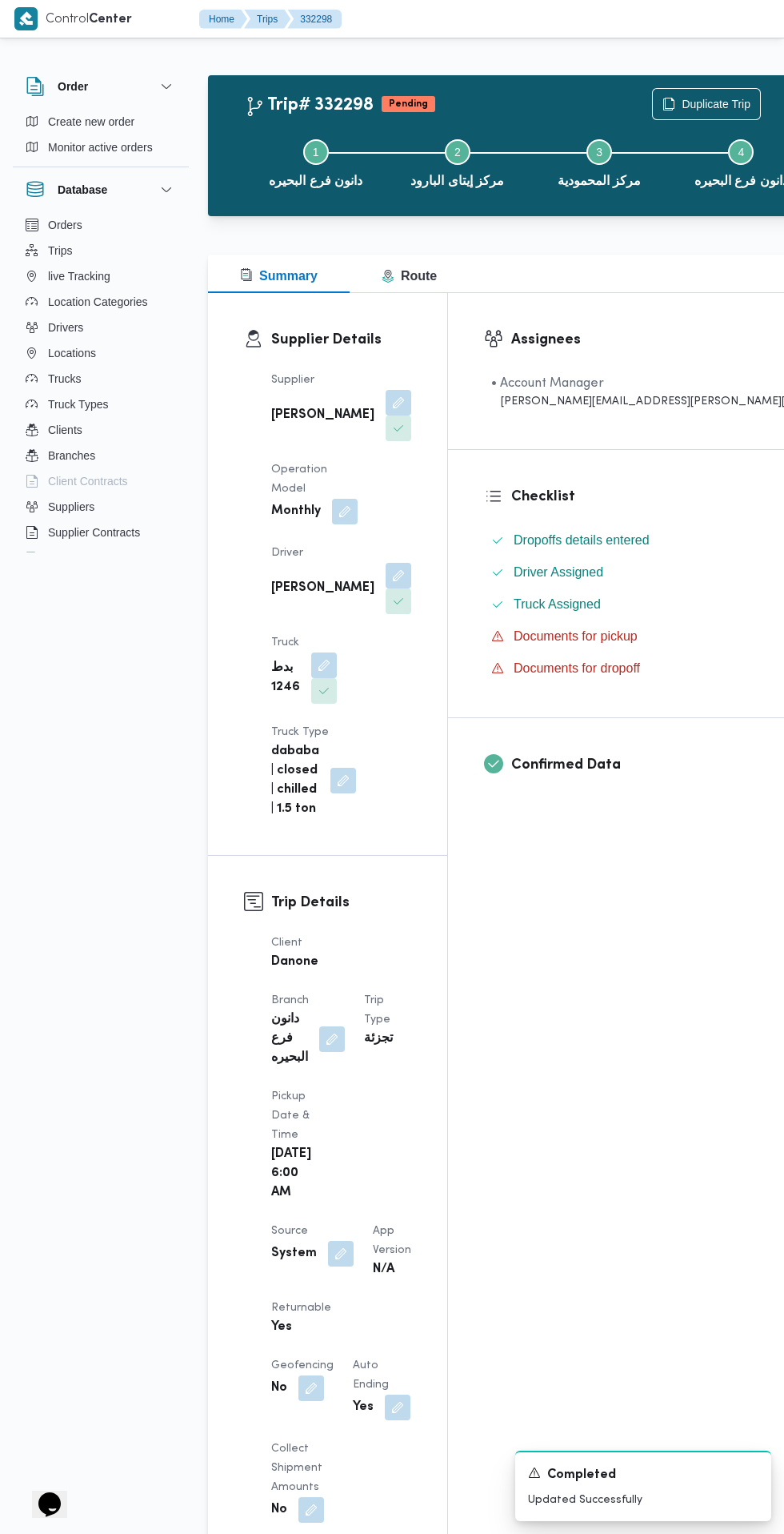
click at [338, 1240] on button "button" at bounding box center [341, 1253] width 26 height 26
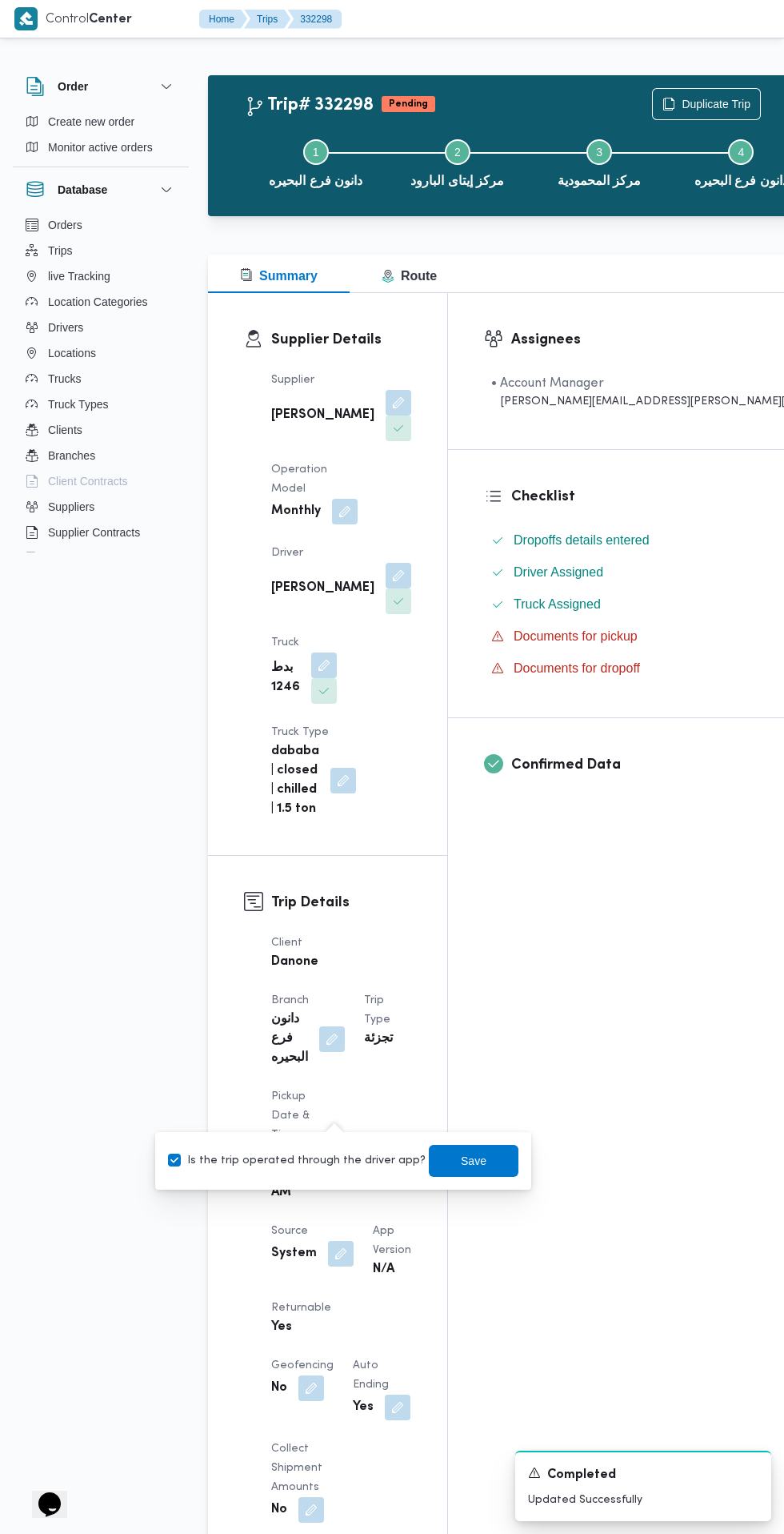
click at [345, 1169] on label "Is the trip operated through the driver app?" at bounding box center [297, 1161] width 258 height 19
checkbox input "false"
click at [487, 1172] on span "Save" at bounding box center [473, 1161] width 90 height 32
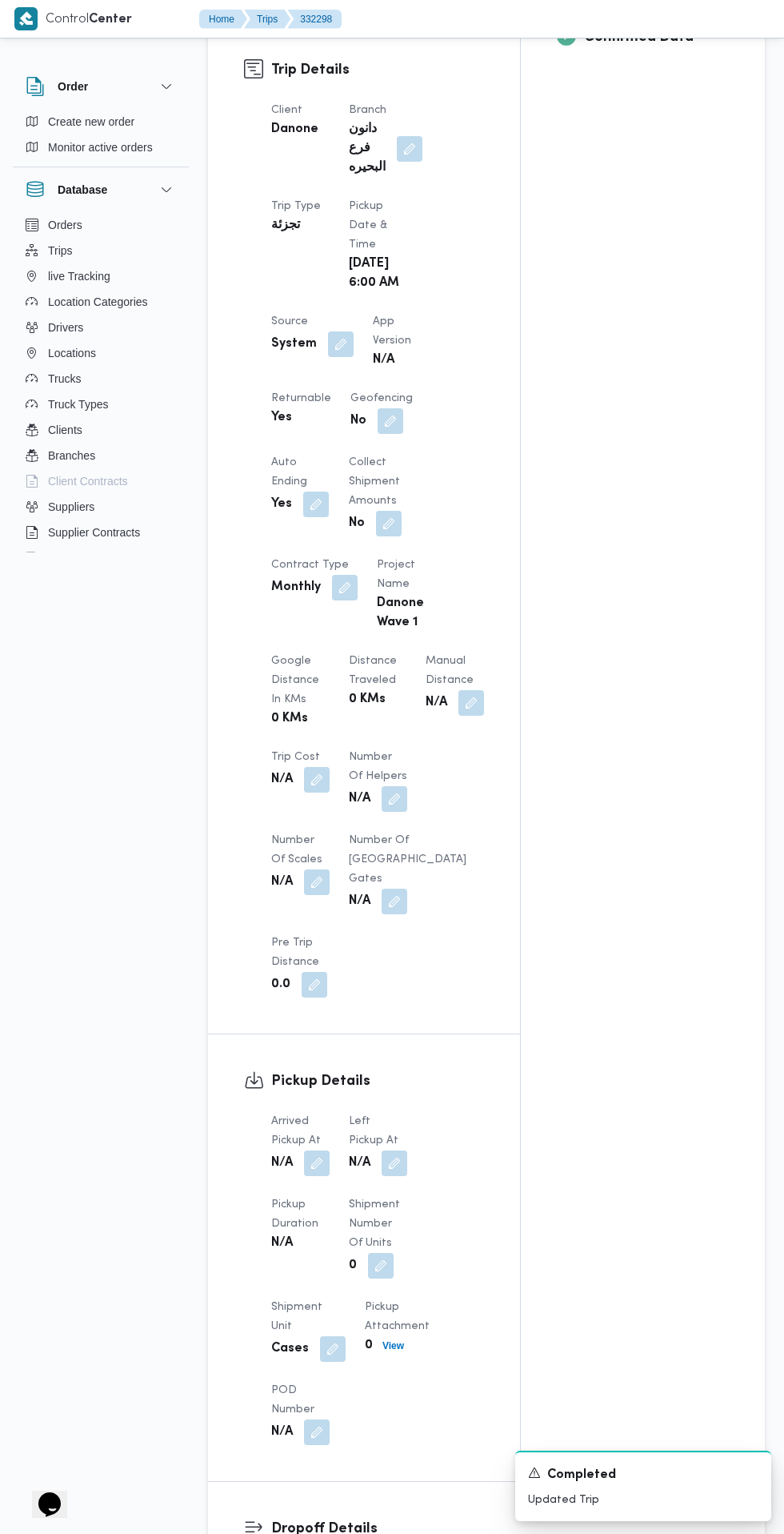
scroll to position [790, 0]
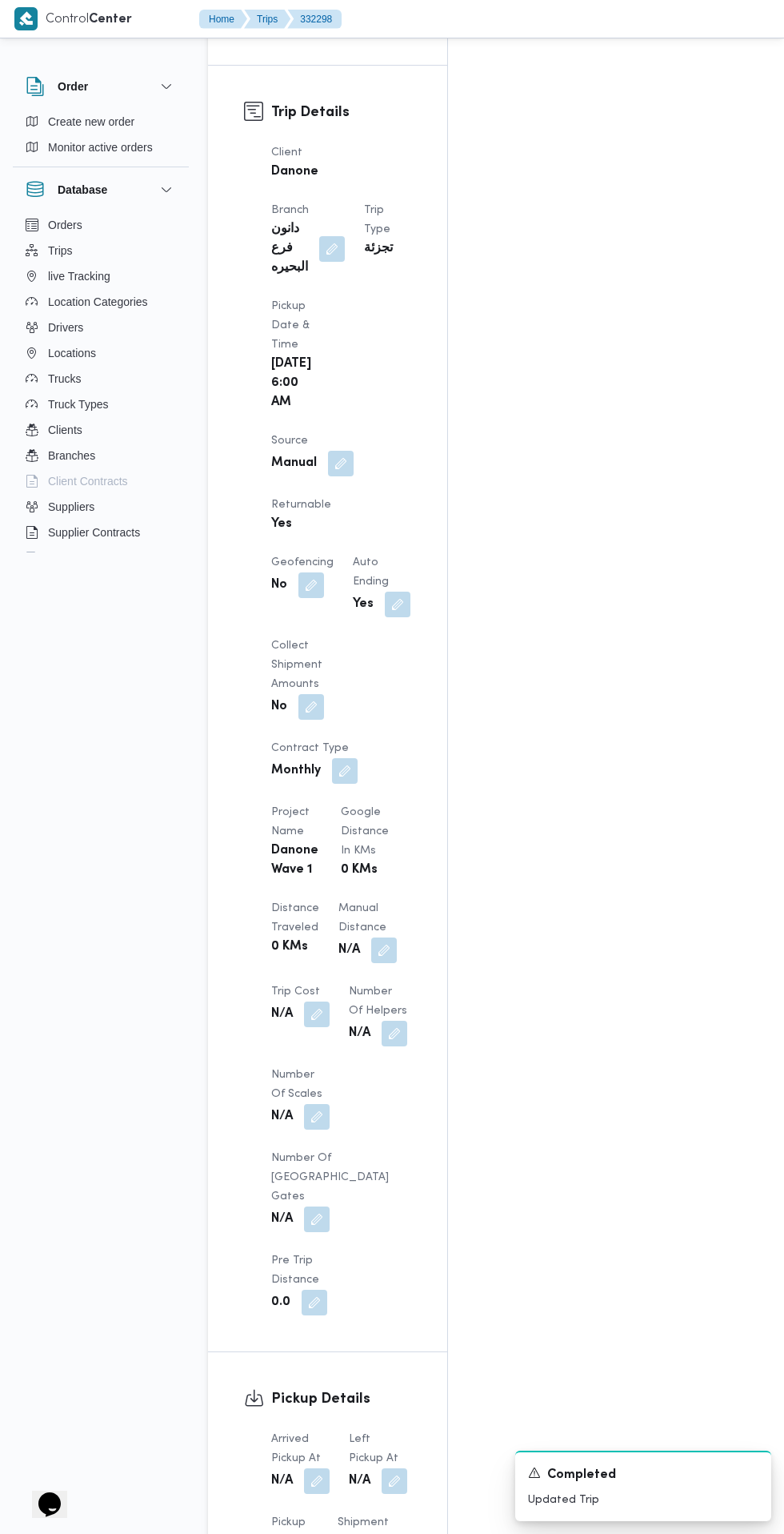
click at [318, 1468] on button "button" at bounding box center [316, 1480] width 26 height 26
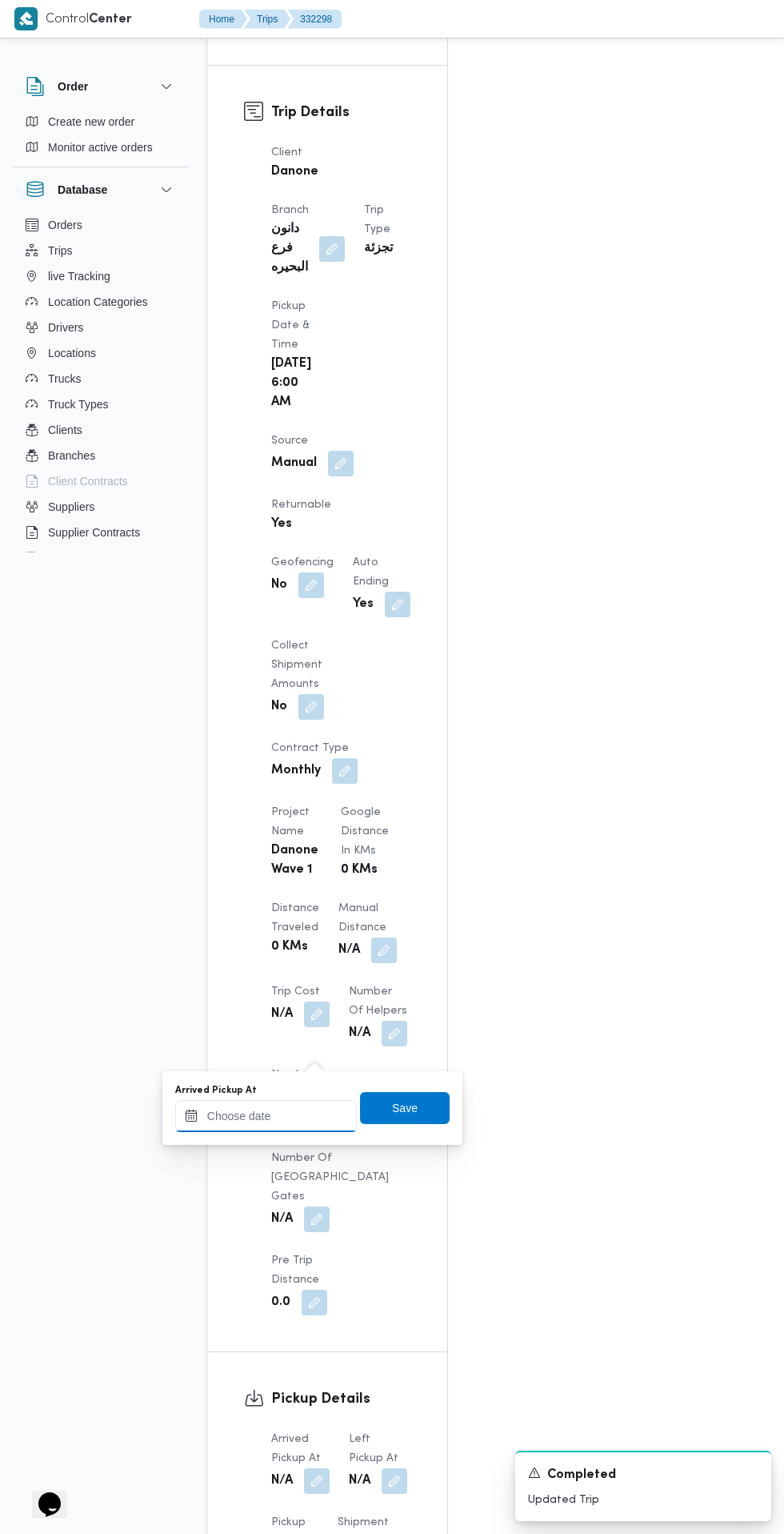
click at [302, 1121] on input "Arrived Pickup At" at bounding box center [266, 1115] width 182 height 32
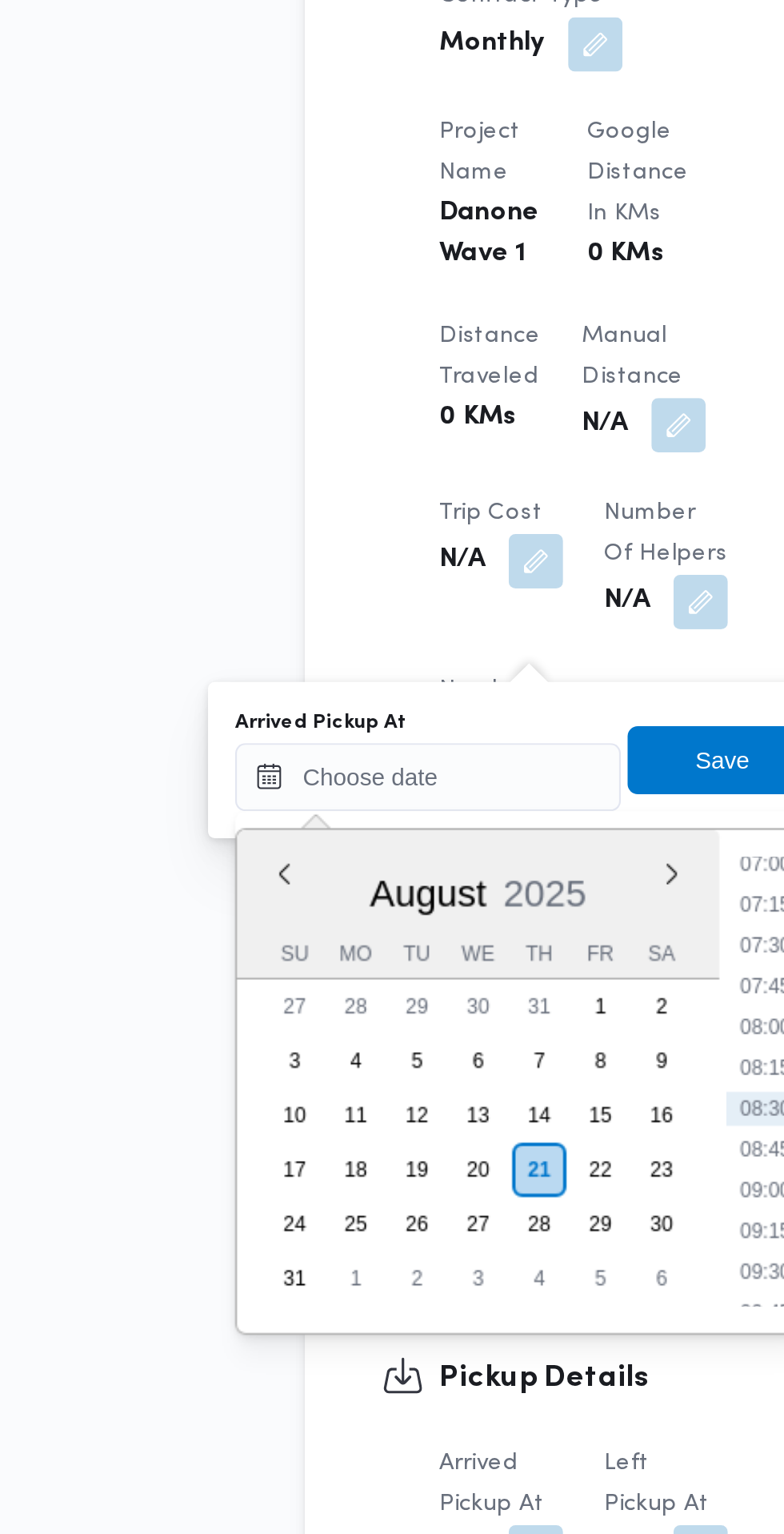
scroll to position [838, 0]
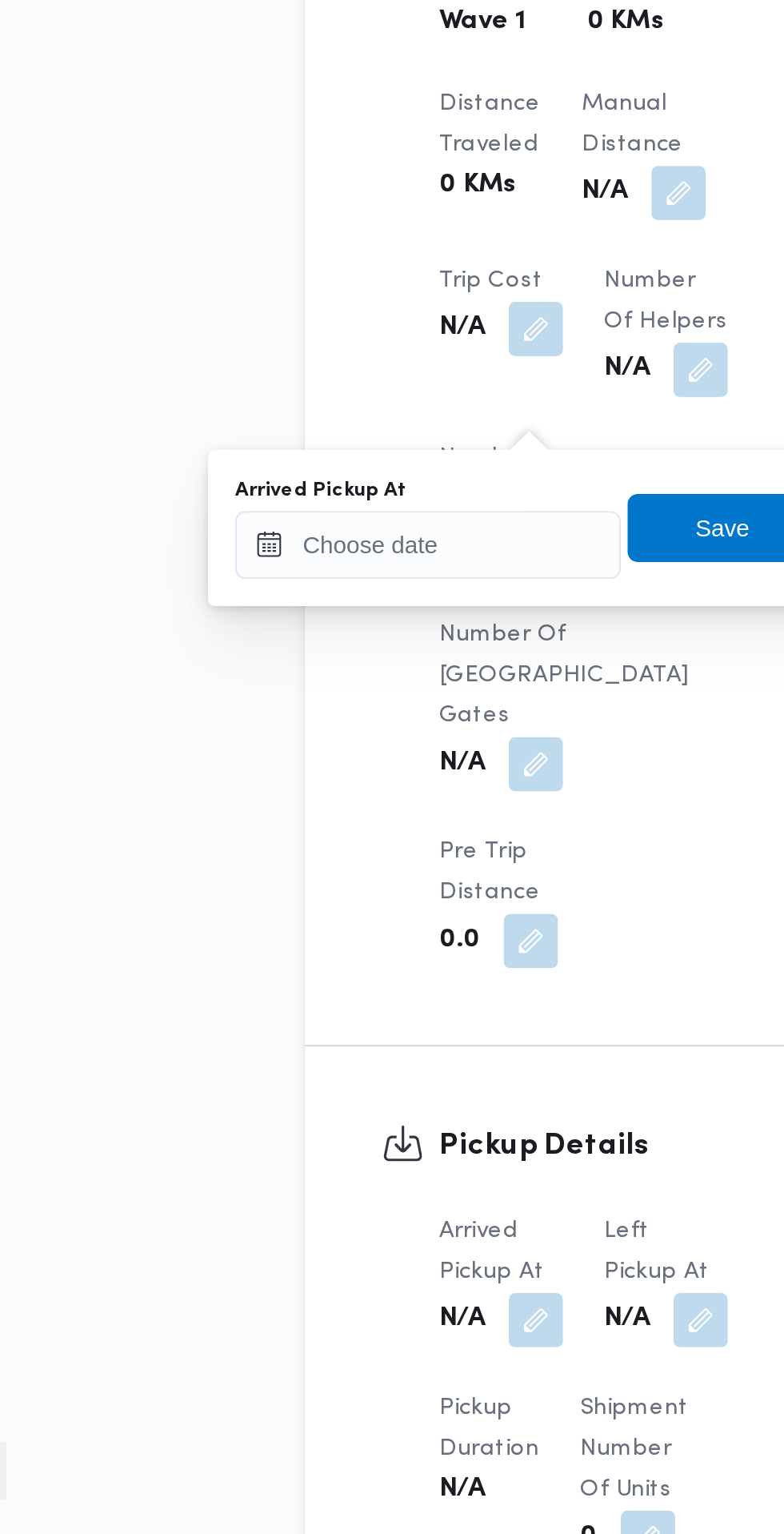
click at [318, 1465] on div "Pickup Duration N/A" at bounding box center [295, 1507] width 47 height 83
click at [301, 1070] on input "Arrived Pickup At" at bounding box center [266, 1068] width 182 height 32
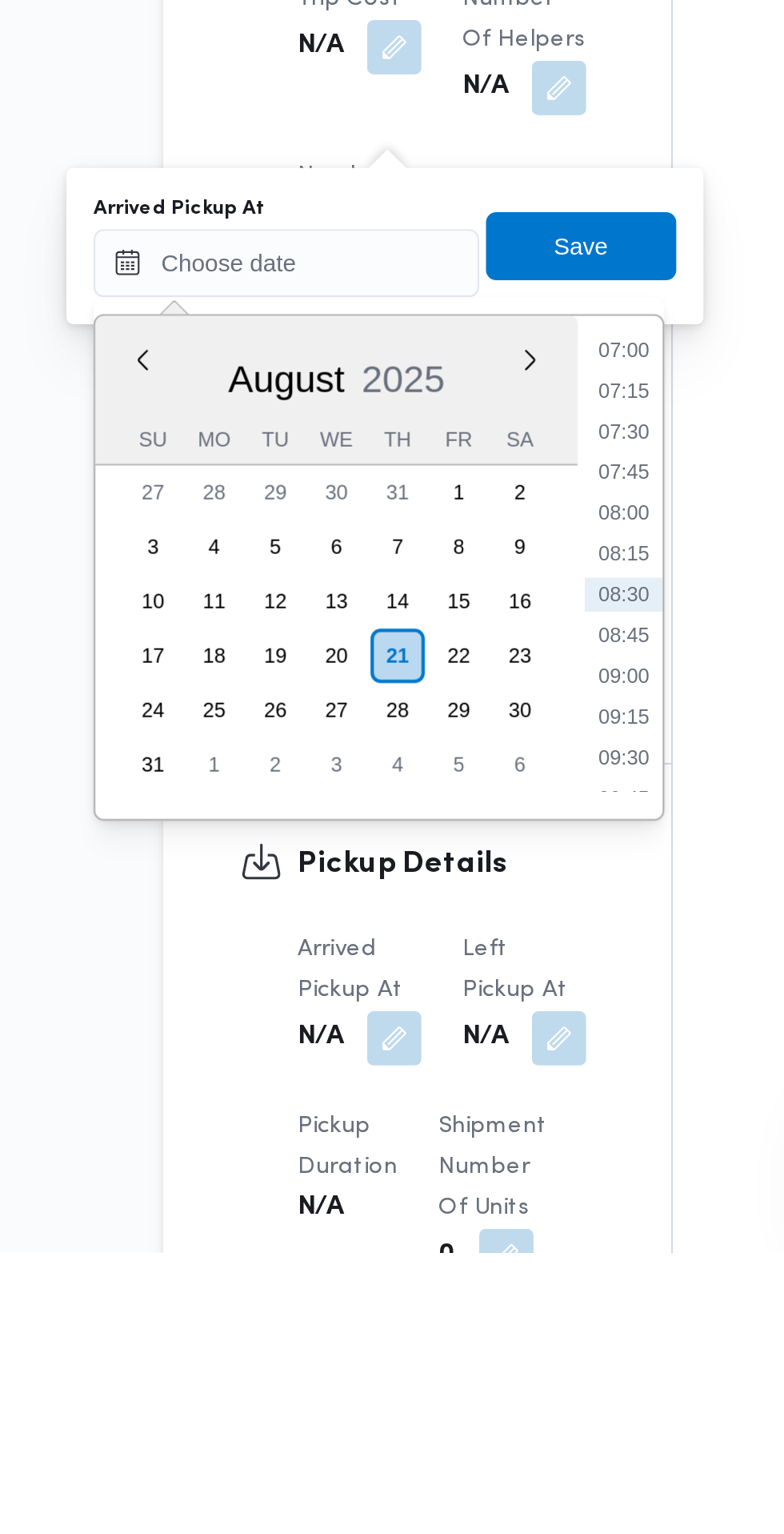
click at [433, 1149] on li "07:30" at bounding box center [424, 1147] width 37 height 16
type input "21/08/2025 07:30"
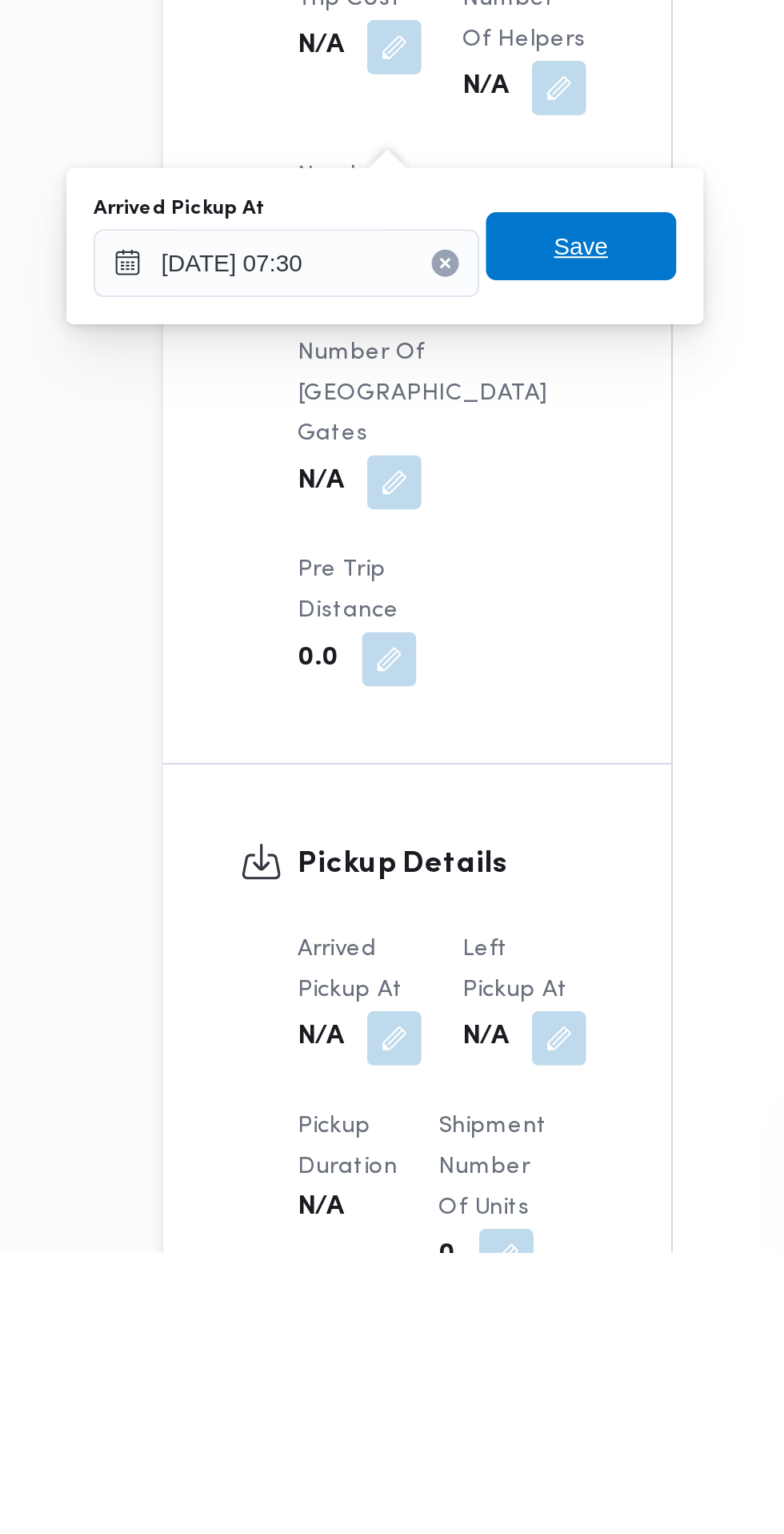
click at [437, 1058] on span "Save" at bounding box center [404, 1060] width 90 height 32
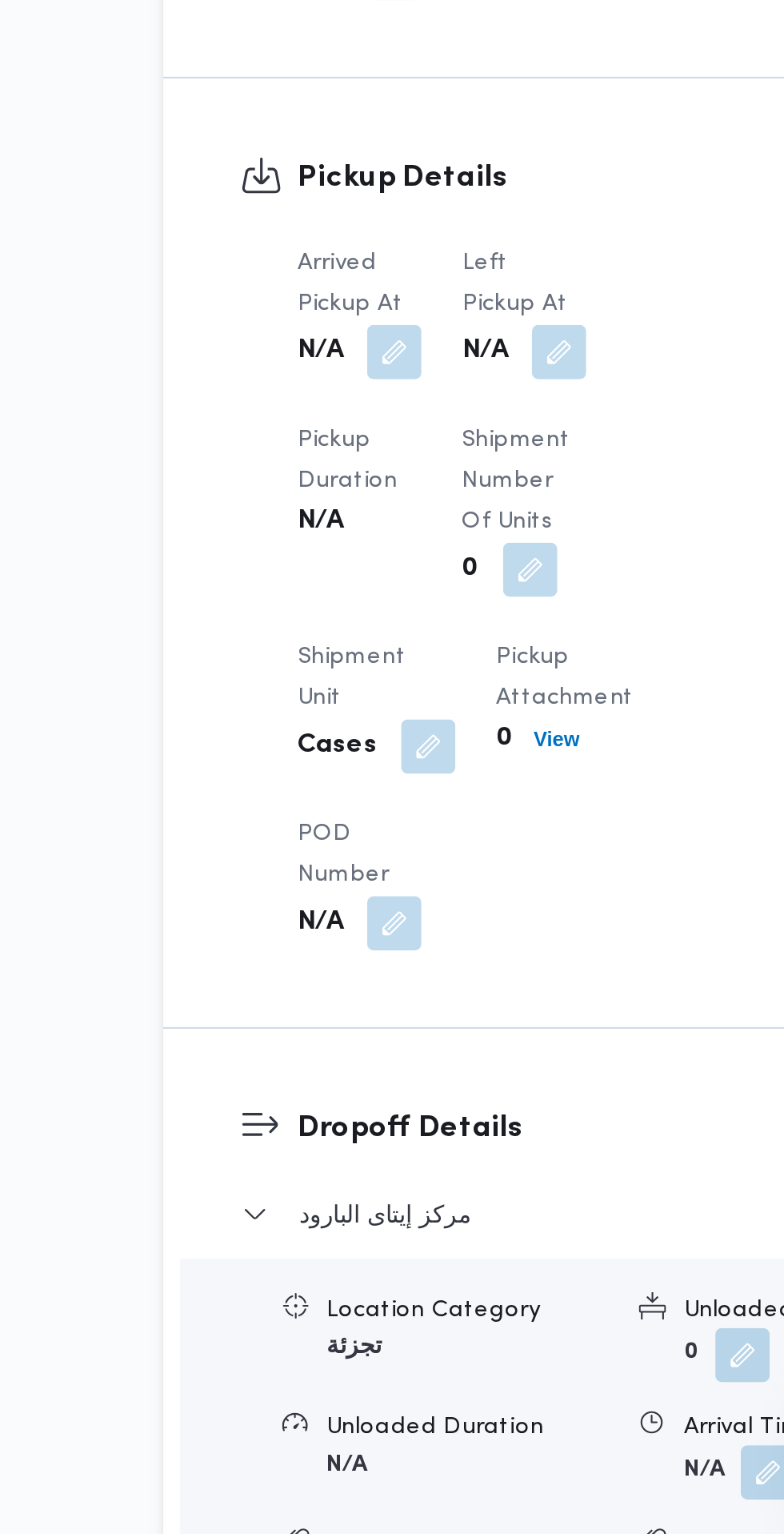
click at [398, 989] on button "button" at bounding box center [394, 977] width 26 height 26
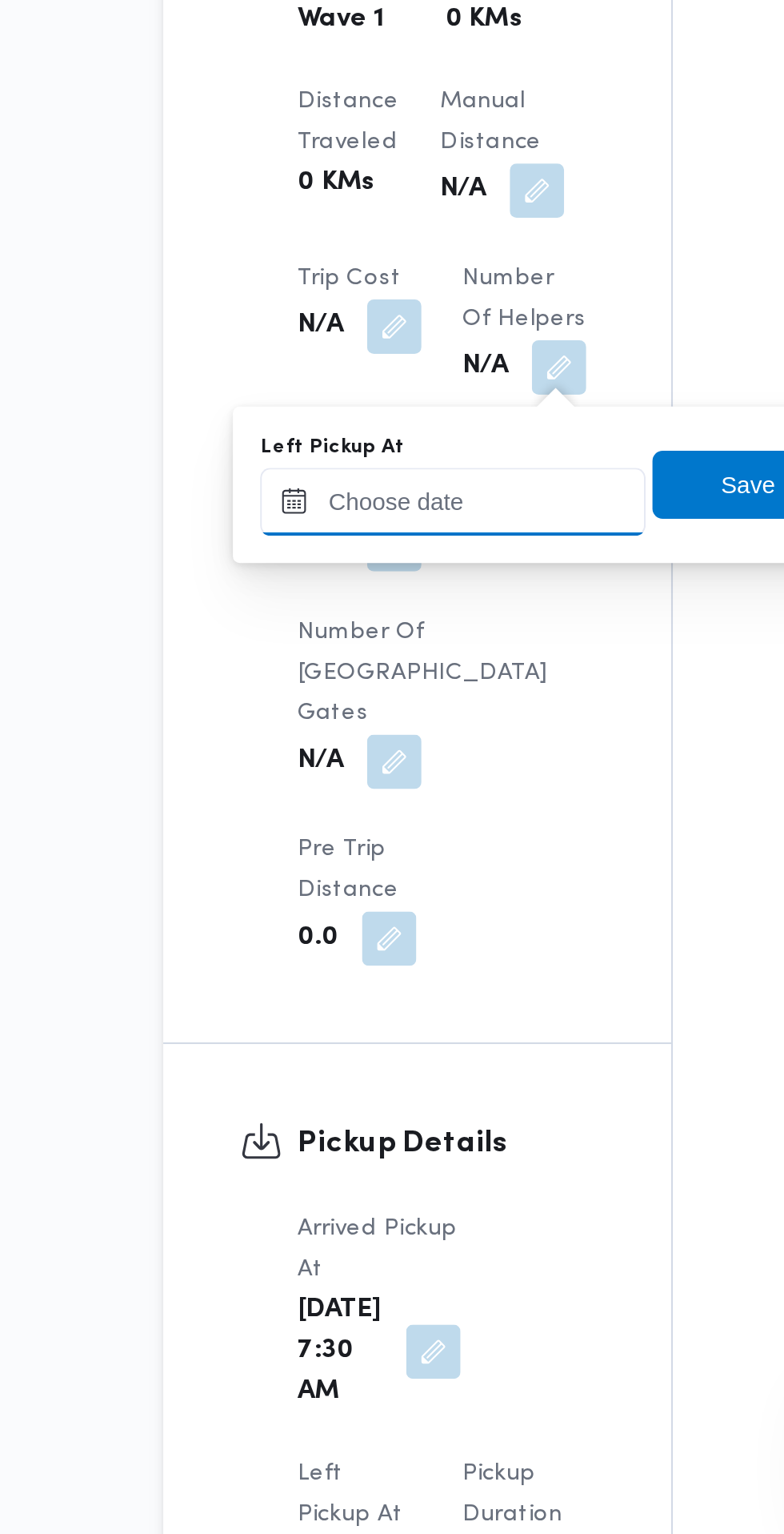
click at [371, 1053] on input "Left Pickup At" at bounding box center [345, 1048] width 182 height 32
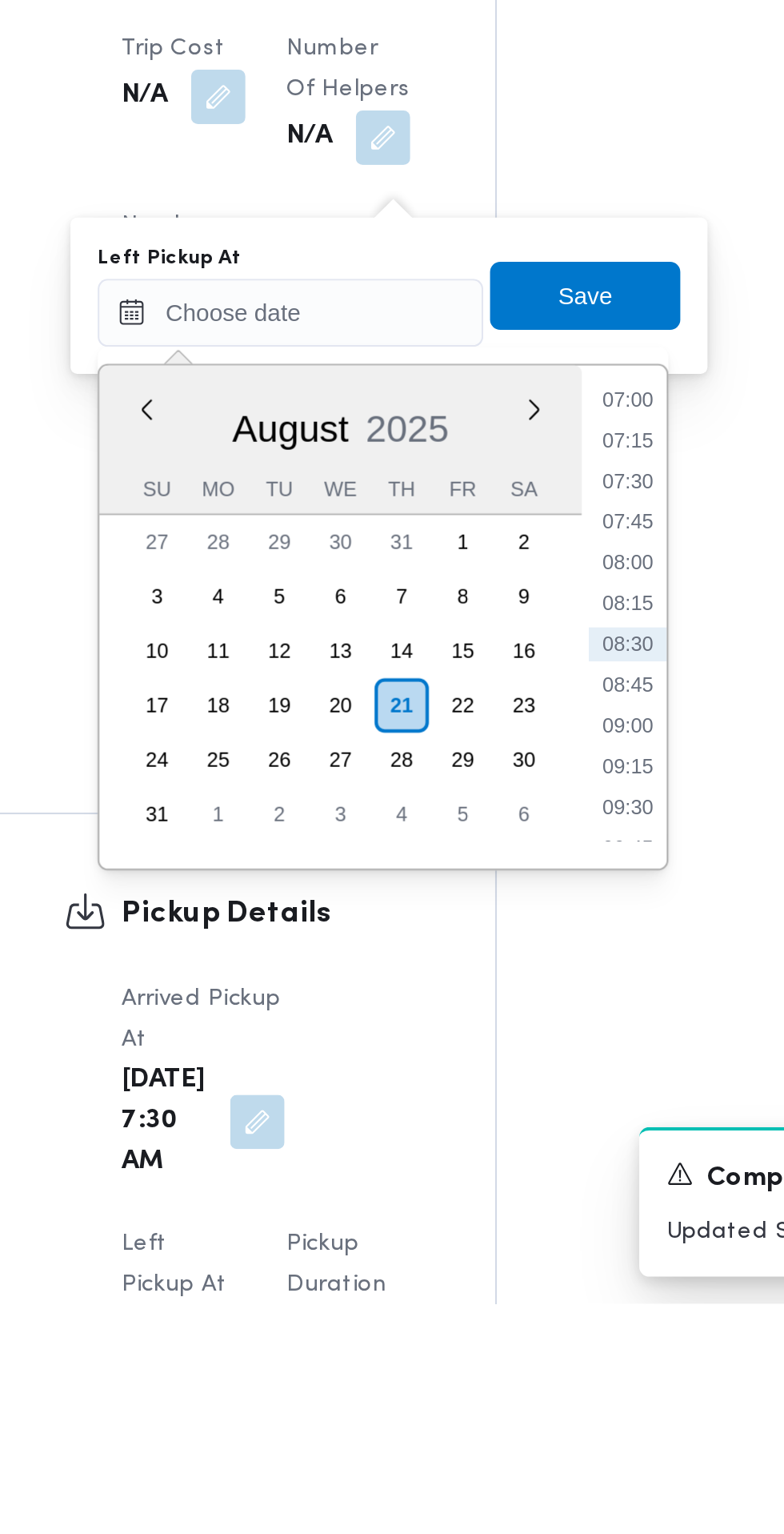
click at [510, 1223] on li "08:30" at bounding box center [509, 1222] width 37 height 16
type input "21/08/2025 08:30"
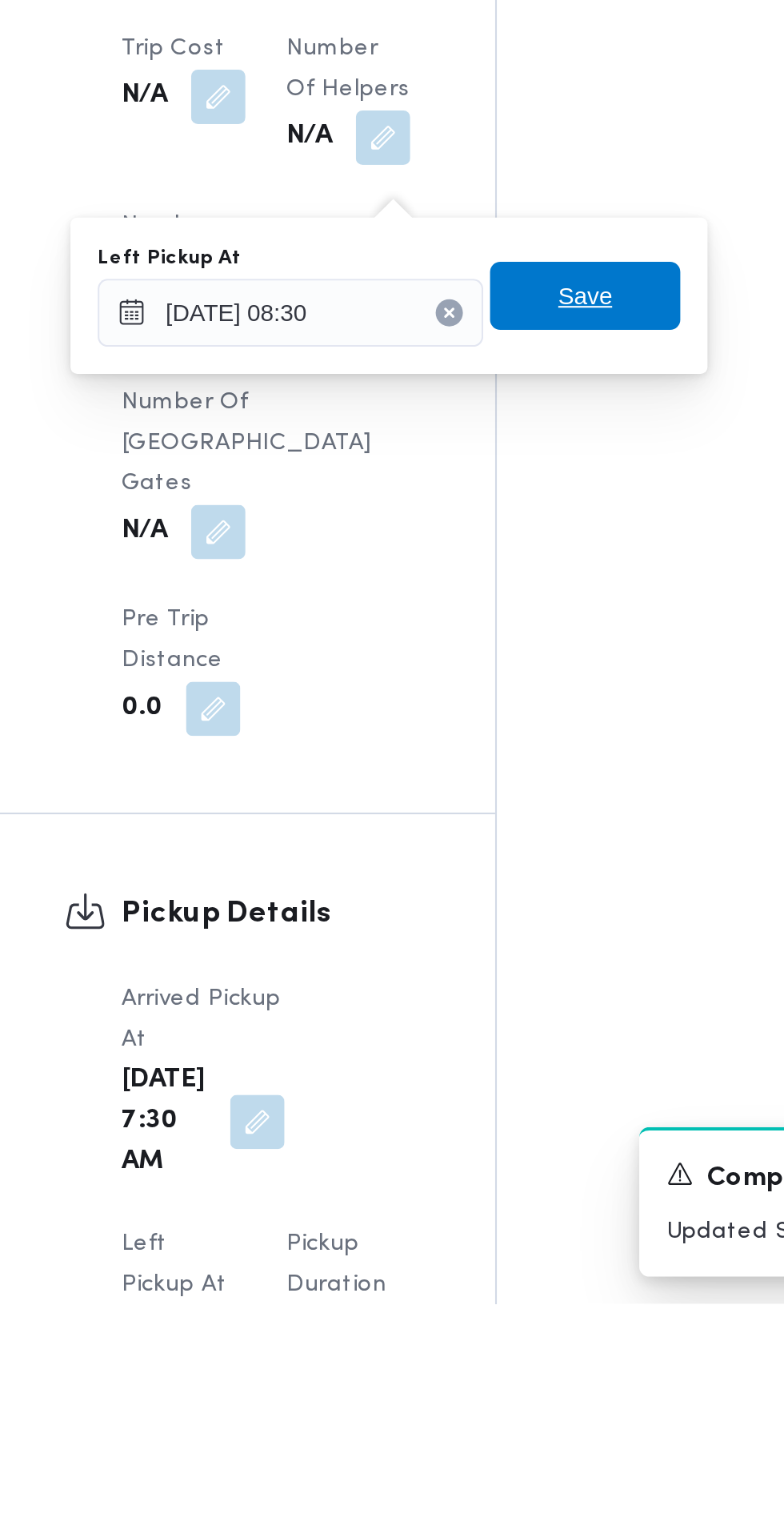
click at [512, 1072] on span "Save" at bounding box center [490, 1059] width 90 height 32
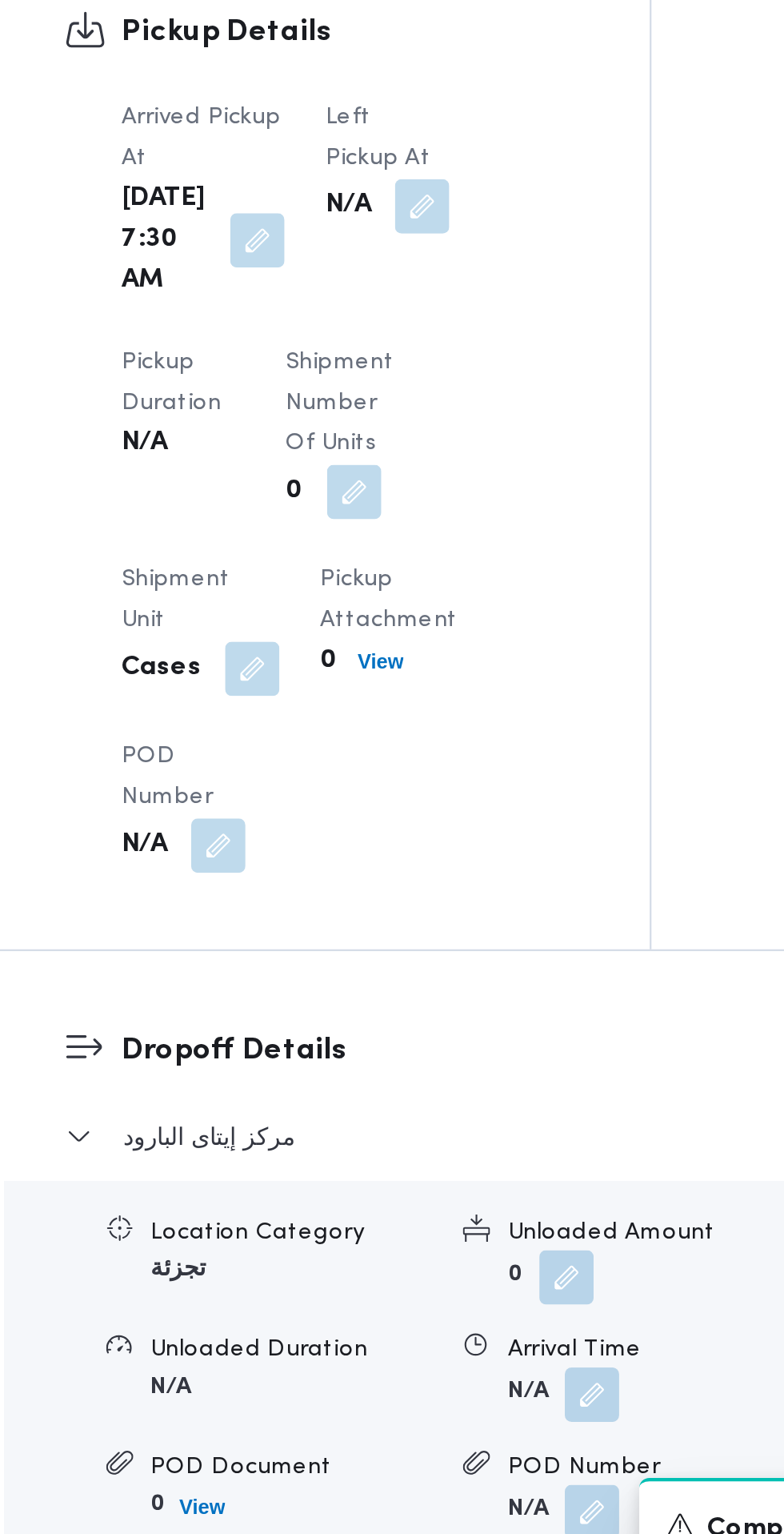
click at [497, 1374] on div "Location Category تجزئة Unloaded Amount 0 Unloaded Unit Cases Unloaded Duration…" at bounding box center [486, 1402] width 554 height 182
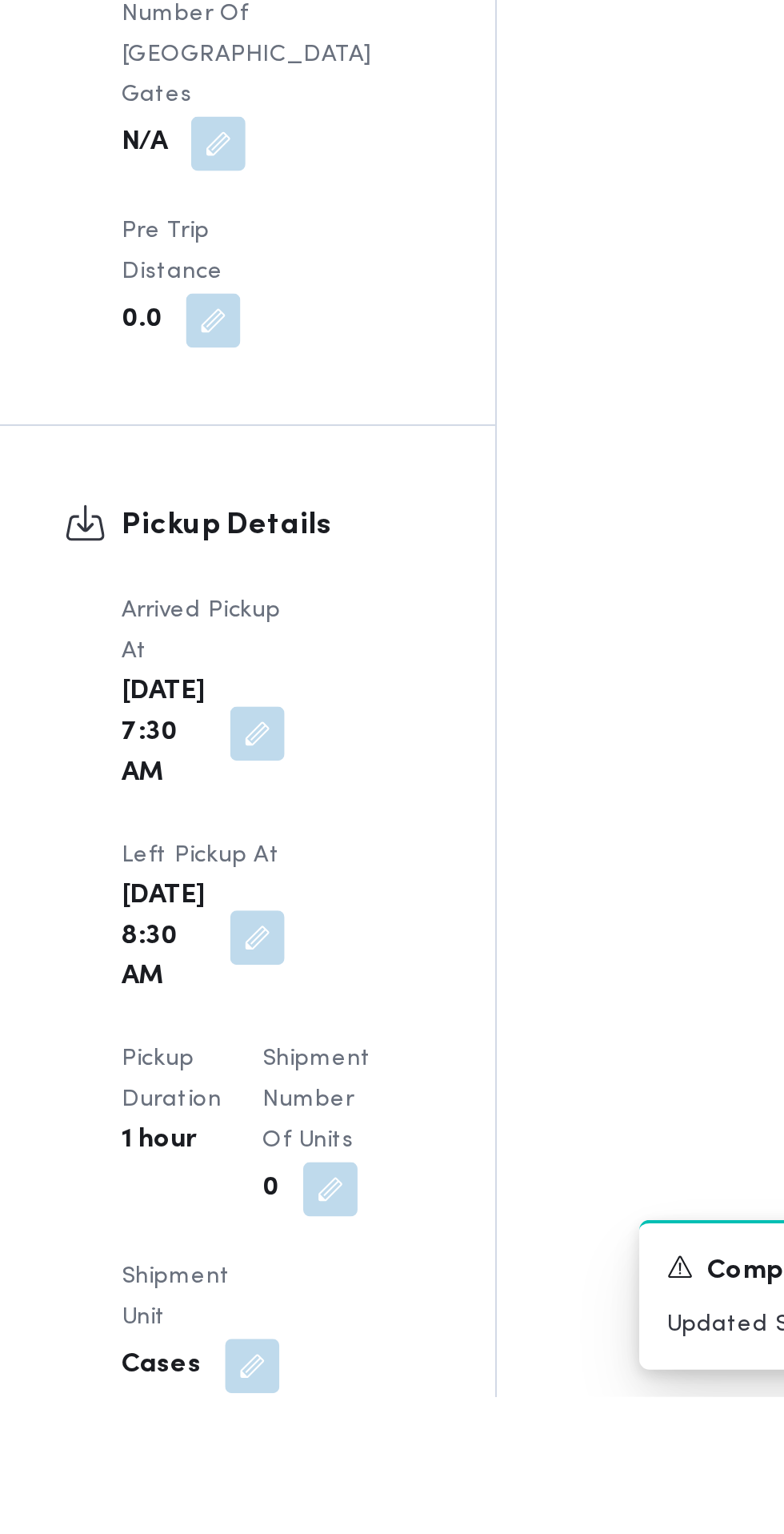
scroll to position [1084, 0]
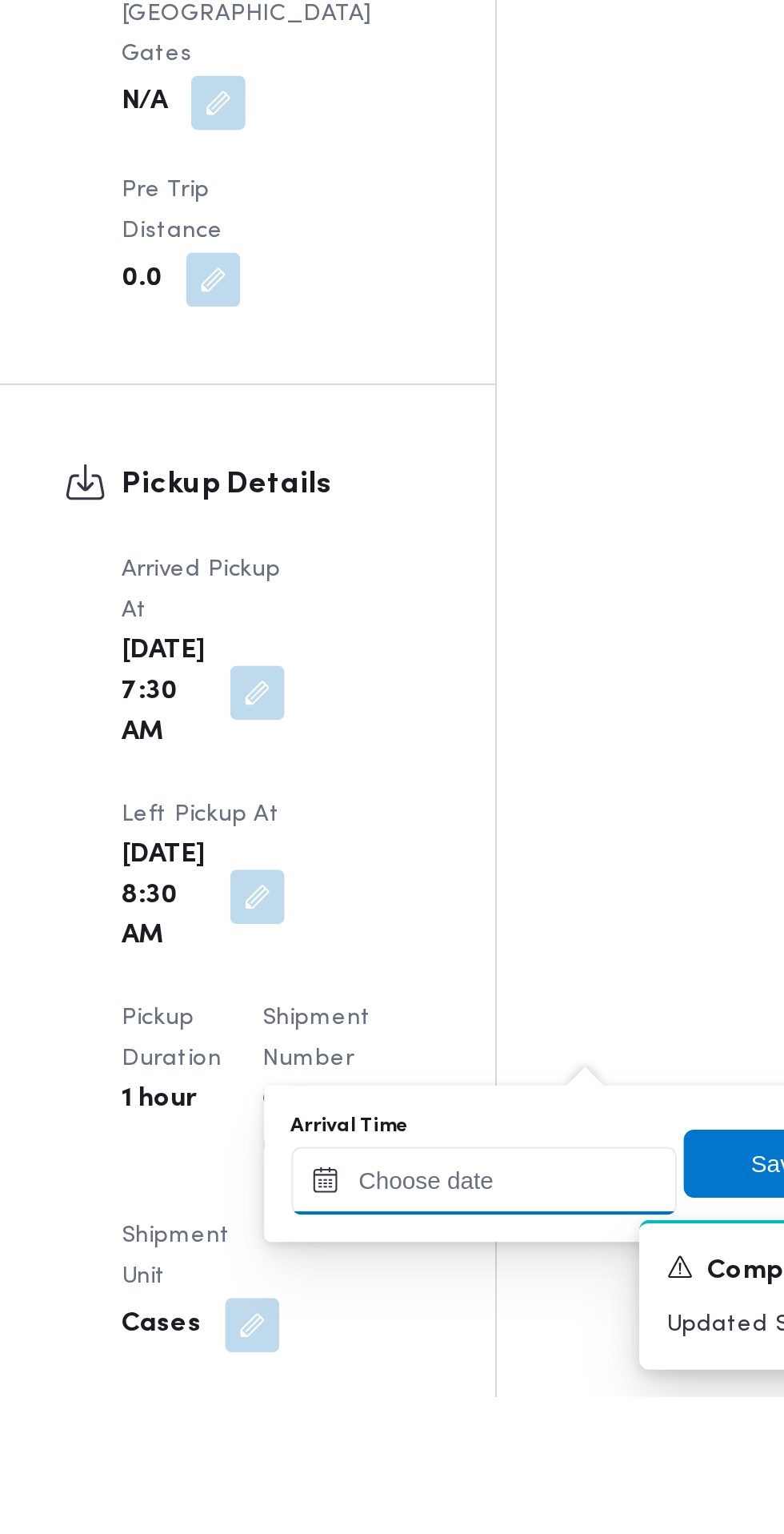
click at [448, 1436] on input "Arrival Time" at bounding box center [442, 1432] width 182 height 32
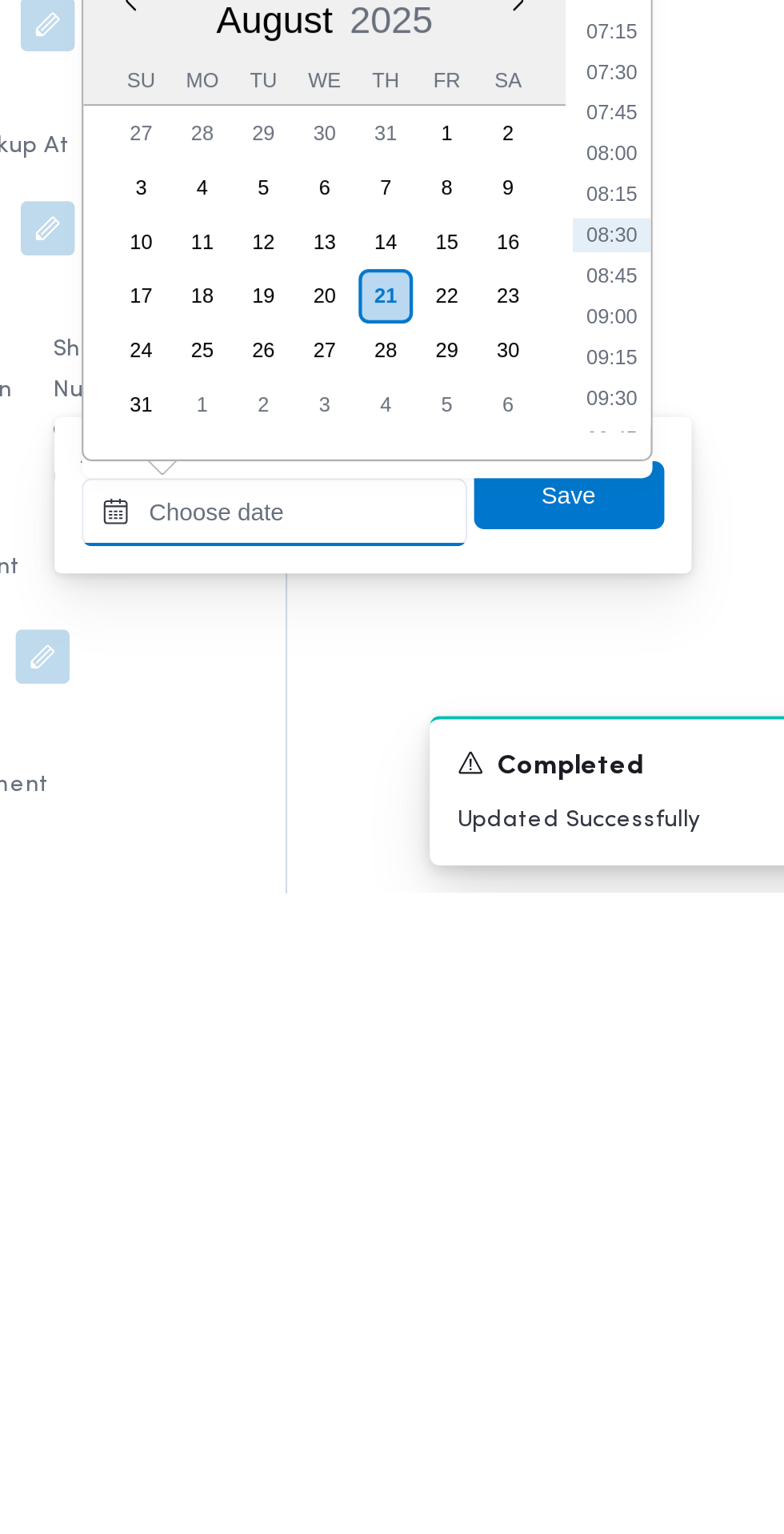
scroll to position [1162, 0]
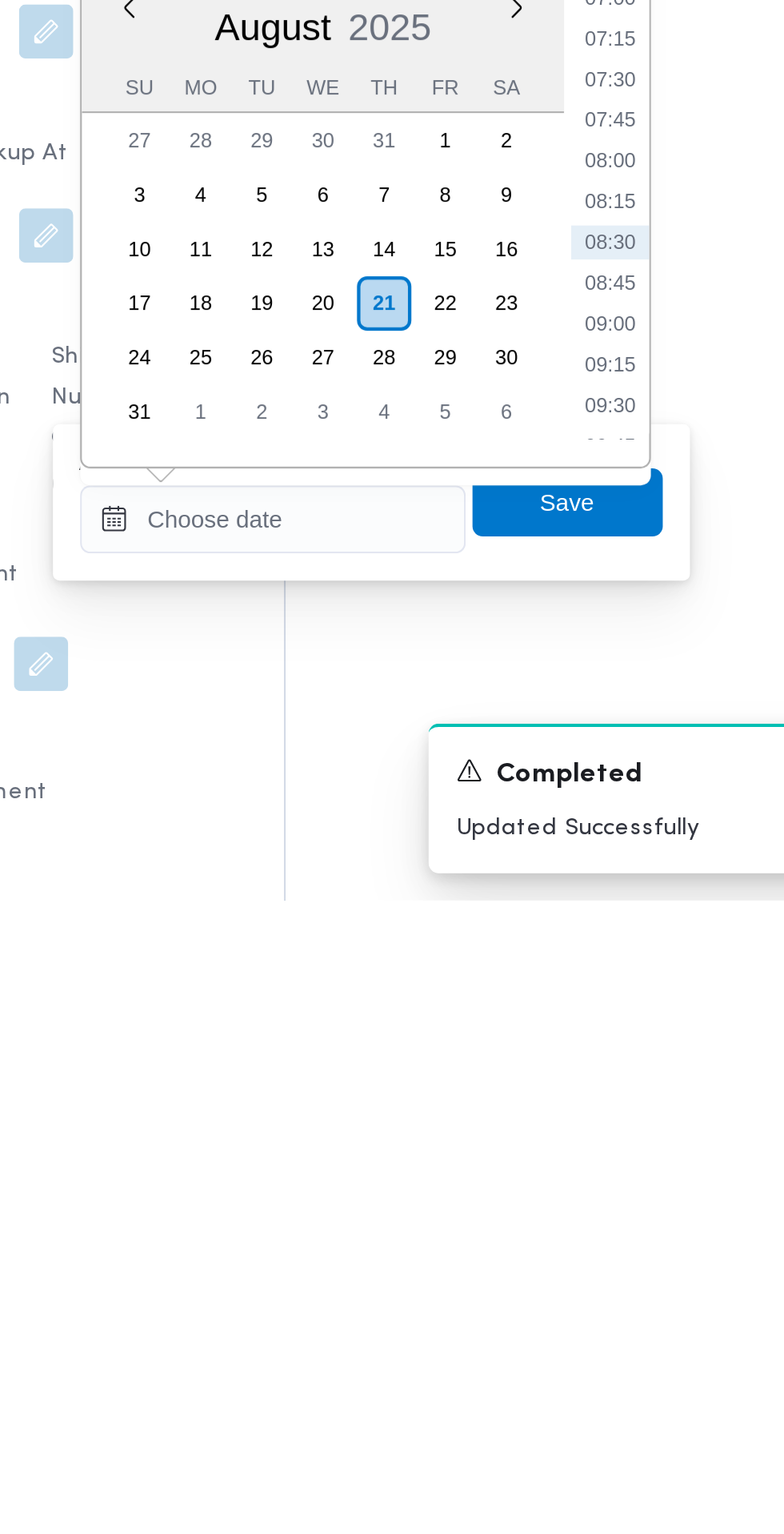
click at [602, 1262] on li "09:00" at bounding box center [600, 1262] width 37 height 16
type input "21/08/2025 09:00"
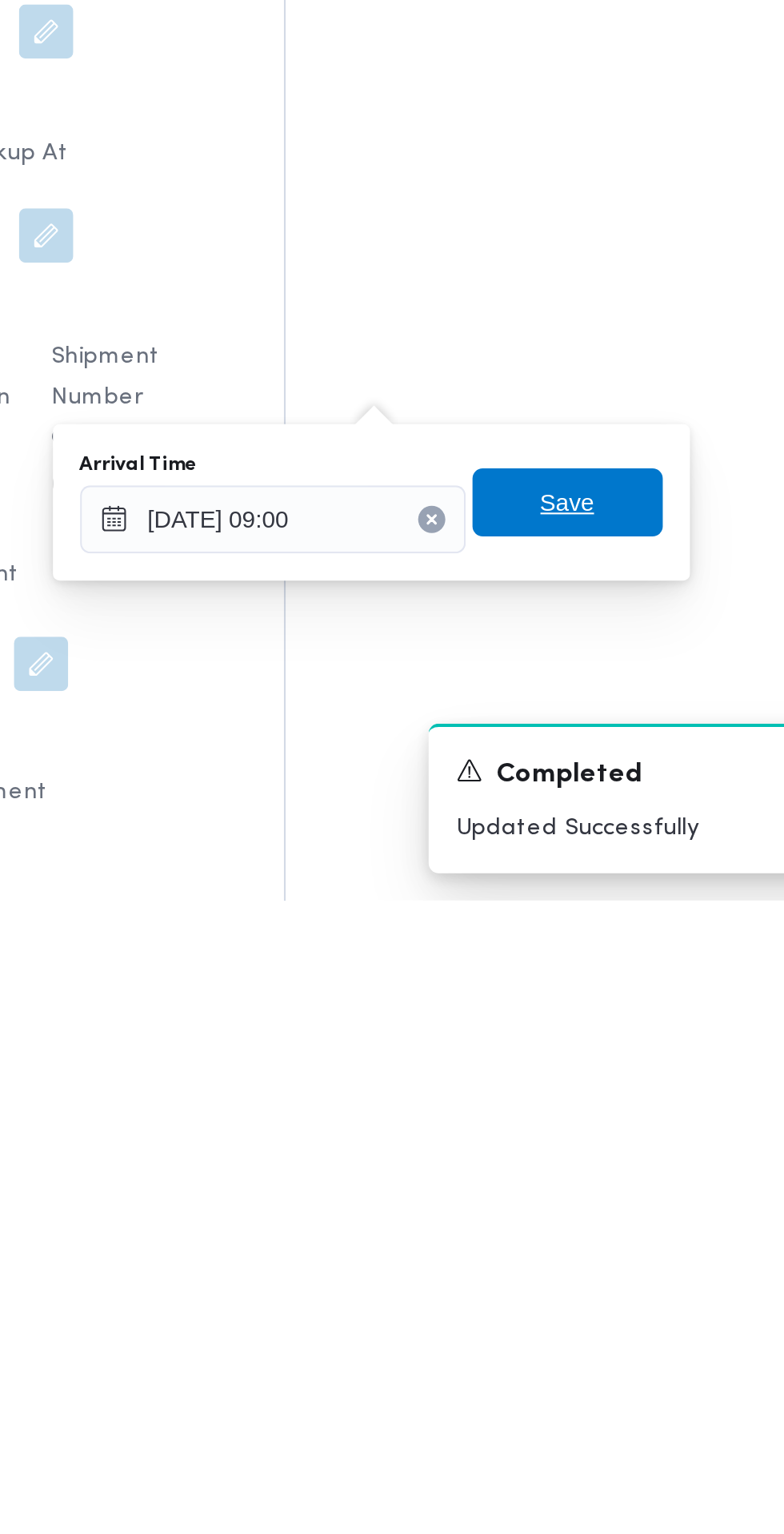
click at [594, 1353] on span "Save" at bounding box center [580, 1347] width 26 height 19
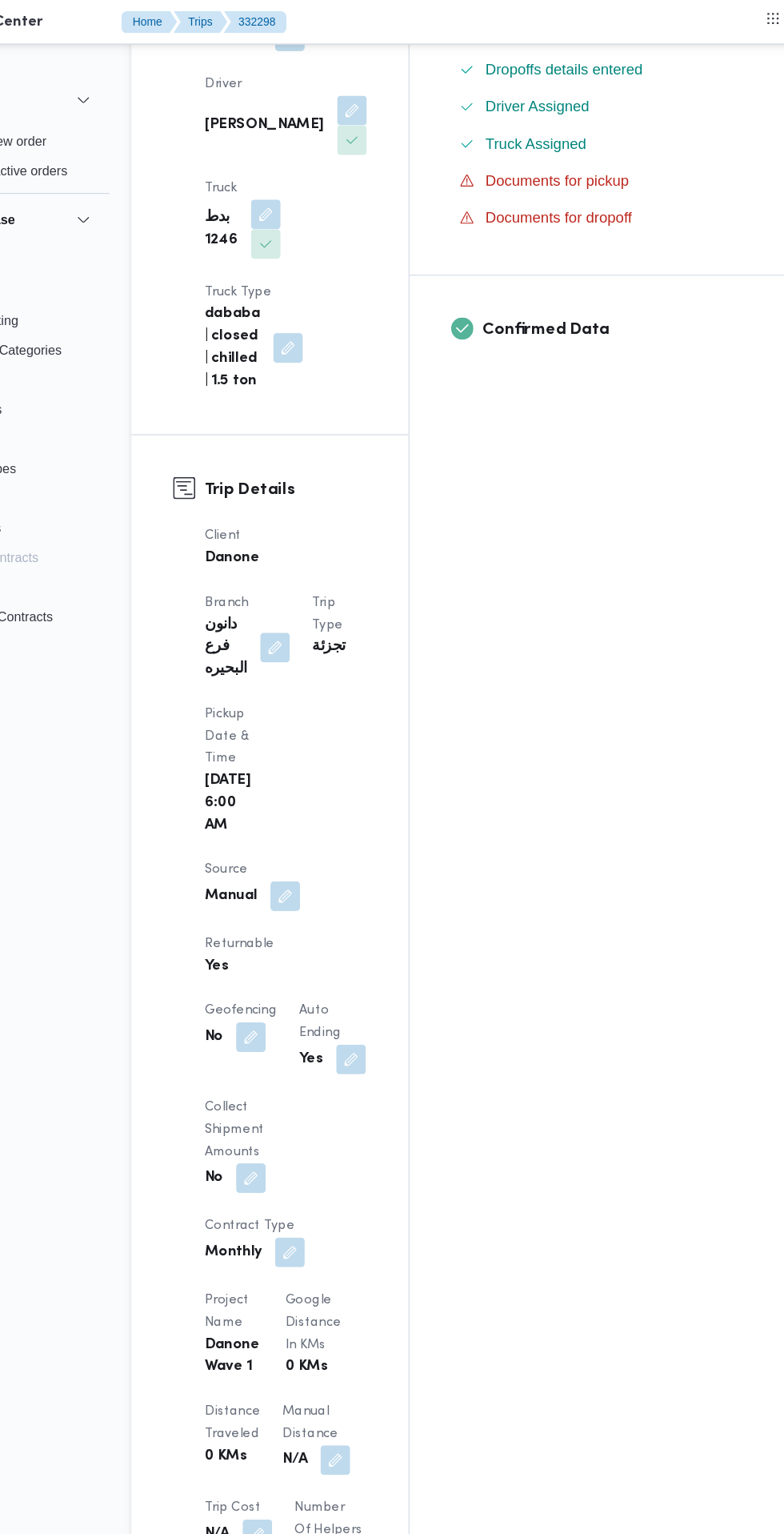
scroll to position [0, 0]
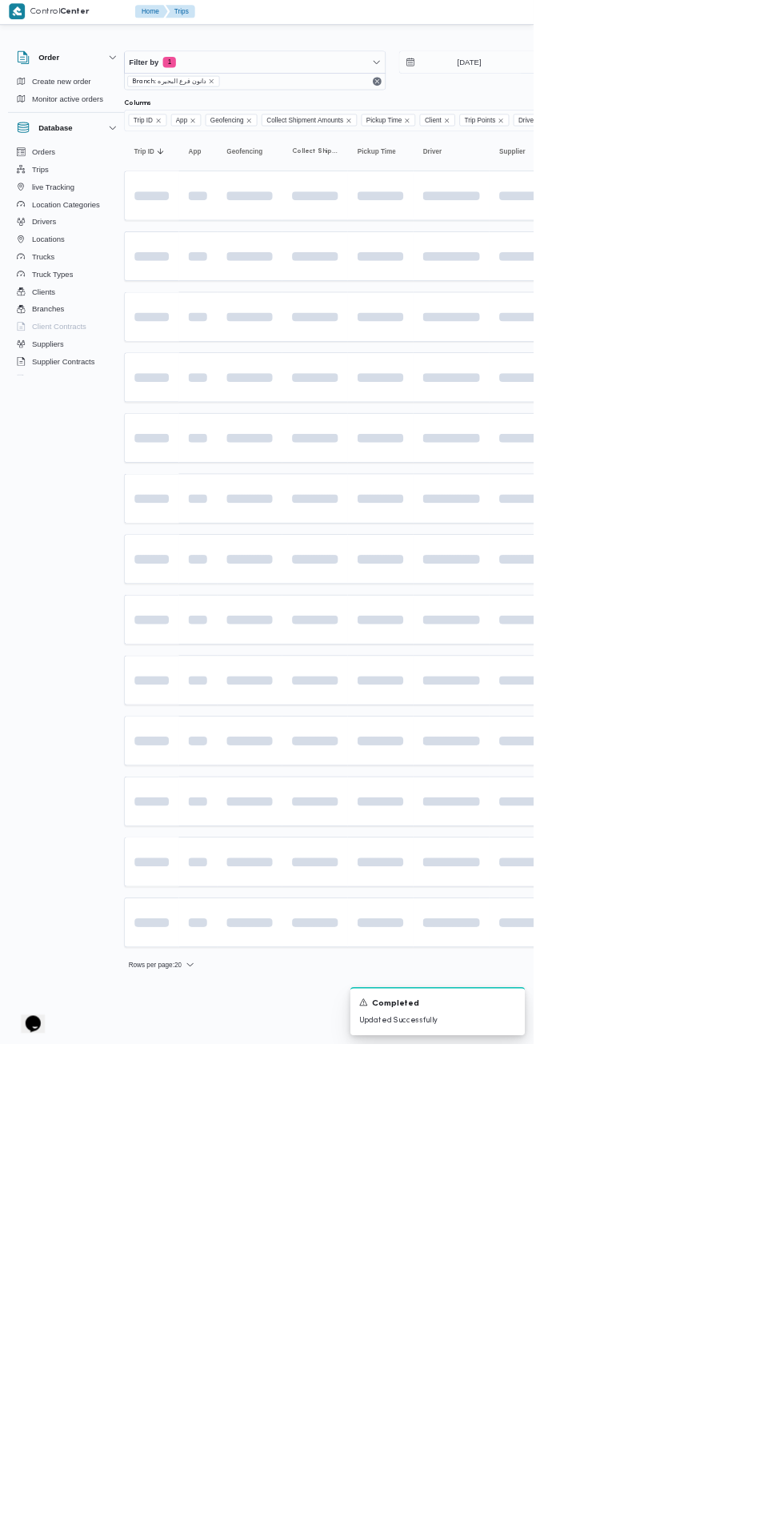
scroll to position [0, 25]
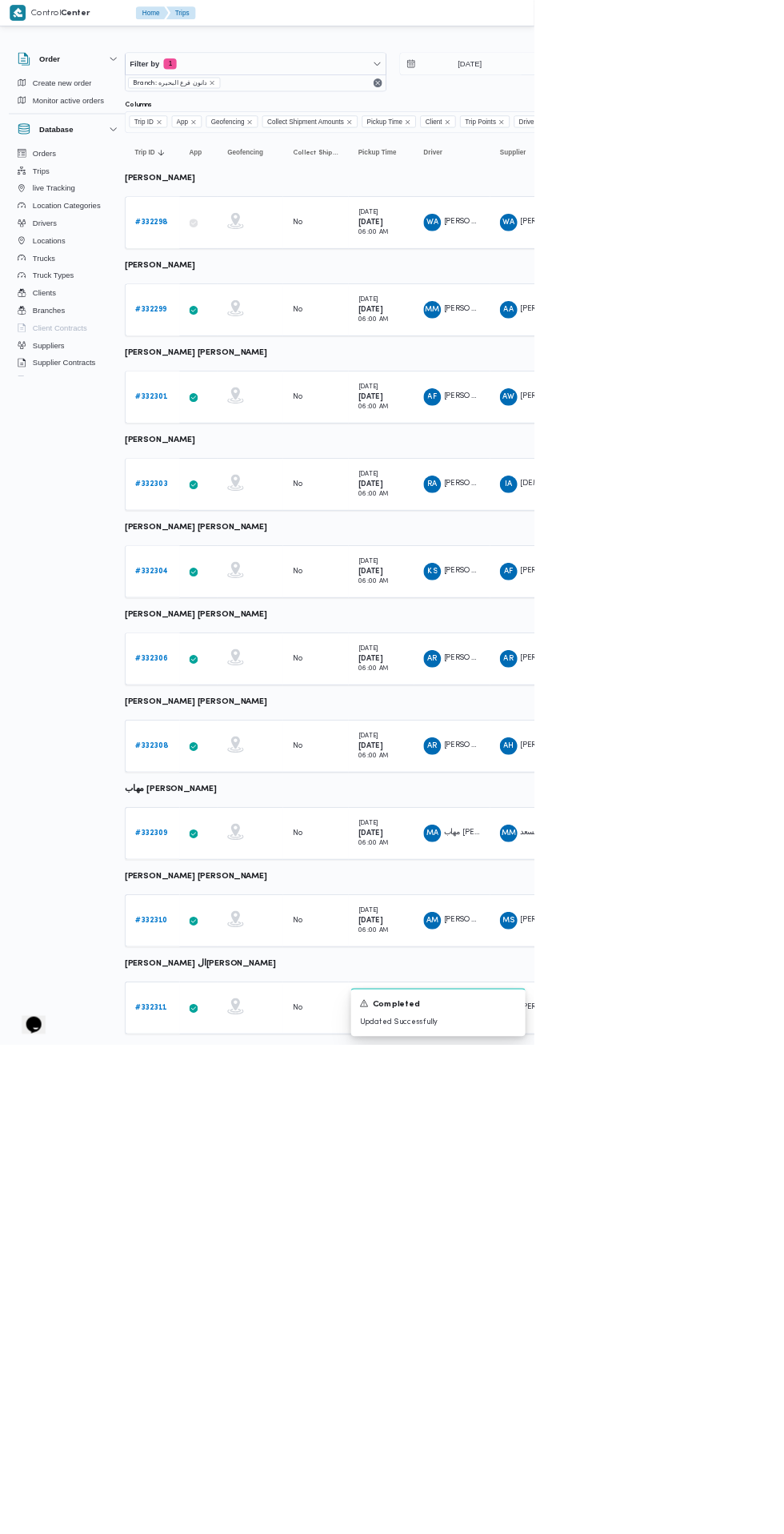
click at [222, 1086] on link "# 332308" at bounding box center [223, 1095] width 48 height 19
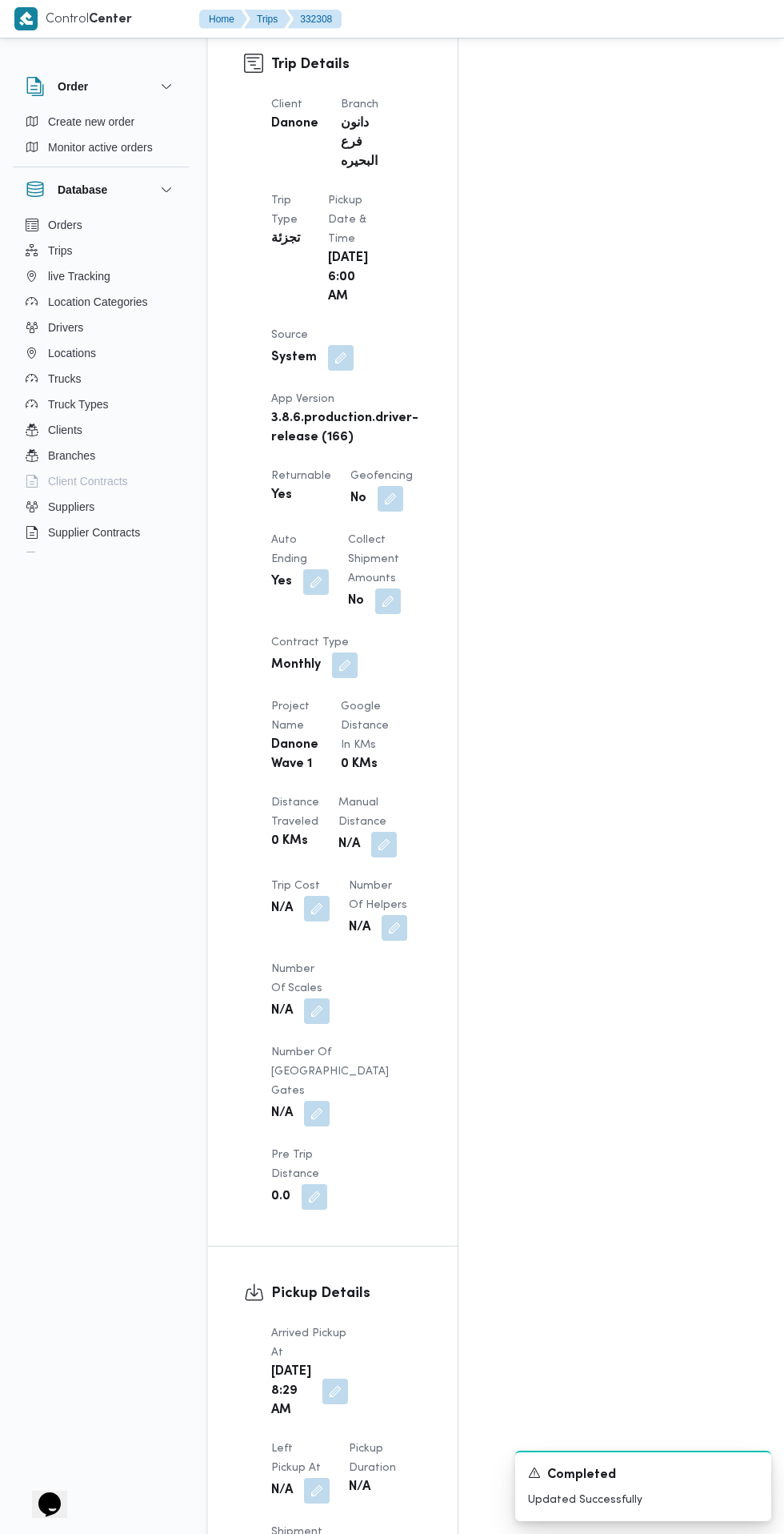
scroll to position [939, 0]
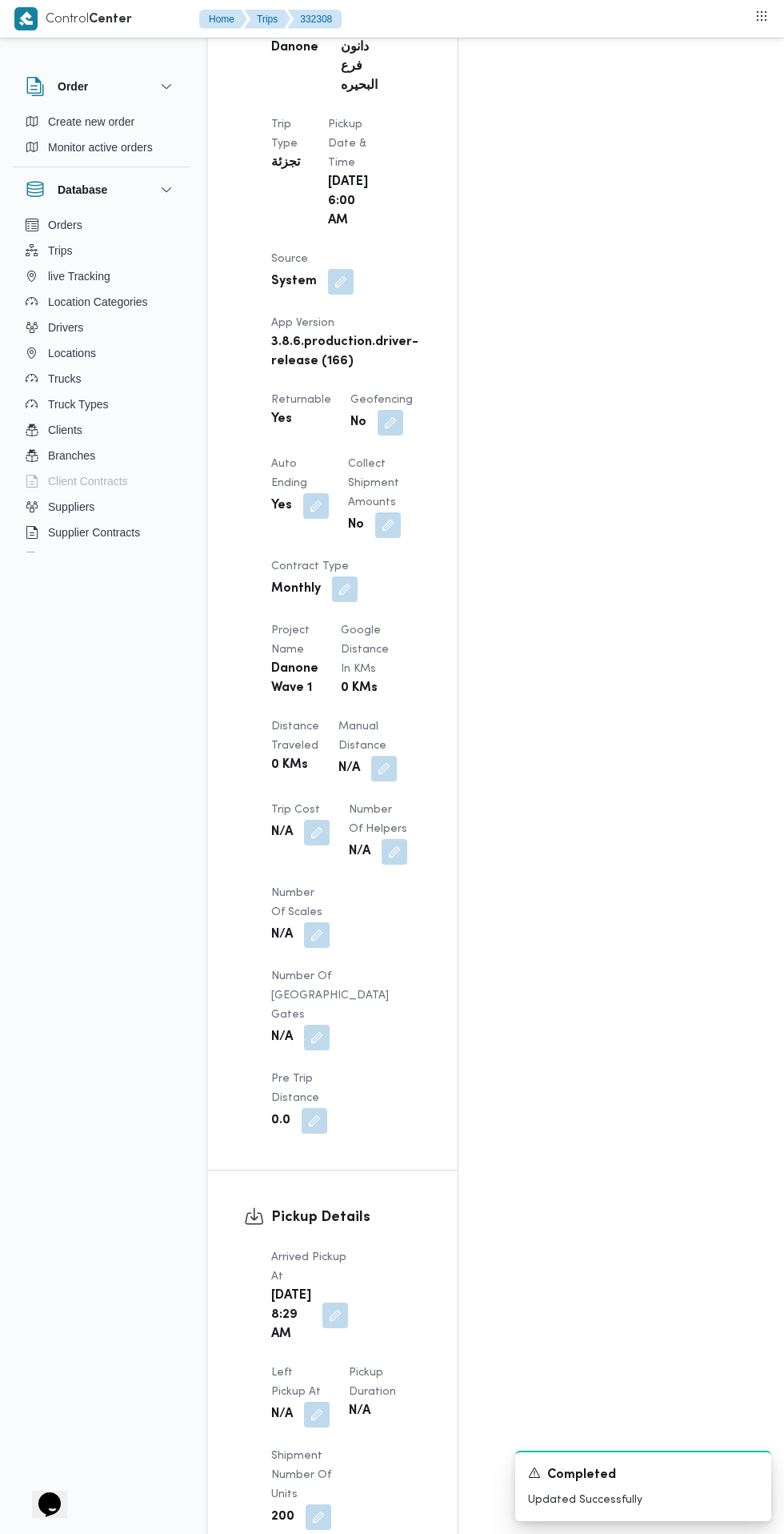
click at [324, 1302] on button "button" at bounding box center [335, 1314] width 26 height 26
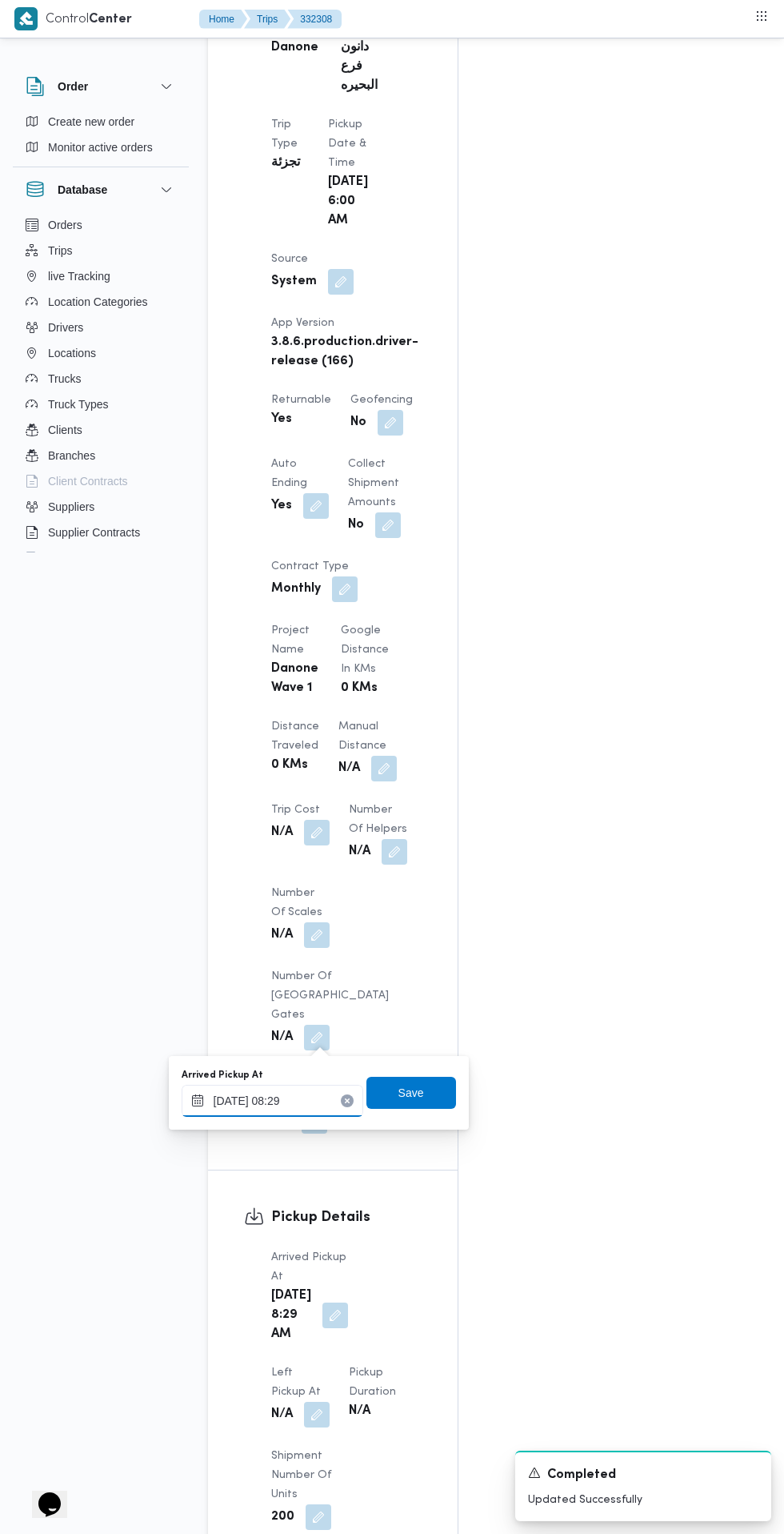
click at [314, 1099] on input "21/08/2025 08:29" at bounding box center [273, 1100] width 182 height 32
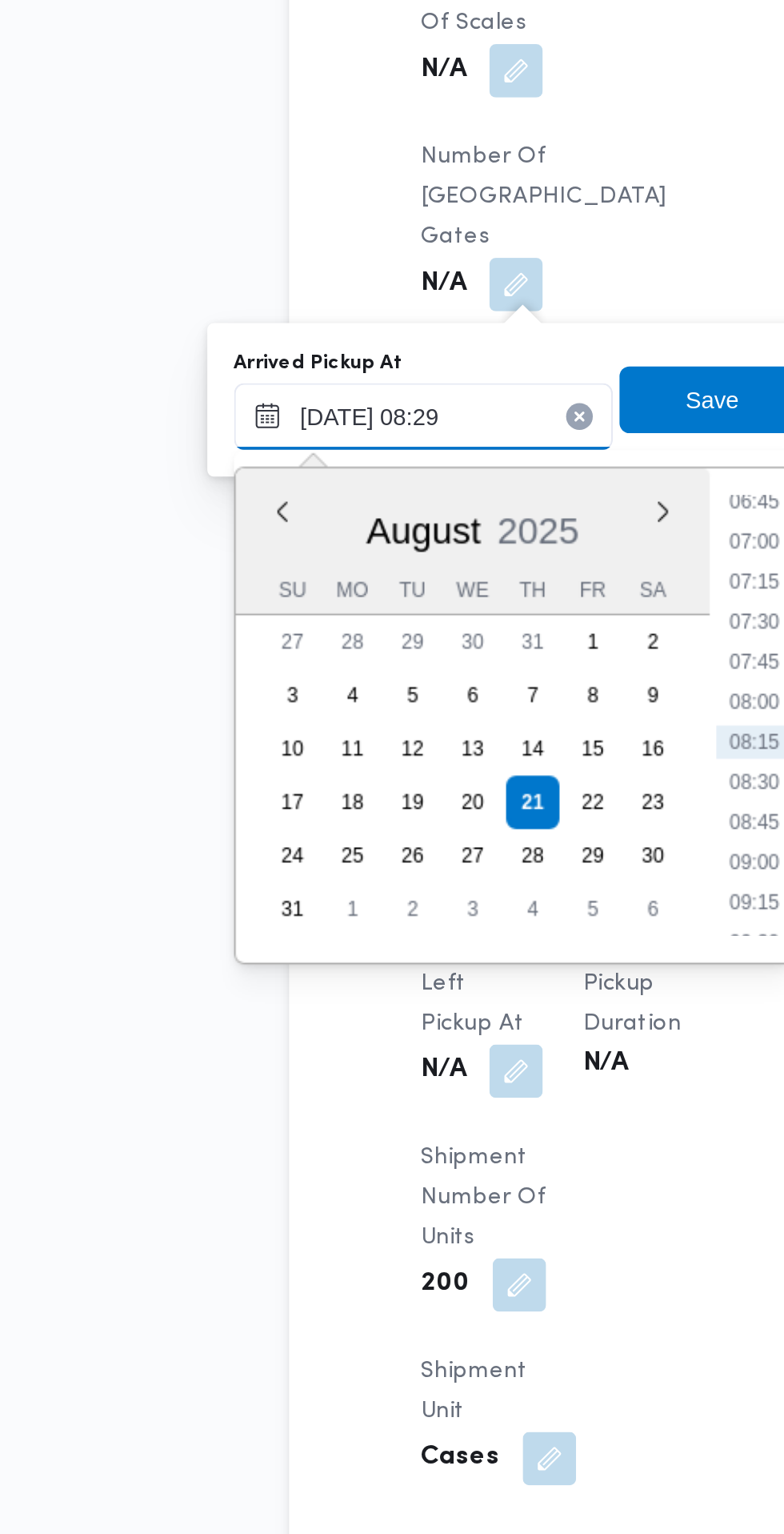
scroll to position [1061, 0]
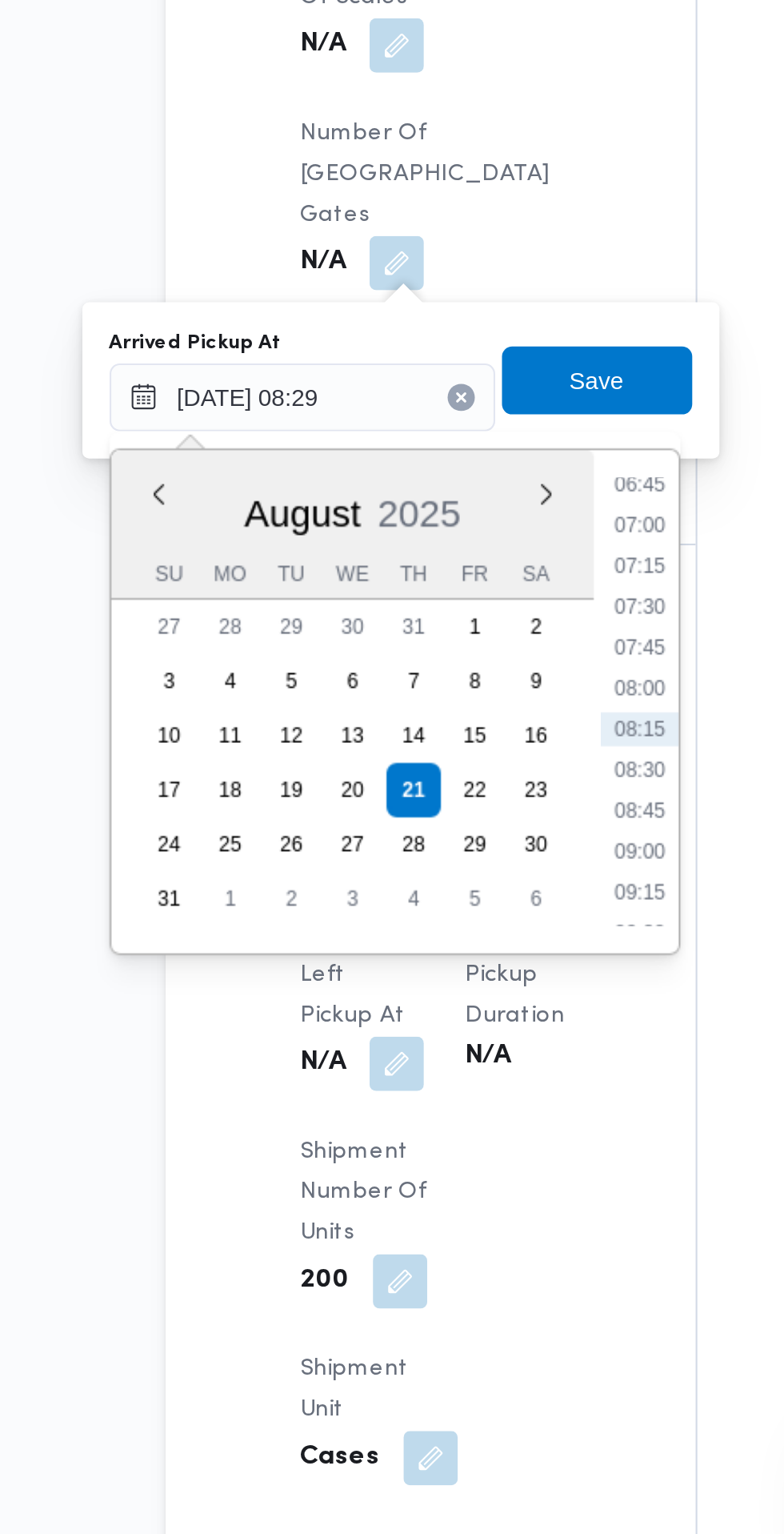
click at [445, 1082] on li "07:30" at bounding box center [431, 1076] width 37 height 16
type input "21/08/2025 07:30"
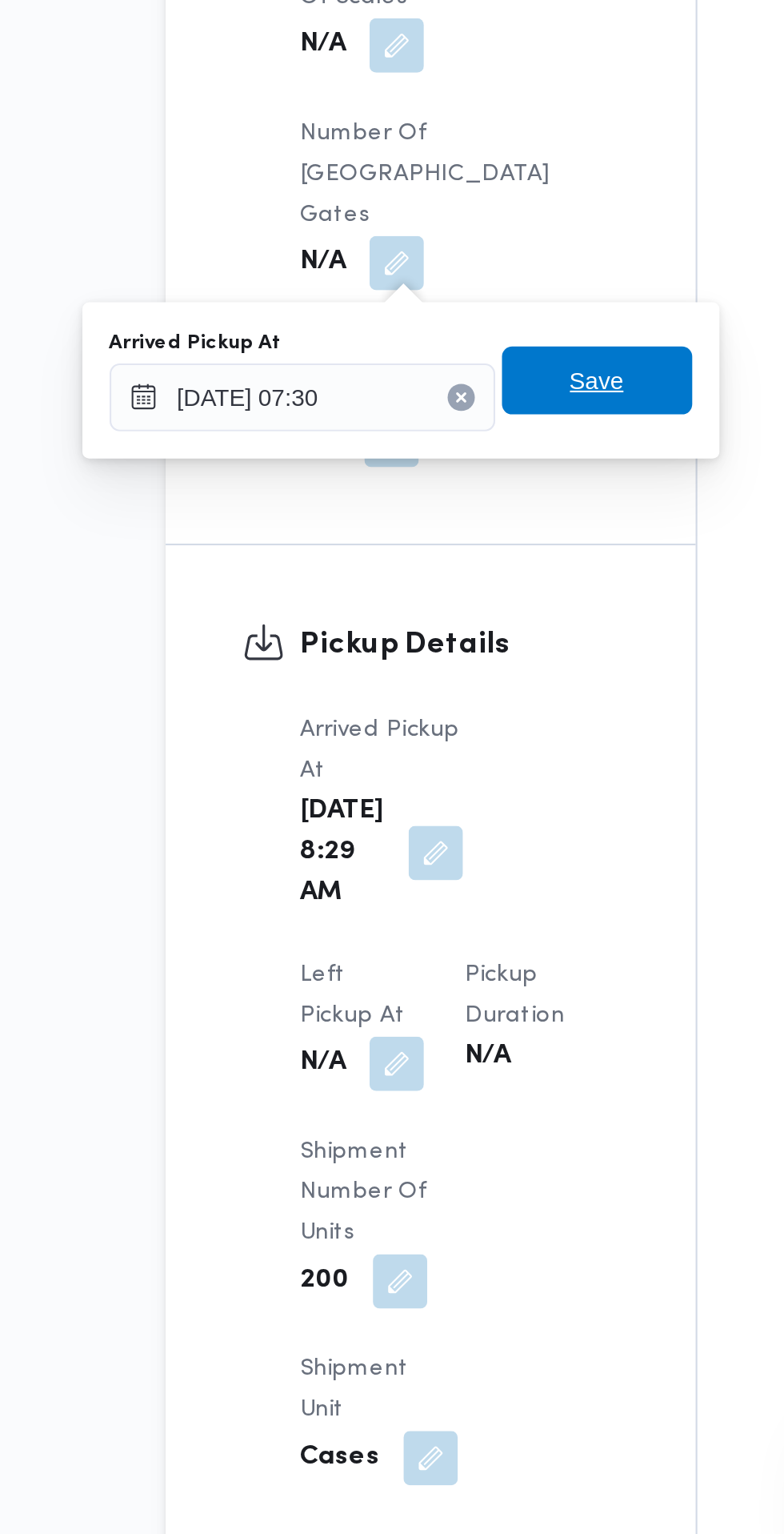
click at [433, 965] on span "Save" at bounding box center [411, 971] width 90 height 32
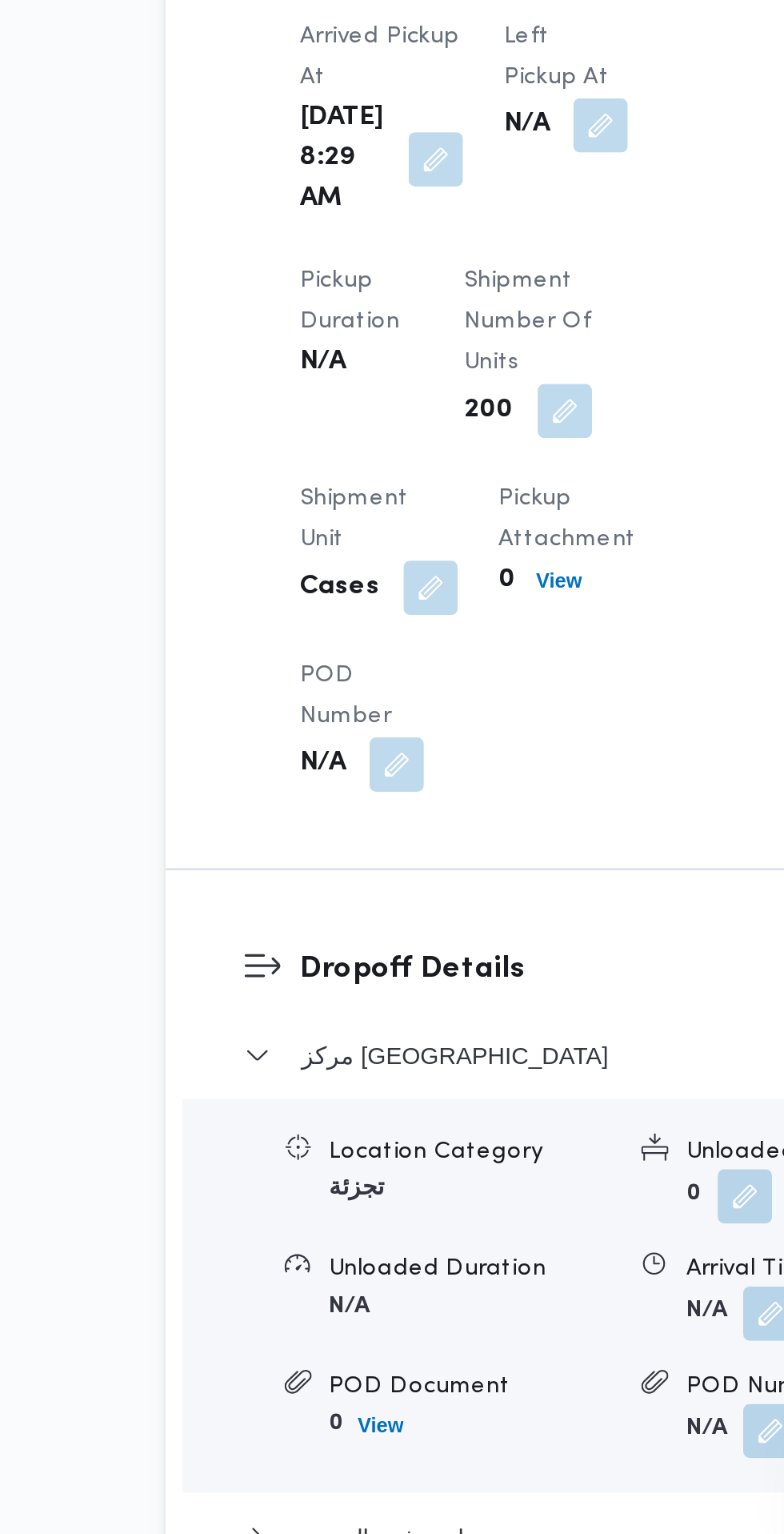
scroll to position [1043, 0]
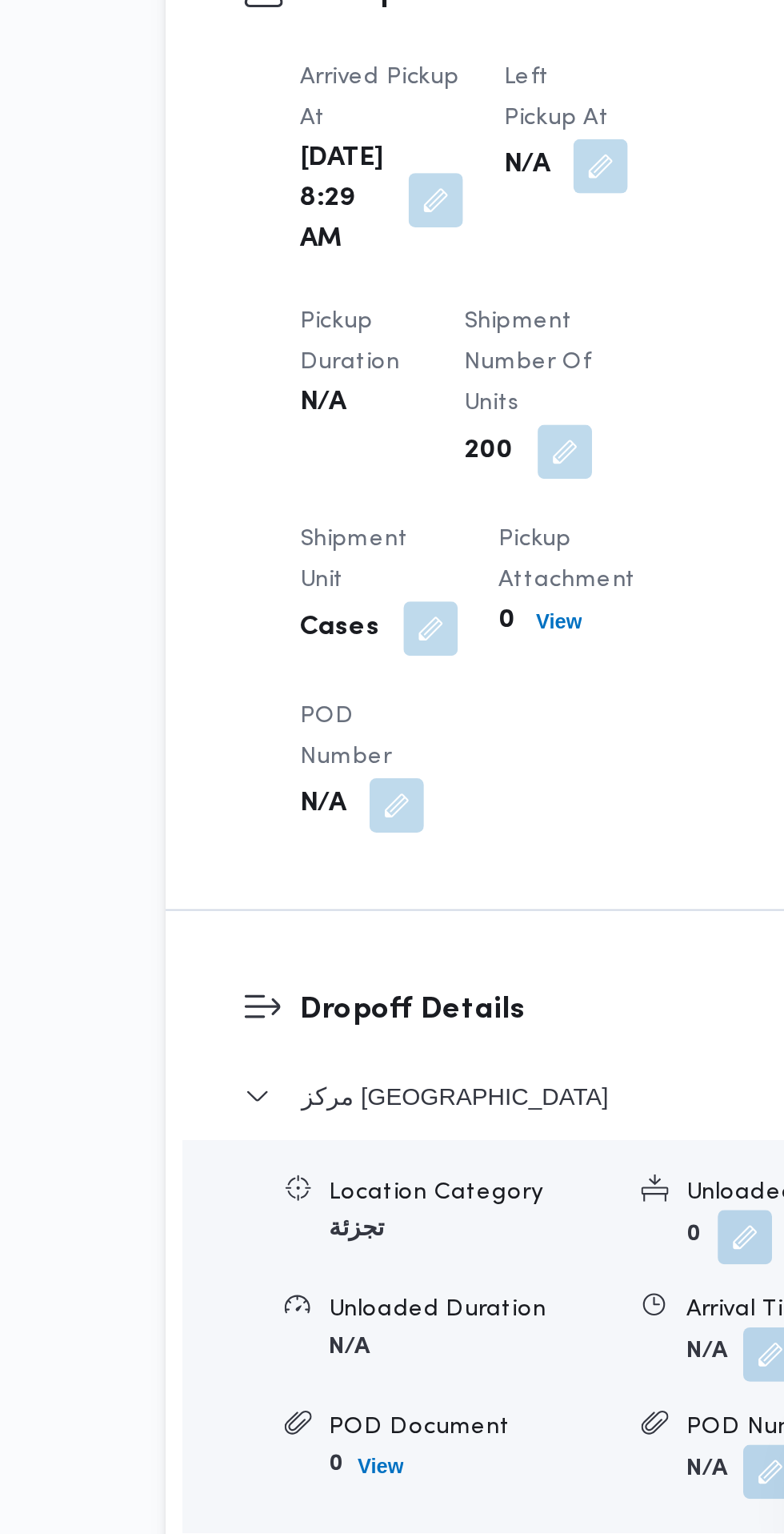
click at [406, 865] on button "button" at bounding box center [413, 868] width 26 height 26
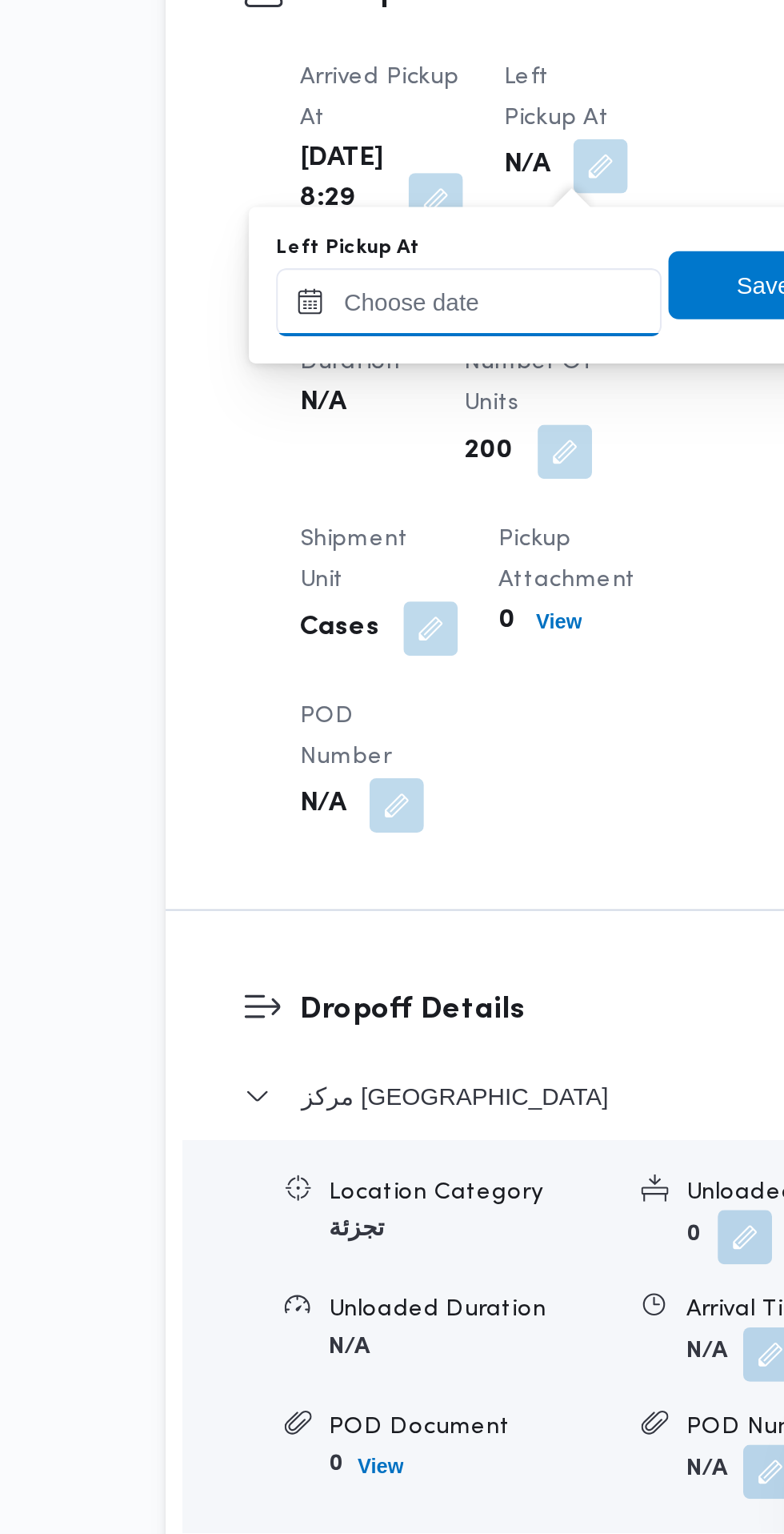
click at [379, 934] on input "Left Pickup At" at bounding box center [351, 934] width 182 height 32
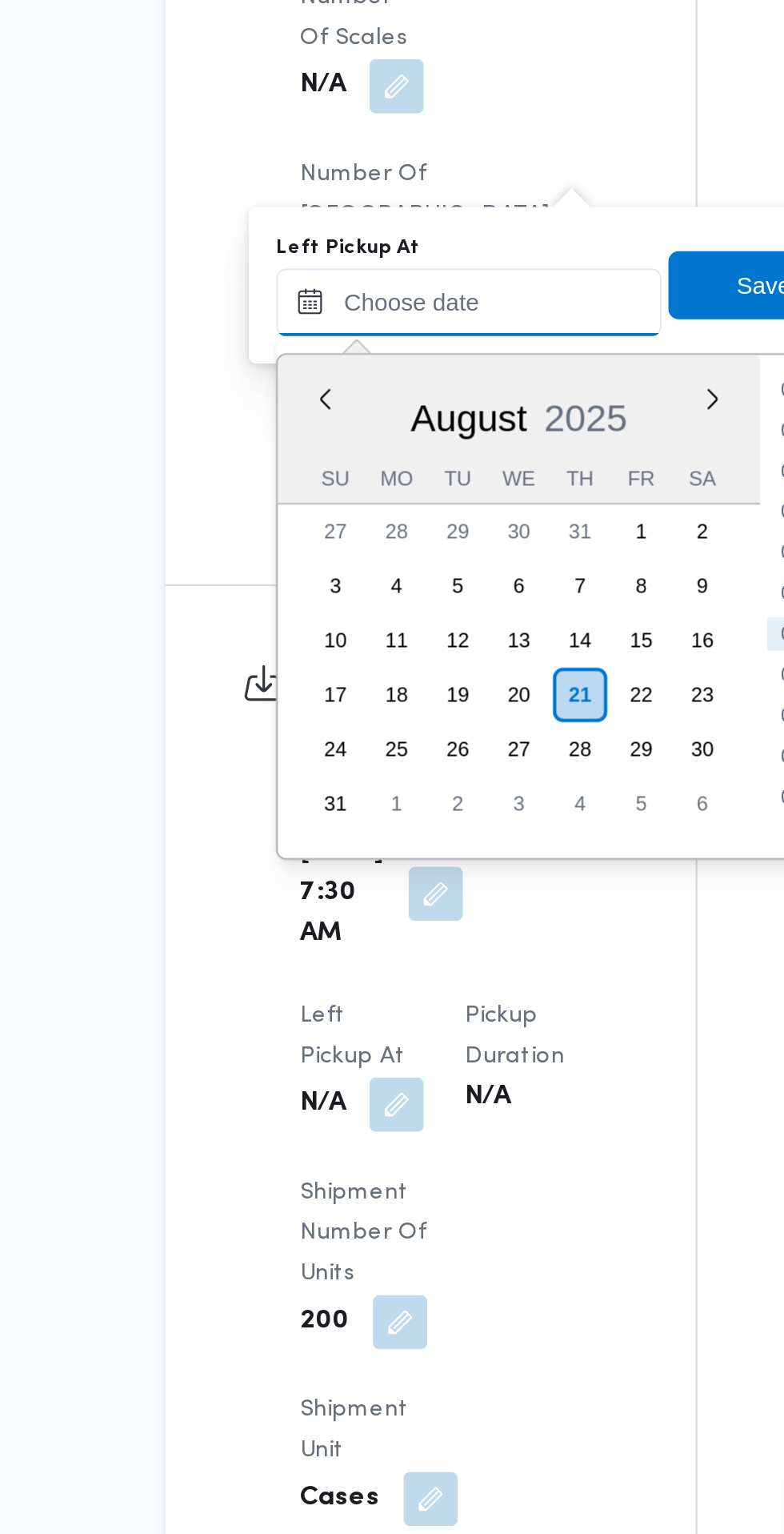
scroll to position [1061, 0]
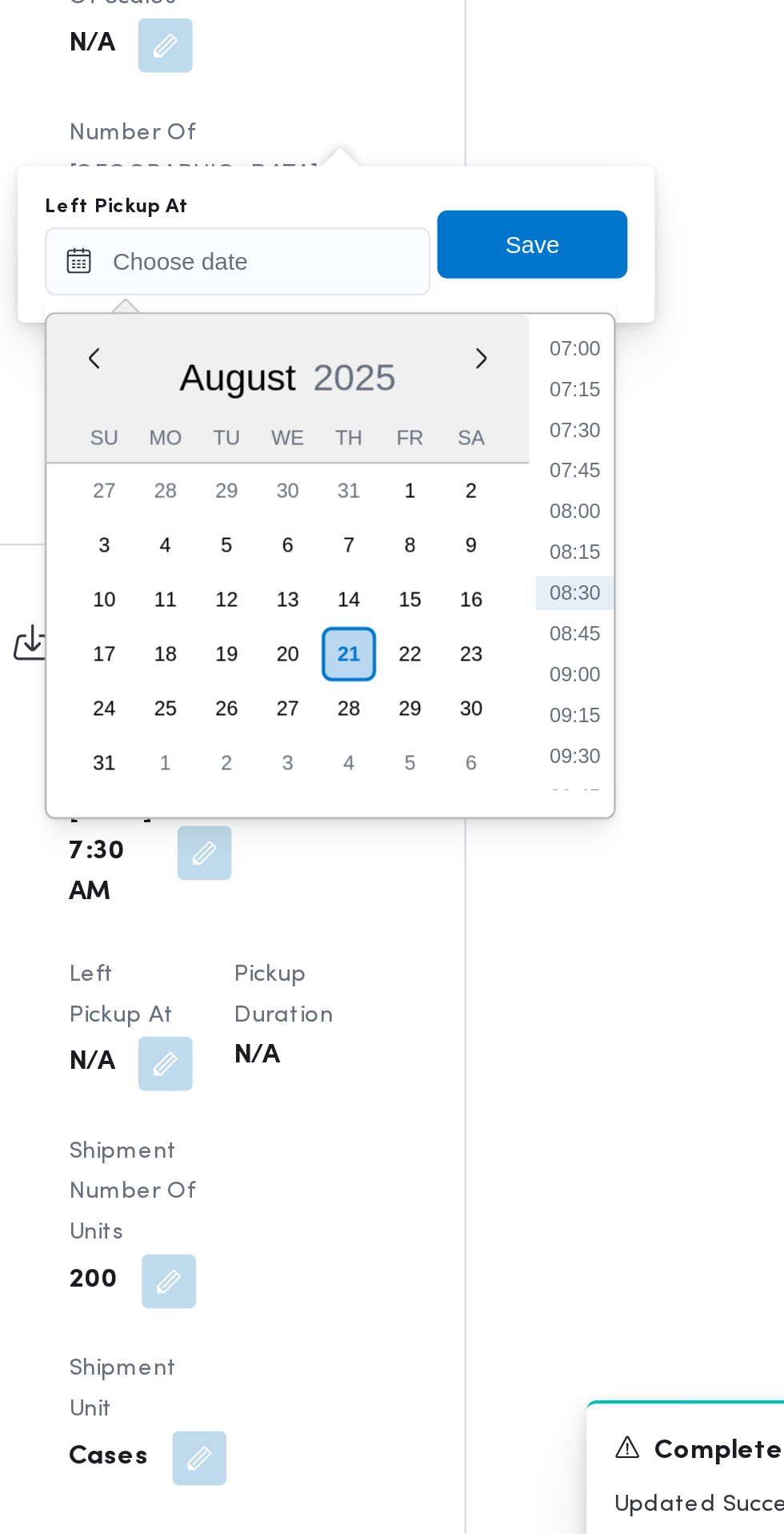
click at [515, 1072] on ul "00:00 00:15 00:30 00:45 01:00 01:15 01:30 01:45 02:00 02:15 02:30 02:45 03:00 0…" at bounding box center [509, 1057] width 37 height 211
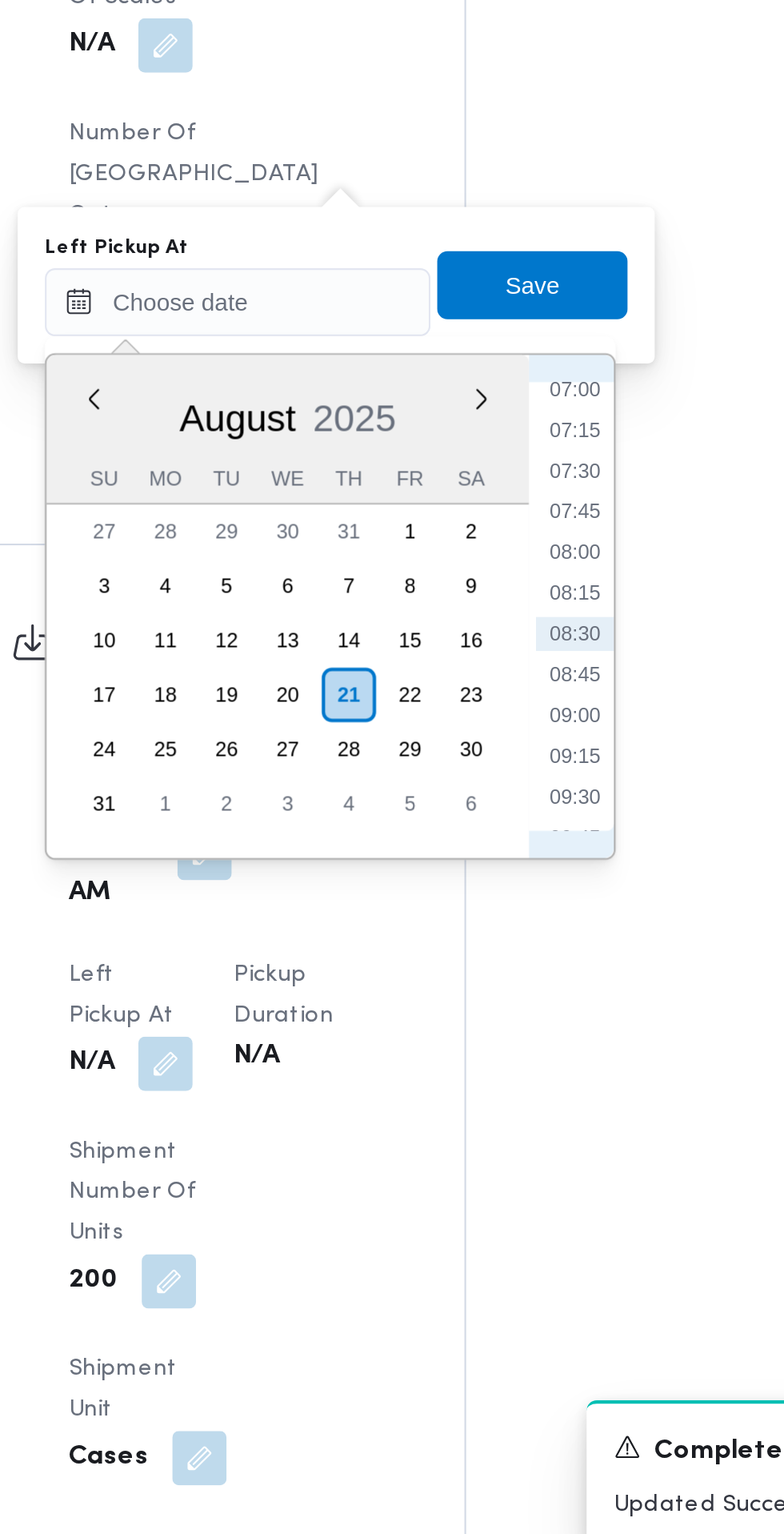
click at [509, 1070] on li "08:15" at bounding box center [509, 1070] width 37 height 16
type input "21/08/2025 08:15"
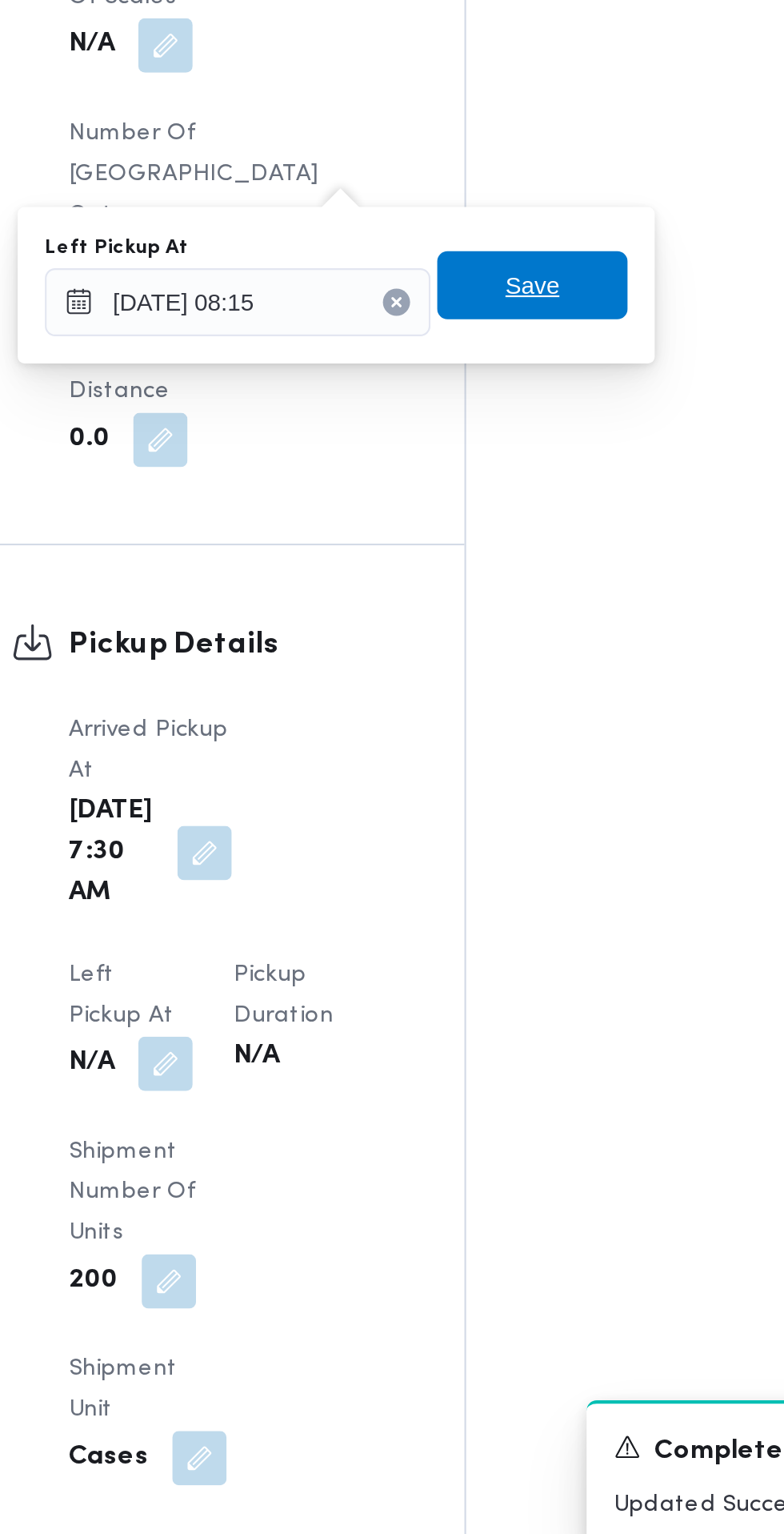
click at [518, 923] on span "Save" at bounding box center [490, 925] width 90 height 32
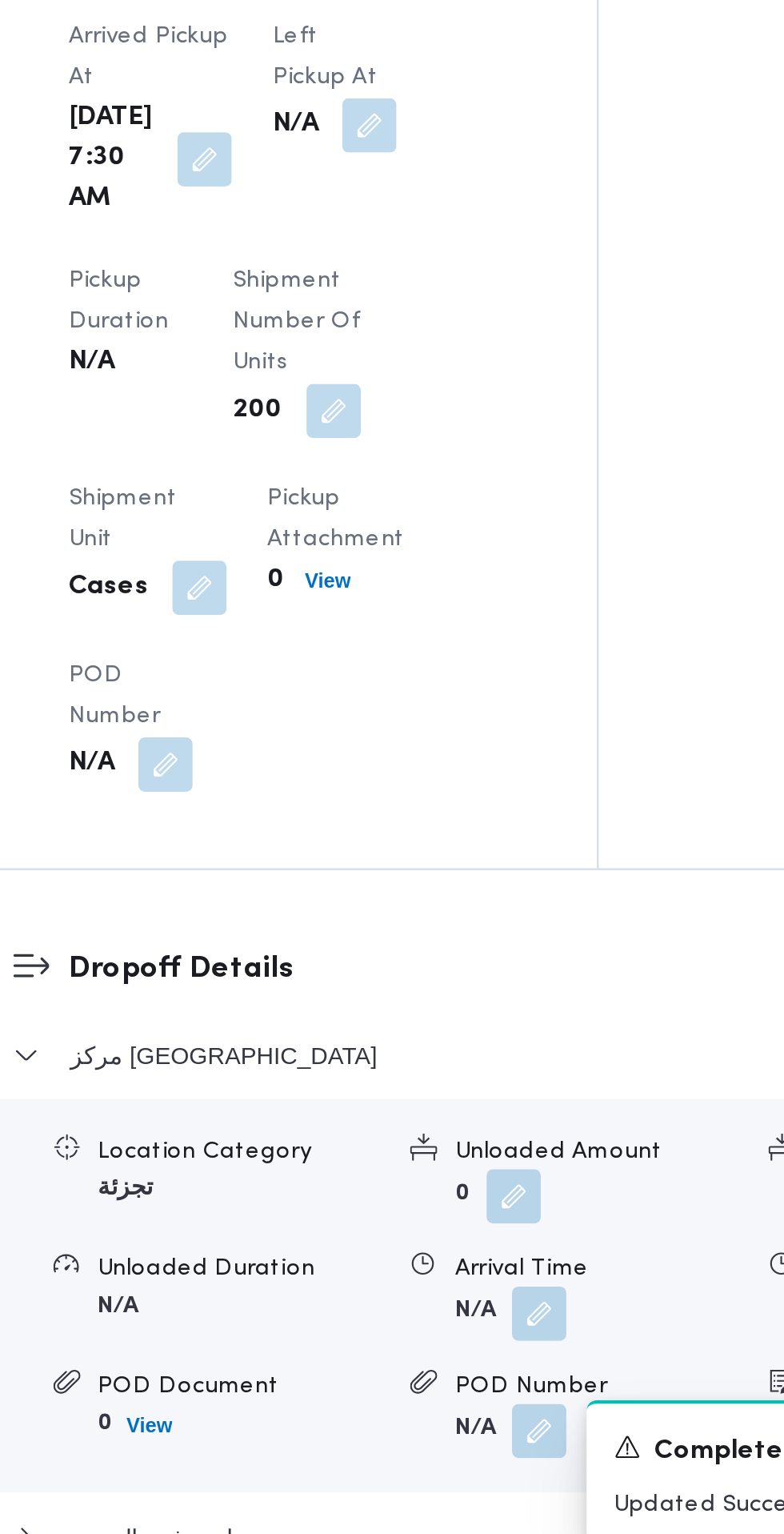
scroll to position [1043, 0]
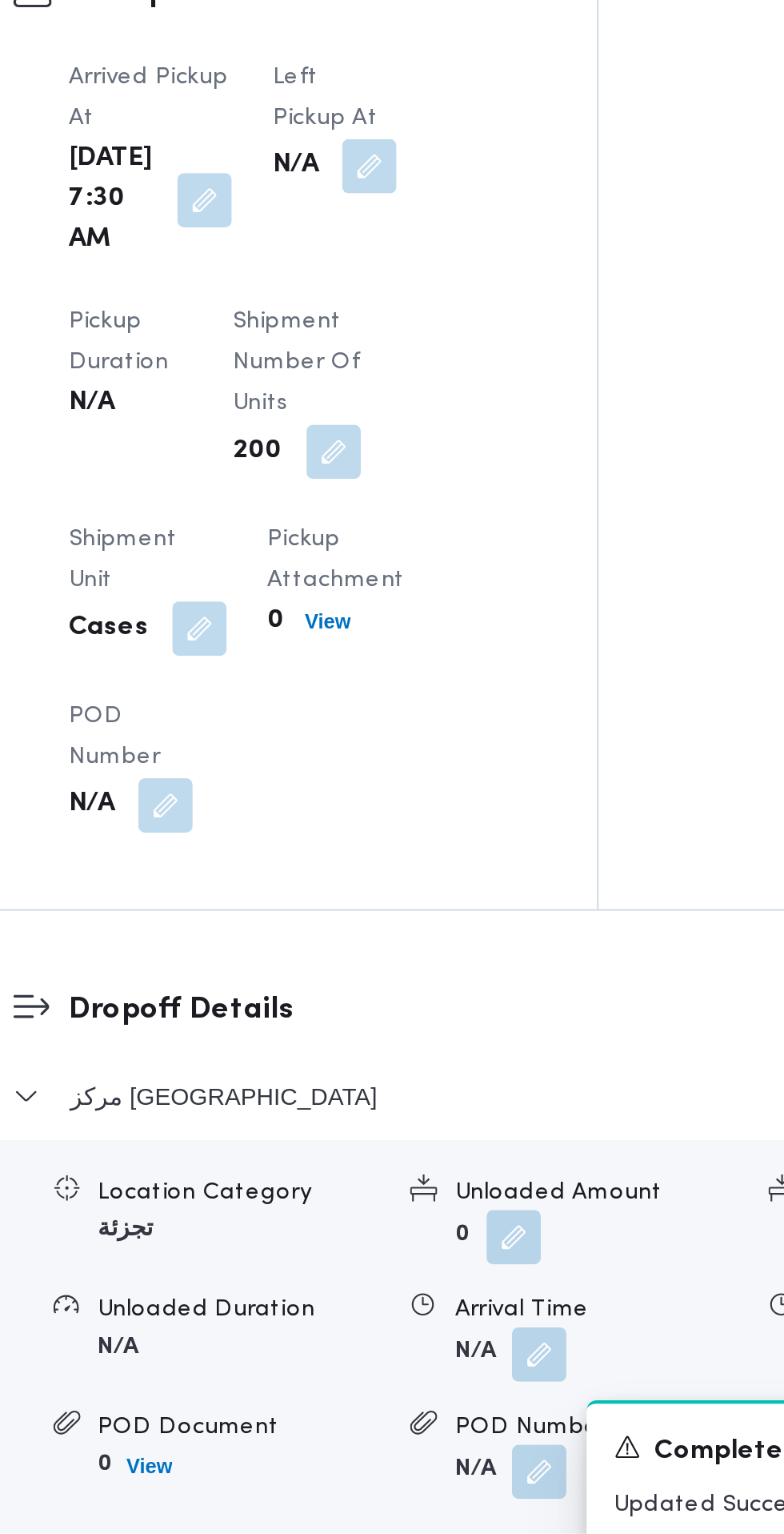
click at [402, 866] on button "button" at bounding box center [413, 868] width 26 height 26
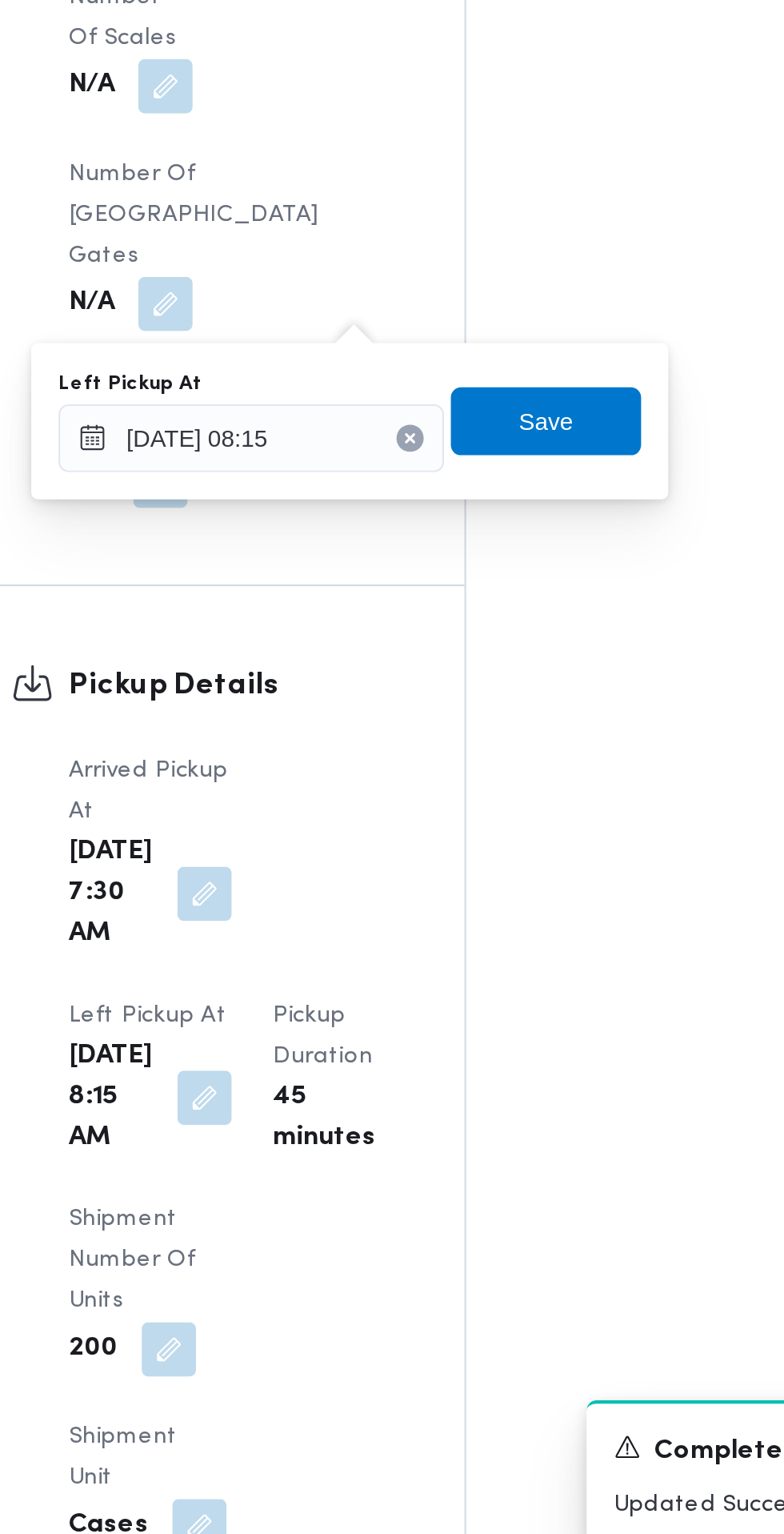
scroll to position [1061, 0]
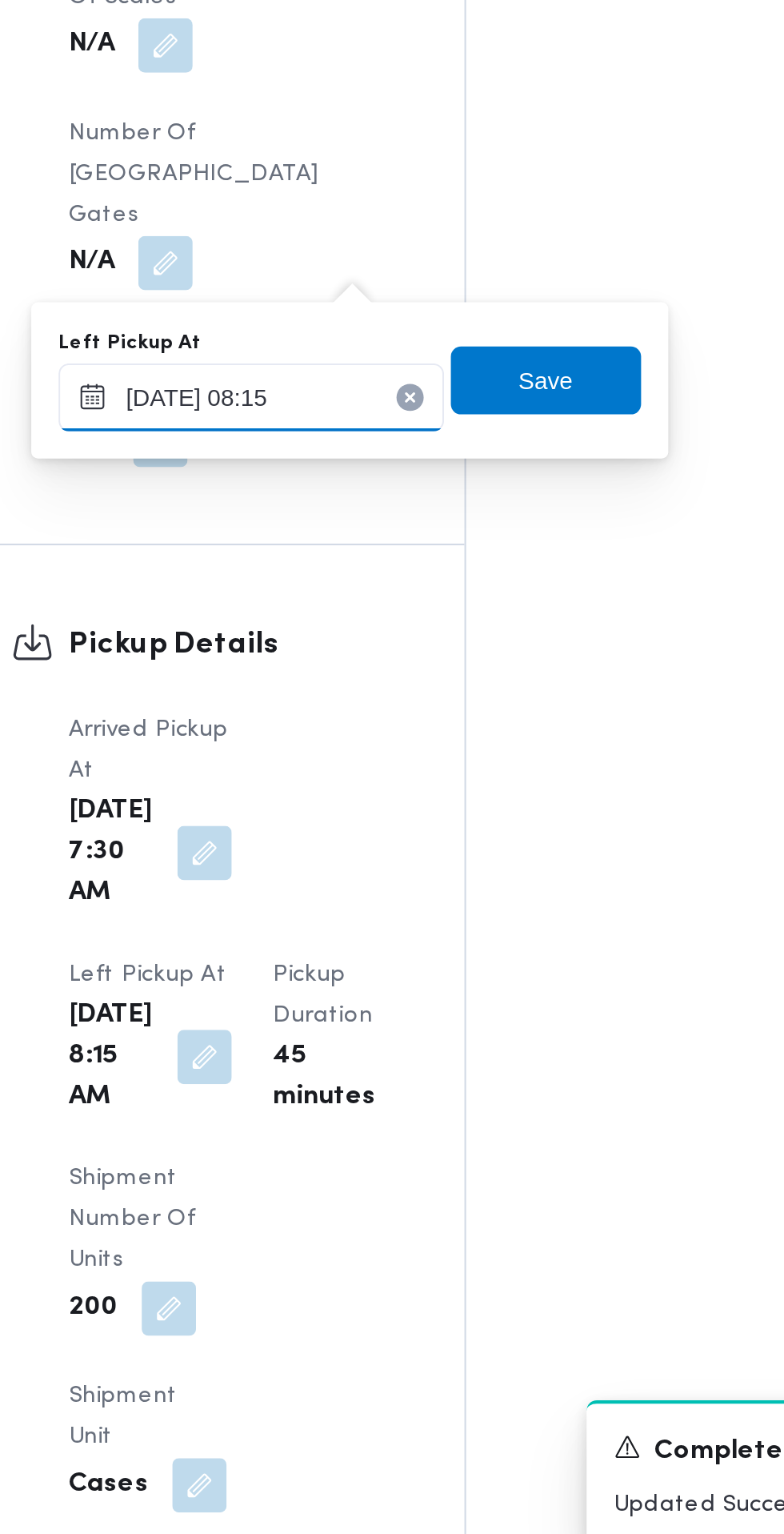
click at [360, 975] on input "21/08/2025 08:15" at bounding box center [357, 978] width 182 height 32
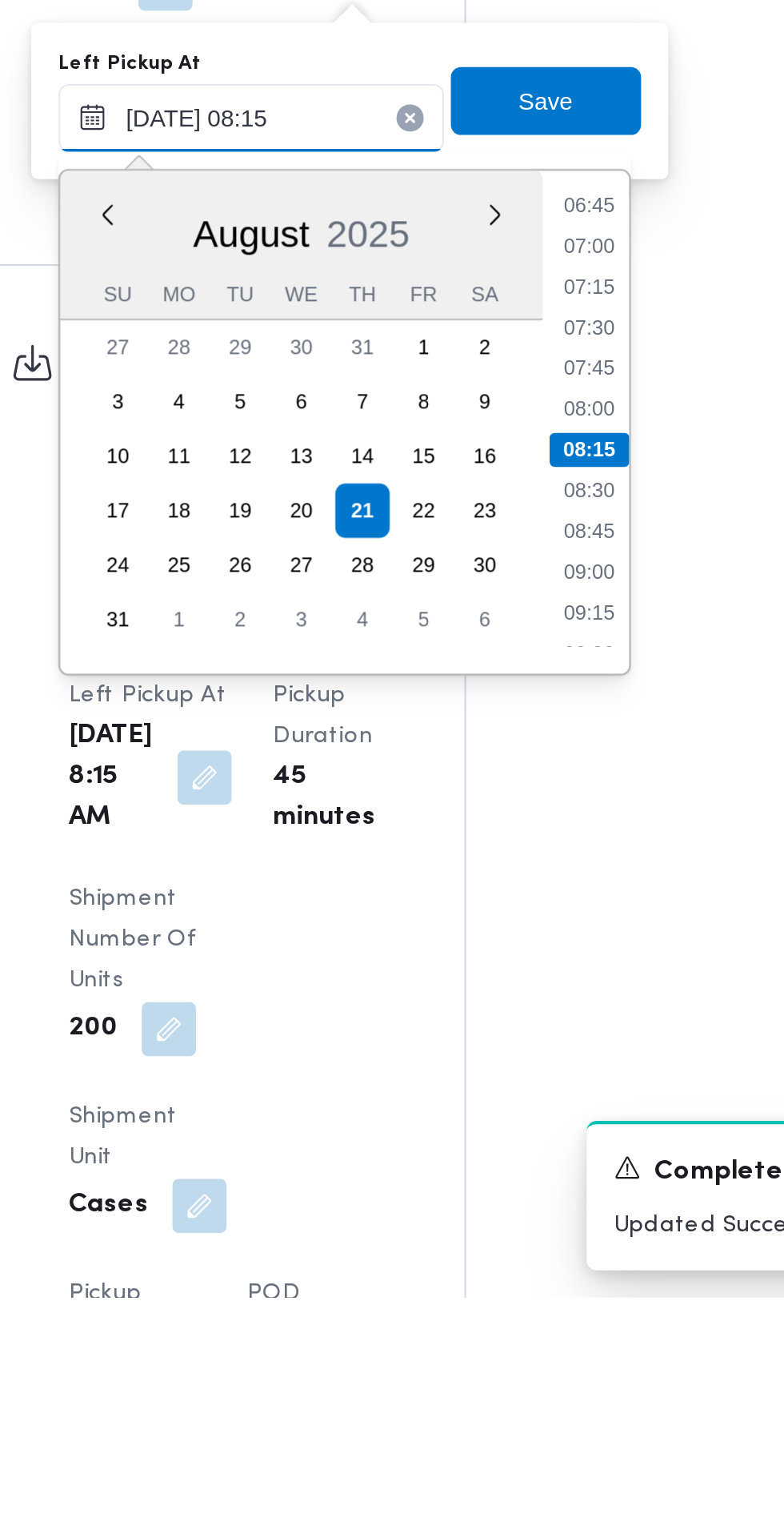
scroll to position [1062, 0]
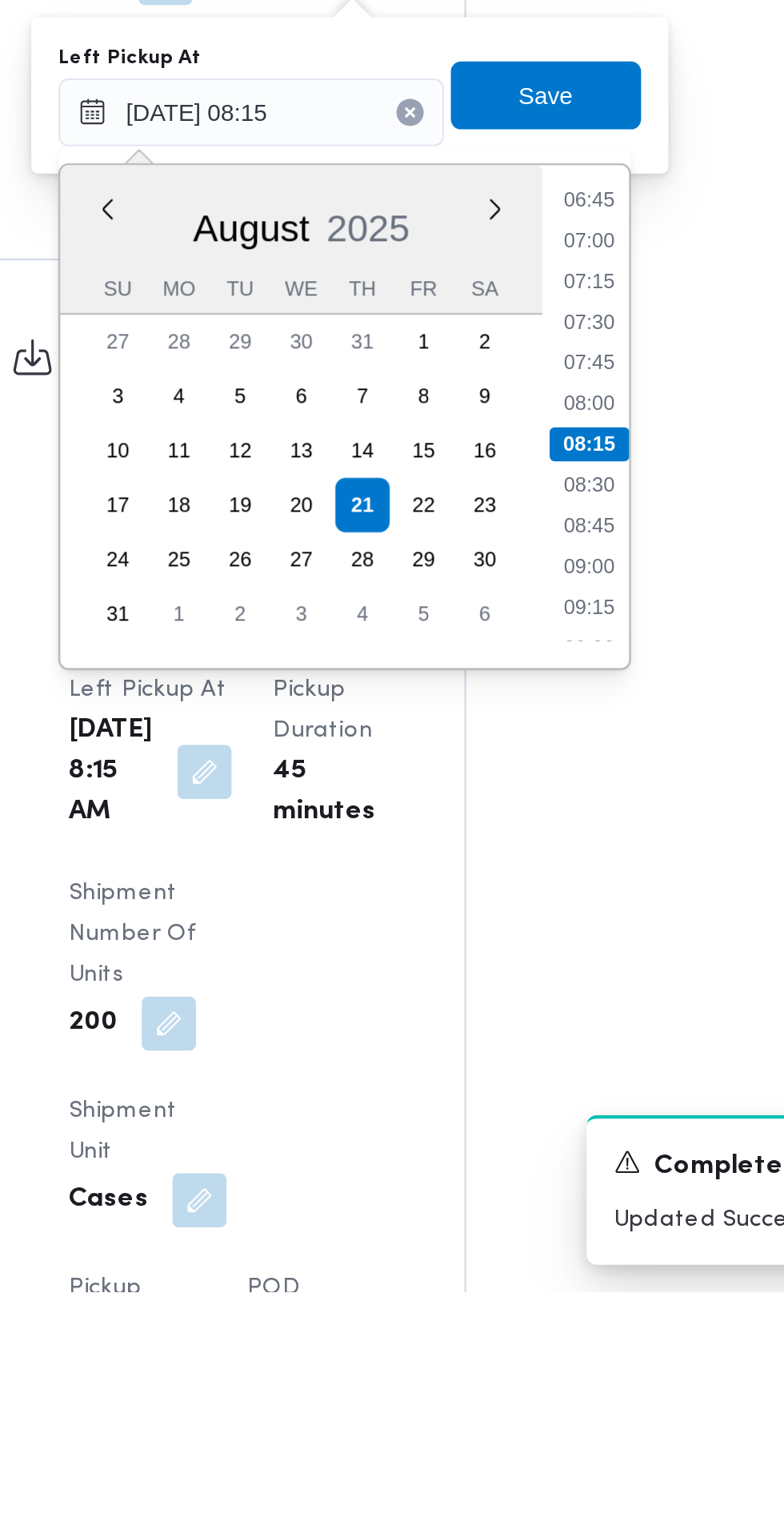
click at [526, 1179] on li "08:45" at bounding box center [516, 1172] width 37 height 16
type input "21/08/2025 08:15"
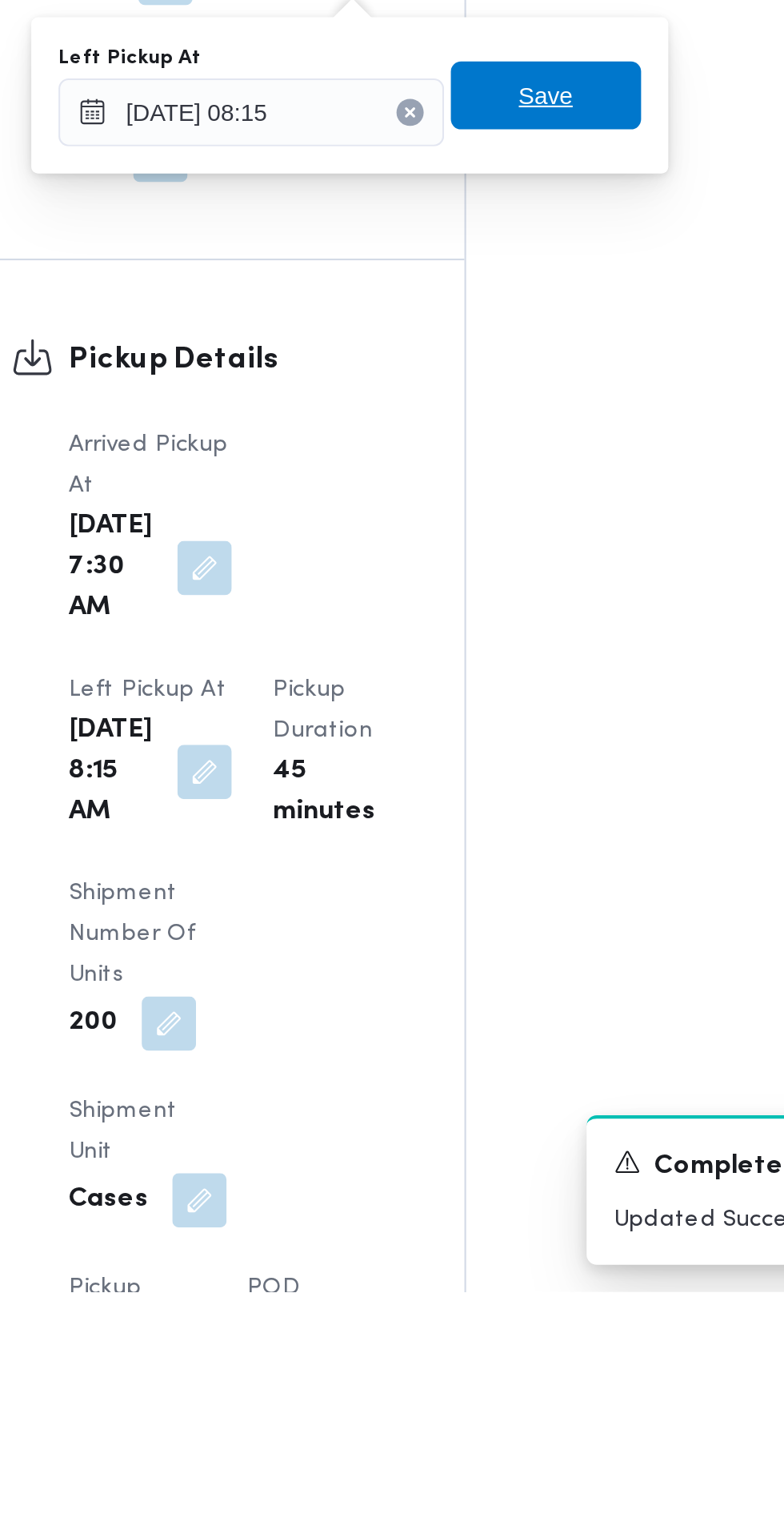
click at [515, 971] on span "Save" at bounding box center [496, 971] width 90 height 32
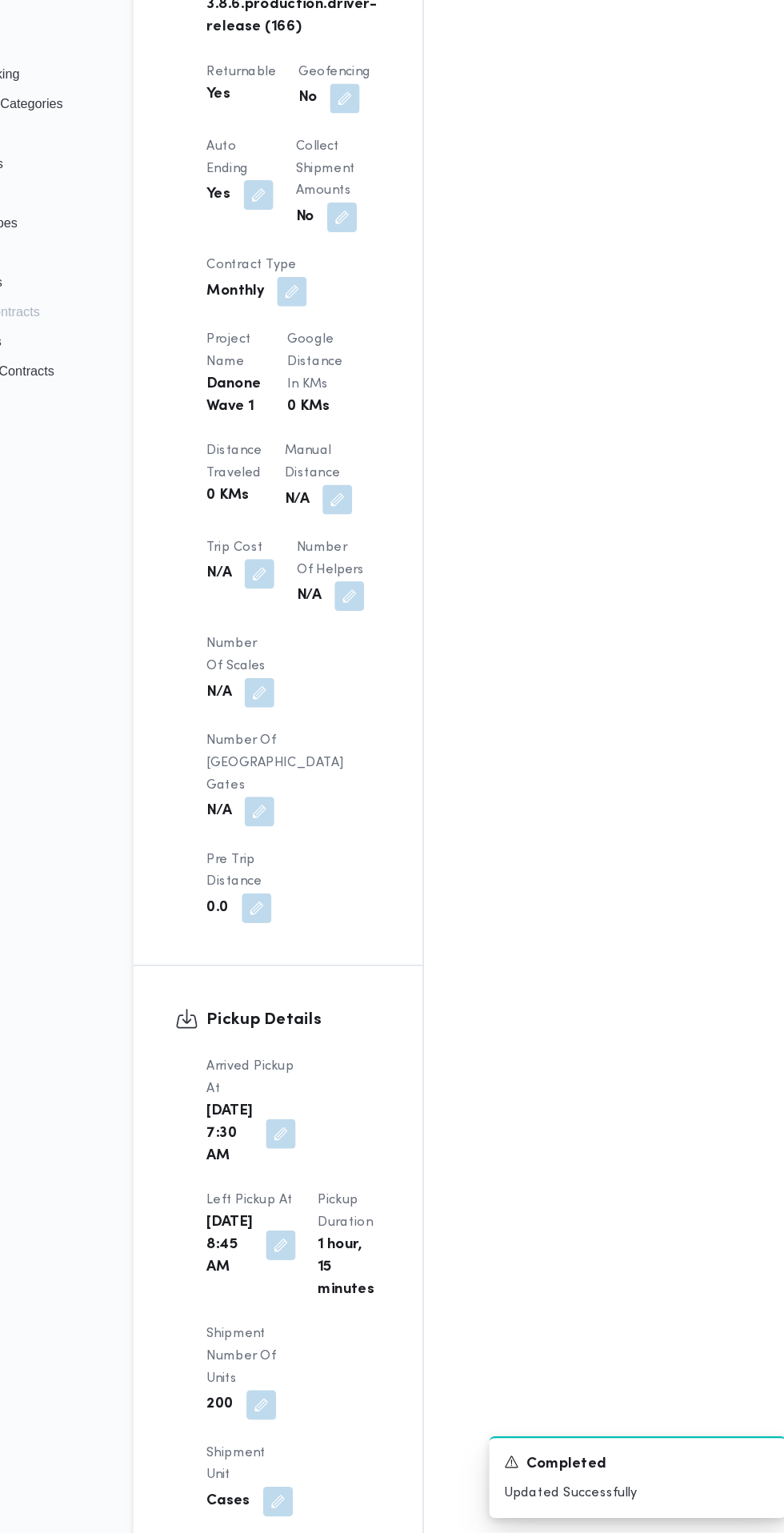
scroll to position [1077, 0]
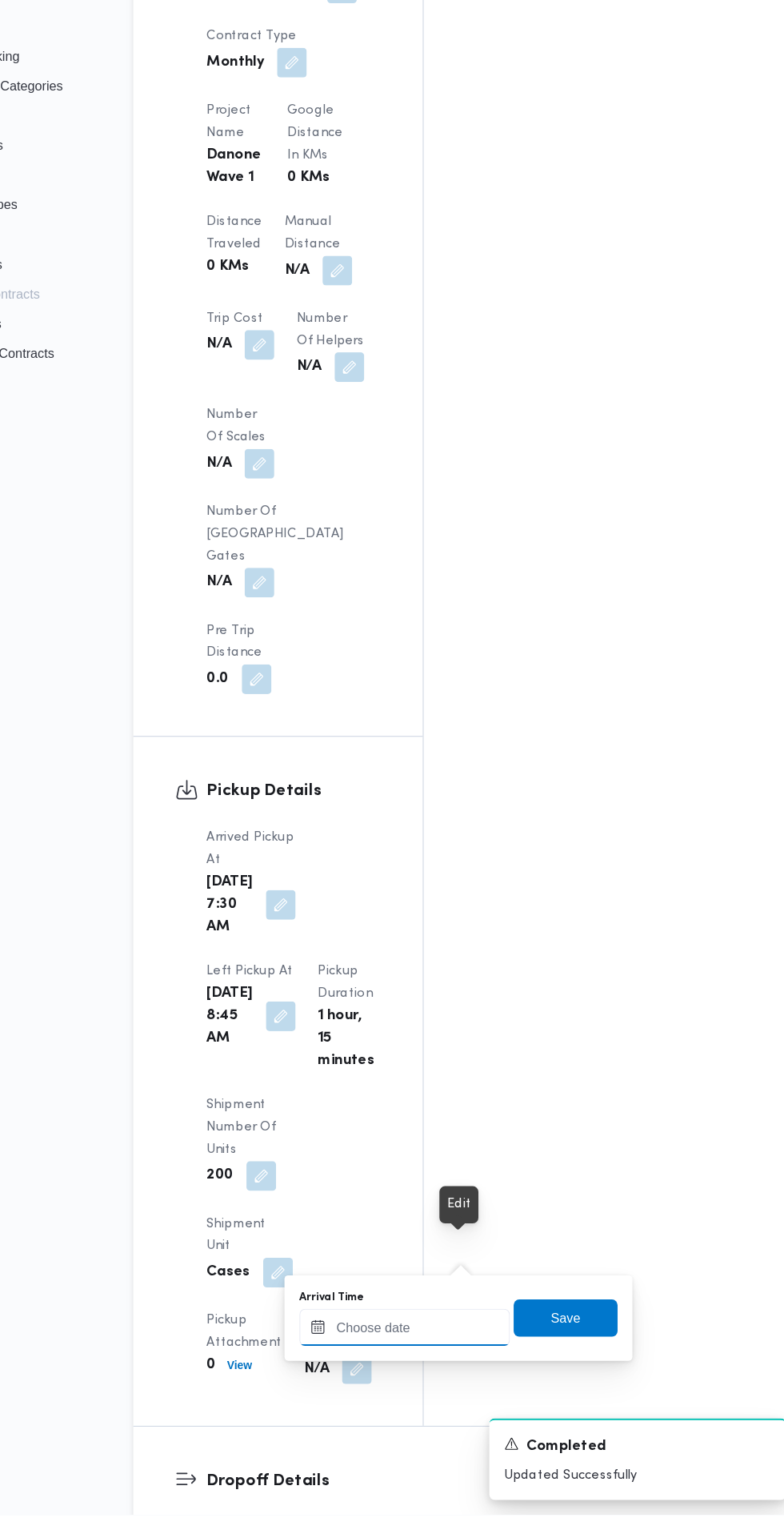
click at [475, 1371] on input "Arrival Time" at bounding box center [442, 1372] width 182 height 32
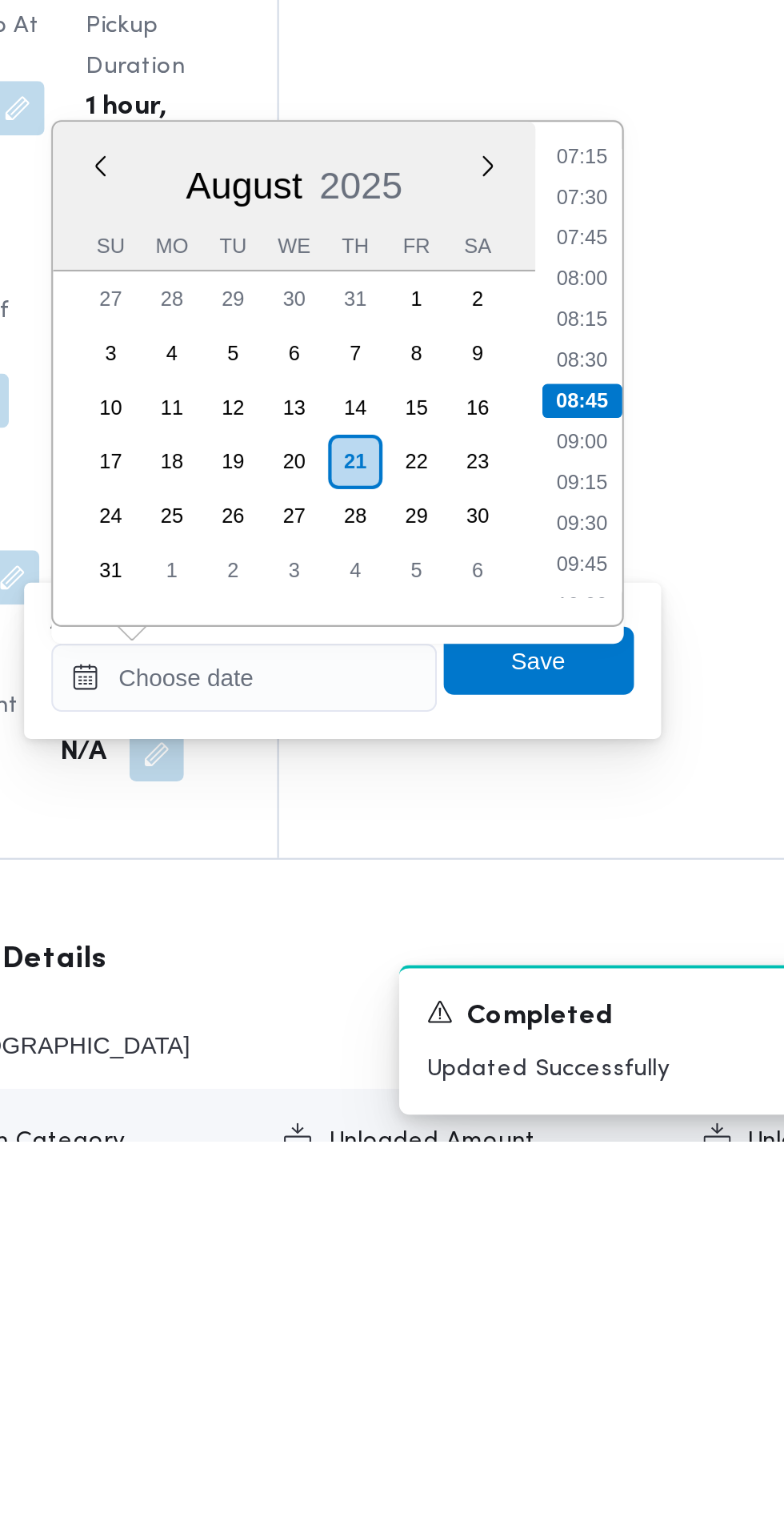
click at [611, 1241] on li "09:30" at bounding box center [600, 1241] width 37 height 16
type input "21/08/2025 09:30"
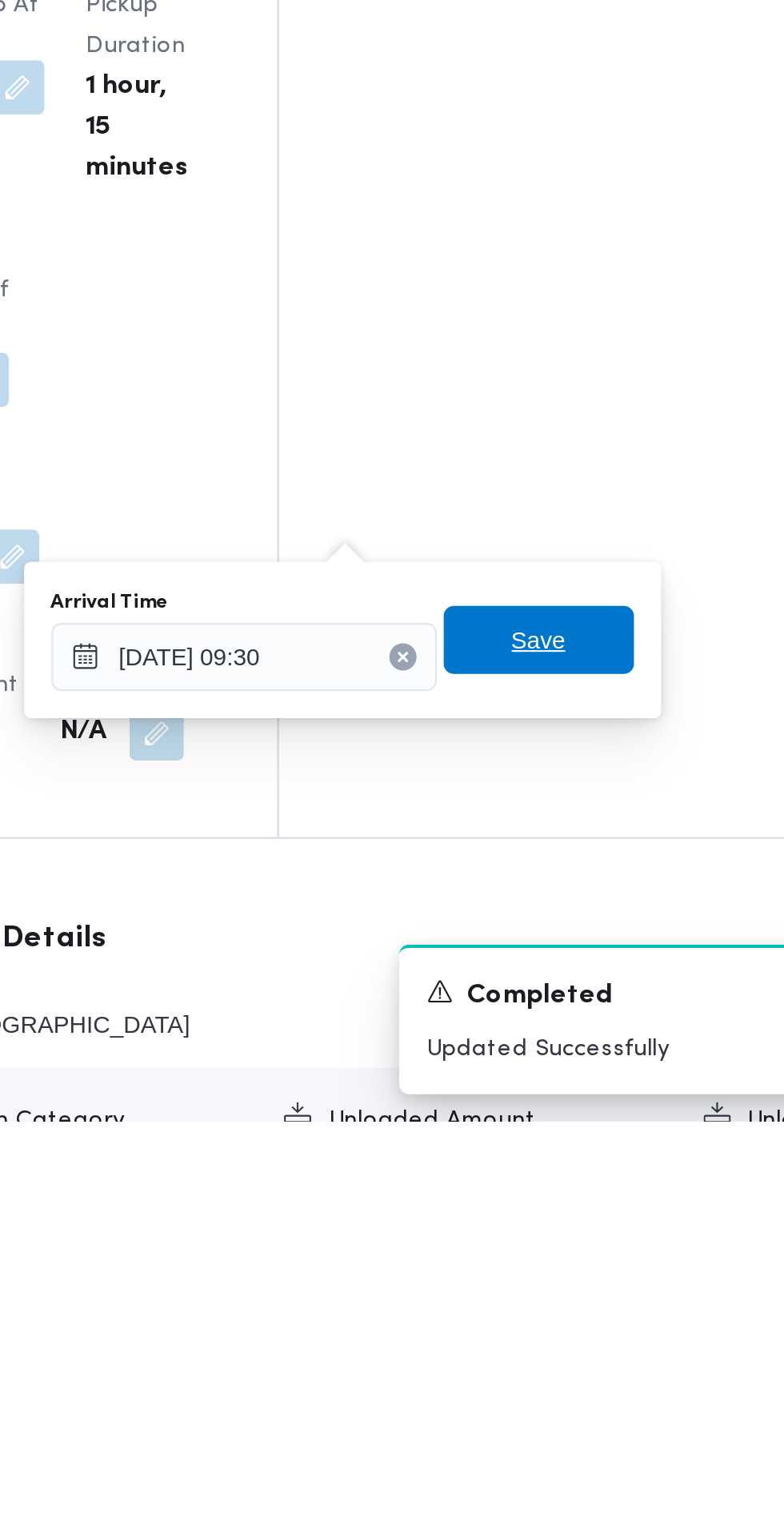
click at [598, 1309] on span "Save" at bounding box center [580, 1307] width 90 height 32
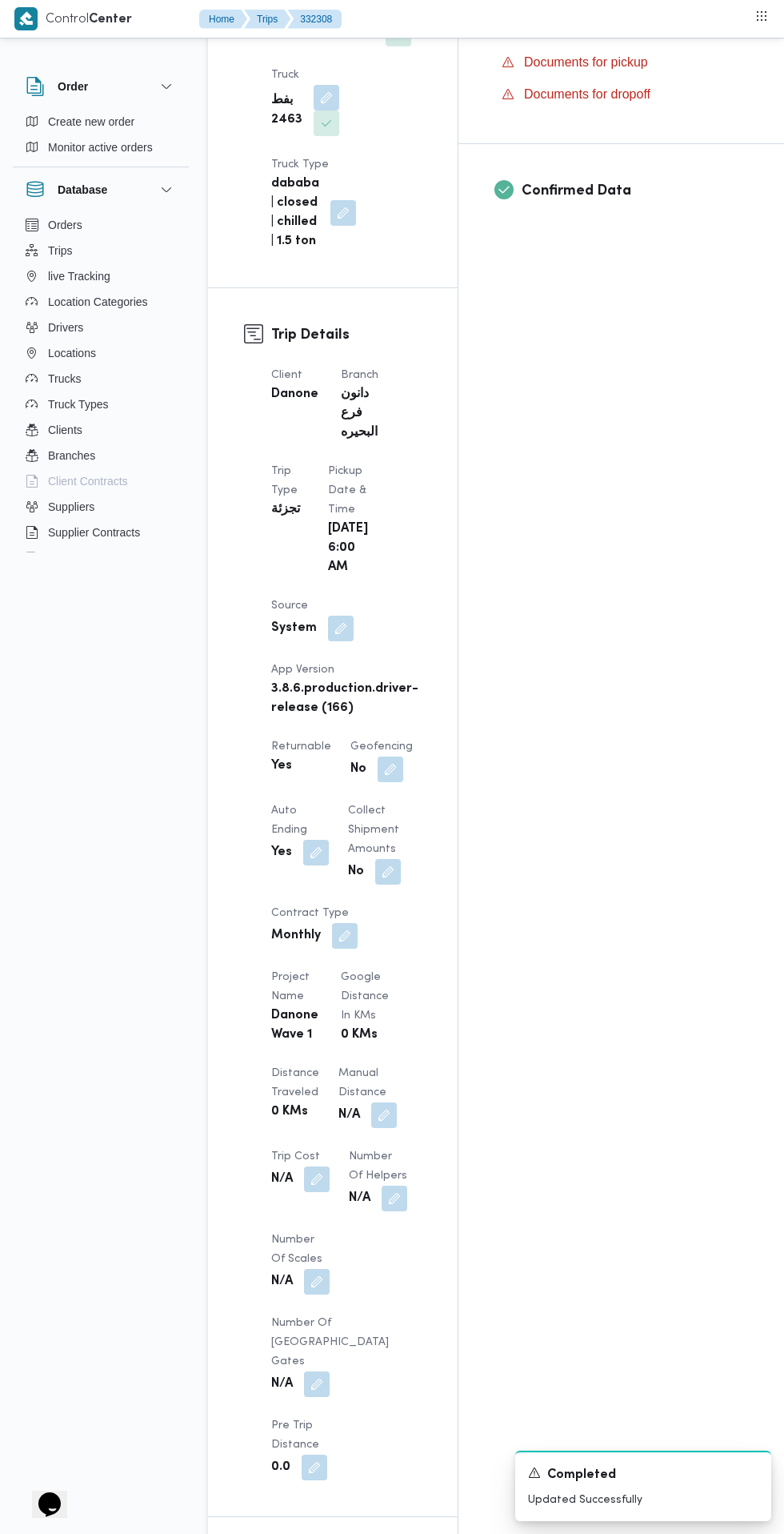
scroll to position [294, 0]
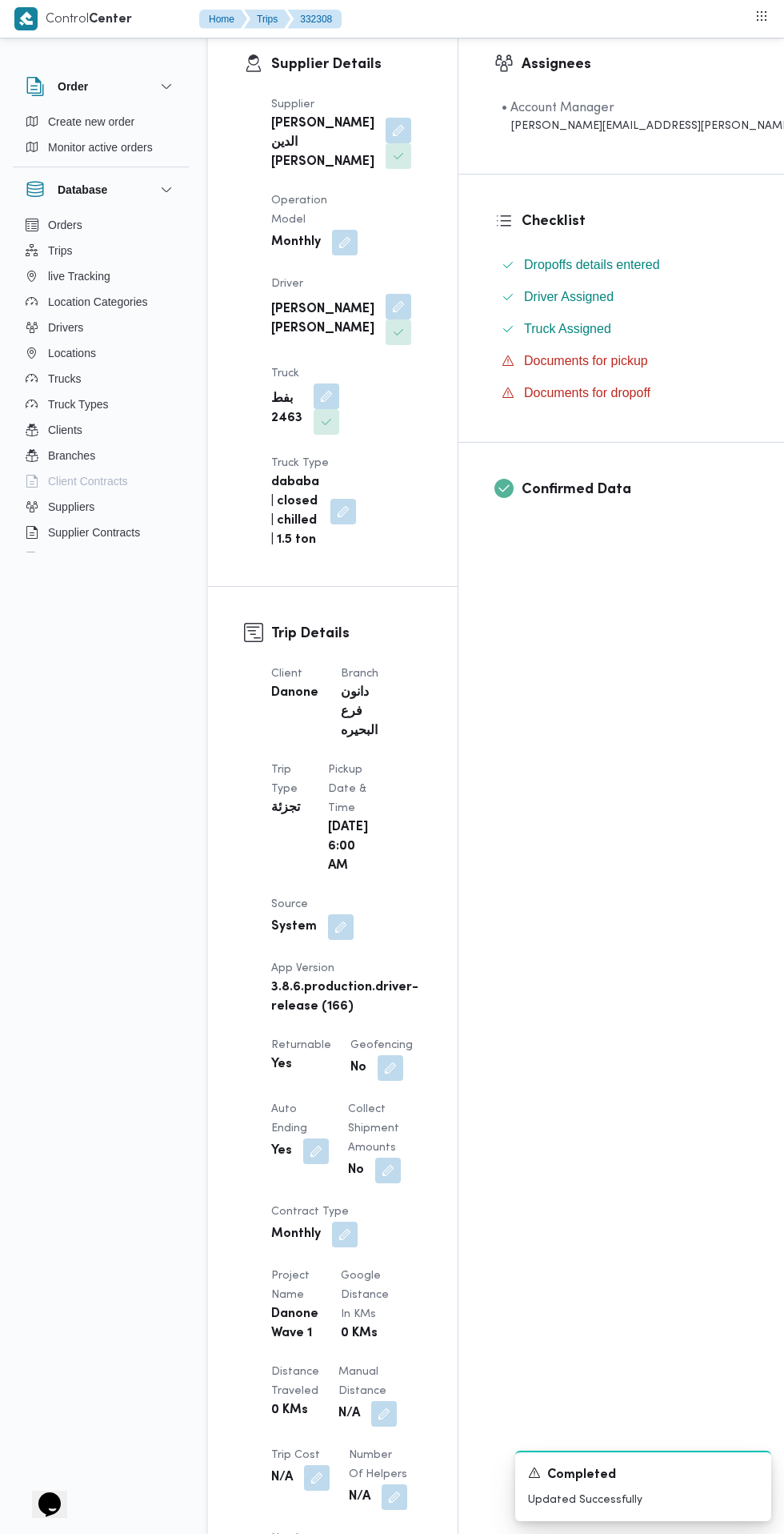
click at [354, 914] on button "button" at bounding box center [341, 926] width 26 height 26
click at [390, 692] on label "Is the trip operated through the driver app?" at bounding box center [368, 693] width 258 height 19
checkbox input "false"
click at [554, 705] on span "Save" at bounding box center [544, 693] width 90 height 32
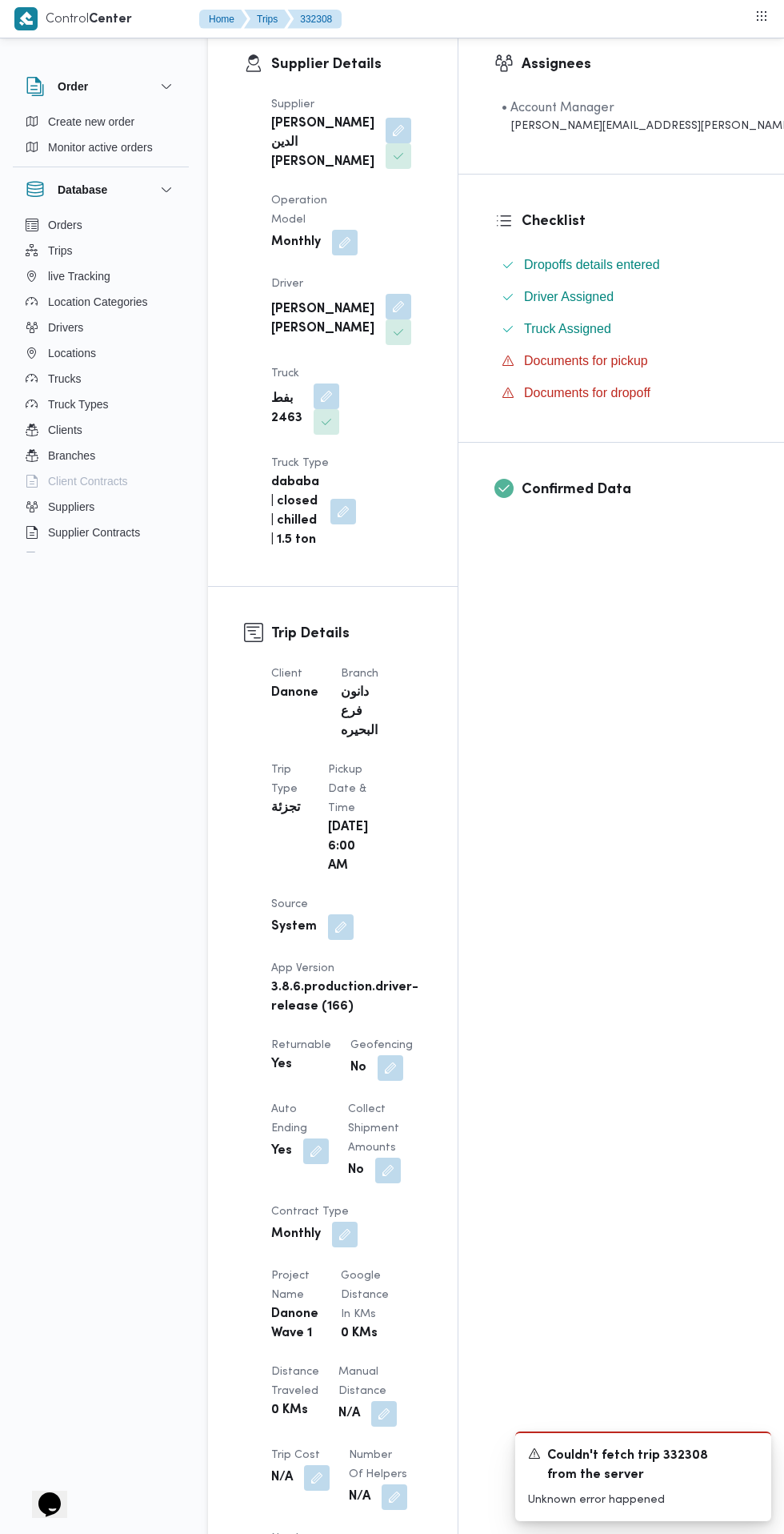
scroll to position [0, 0]
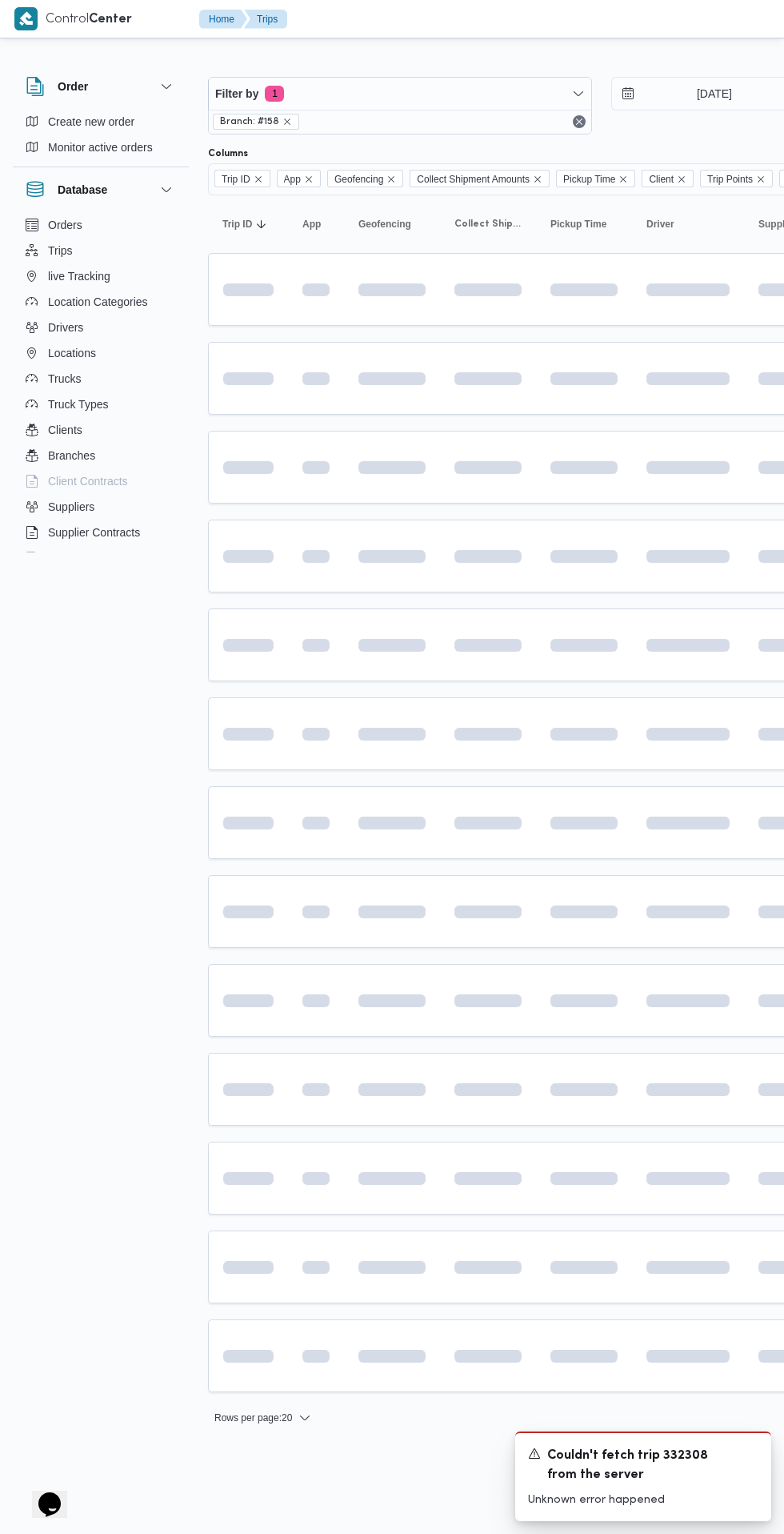
scroll to position [0, 25]
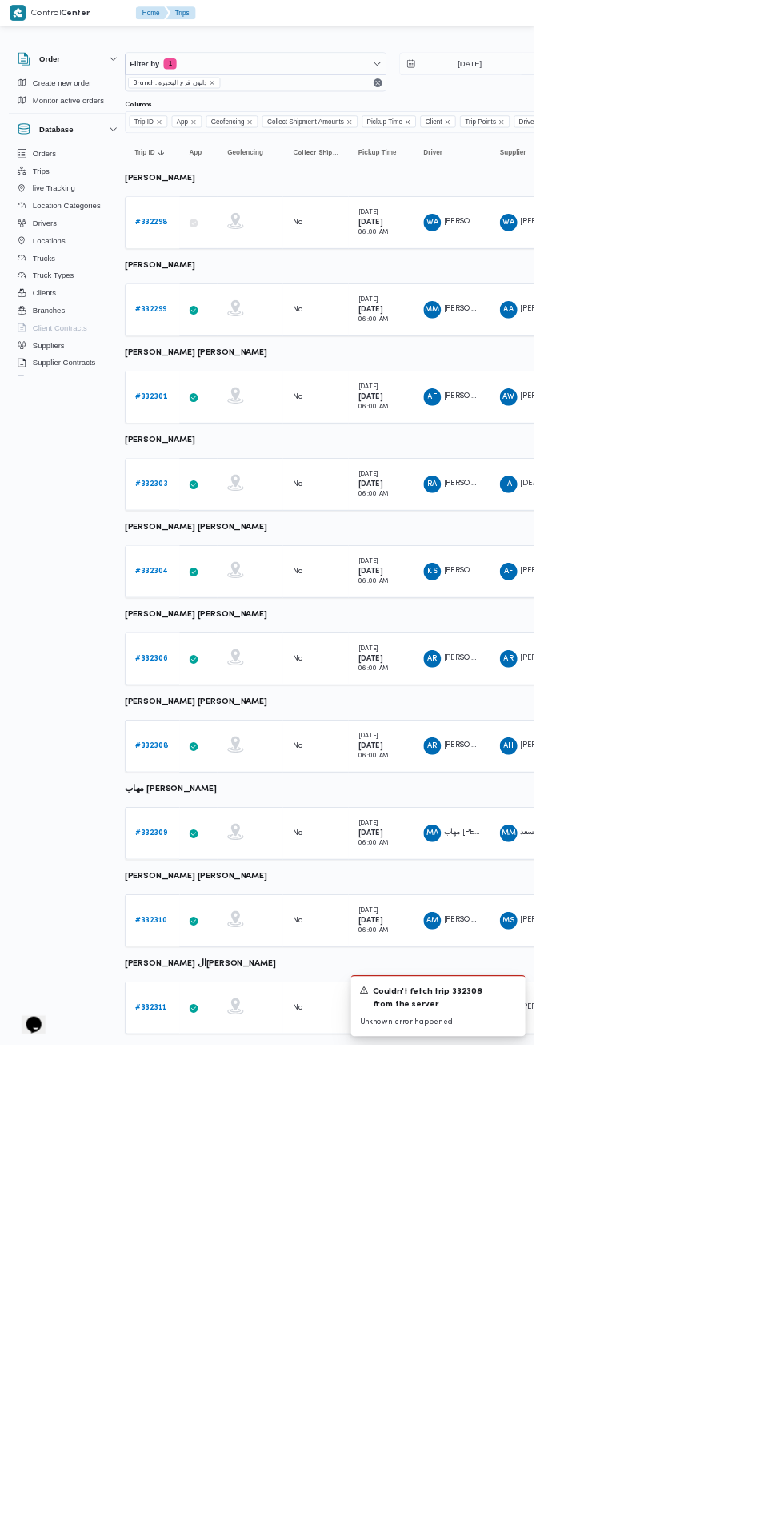
click at [222, 454] on b "# 332299" at bounding box center [222, 454] width 46 height 10
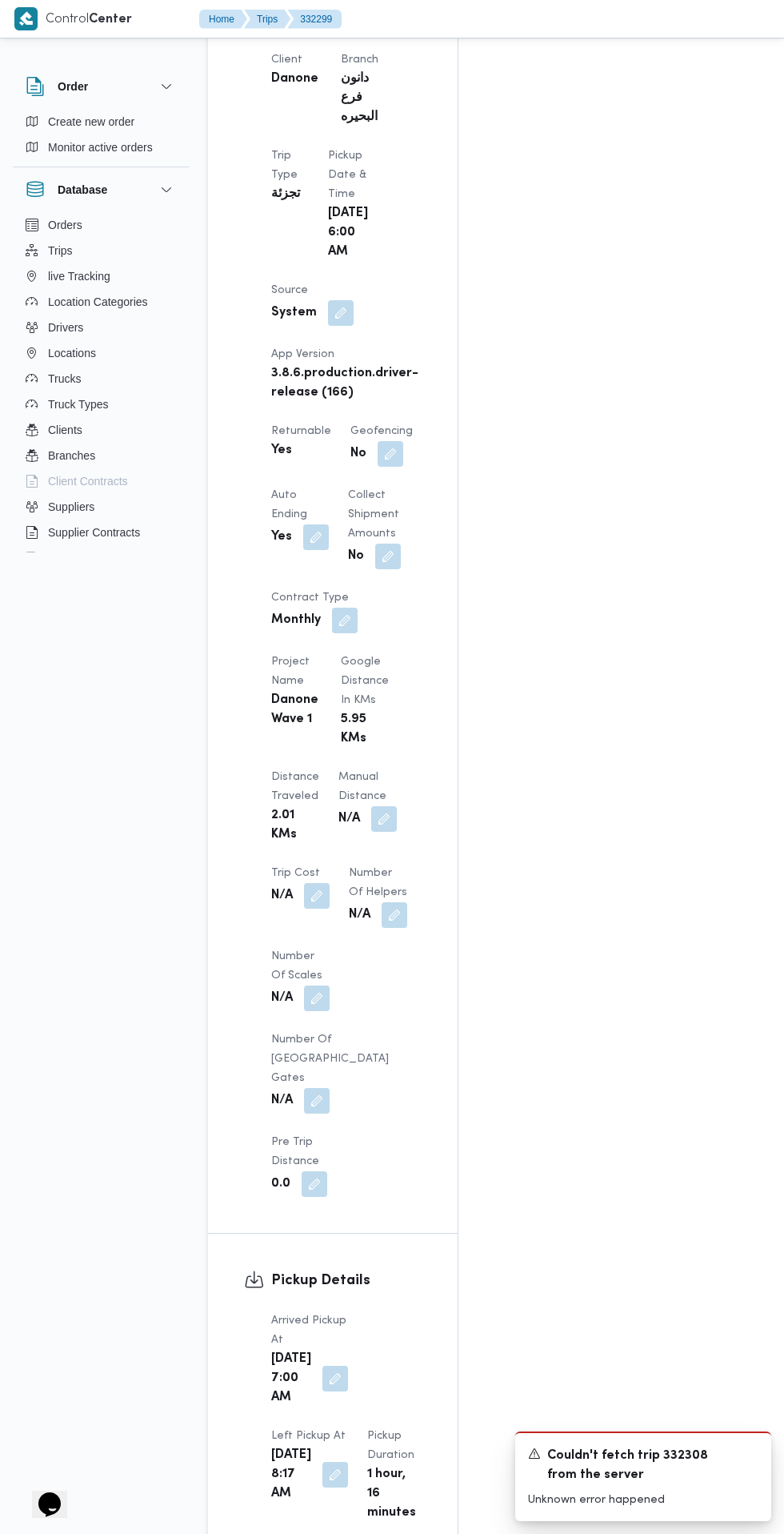
scroll to position [919, 0]
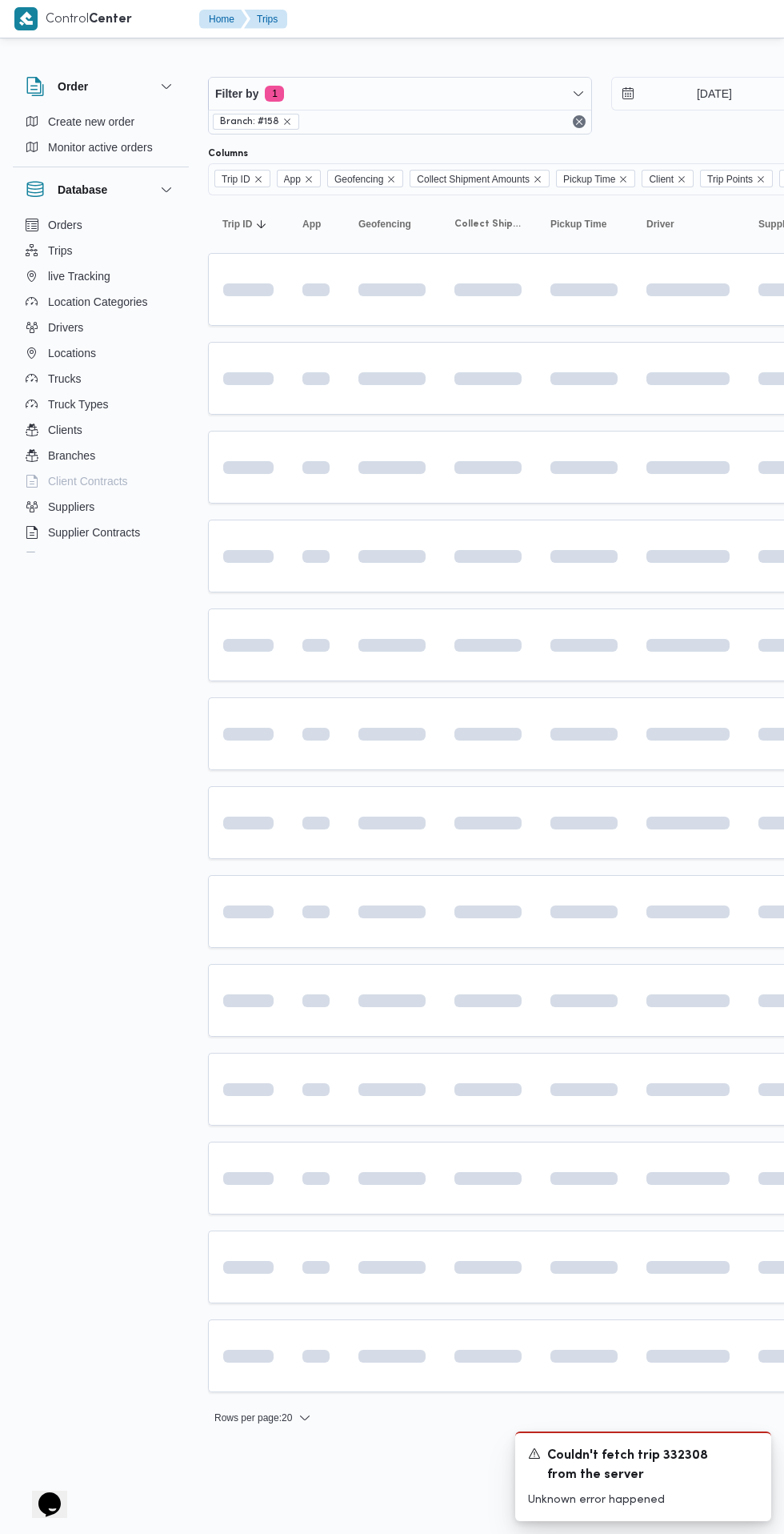
scroll to position [0, 25]
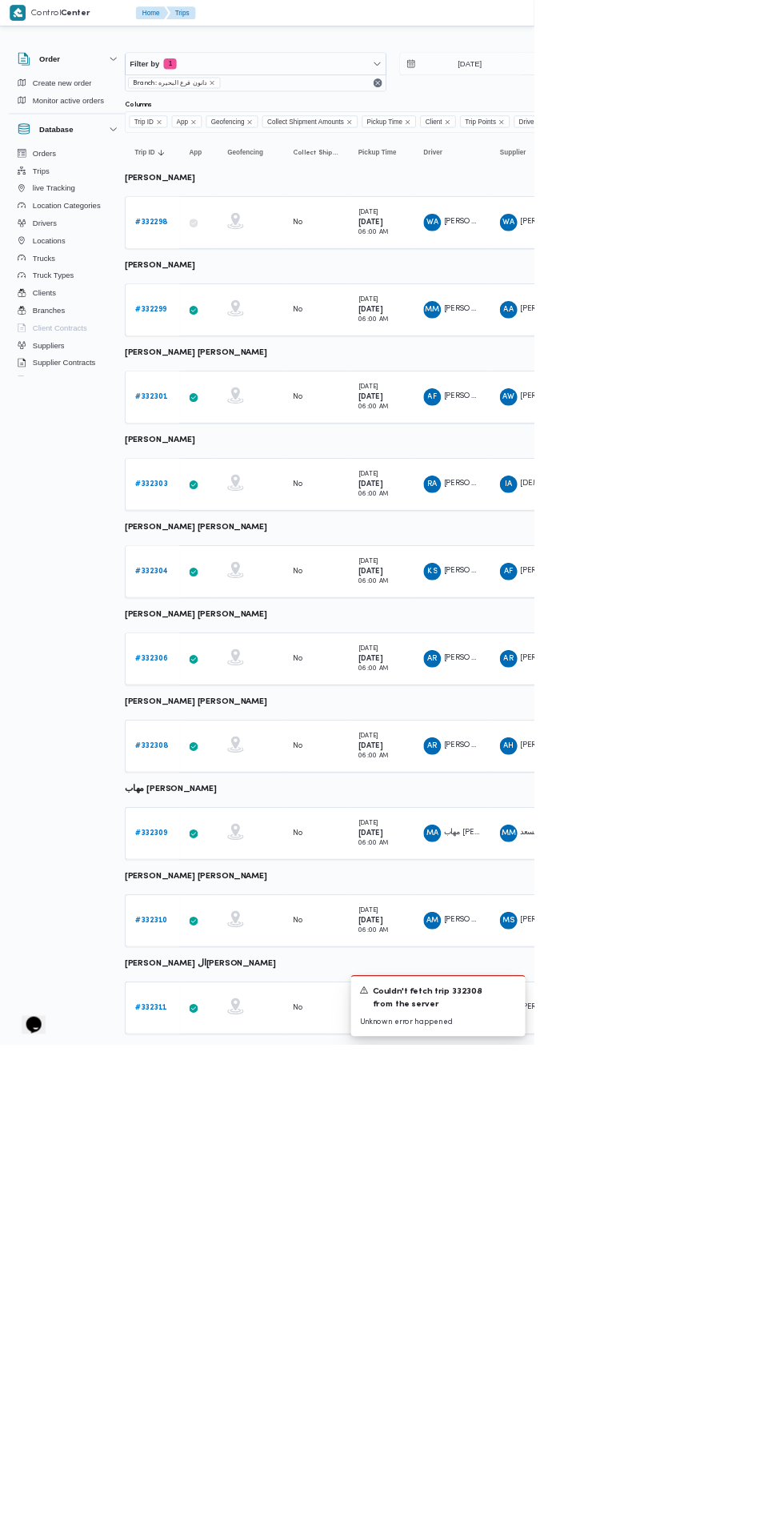
click at [202, 582] on b "# 332301" at bounding box center [223, 581] width 47 height 10
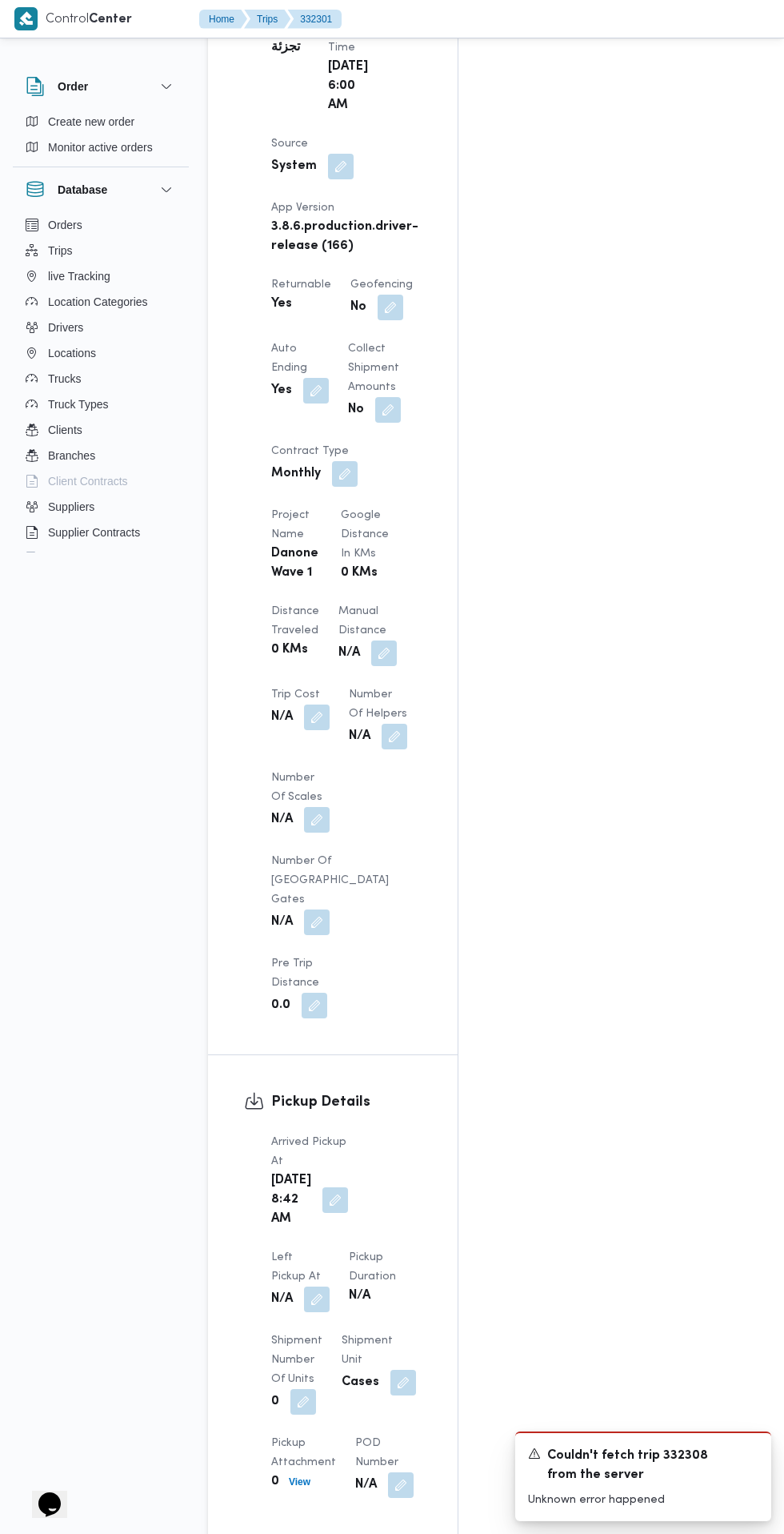
scroll to position [1104, 0]
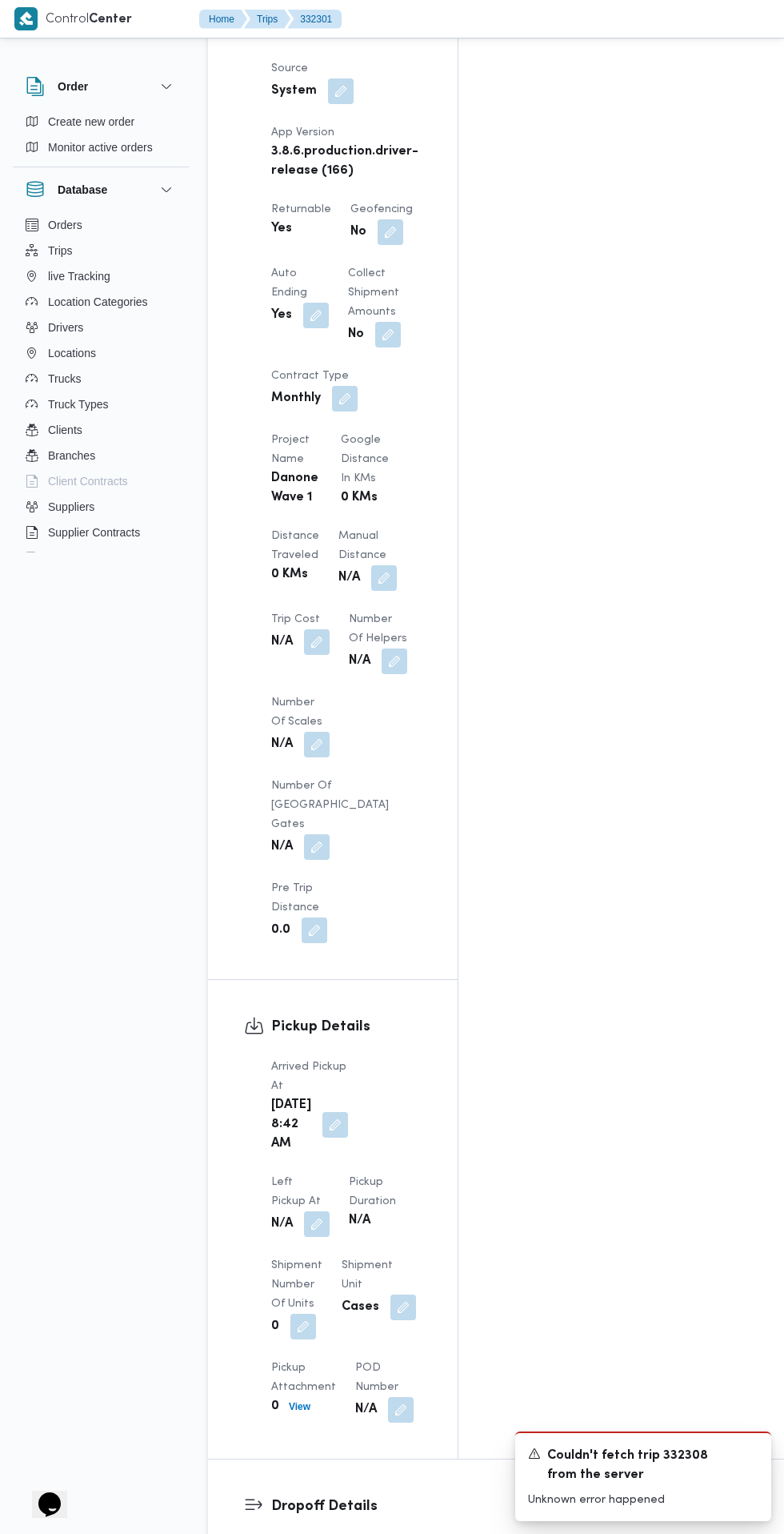
click at [334, 1112] on button "button" at bounding box center [335, 1124] width 26 height 26
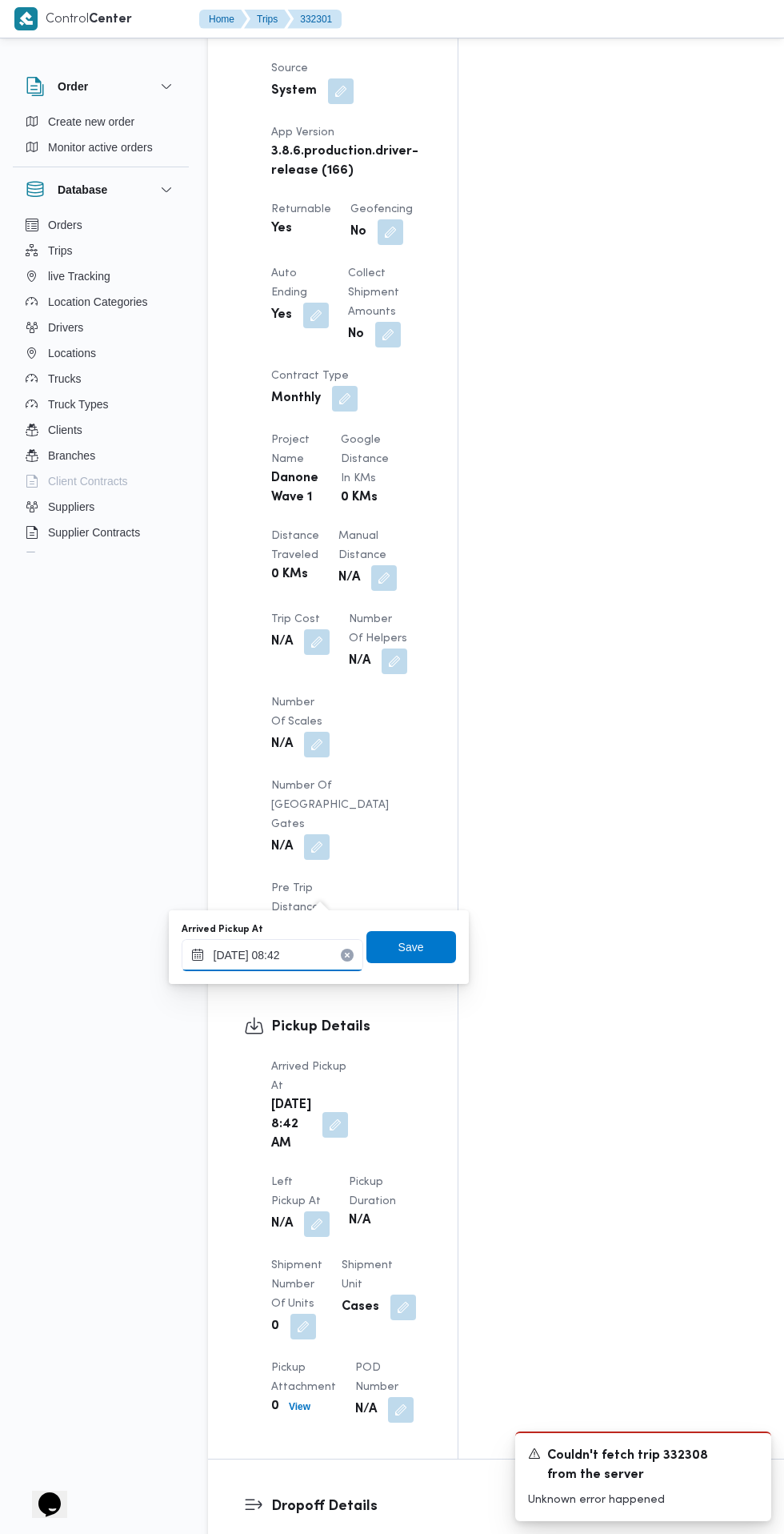
click at [287, 958] on input "21/08/2025 08:42" at bounding box center [273, 955] width 182 height 32
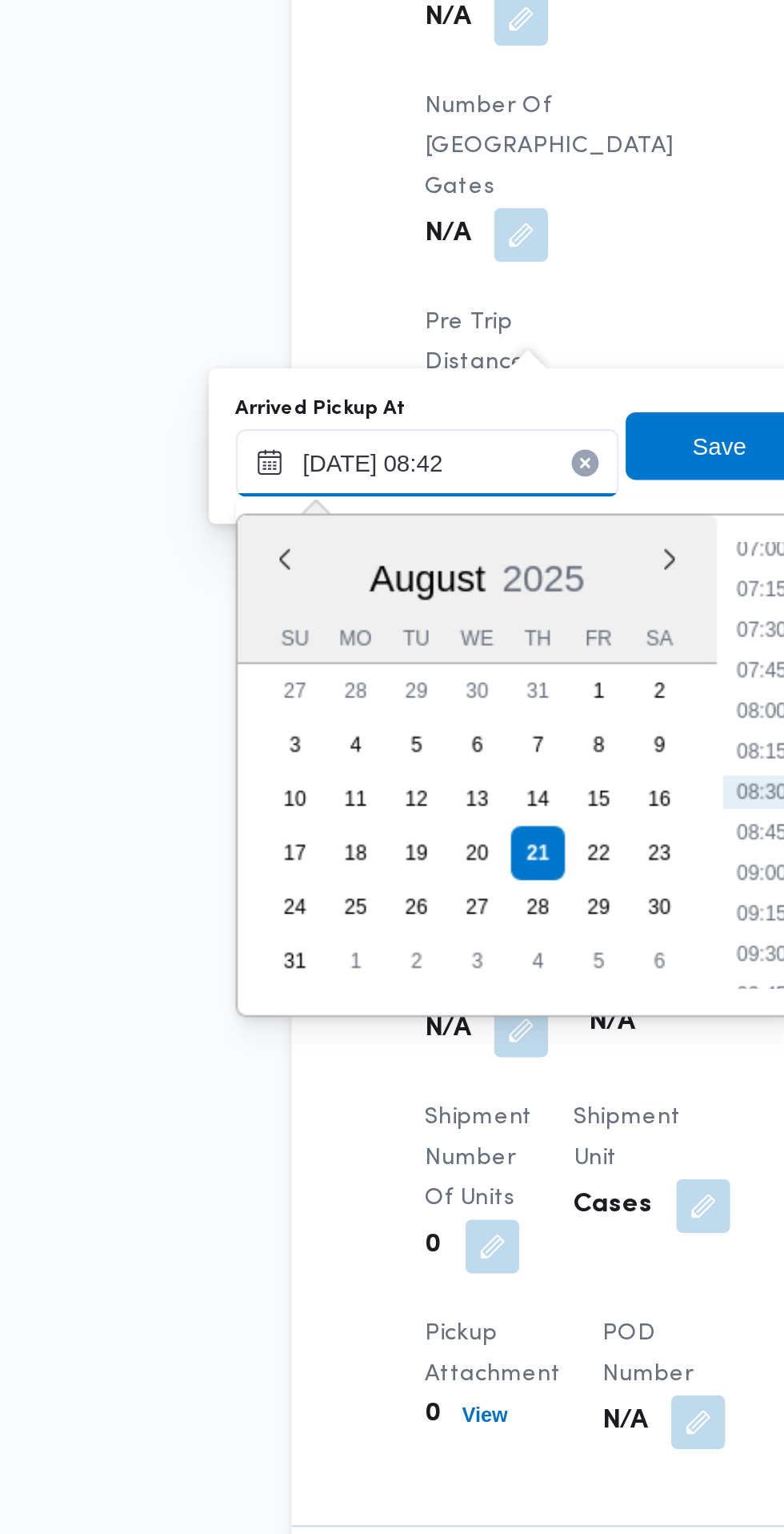
scroll to position [1226, 0]
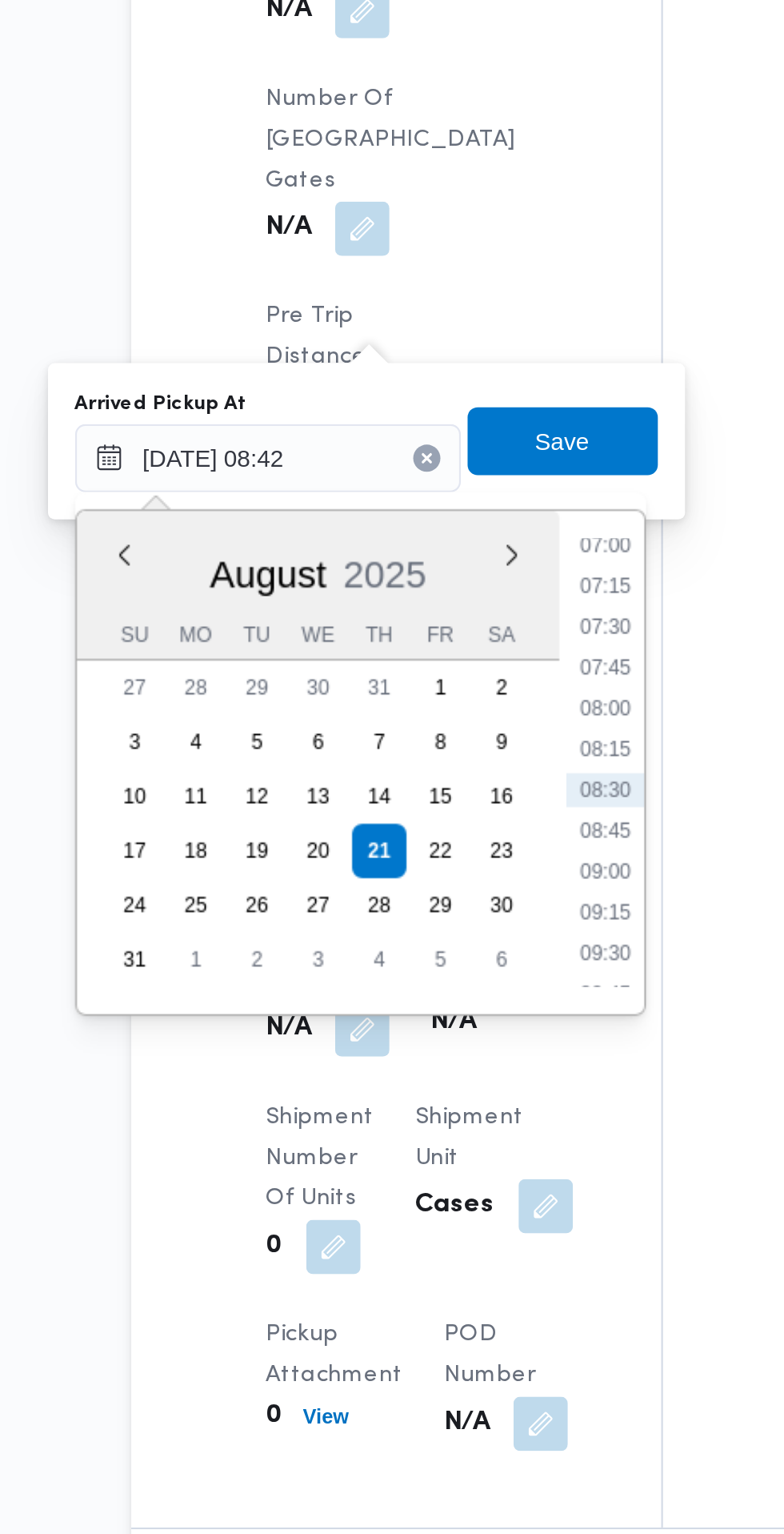
click at [435, 917] on li "07:30" at bounding box center [431, 911] width 37 height 16
type input "21/08/2025 07:30"
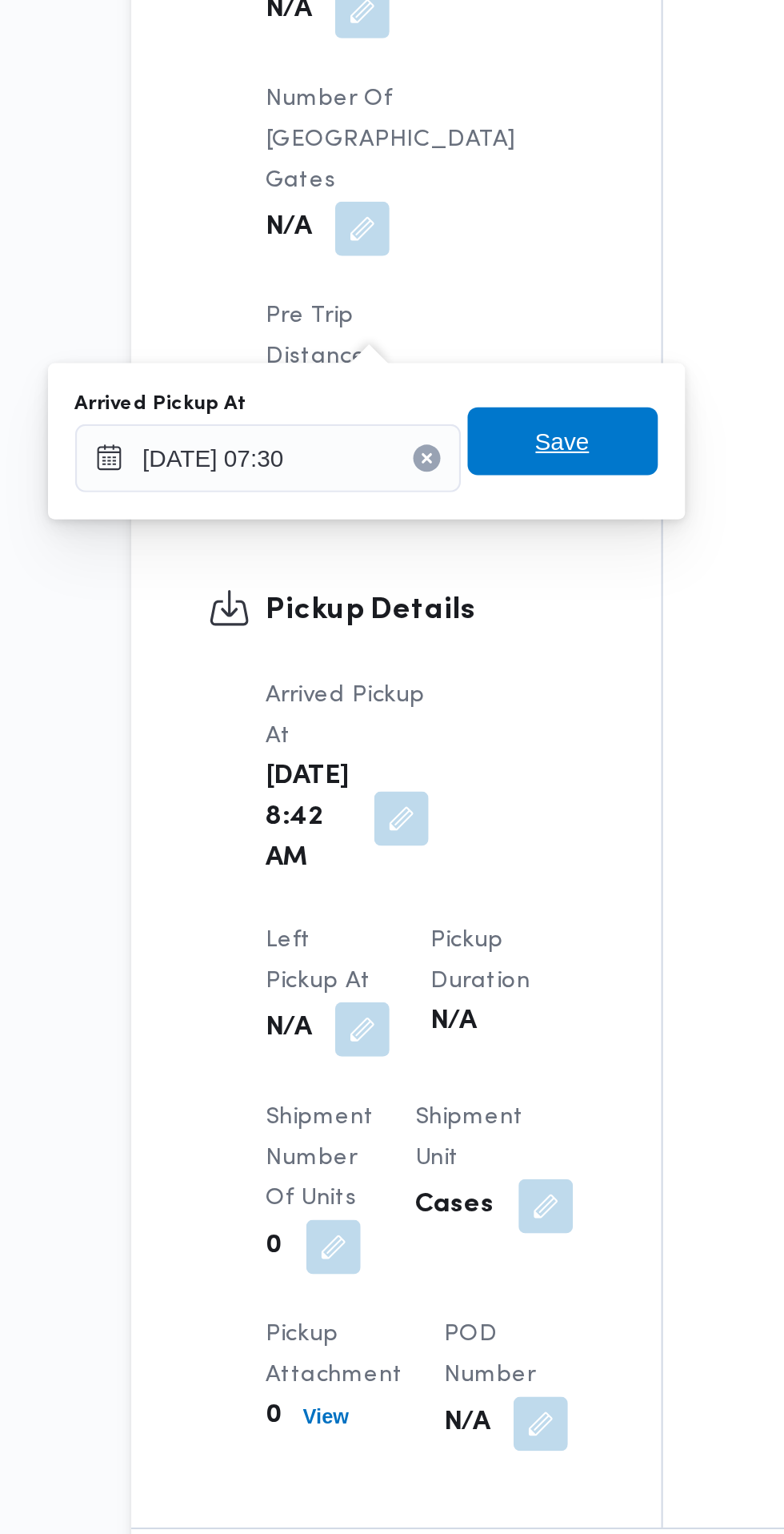
click at [428, 823] on span "Save" at bounding box center [411, 825] width 90 height 32
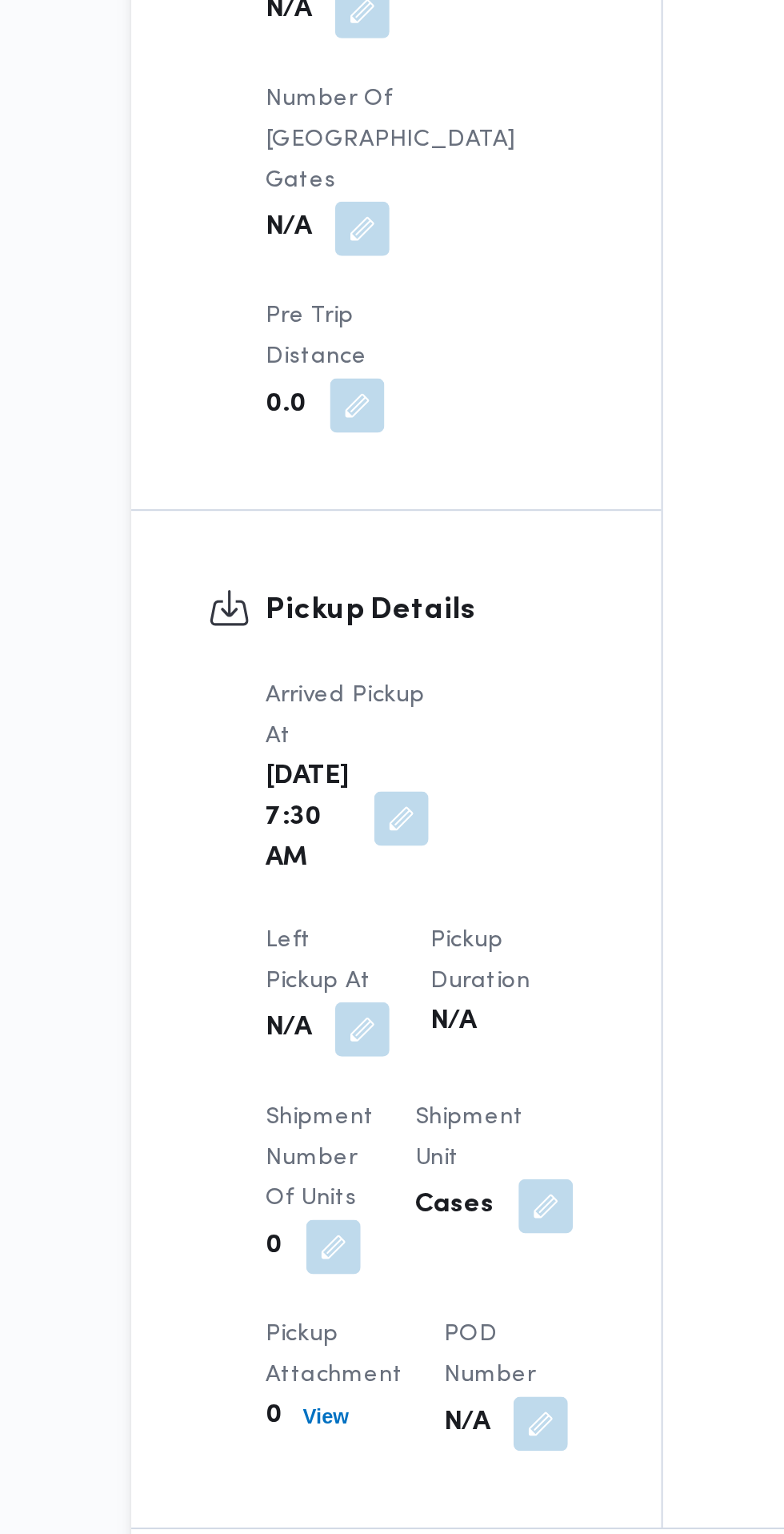
click at [330, 1089] on button "button" at bounding box center [316, 1101] width 26 height 26
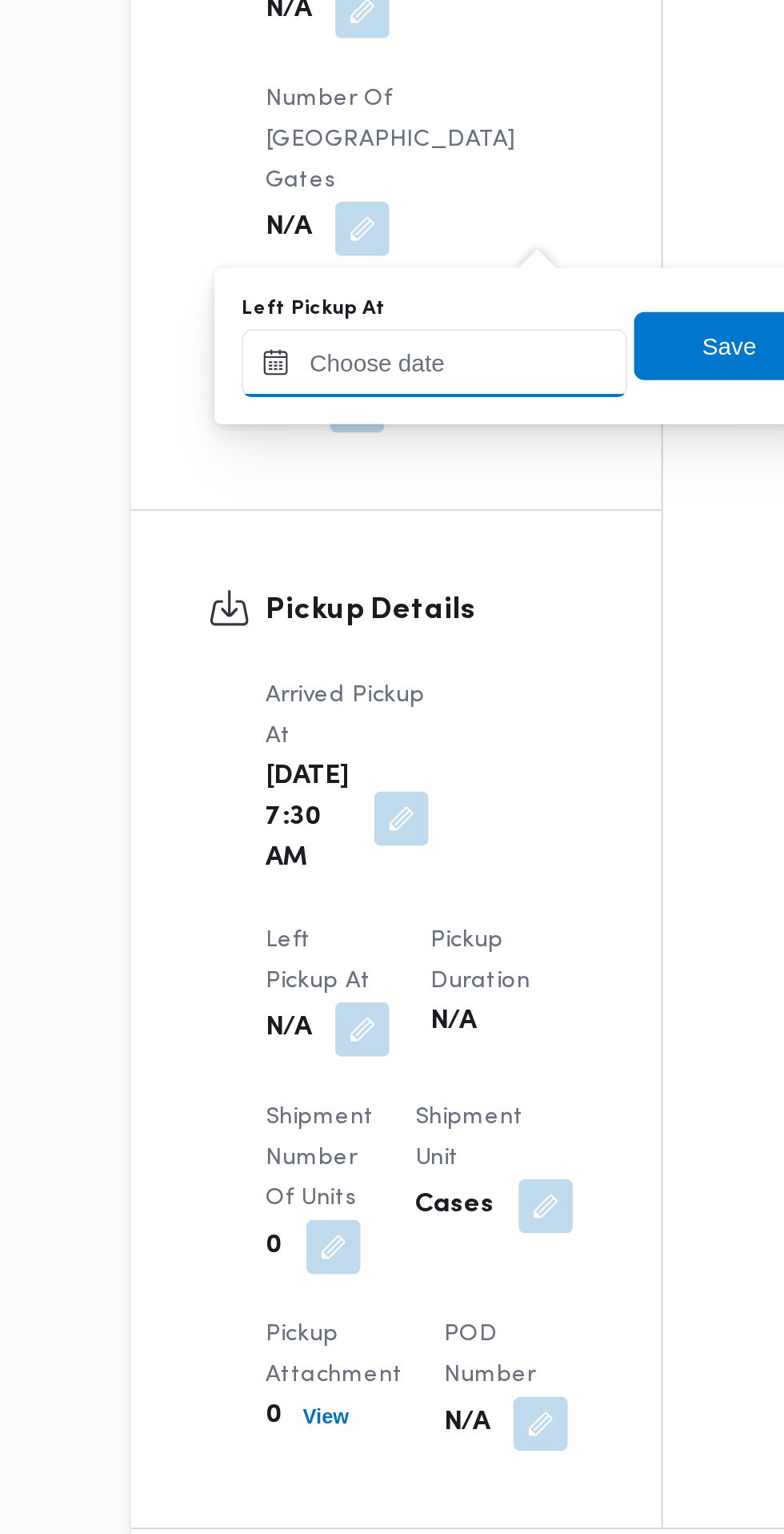
click at [371, 790] on input "Left Pickup At" at bounding box center [351, 788] width 182 height 32
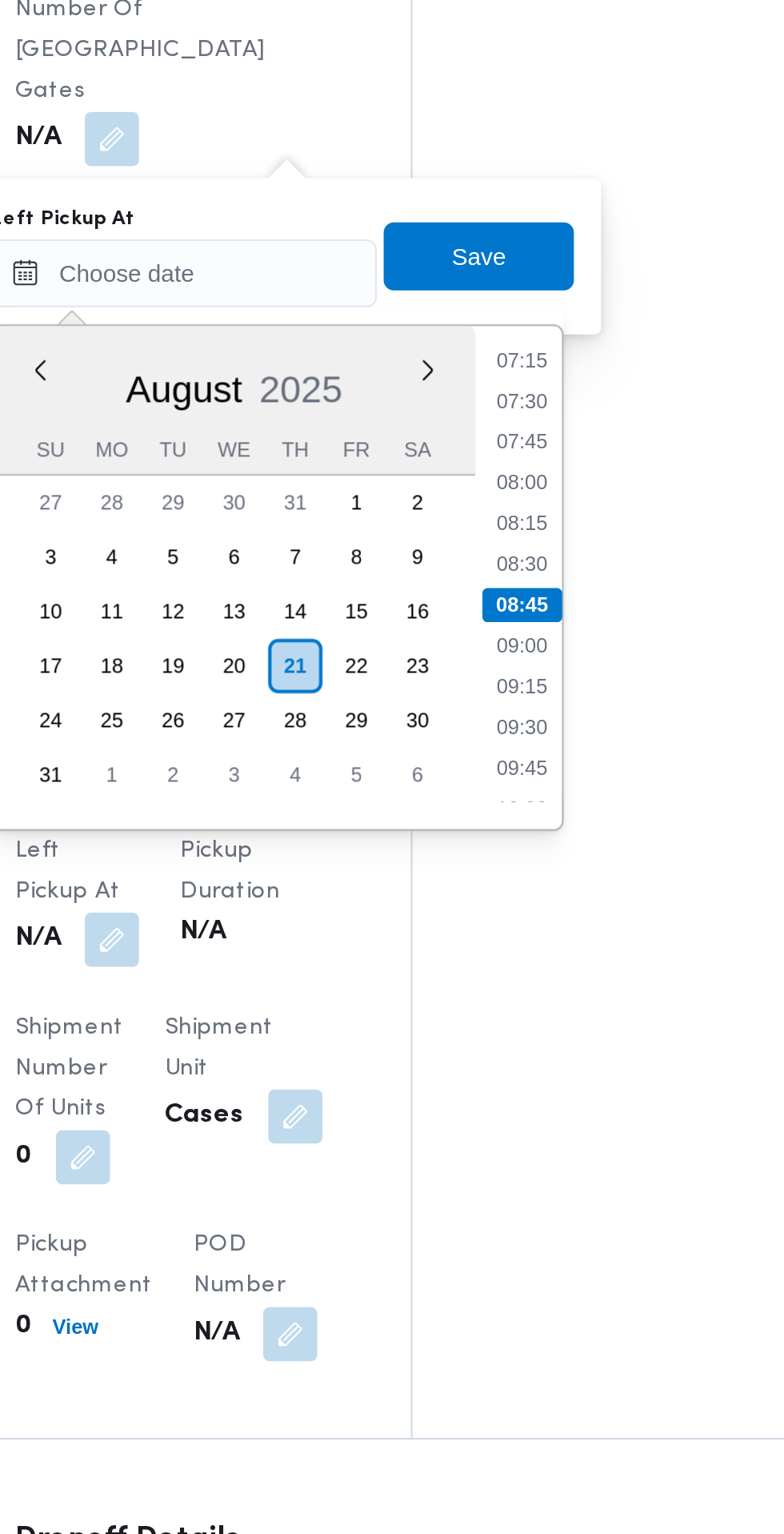
click at [512, 943] on li "08:45" at bounding box center [510, 943] width 38 height 16
type input "21/08/2025 08:45"
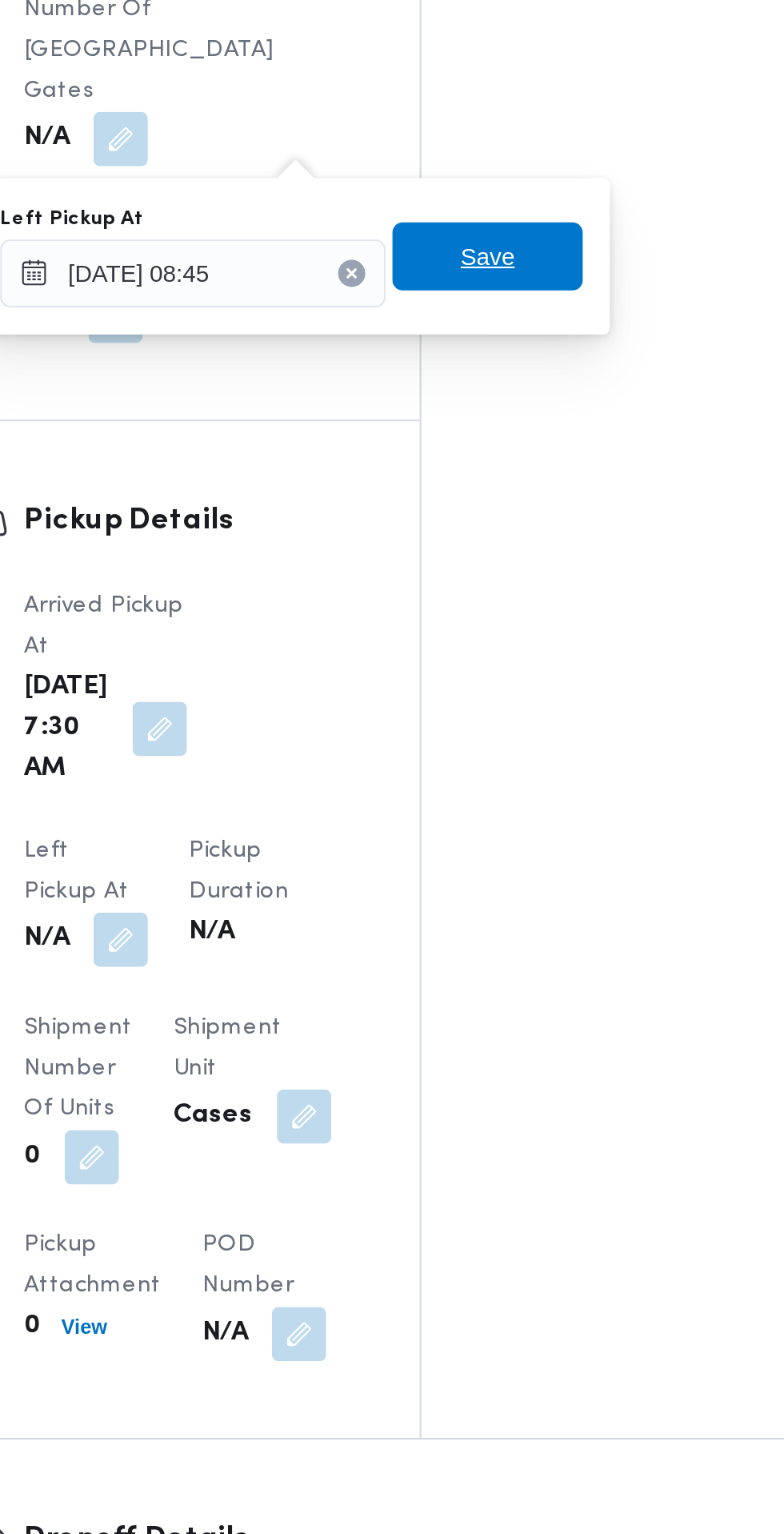
click at [512, 789] on span "Save" at bounding box center [490, 779] width 90 height 32
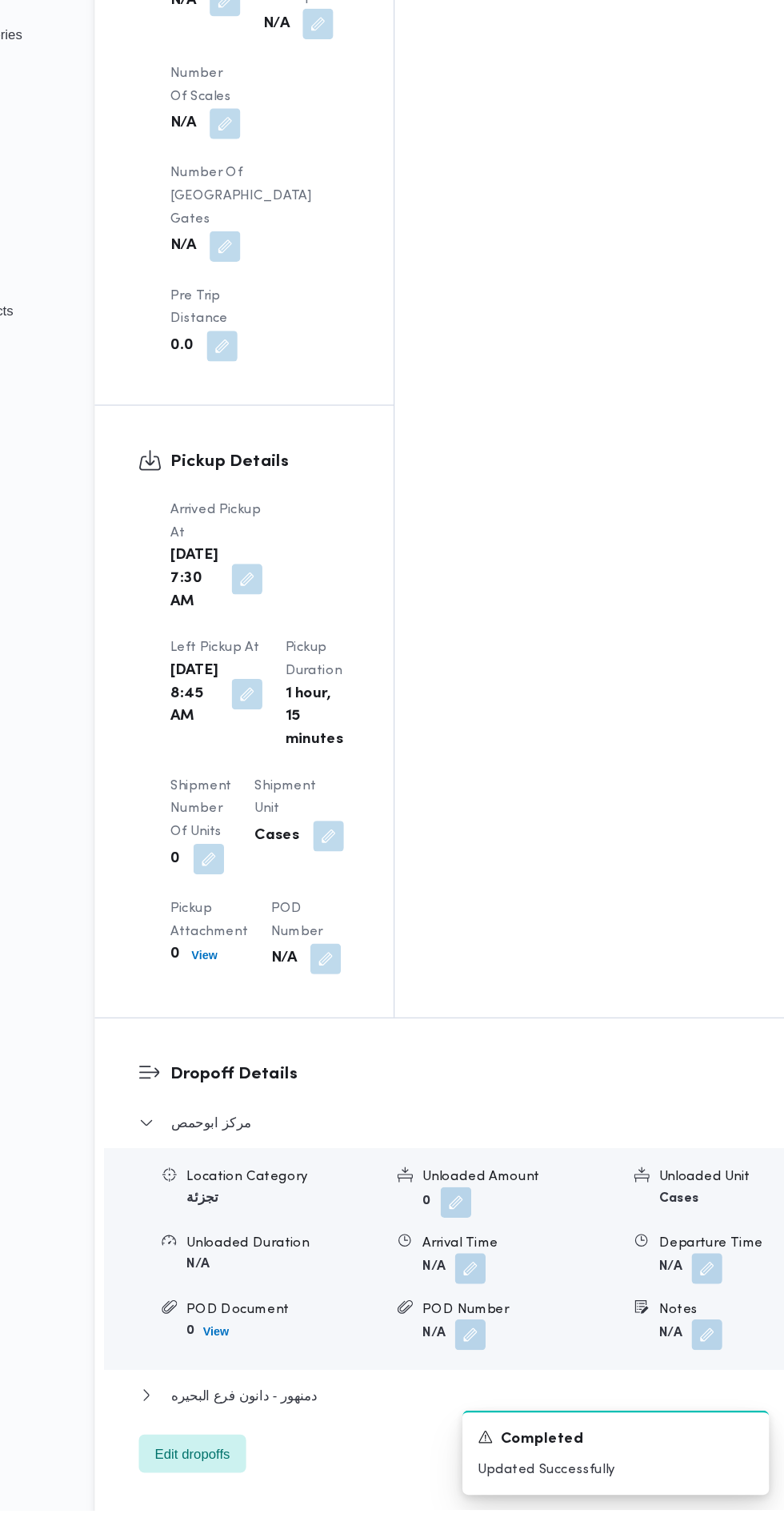
scroll to position [1472, 0]
click at [509, 1320] on button "button" at bounding box center [522, 1332] width 26 height 26
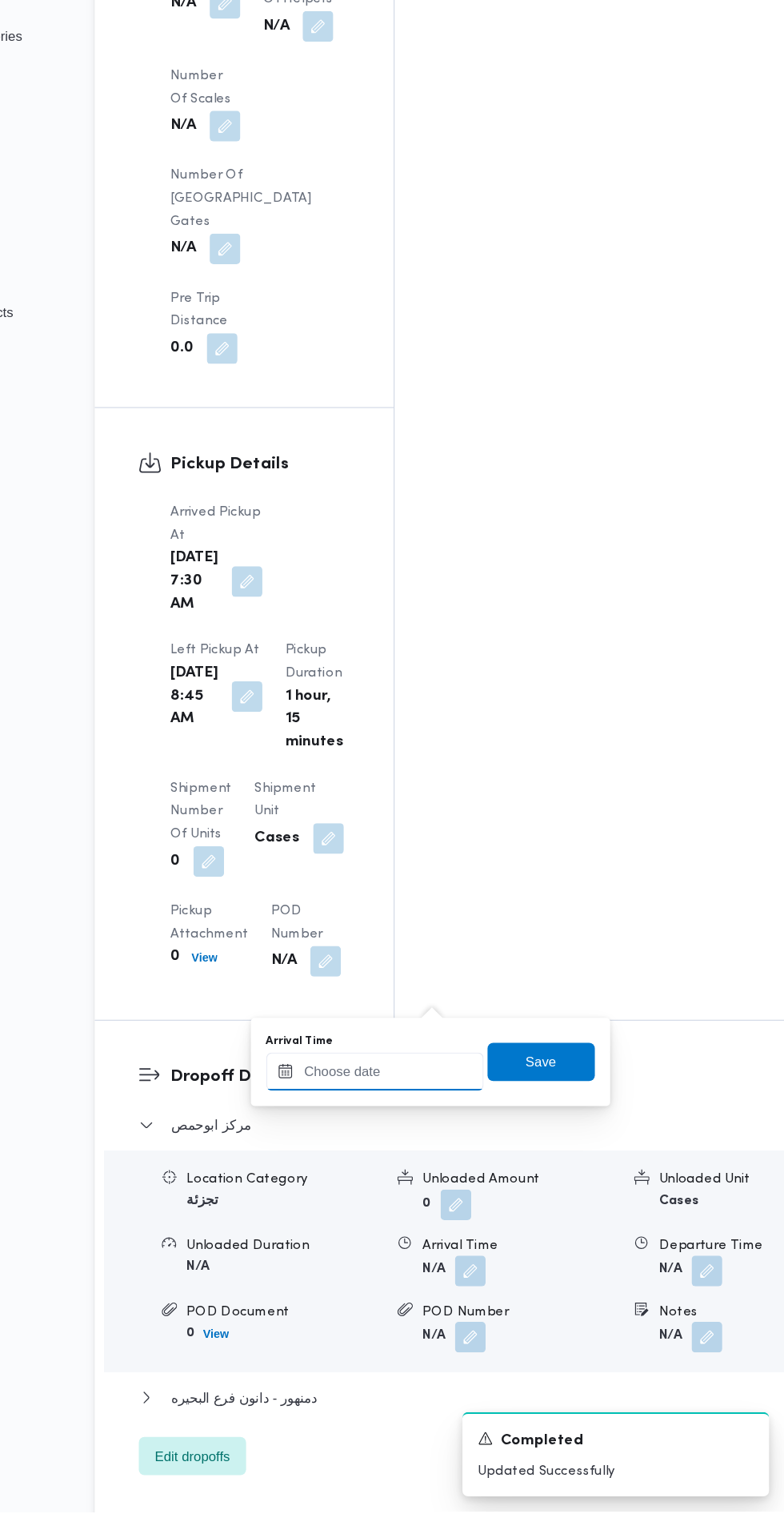
click at [450, 1165] on input "Arrival Time" at bounding box center [442, 1167] width 182 height 32
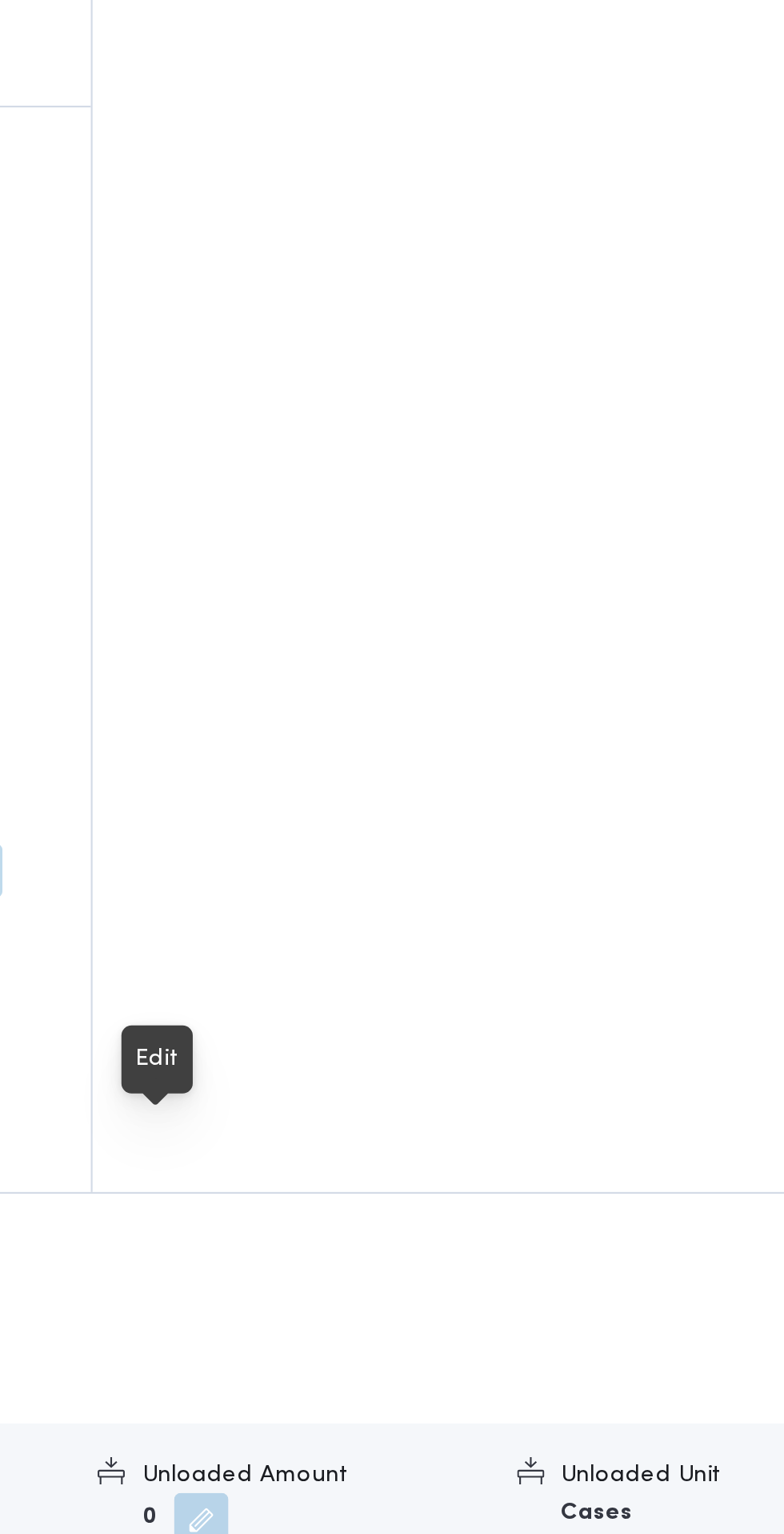
scroll to position [1515, 0]
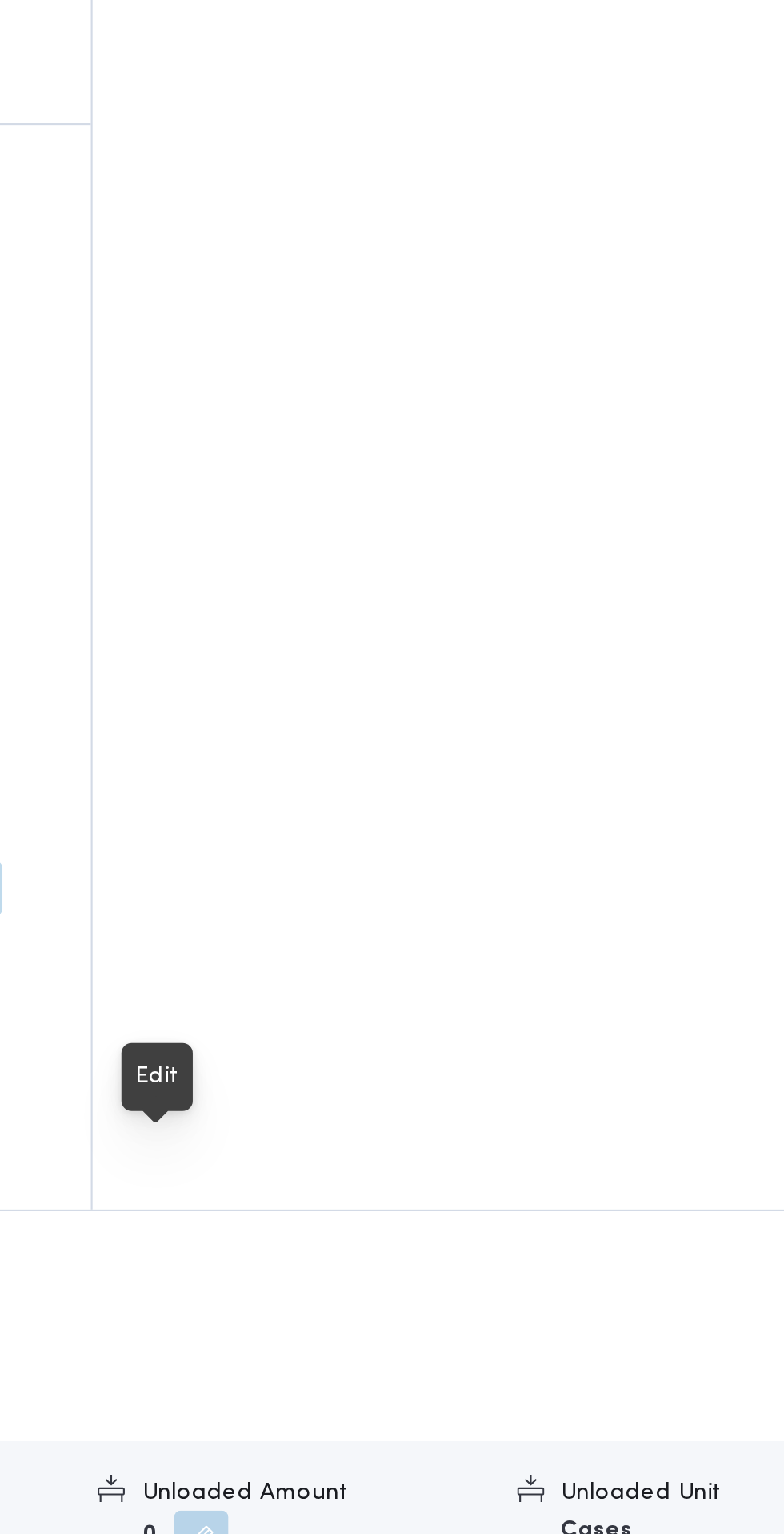
click at [509, 1276] on button "button" at bounding box center [522, 1289] width 26 height 26
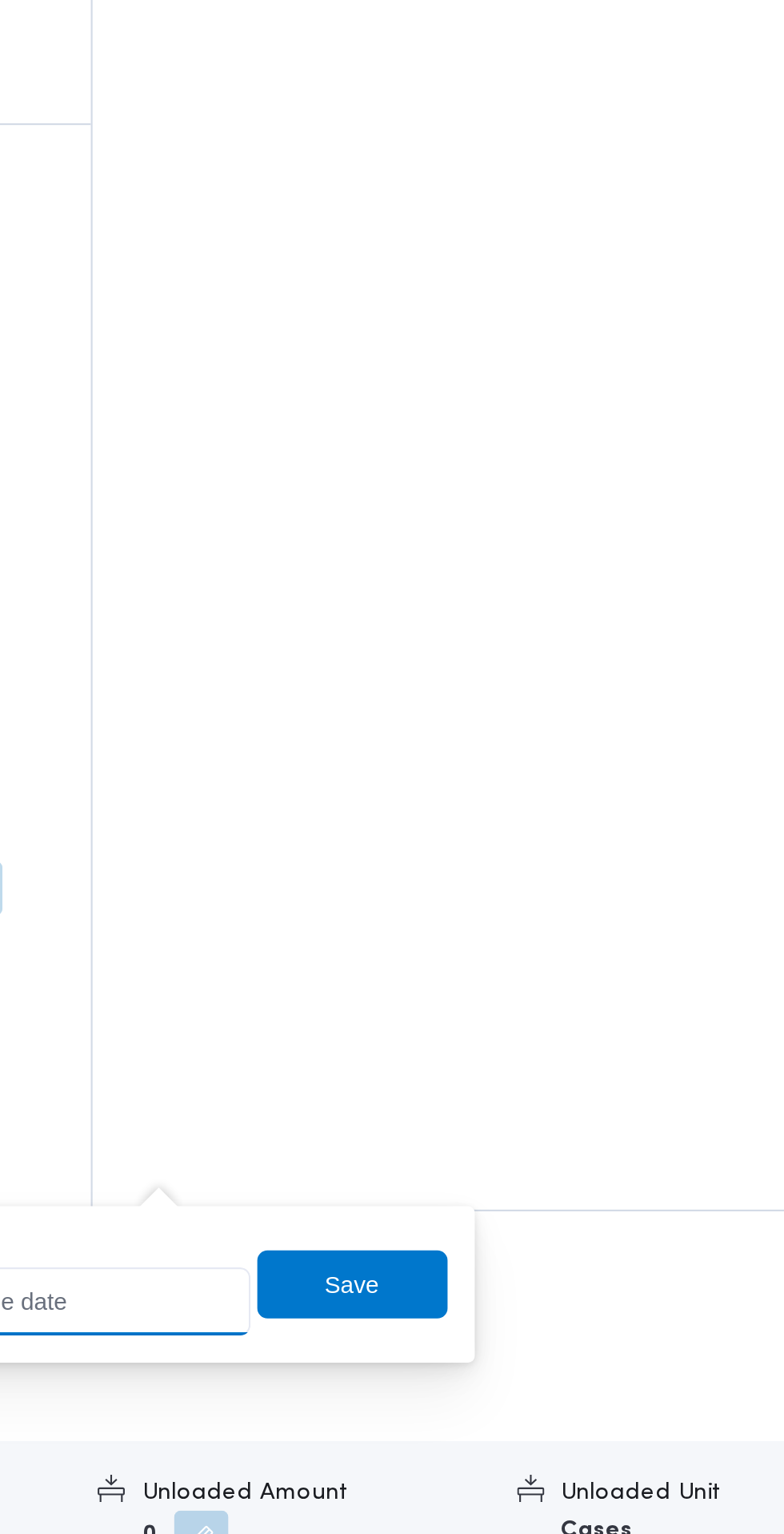
click at [491, 1120] on input "Arrival Time" at bounding box center [442, 1123] width 182 height 32
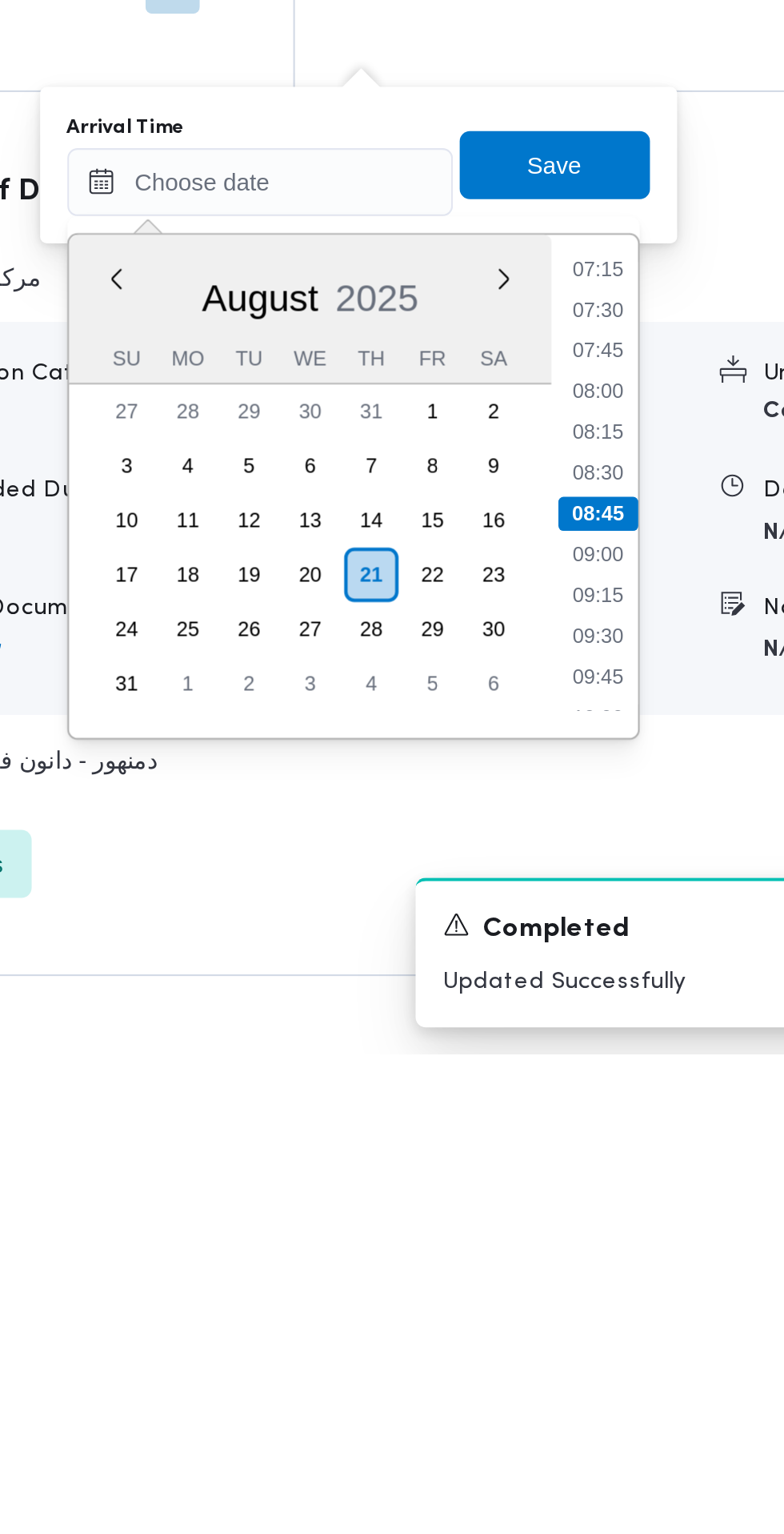
click at [609, 1341] on li "09:30" at bounding box center [600, 1336] width 37 height 16
type input "21/08/2025 09:30"
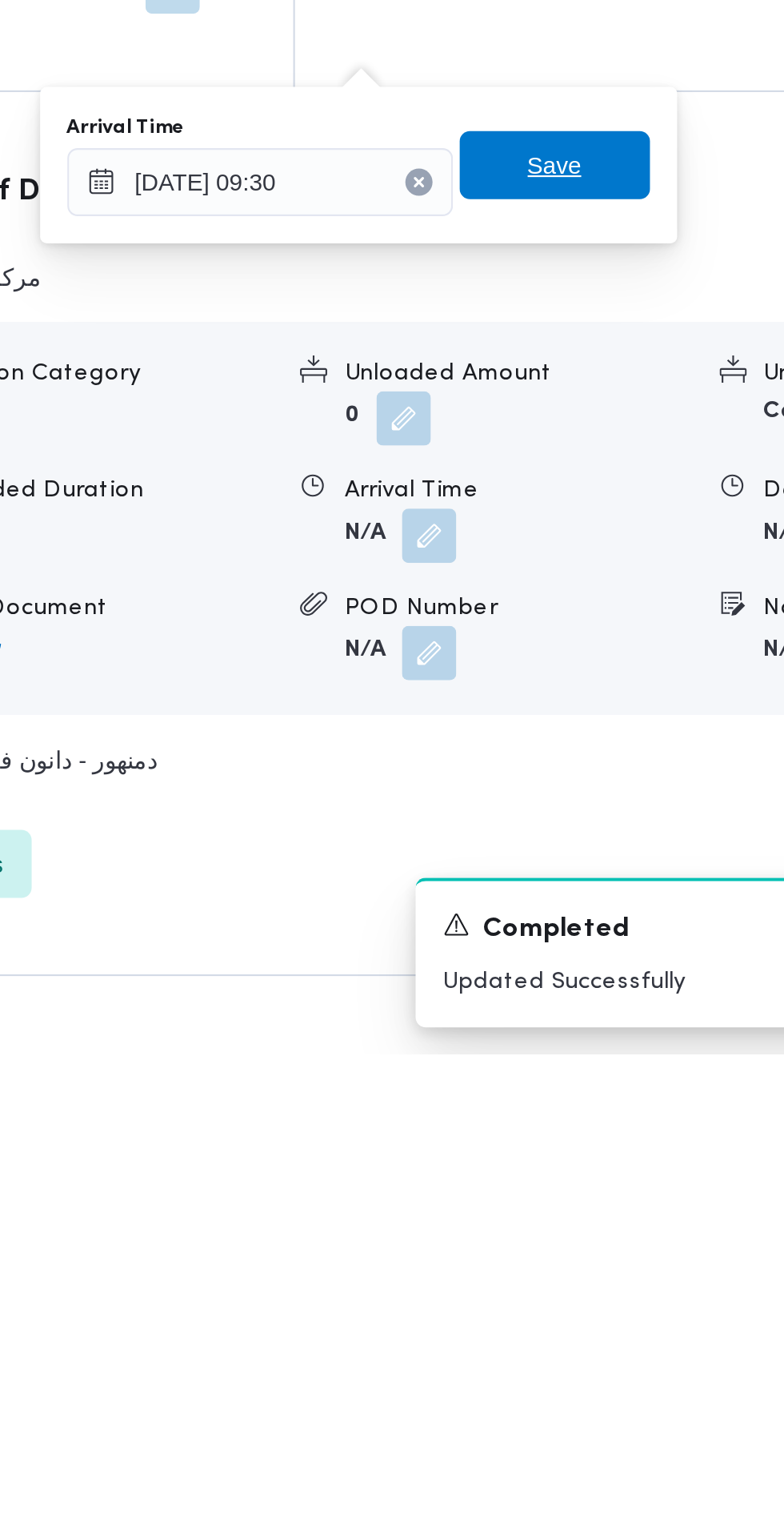
click at [602, 1118] on span "Save" at bounding box center [580, 1115] width 90 height 32
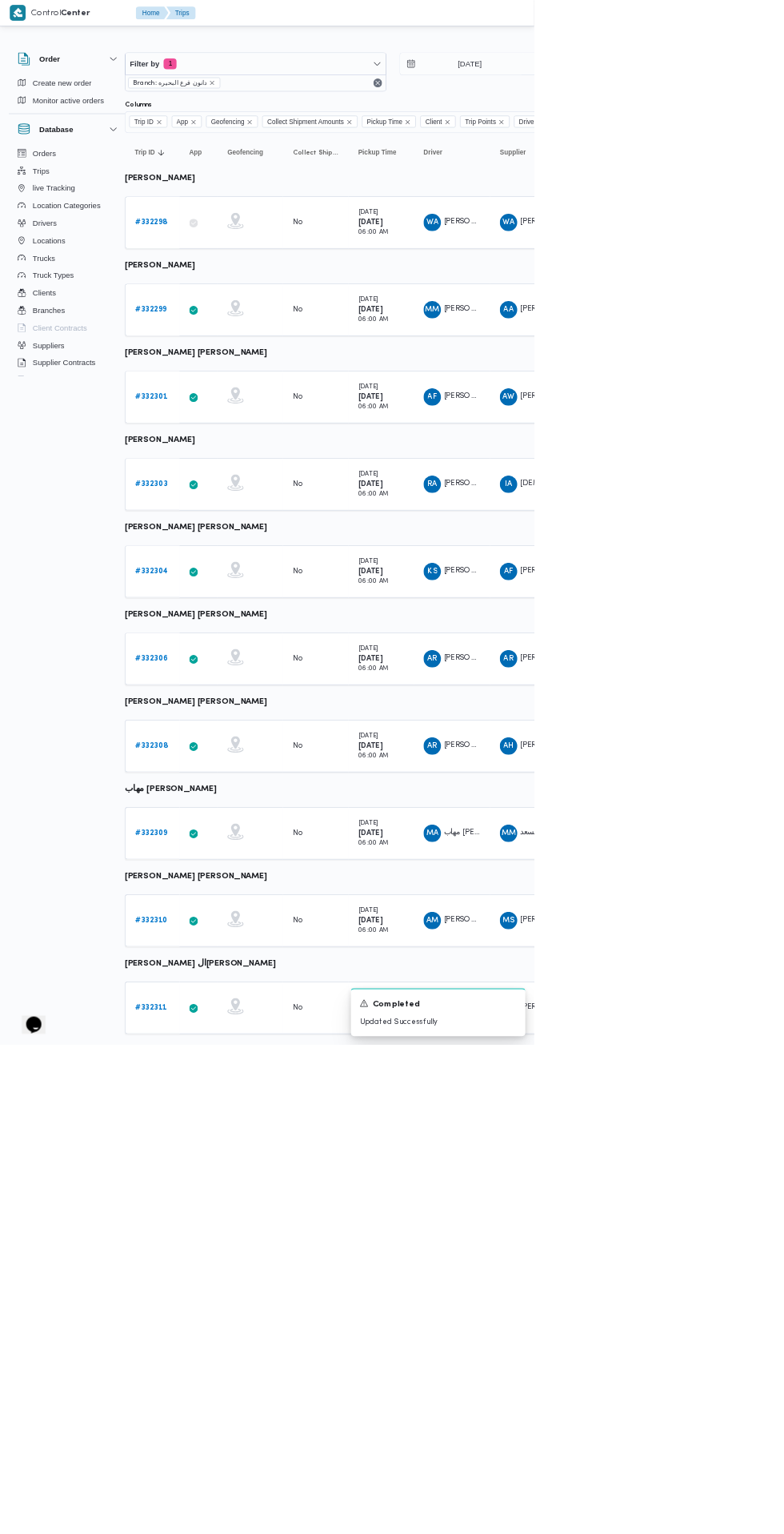
click at [225, 709] on b "# 332303" at bounding box center [223, 710] width 47 height 10
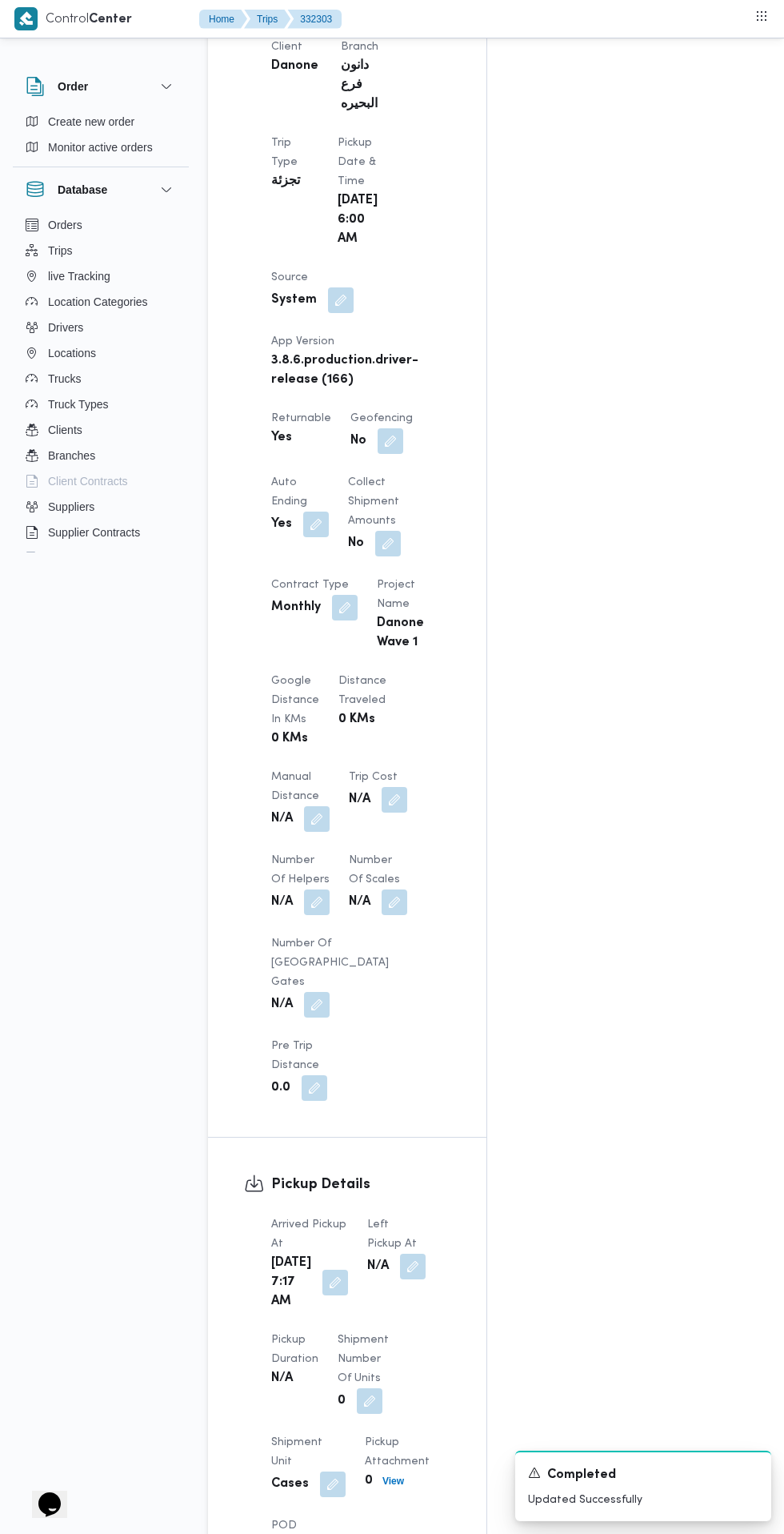
click at [405, 1254] on button "button" at bounding box center [413, 1266] width 26 height 26
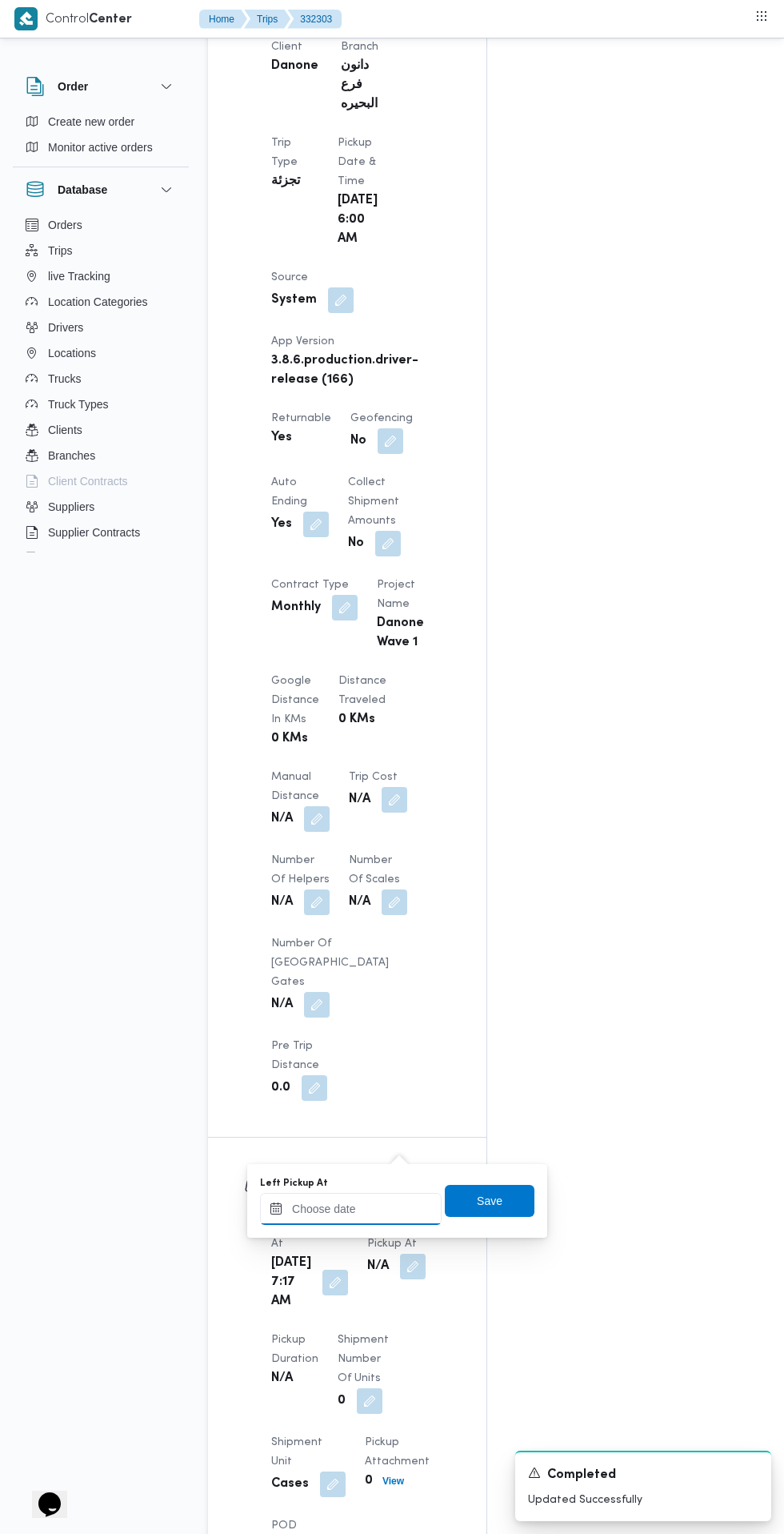
click at [393, 1208] on input "Left Pickup At" at bounding box center [351, 1208] width 182 height 32
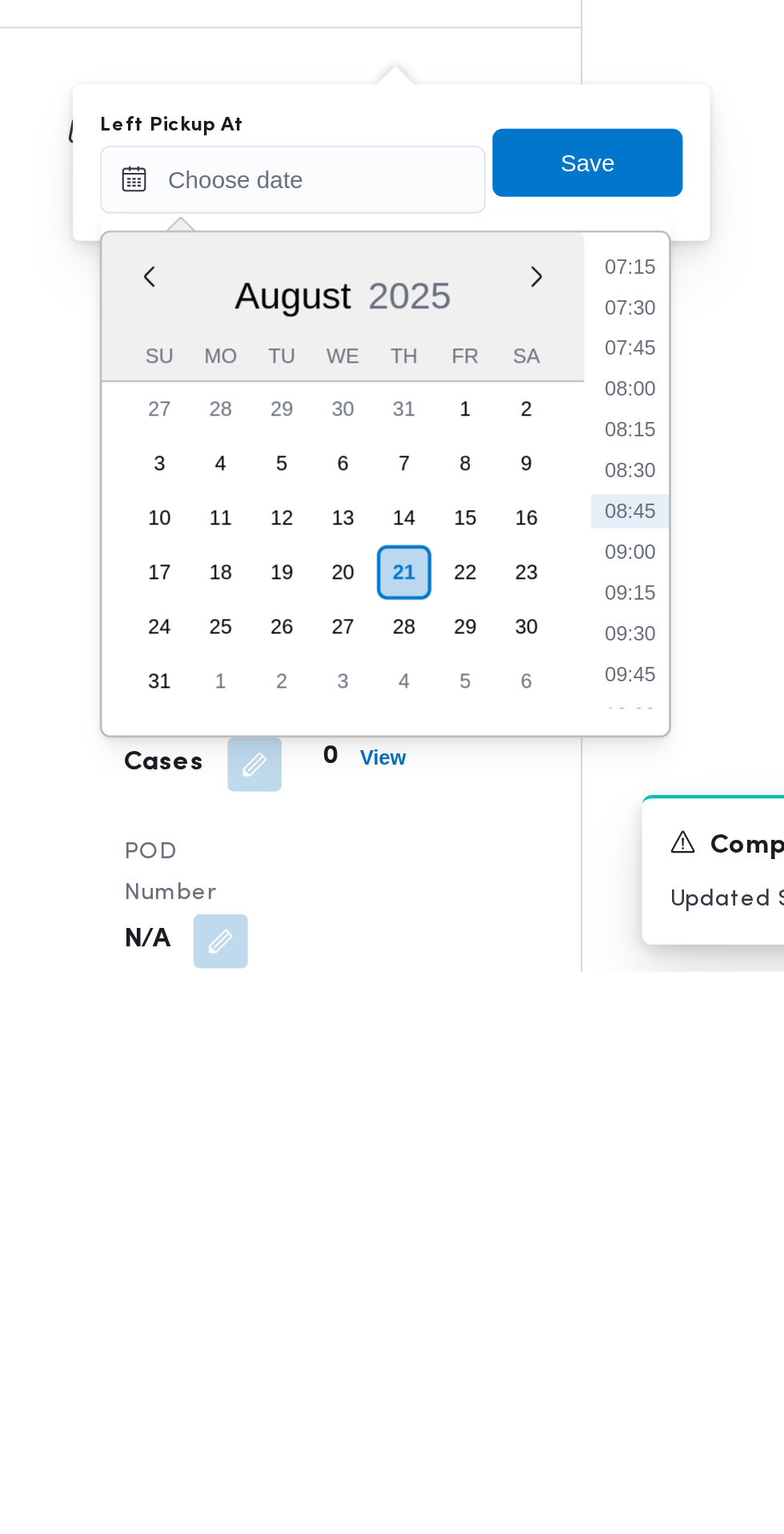
click at [511, 1354] on li "09:15" at bounding box center [509, 1355] width 37 height 16
type input "21/08/2025 09:15"
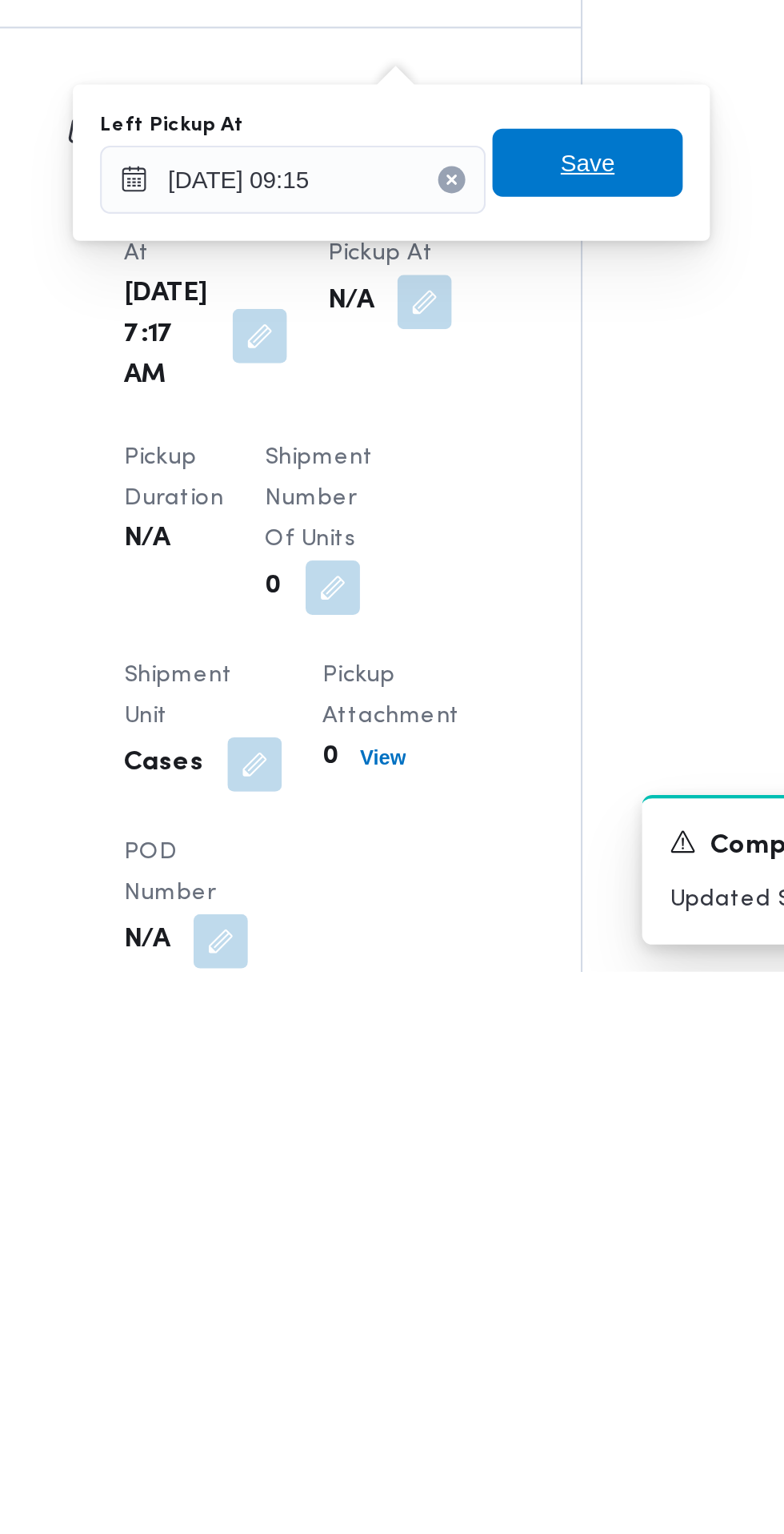
click at [519, 1161] on span "Save" at bounding box center [490, 1152] width 90 height 32
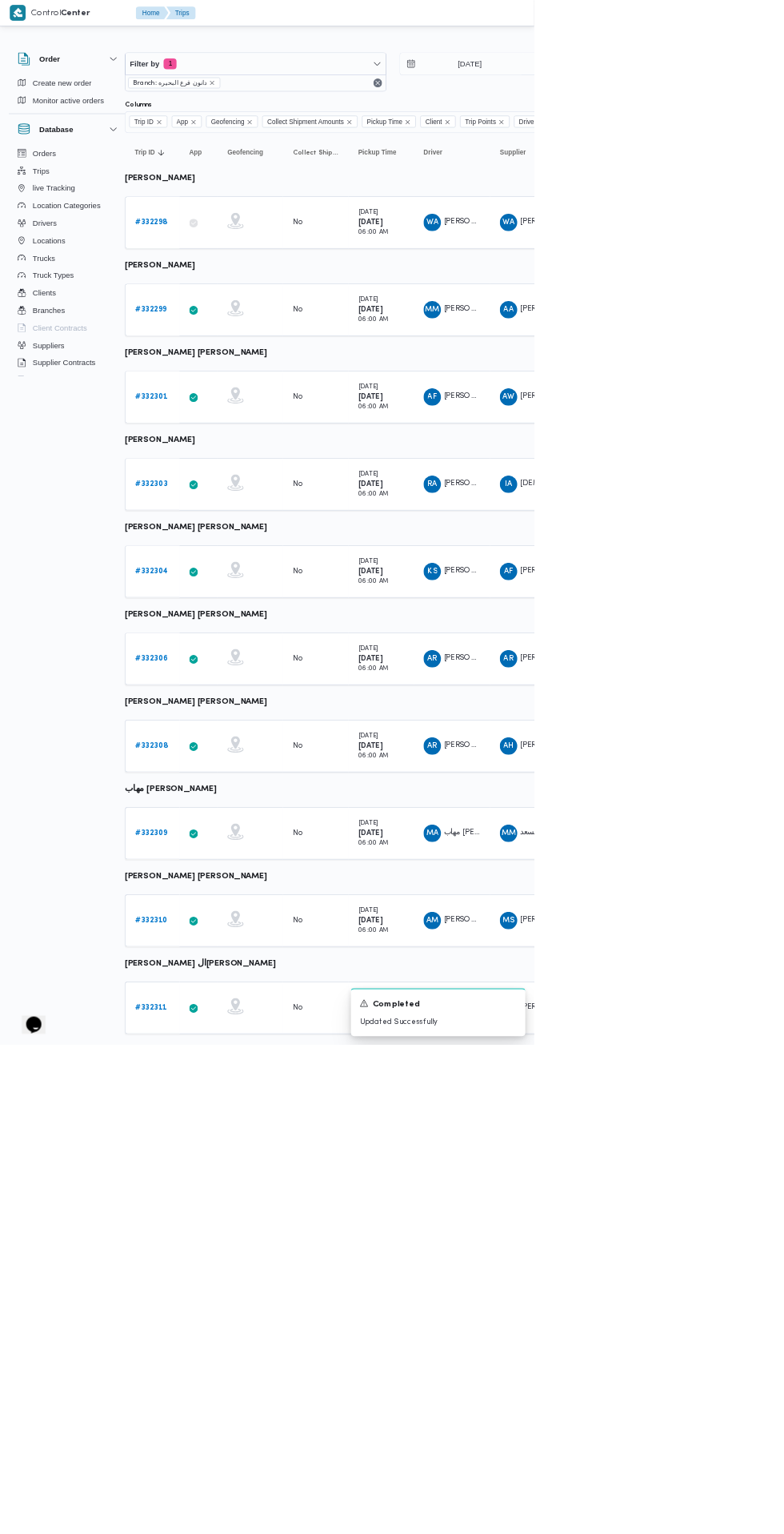
click at [213, 846] on link "# 332304" at bounding box center [223, 839] width 48 height 19
click at [230, 965] on b "# 332306" at bounding box center [223, 966] width 48 height 10
click at [225, 1221] on b "# 332309" at bounding box center [223, 1222] width 47 height 10
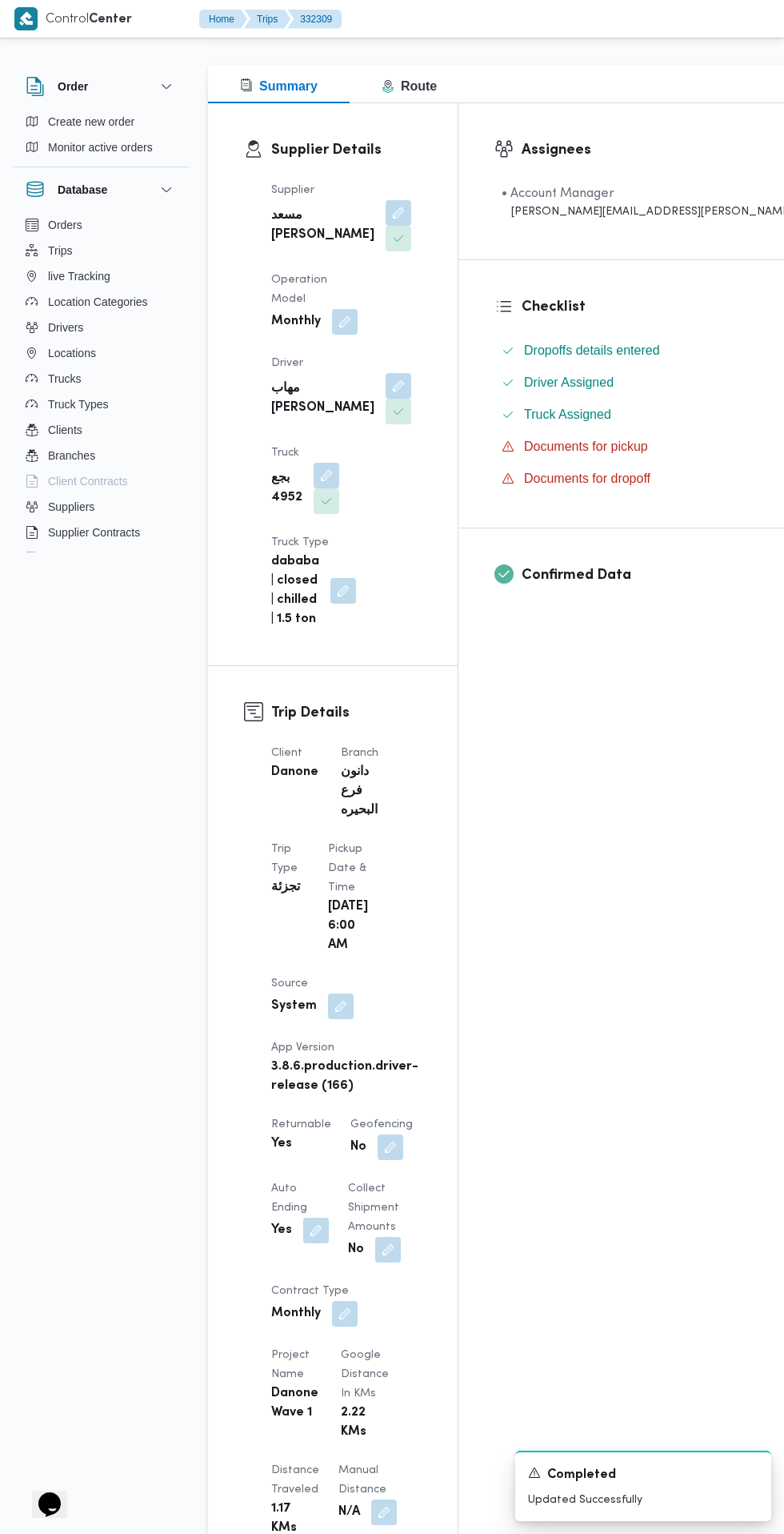
scroll to position [28, 0]
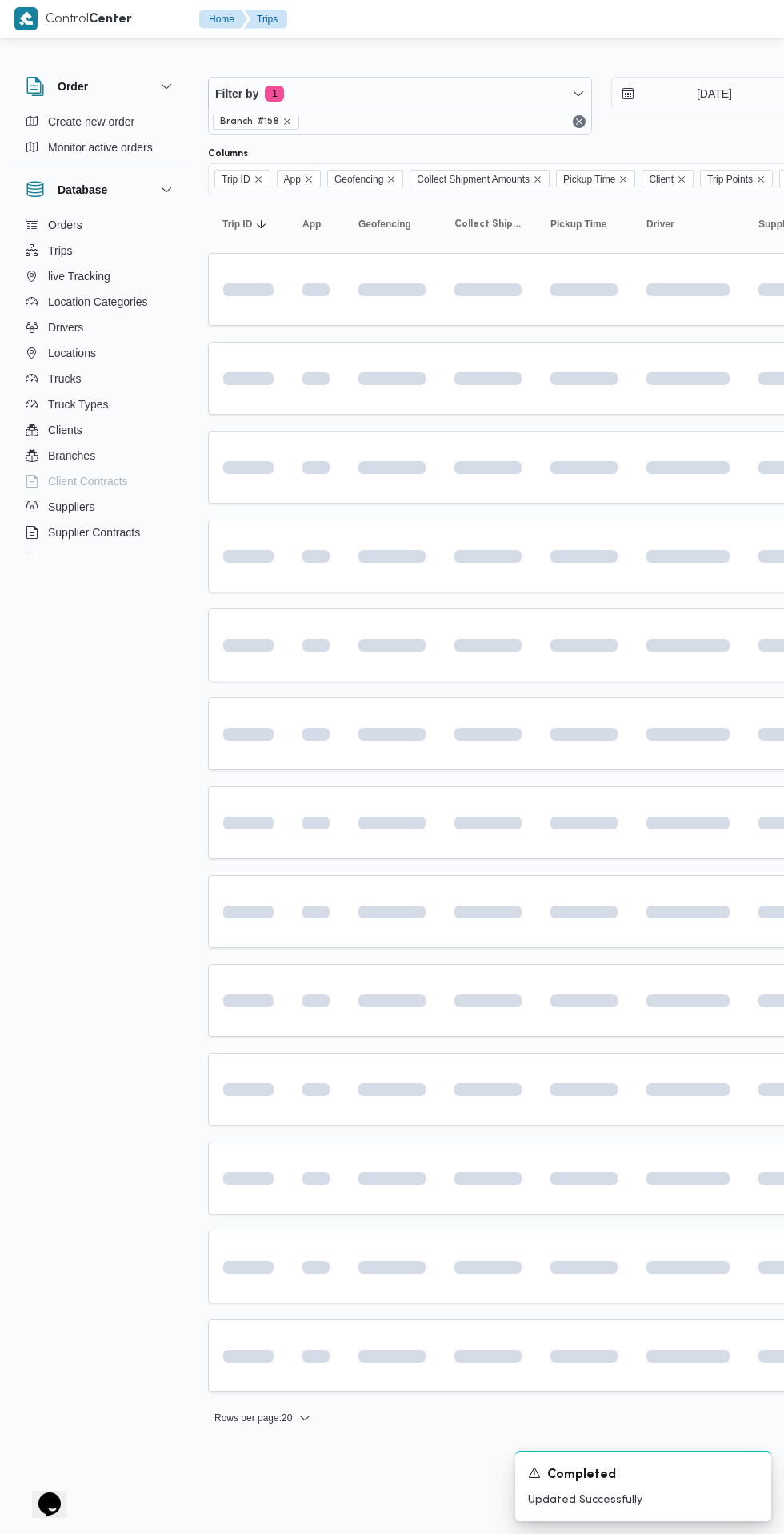
scroll to position [0, 25]
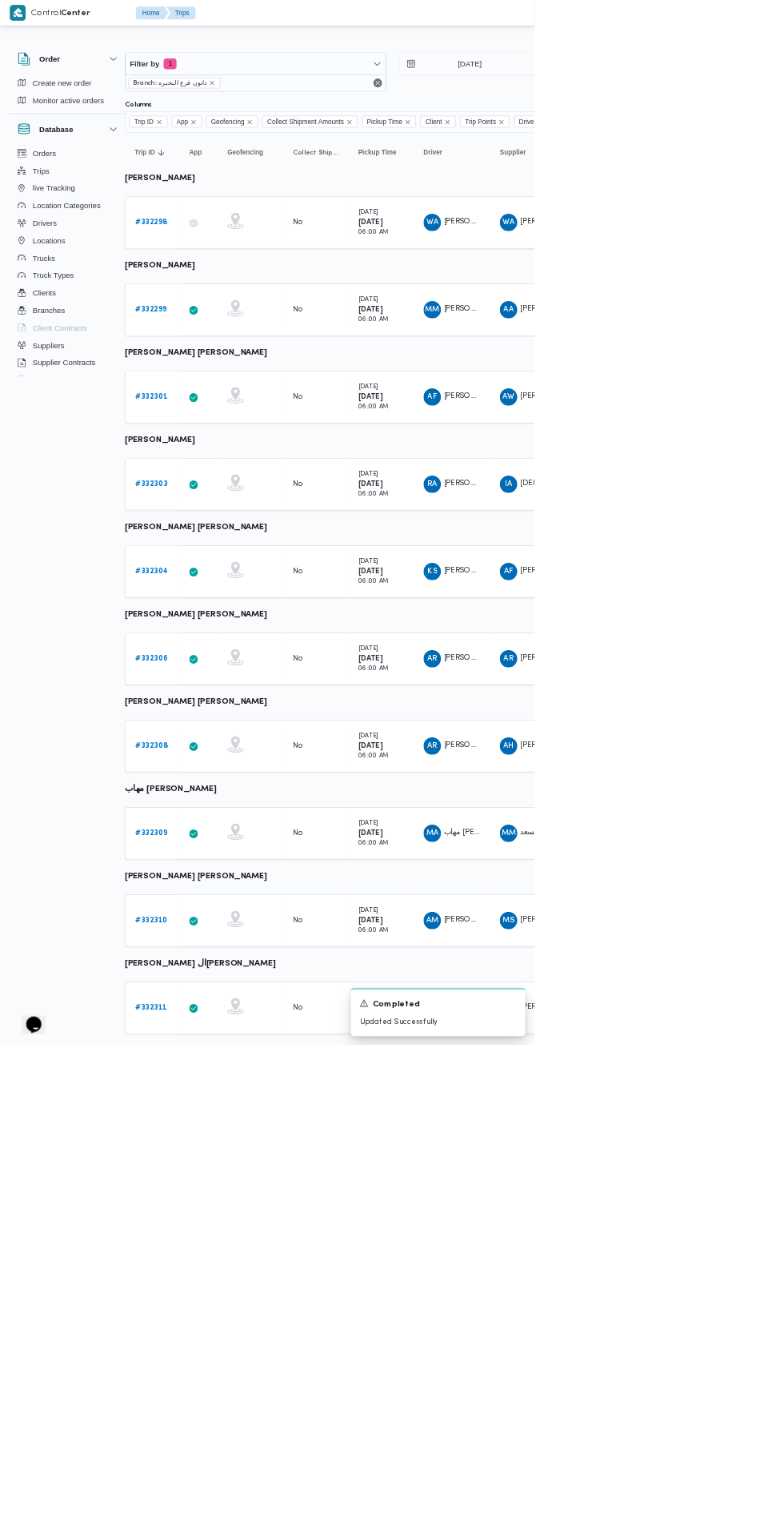
click at [222, 1348] on b "# 332310" at bounding box center [223, 1350] width 47 height 10
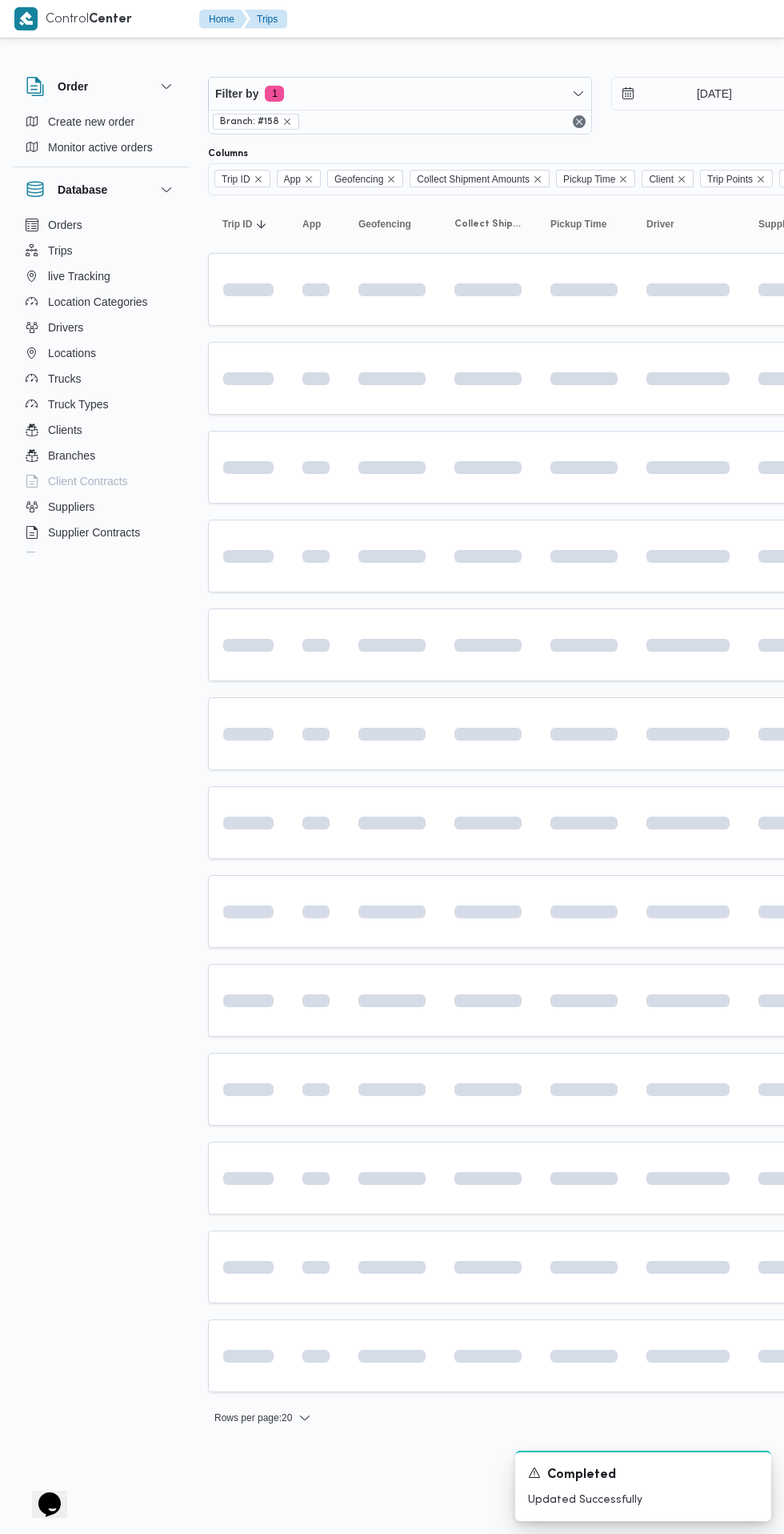
scroll to position [0, 25]
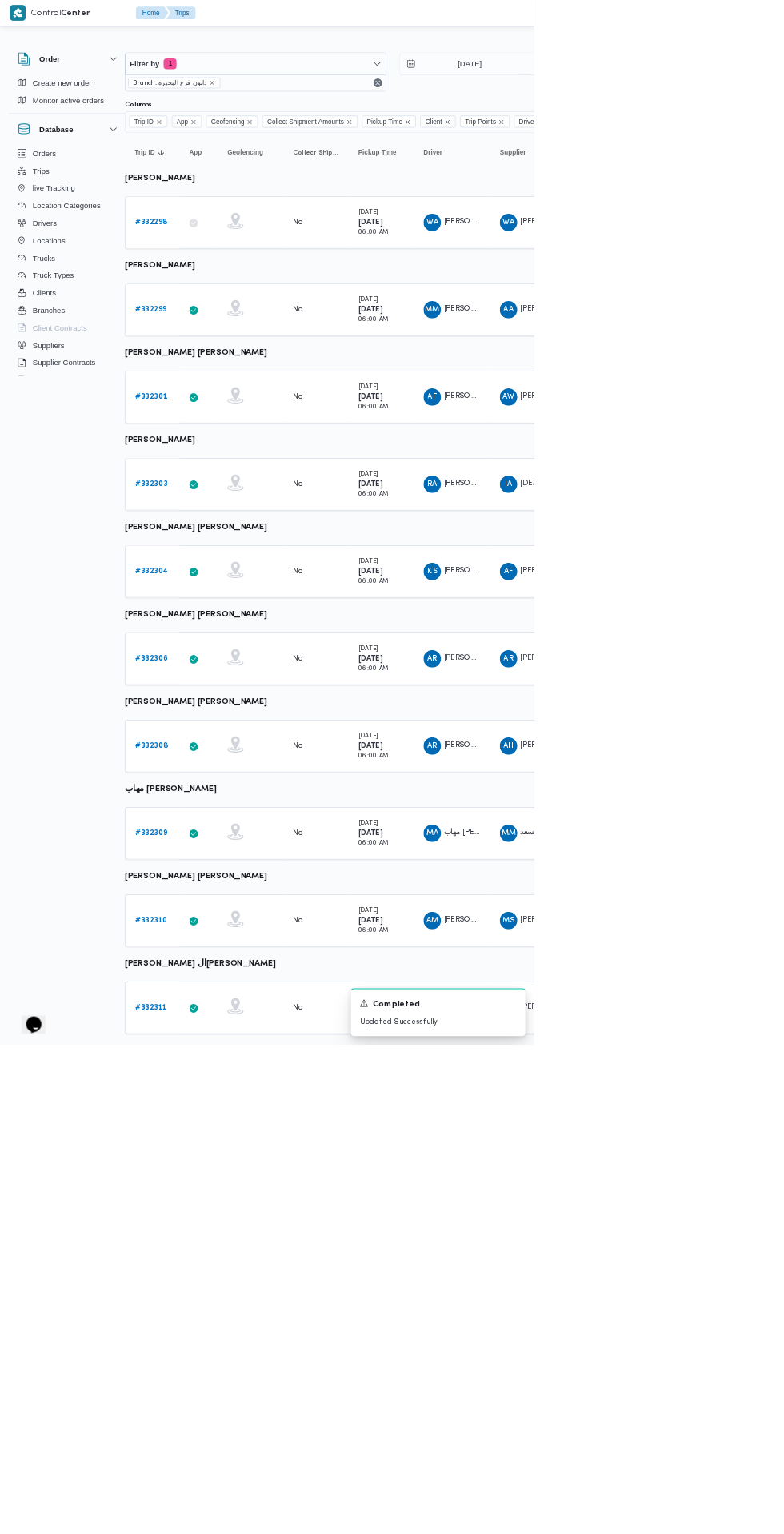
click at [222, 1477] on b "# 332311" at bounding box center [222, 1478] width 46 height 10
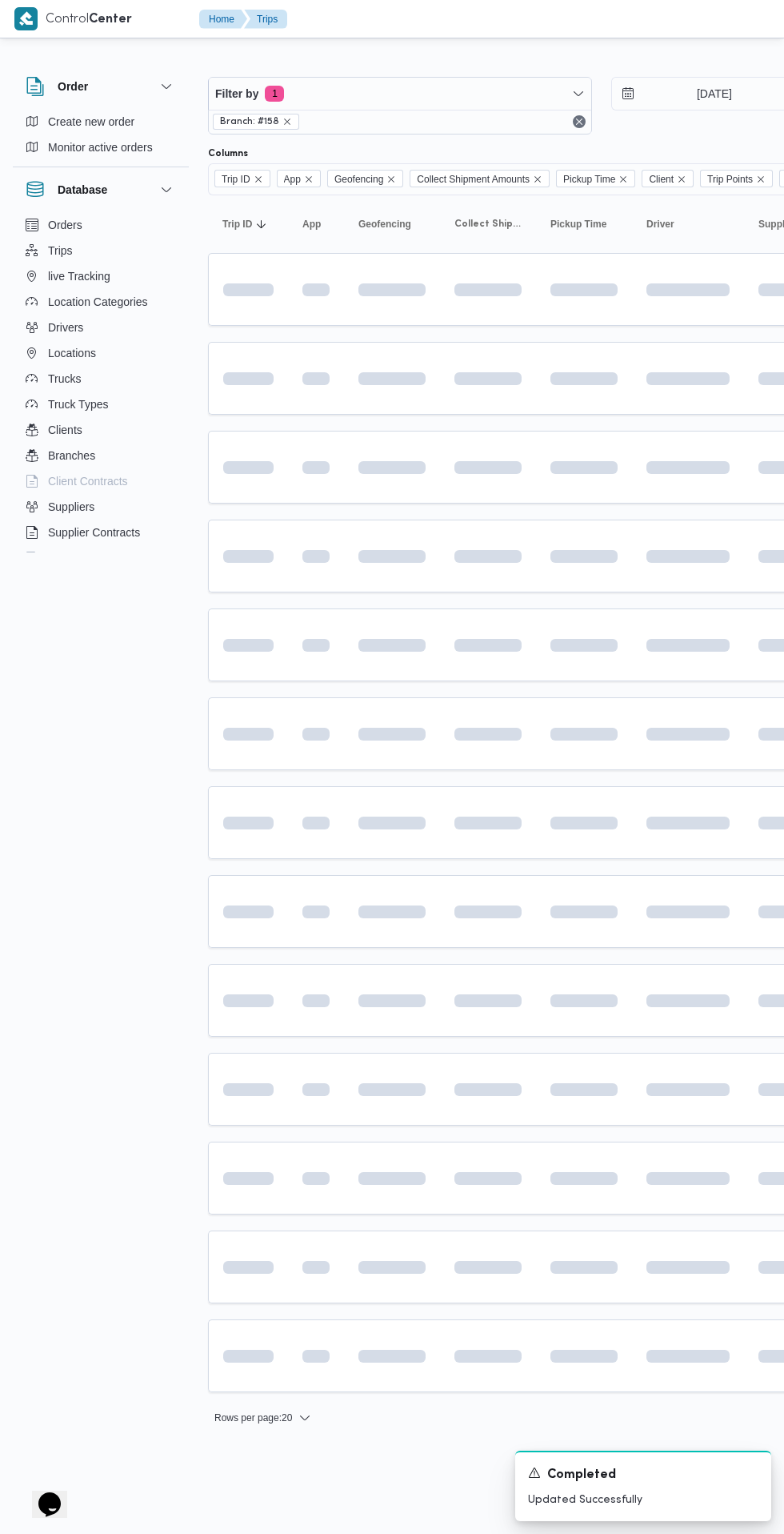
scroll to position [0, 25]
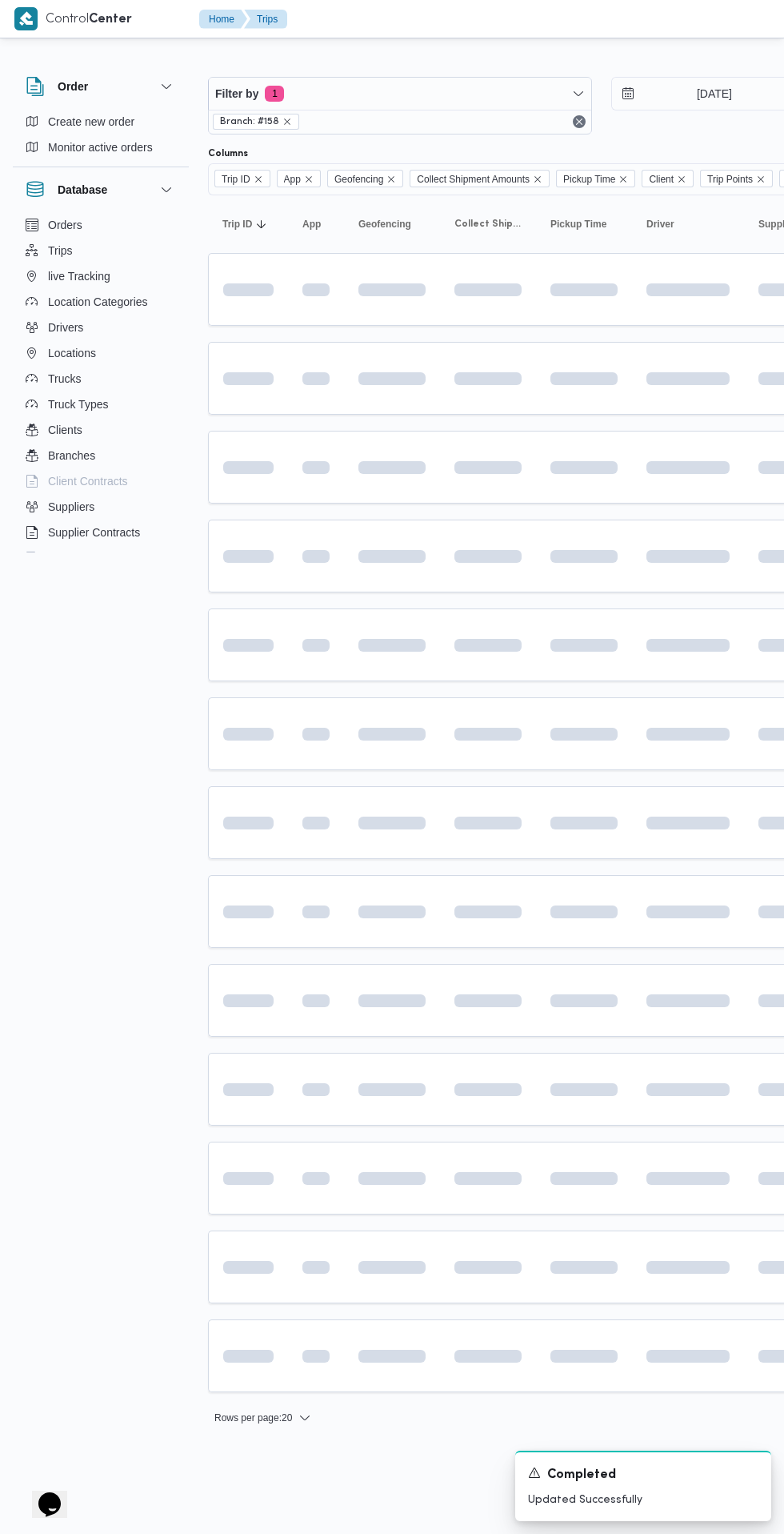
scroll to position [0, 25]
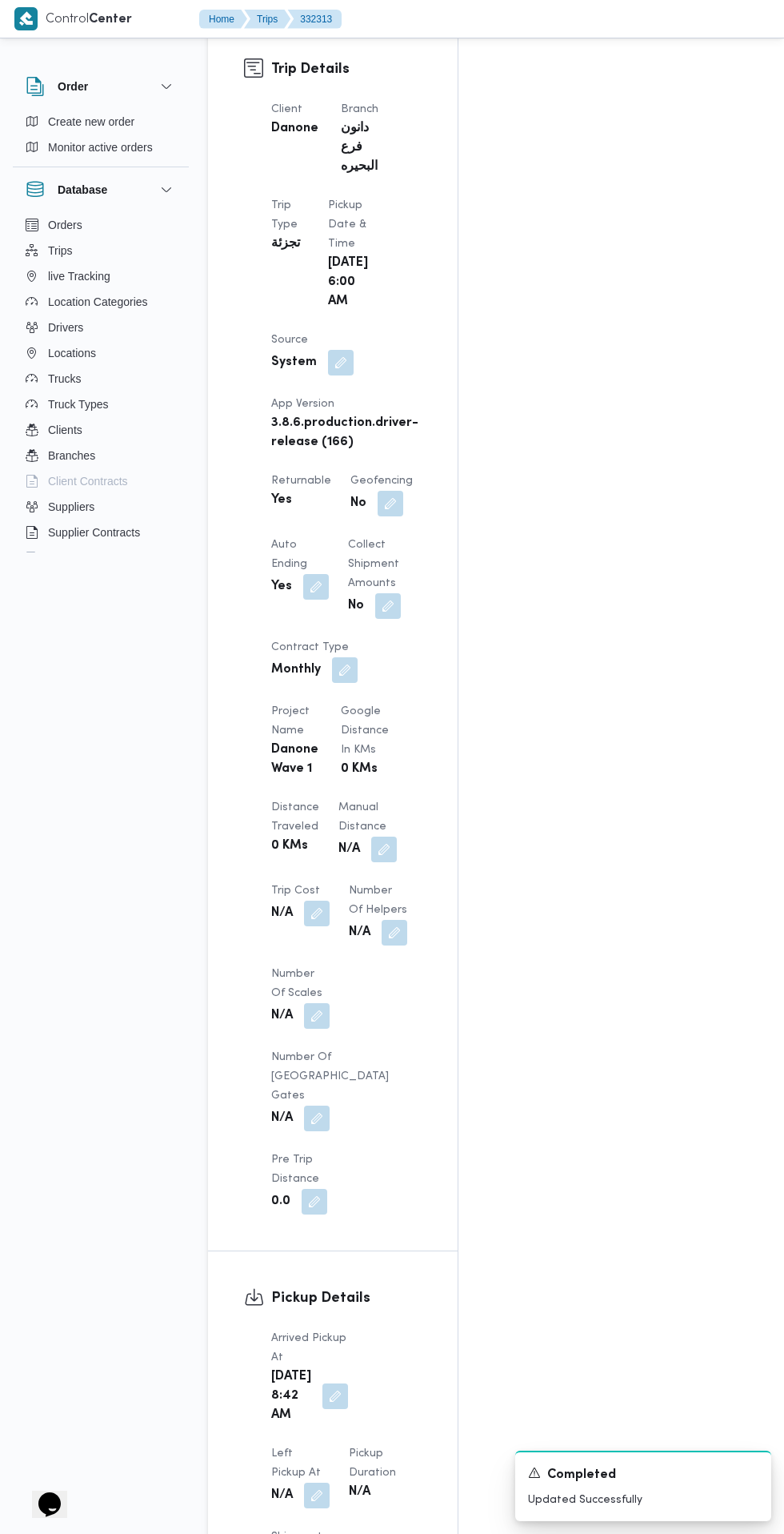
scroll to position [835, 0]
click at [324, 1382] on button "button" at bounding box center [335, 1394] width 26 height 26
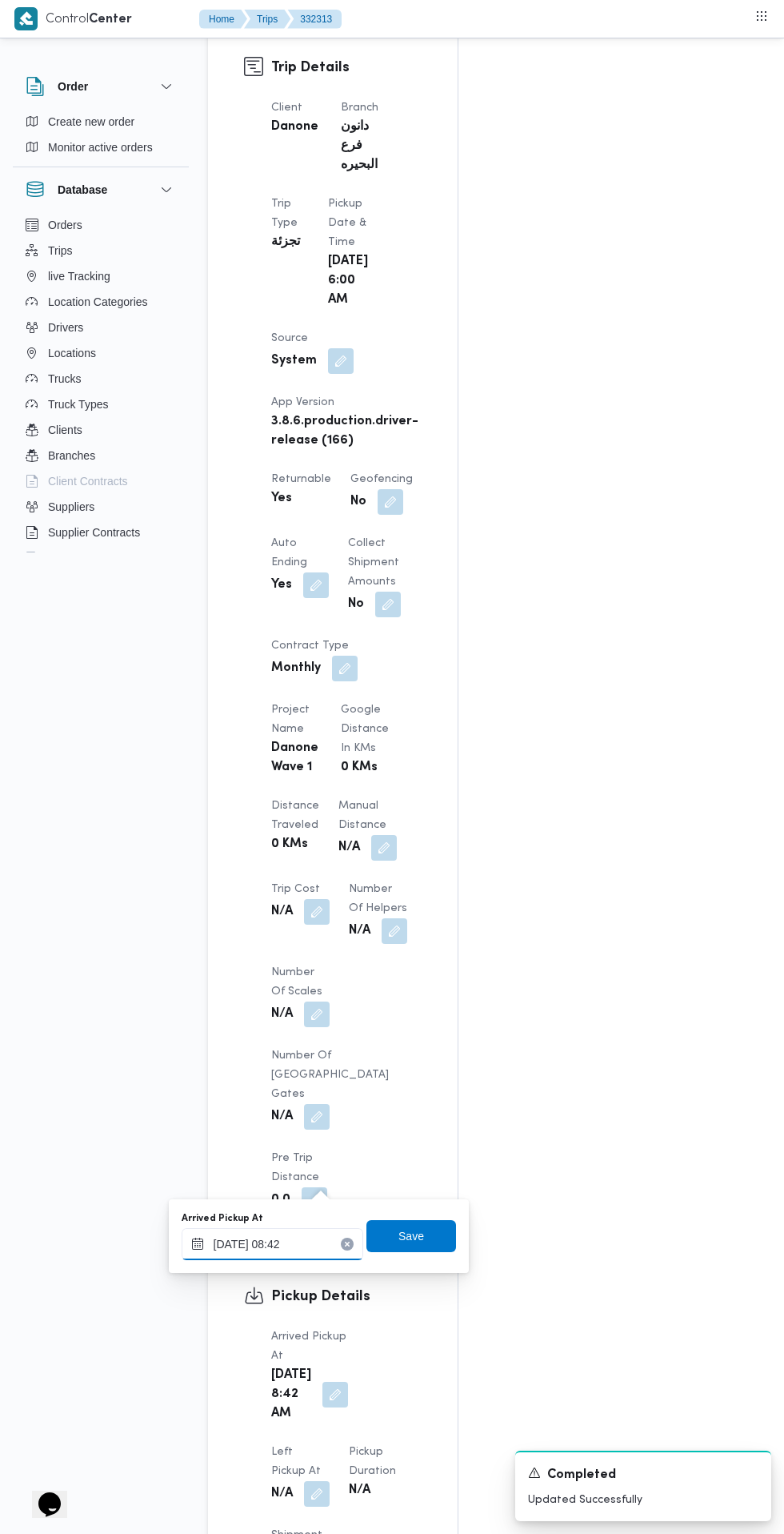
click at [318, 1242] on input "21/08/2025 08:42" at bounding box center [273, 1244] width 182 height 32
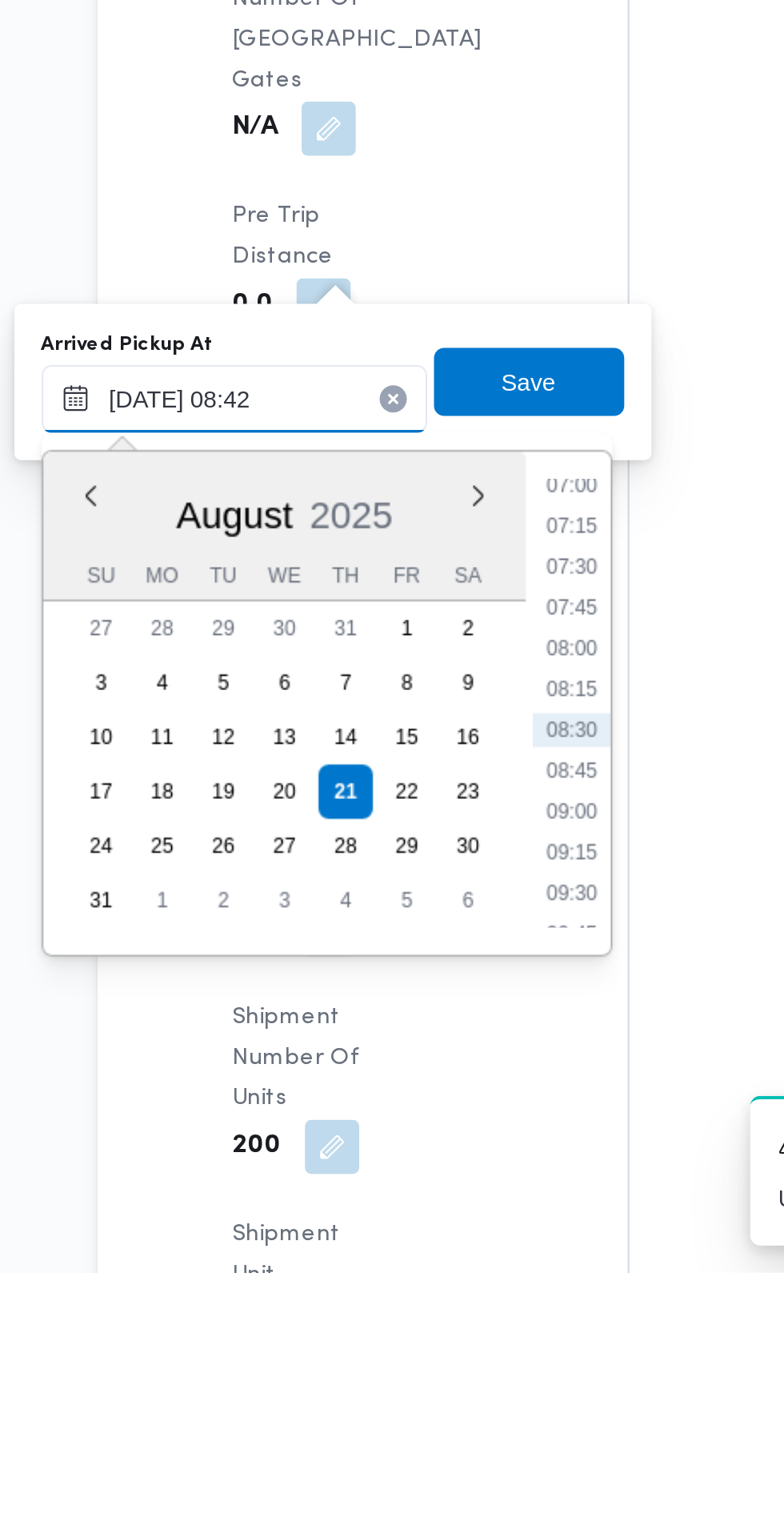
scroll to position [957, 0]
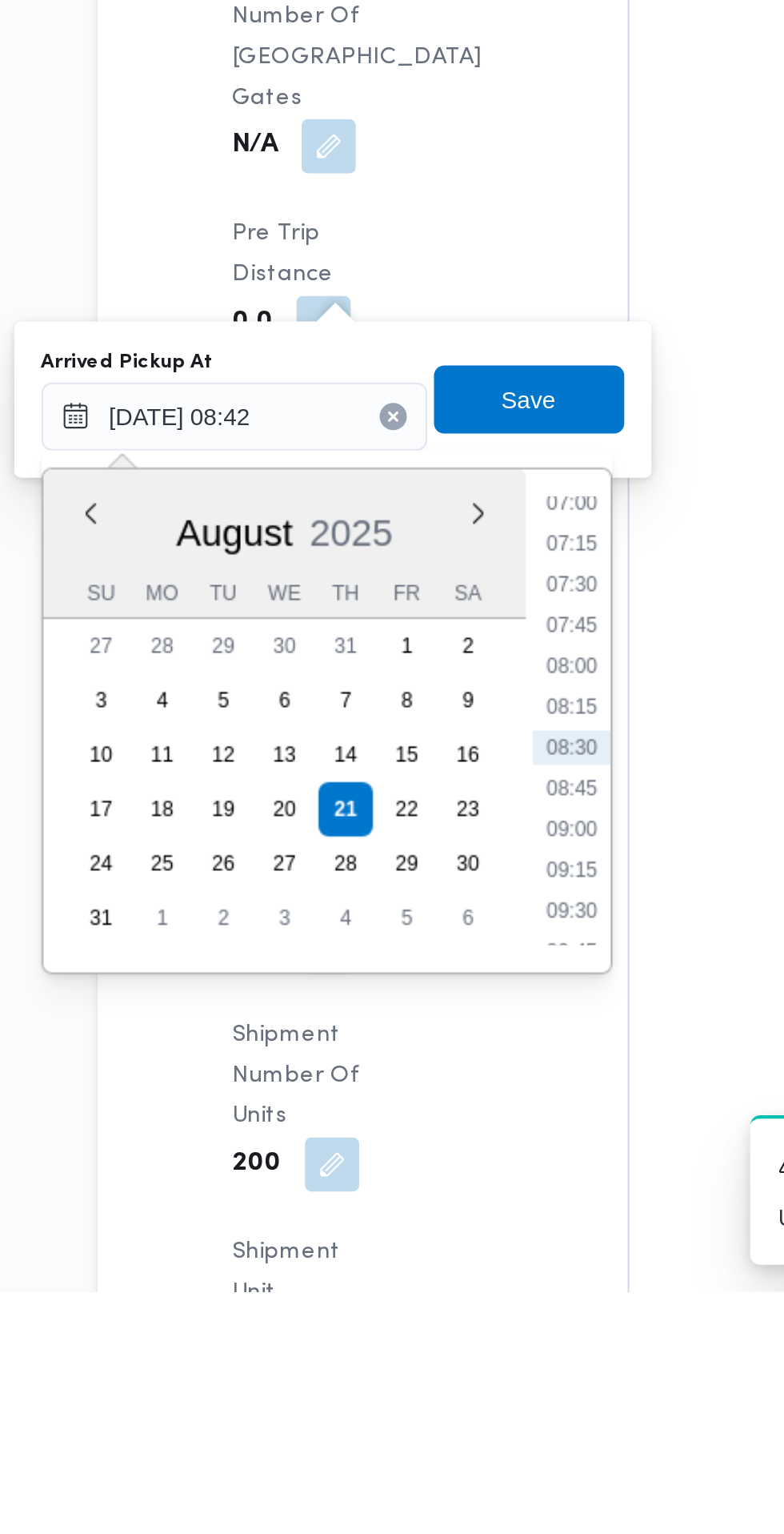
click at [437, 1204] on li "07:30" at bounding box center [431, 1200] width 37 height 16
type input "21/08/2025 07:30"
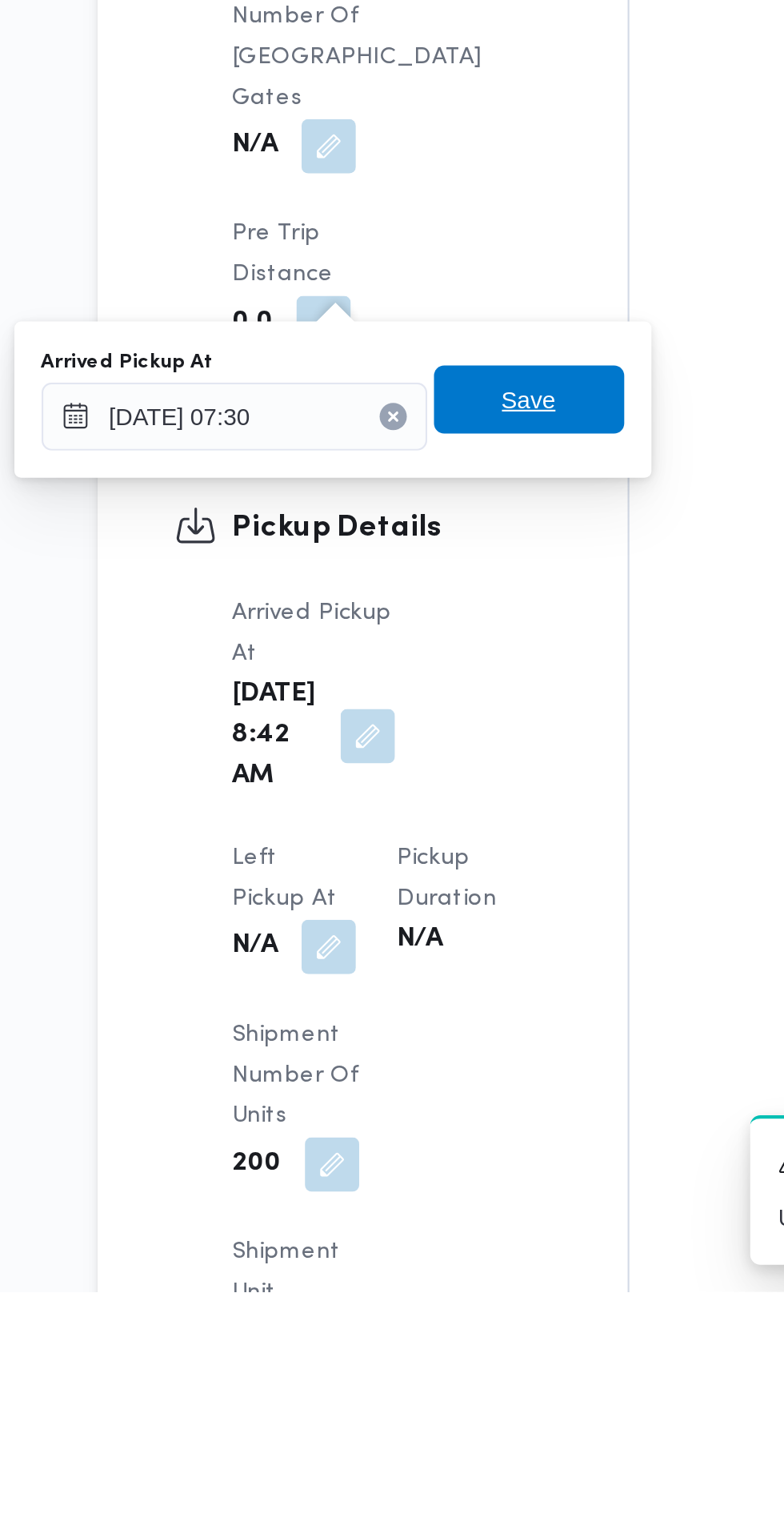
click at [437, 1120] on span "Save" at bounding box center [411, 1114] width 90 height 32
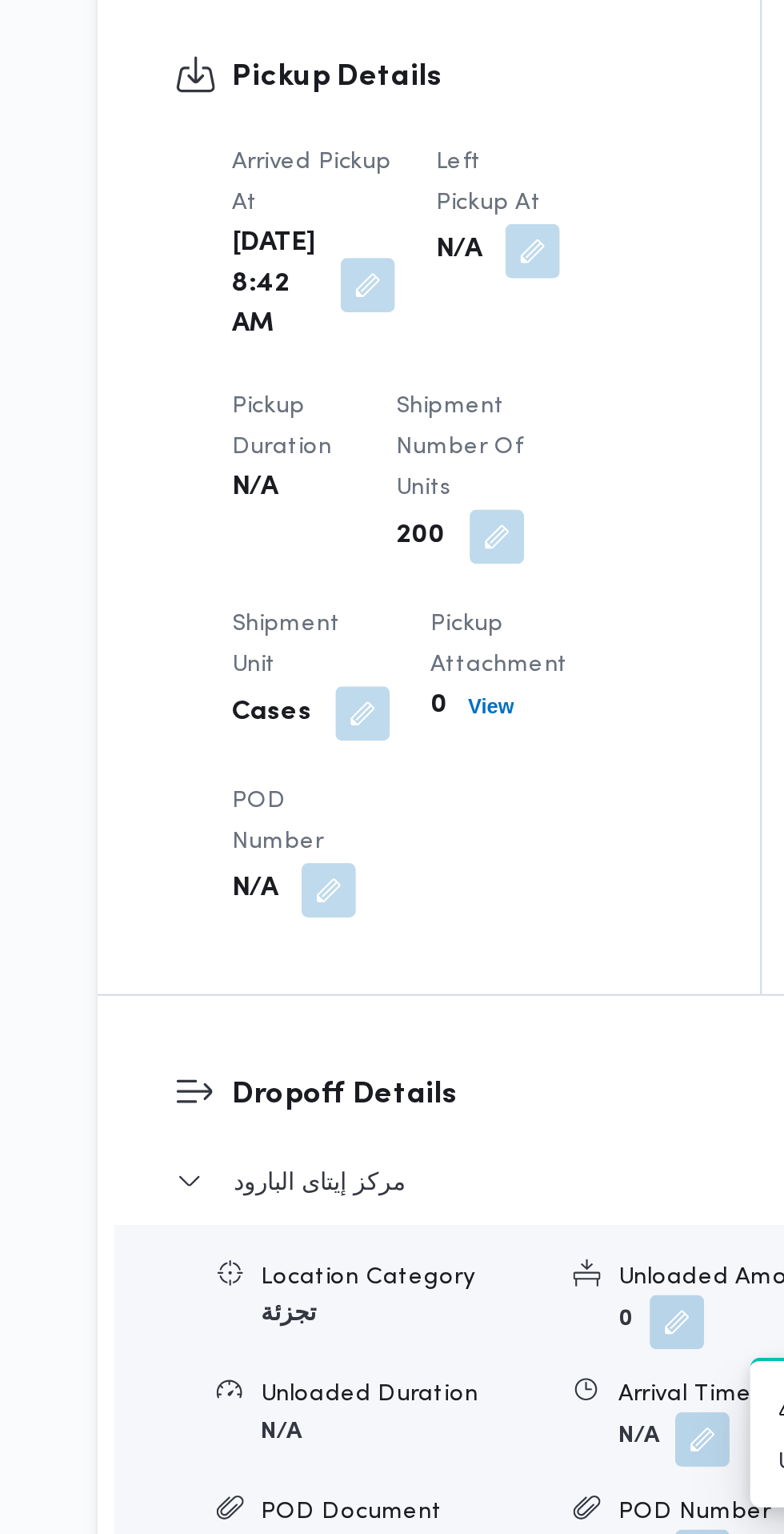
click at [410, 942] on button "button" at bounding box center [413, 929] width 26 height 26
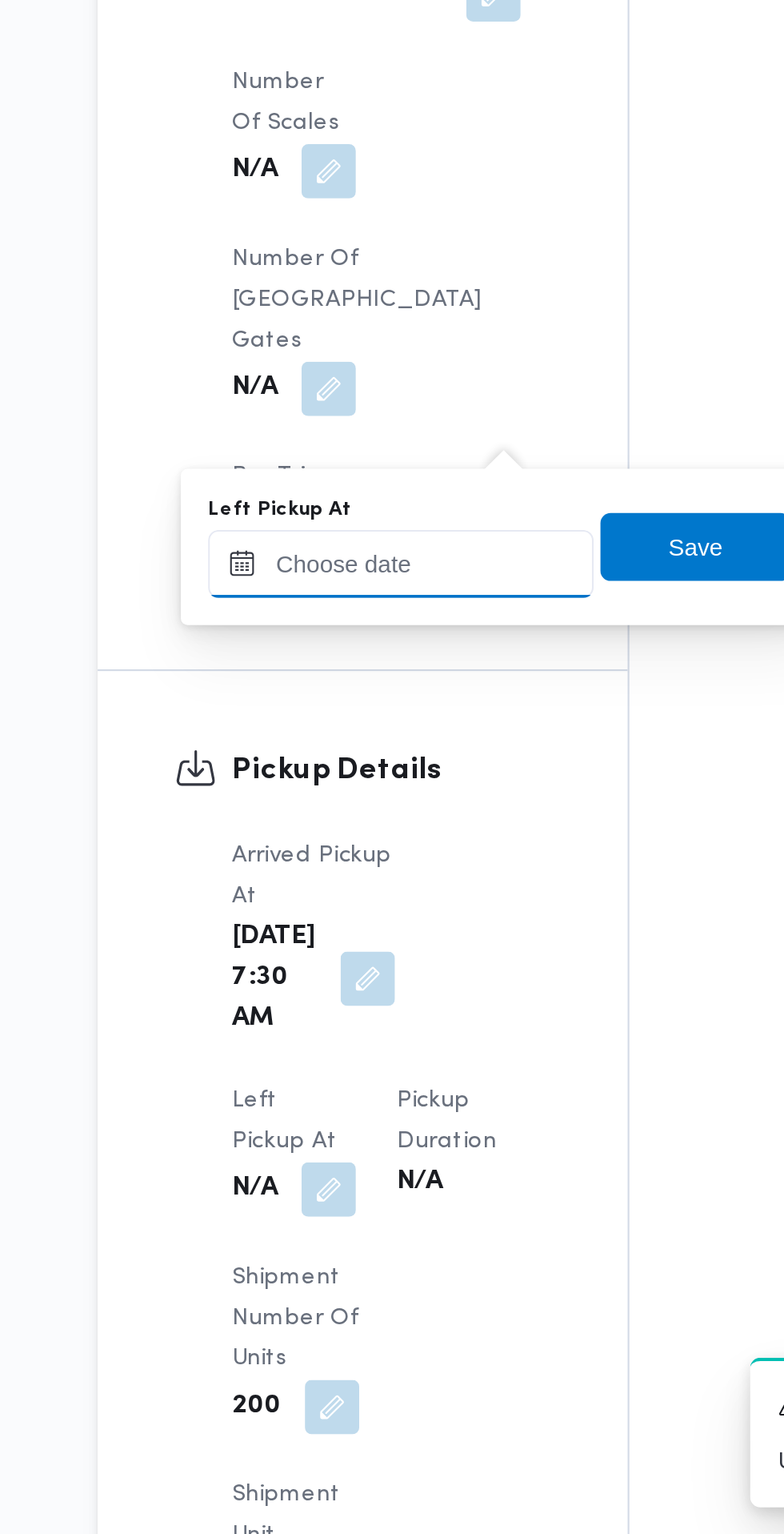
click at [391, 1074] on input "Left Pickup At" at bounding box center [351, 1077] width 182 height 32
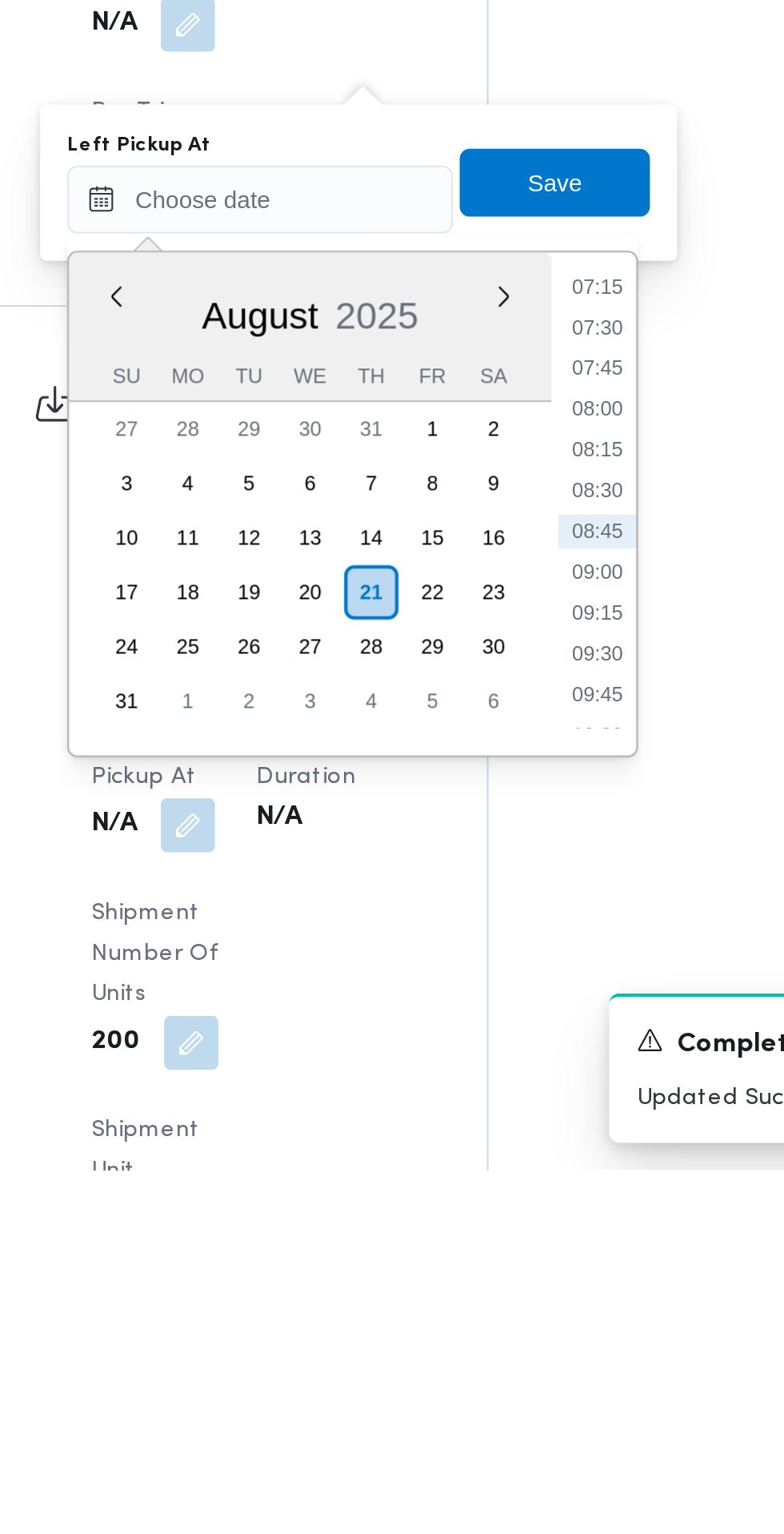
click at [510, 1251] on li "09:00" at bounding box center [509, 1252] width 37 height 16
type input "21/08/2025 09:00"
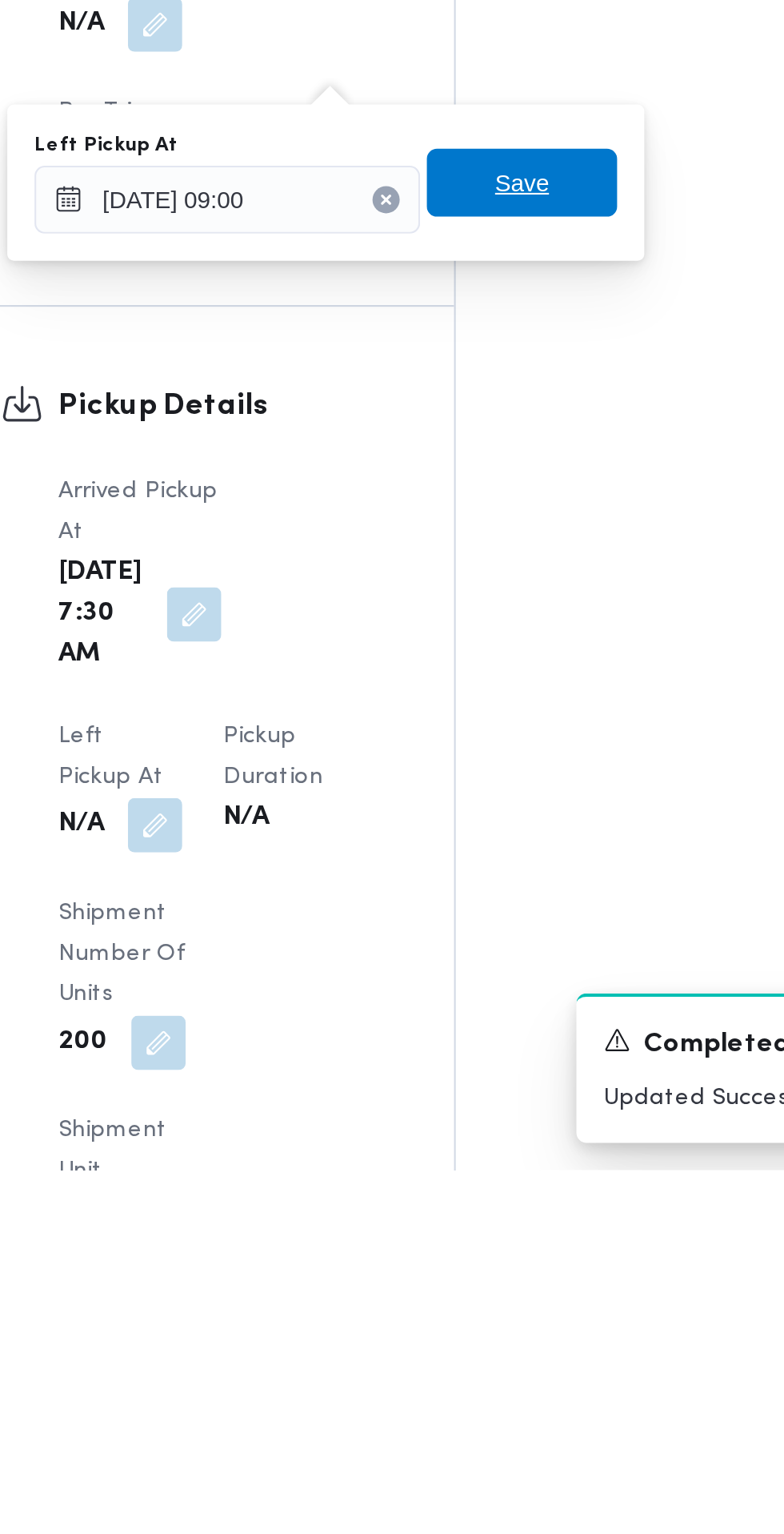
click at [525, 1072] on span "Save" at bounding box center [490, 1069] width 90 height 32
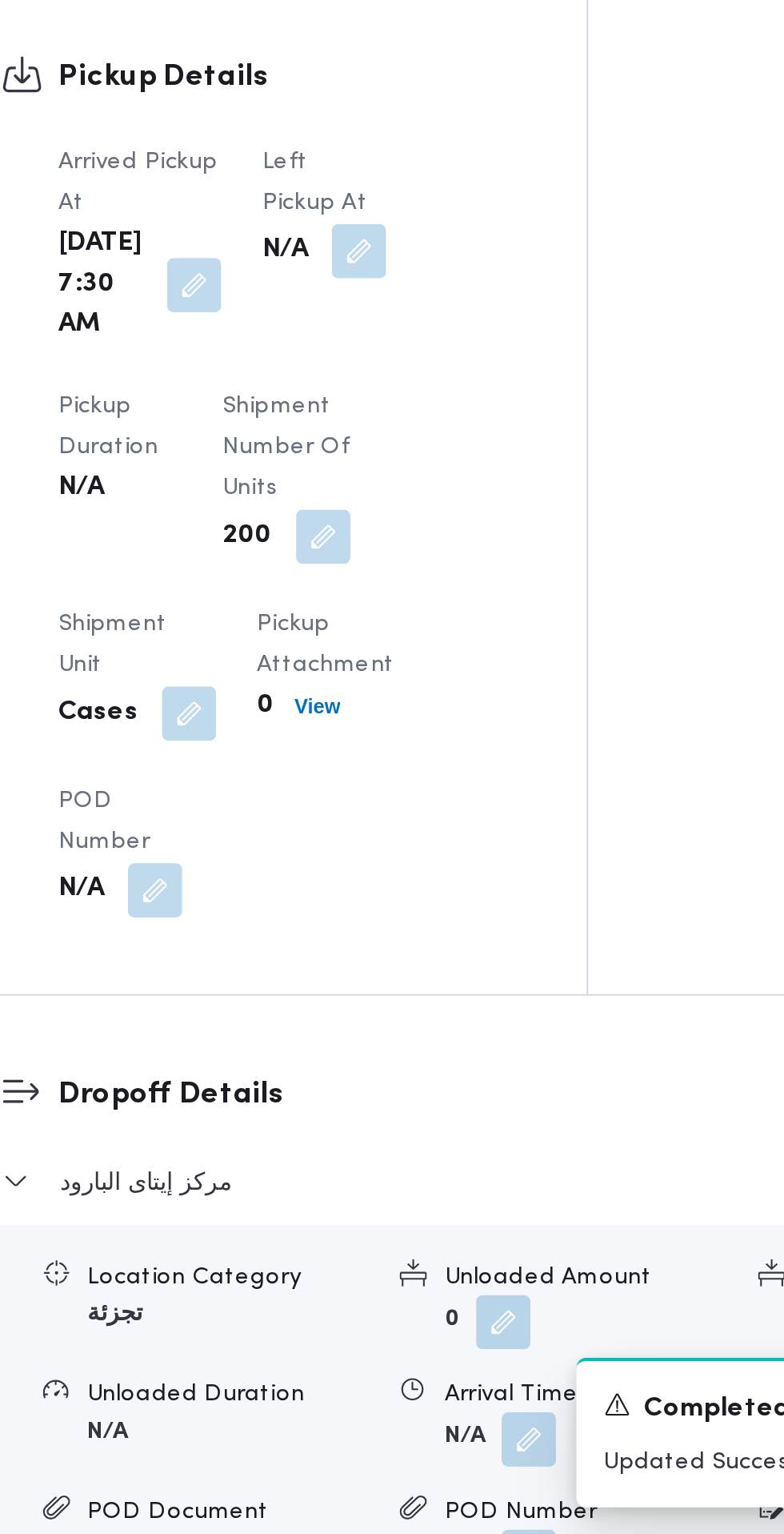
click at [603, 874] on div "Assignees Checklist Dropoffs details entered Driver Assigned Truck Assigned Doc…" at bounding box center [643, 307] width 244 height 1943
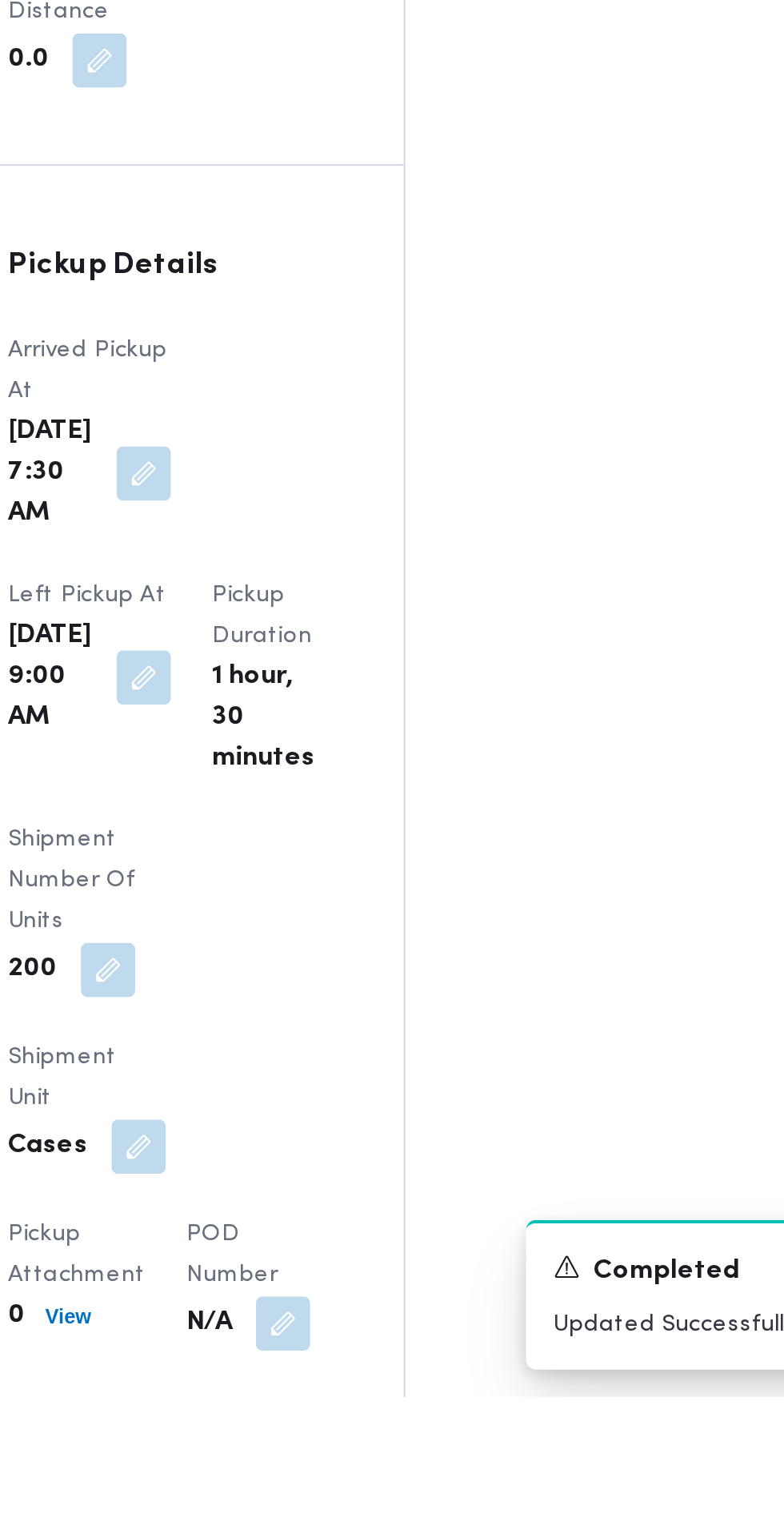
scroll to position [1131, 0]
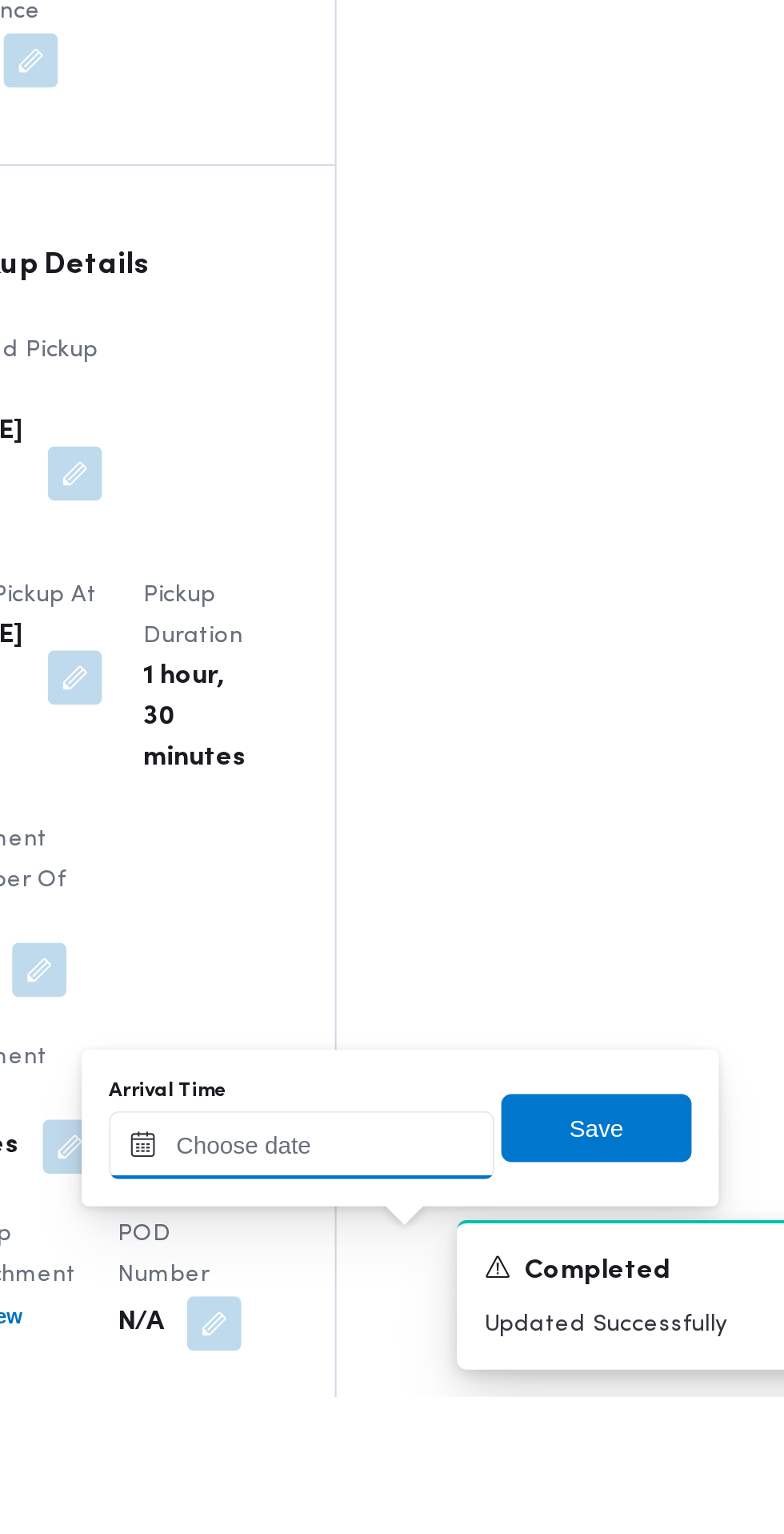
click at [467, 1419] on input "Arrival Time" at bounding box center [442, 1416] width 182 height 32
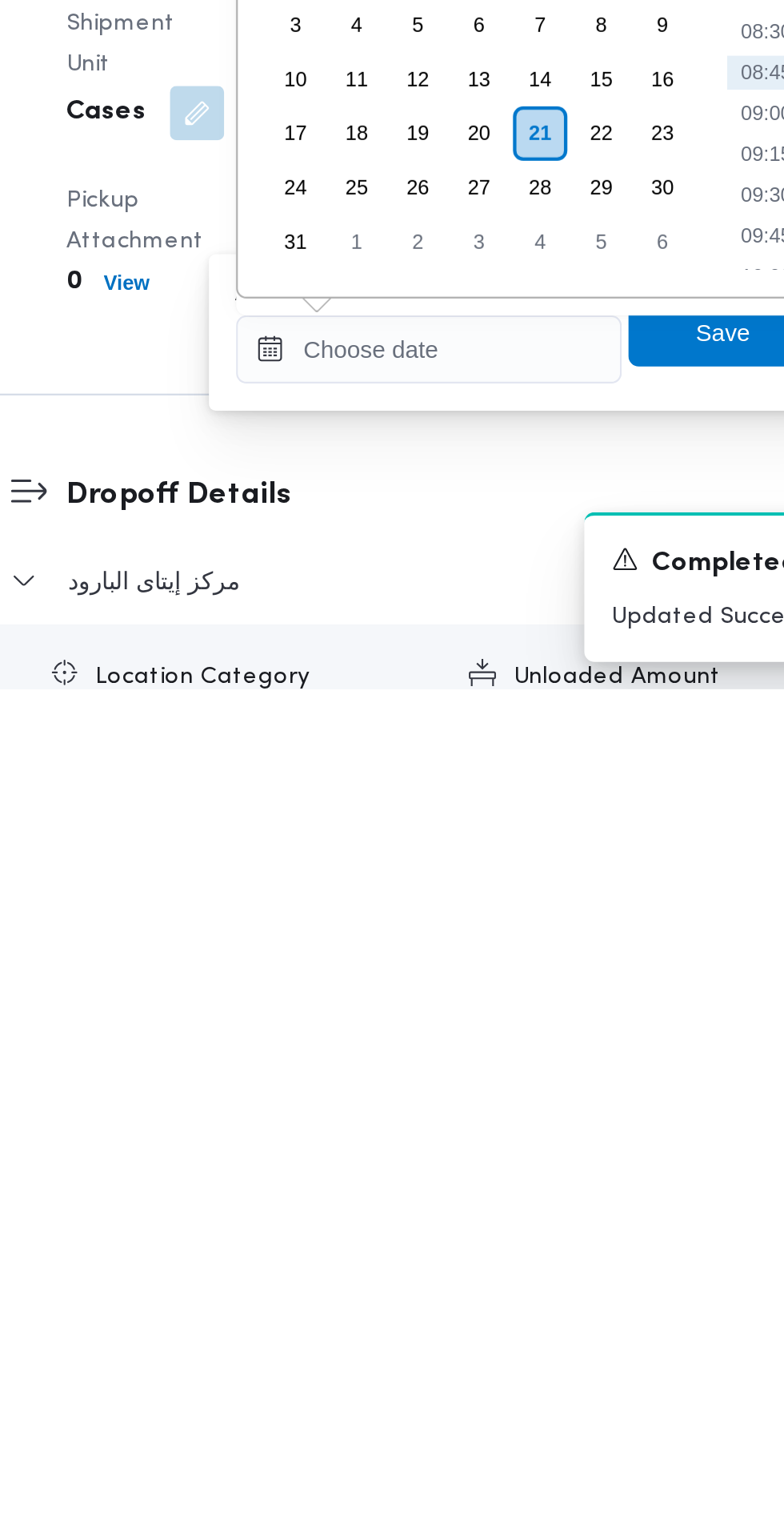
scroll to position [1285, 0]
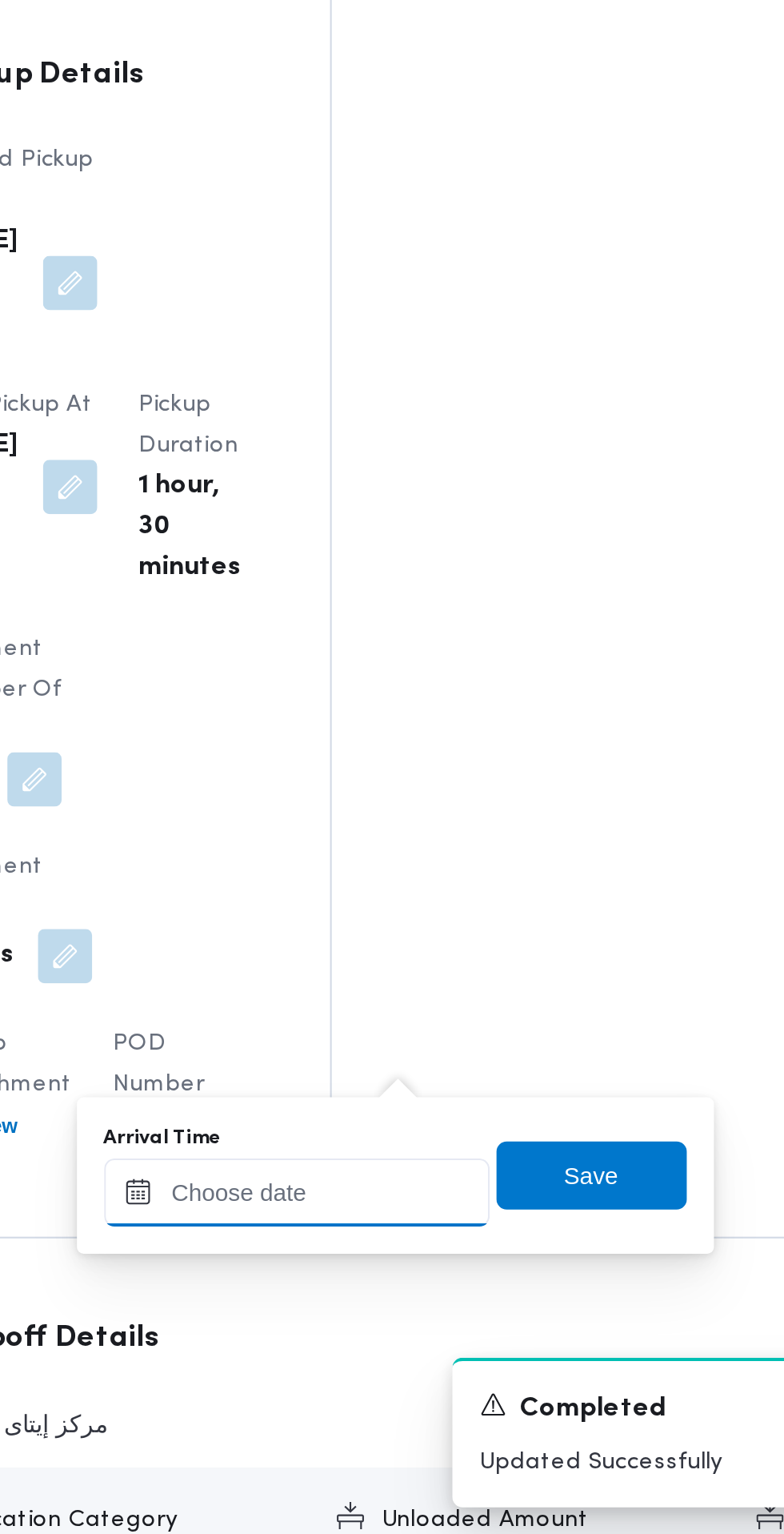
click at [512, 1372] on input "Arrival Time" at bounding box center [442, 1373] width 182 height 32
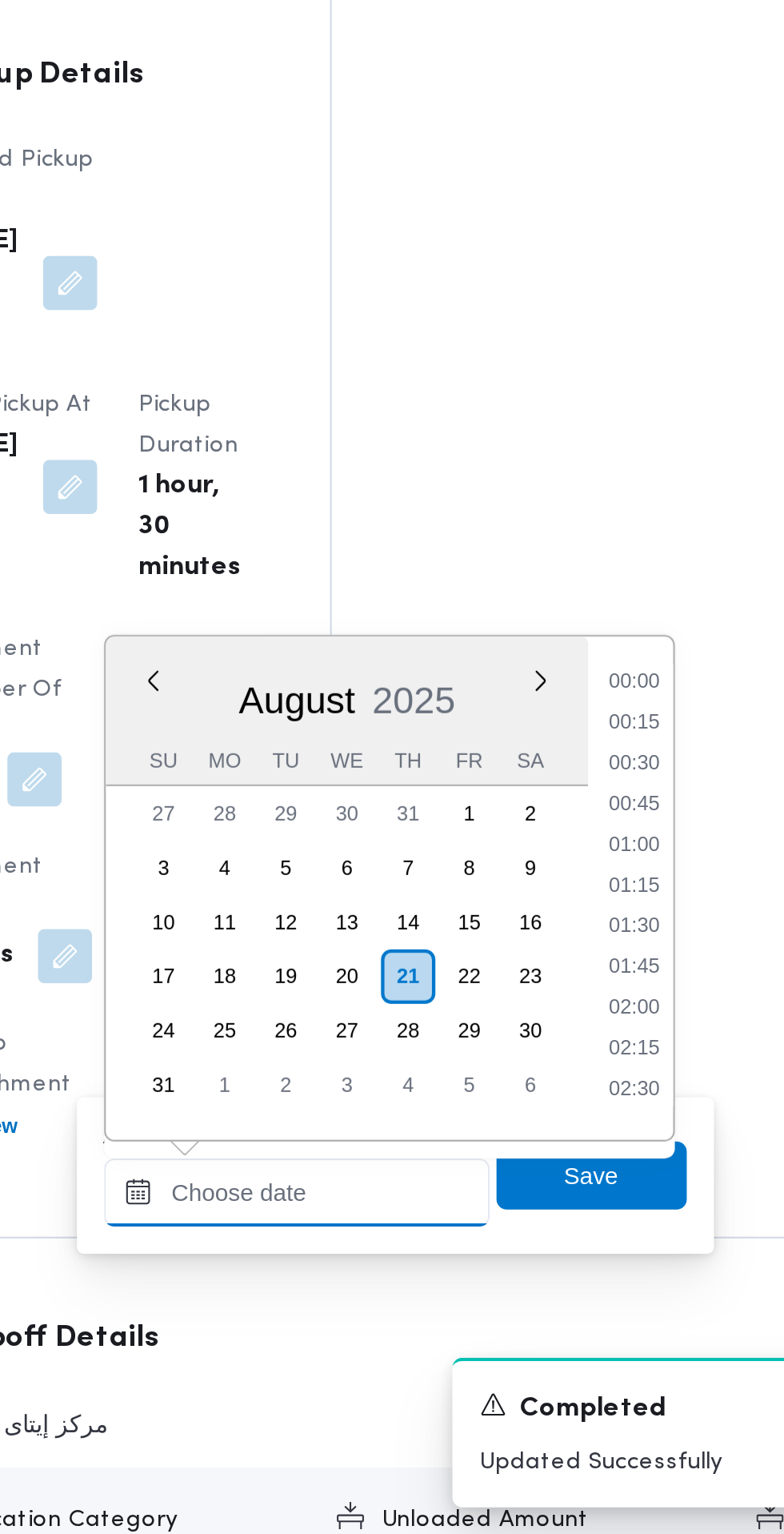
scroll to position [562, 0]
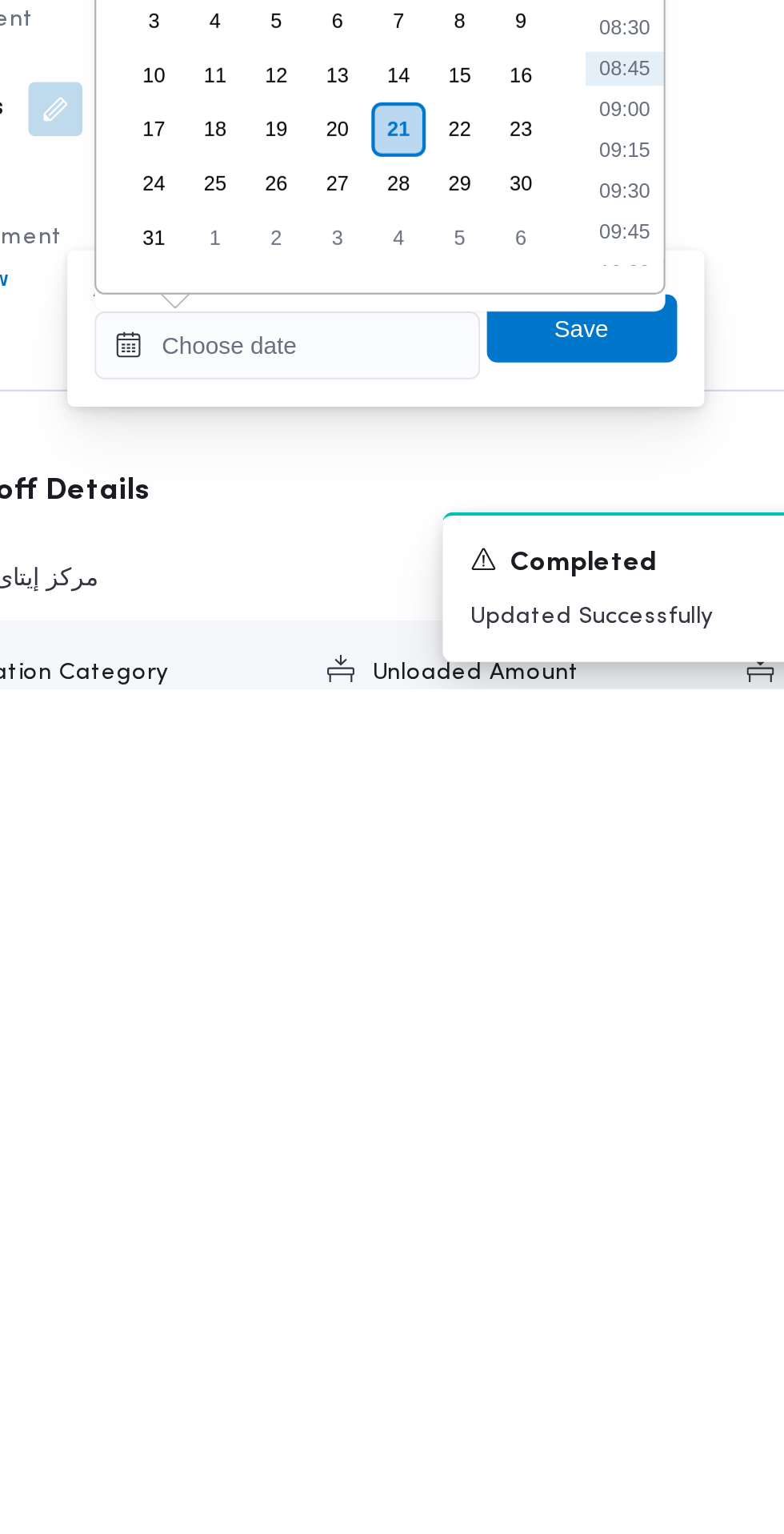
click at [606, 1296] on li "09:30" at bounding box center [600, 1298] width 37 height 16
type input "21/08/2025 09:30"
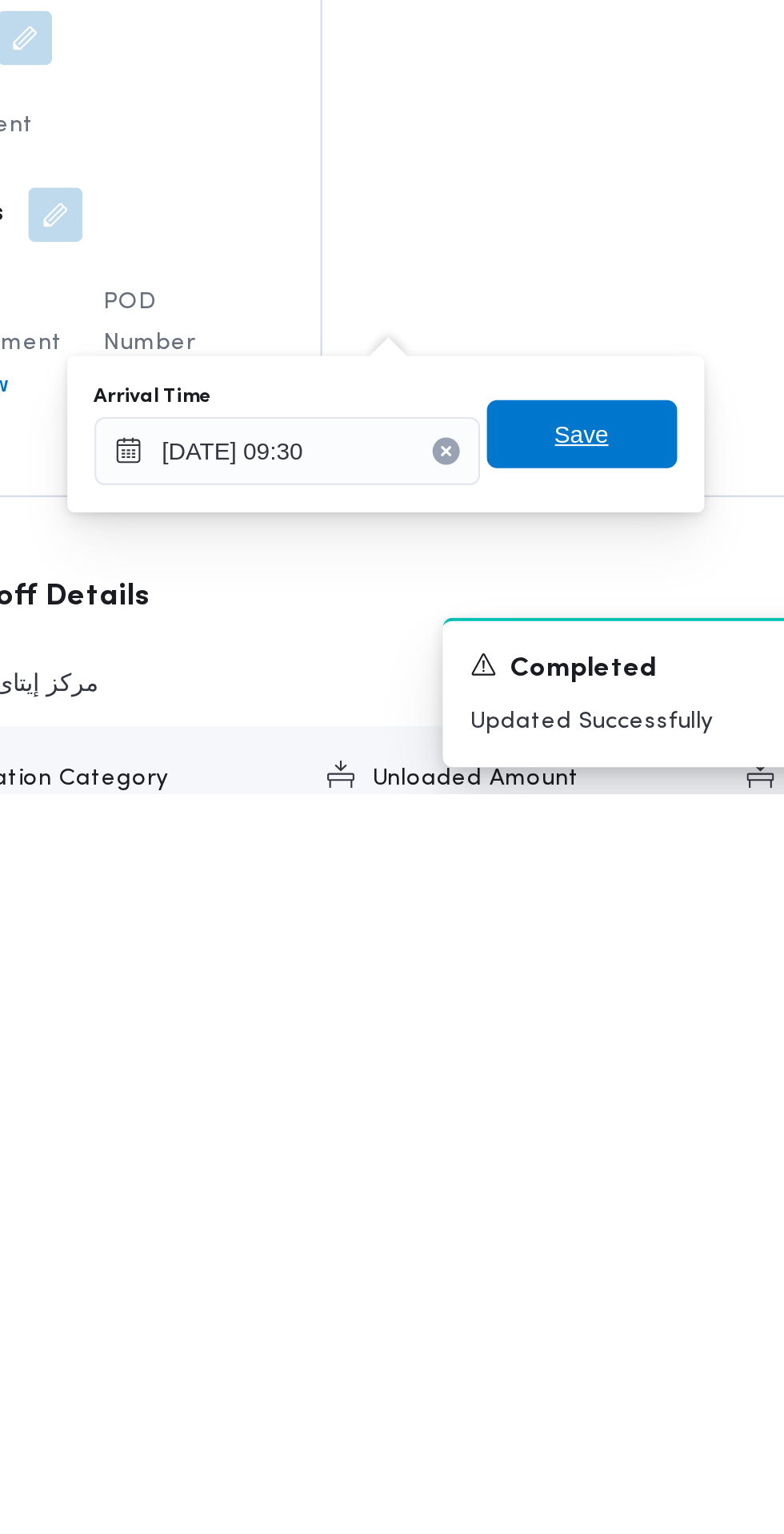
click at [603, 1362] on span "Save" at bounding box center [580, 1364] width 90 height 32
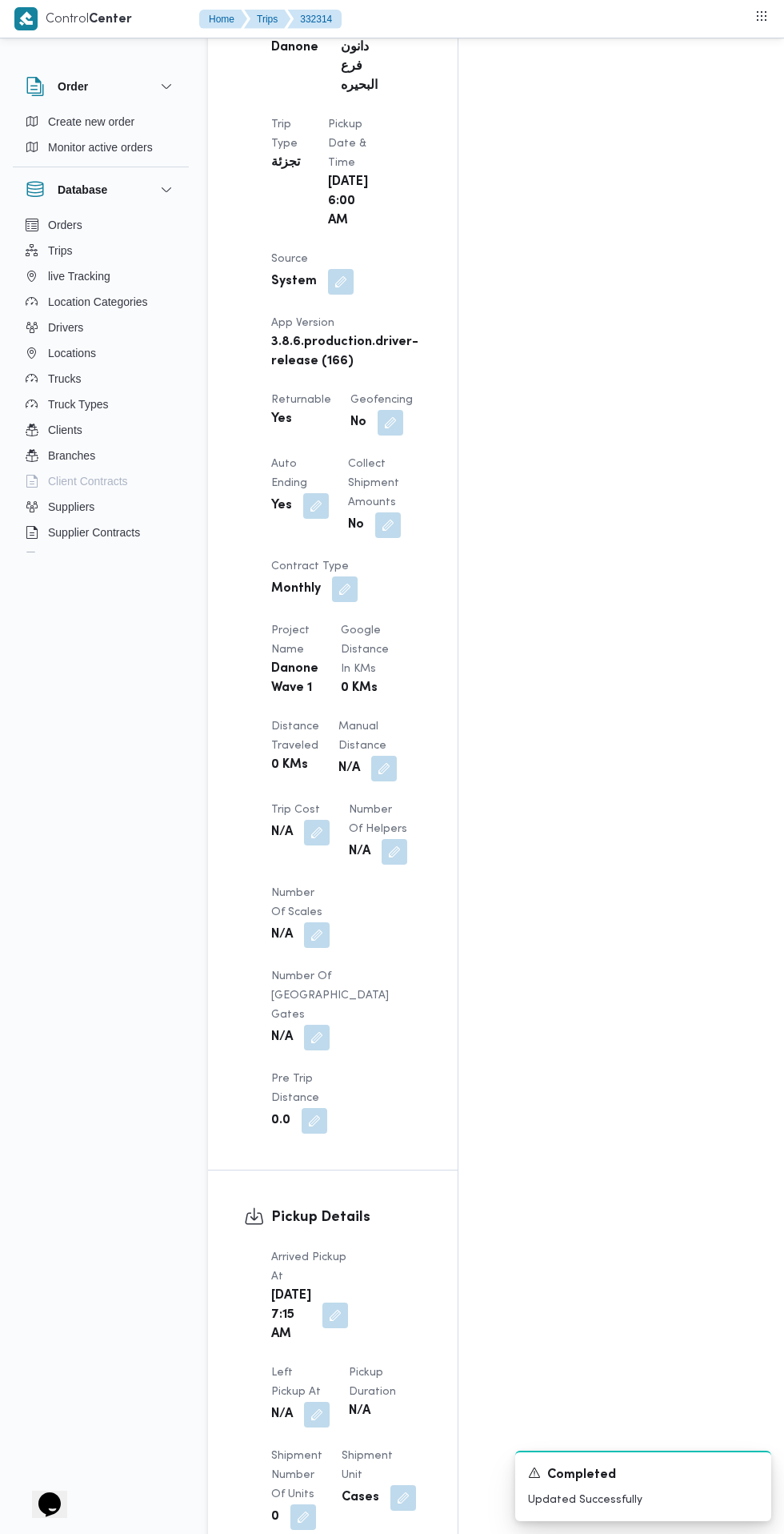
click at [330, 1401] on button "button" at bounding box center [316, 1414] width 26 height 26
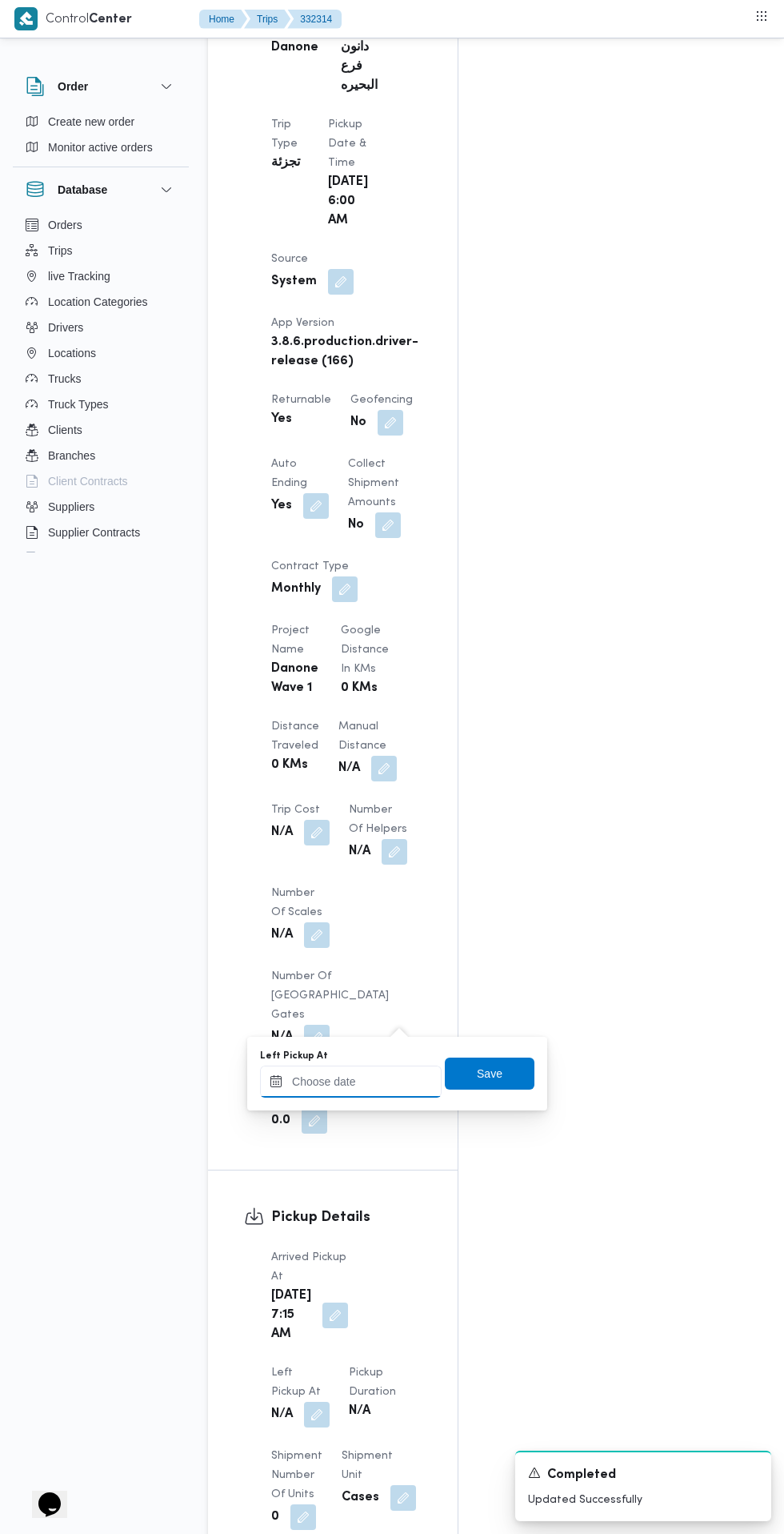
click at [367, 1080] on input "Left Pickup At" at bounding box center [351, 1081] width 182 height 32
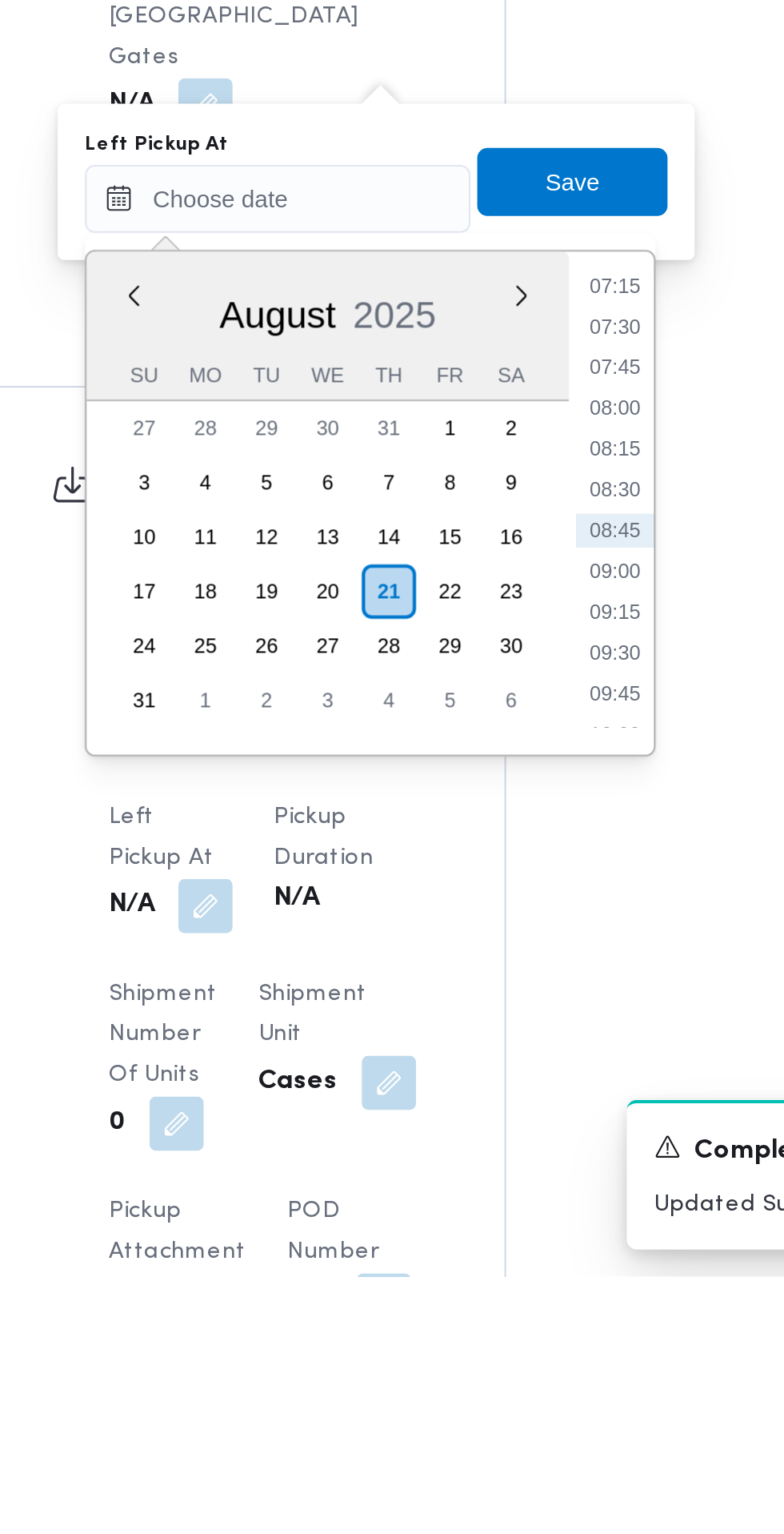
click at [522, 1198] on li "09:00" at bounding box center [509, 1201] width 37 height 16
type input "21/08/2025 09:00"
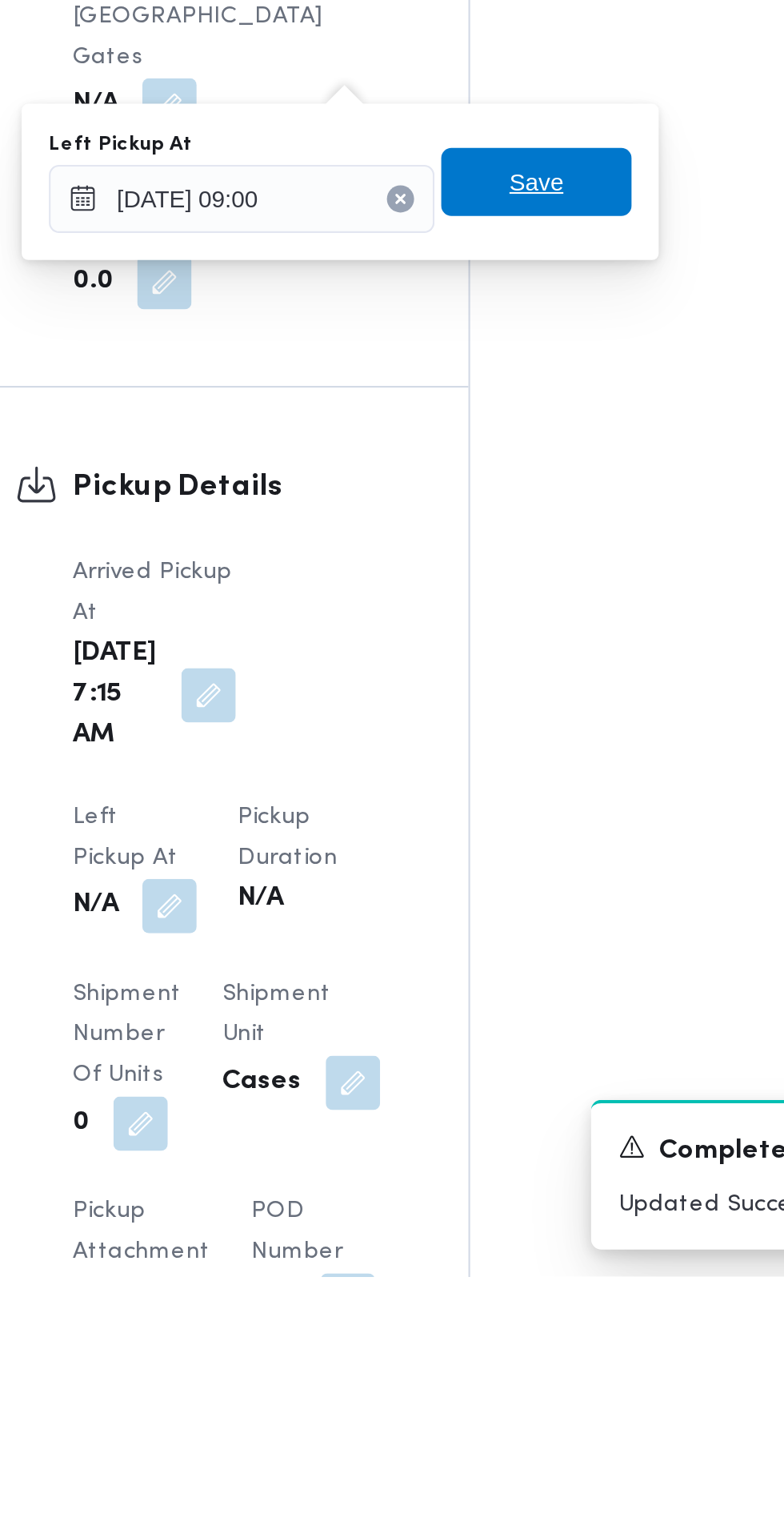
click at [507, 1026] on span "Save" at bounding box center [490, 1018] width 90 height 32
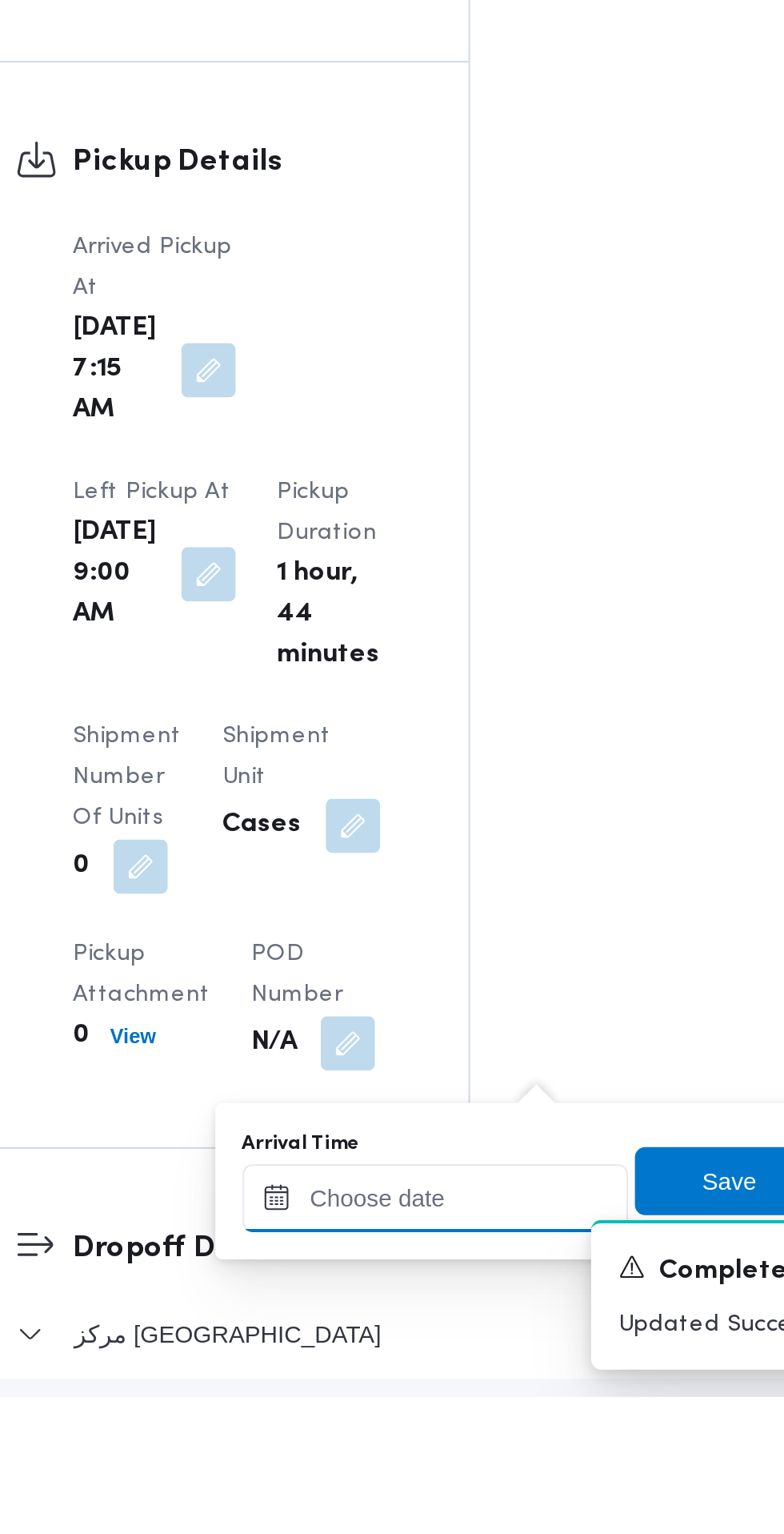
click at [473, 1427] on div at bounding box center [442, 1440] width 182 height 32
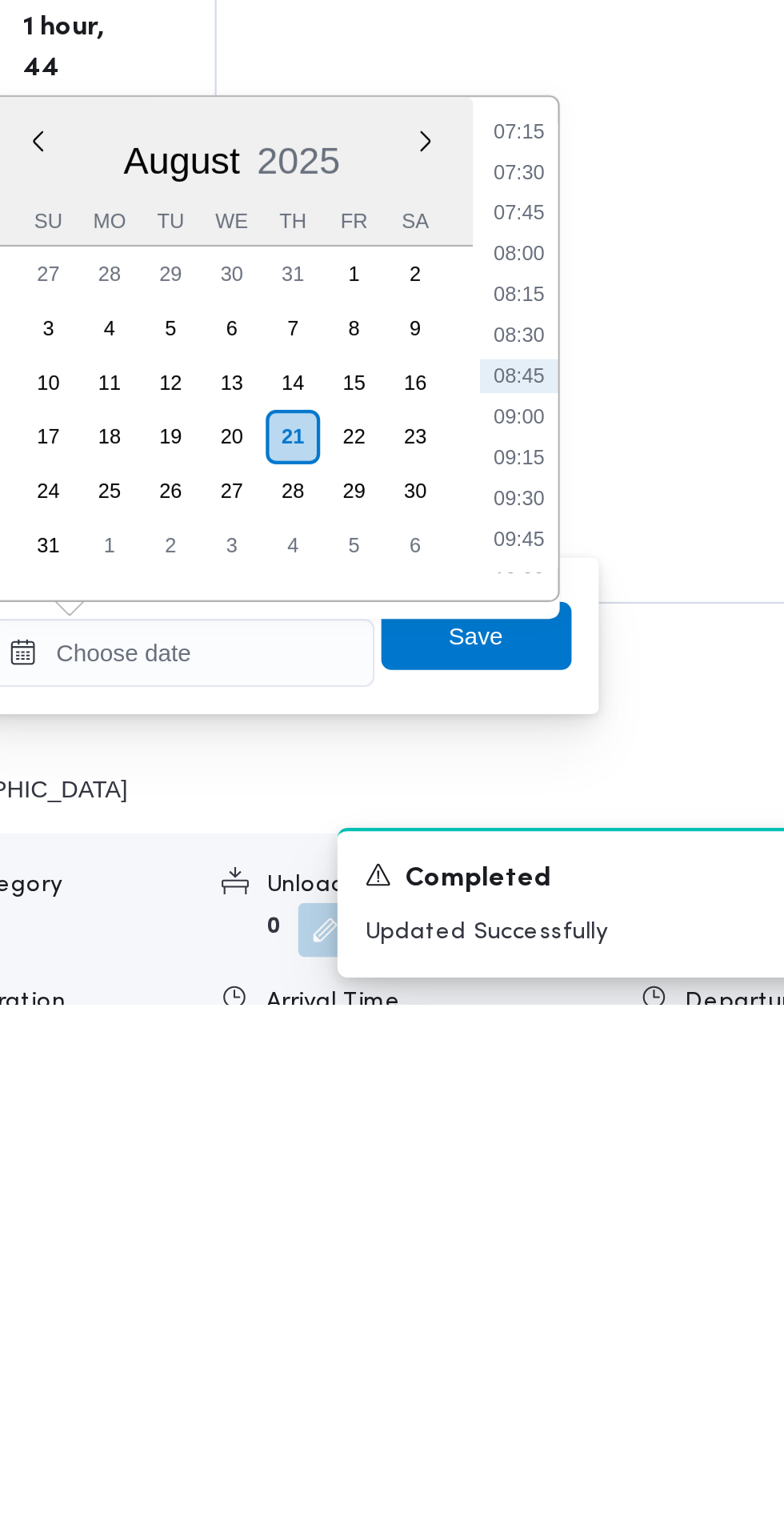
click at [610, 1322] on ul "00:00 00:15 00:30 00:45 01:00 01:15 01:30 01:45 02:00 02:15 02:30 02:45 03:00 0…" at bounding box center [600, 1224] width 37 height 211
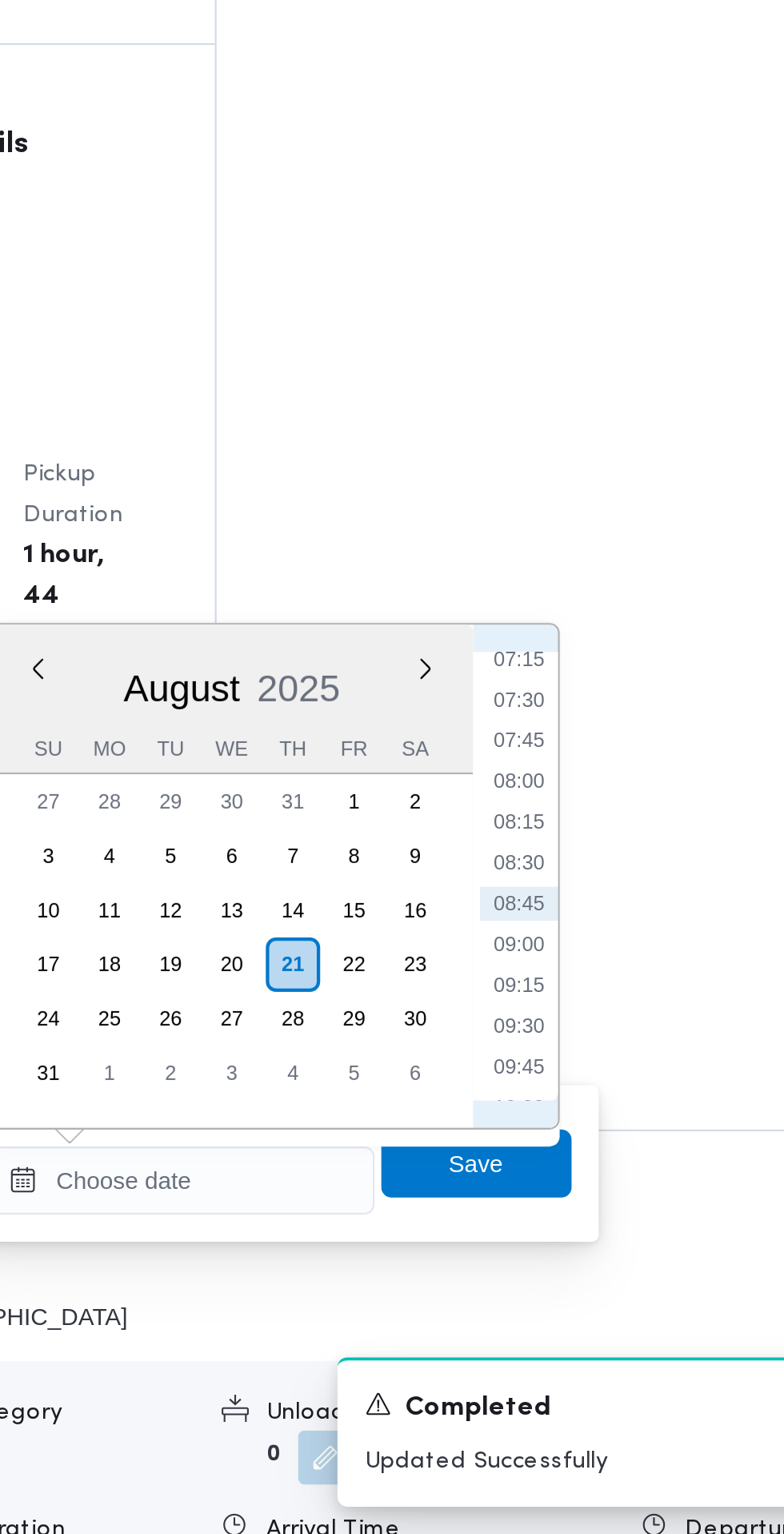
click at [610, 1316] on li "09:45" at bounding box center [600, 1313] width 37 height 16
type input "21/08/2025 09:45"
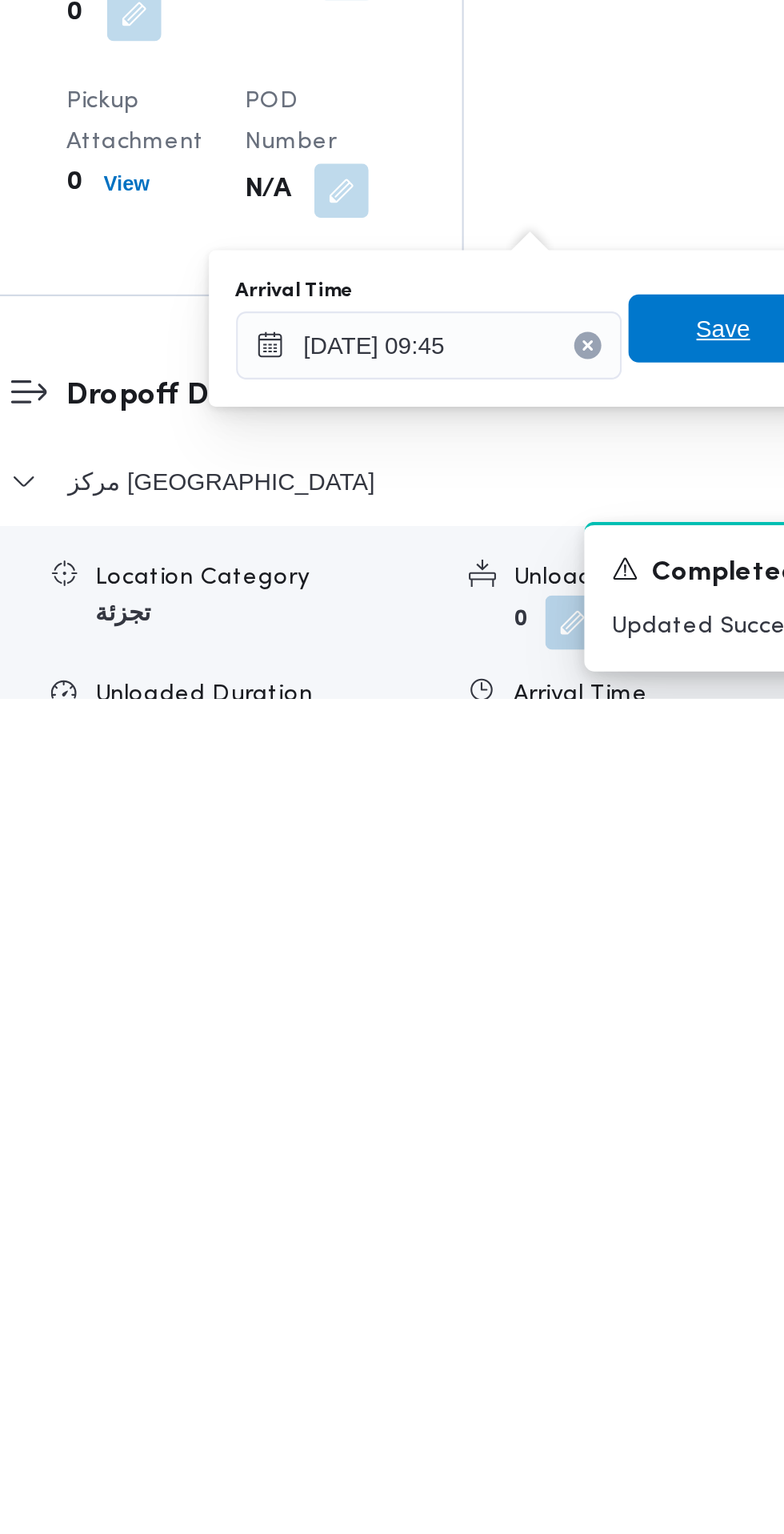
click at [594, 1365] on span "Save" at bounding box center [580, 1359] width 26 height 19
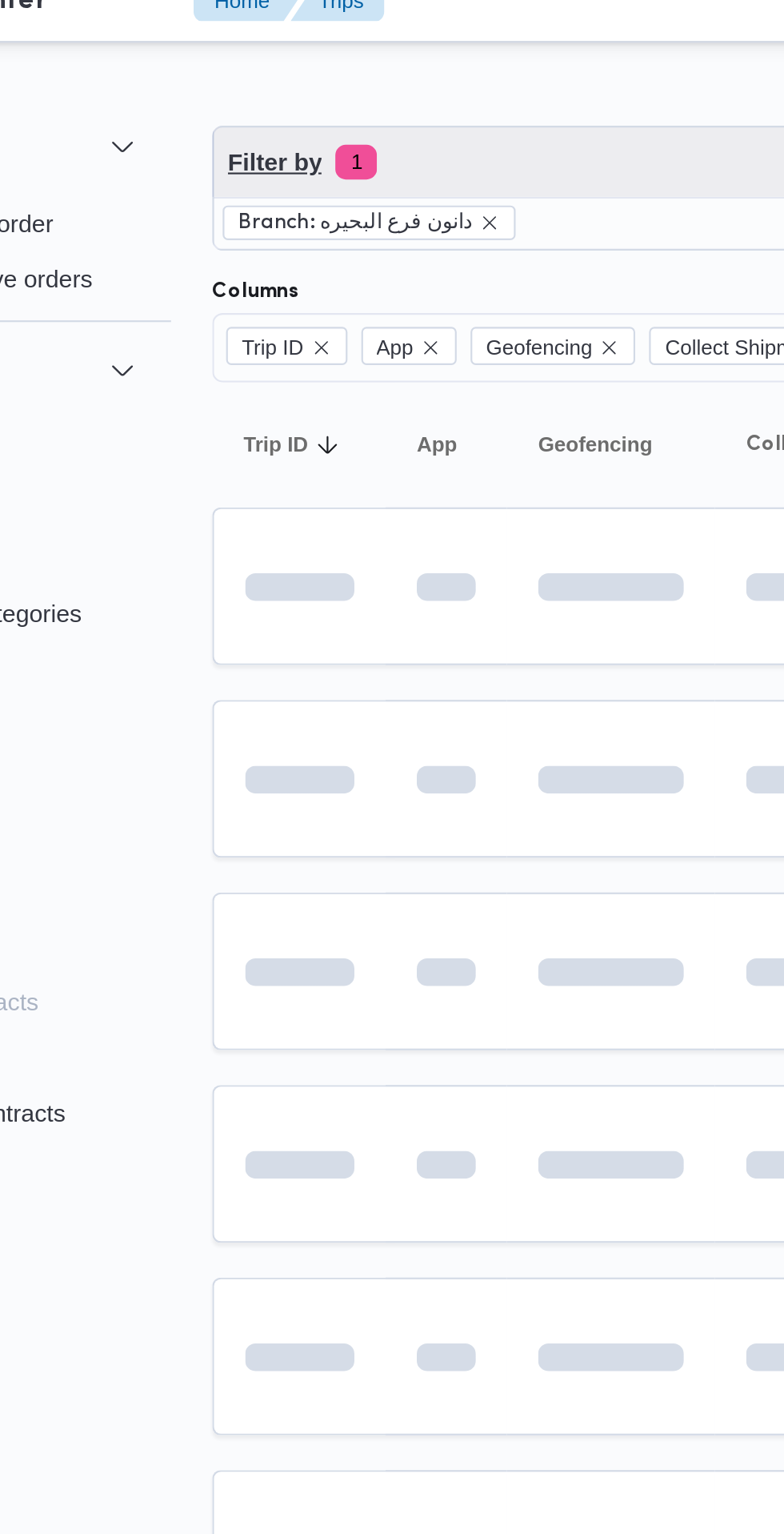
click at [361, 101] on span "Filter by 1" at bounding box center [401, 94] width 383 height 32
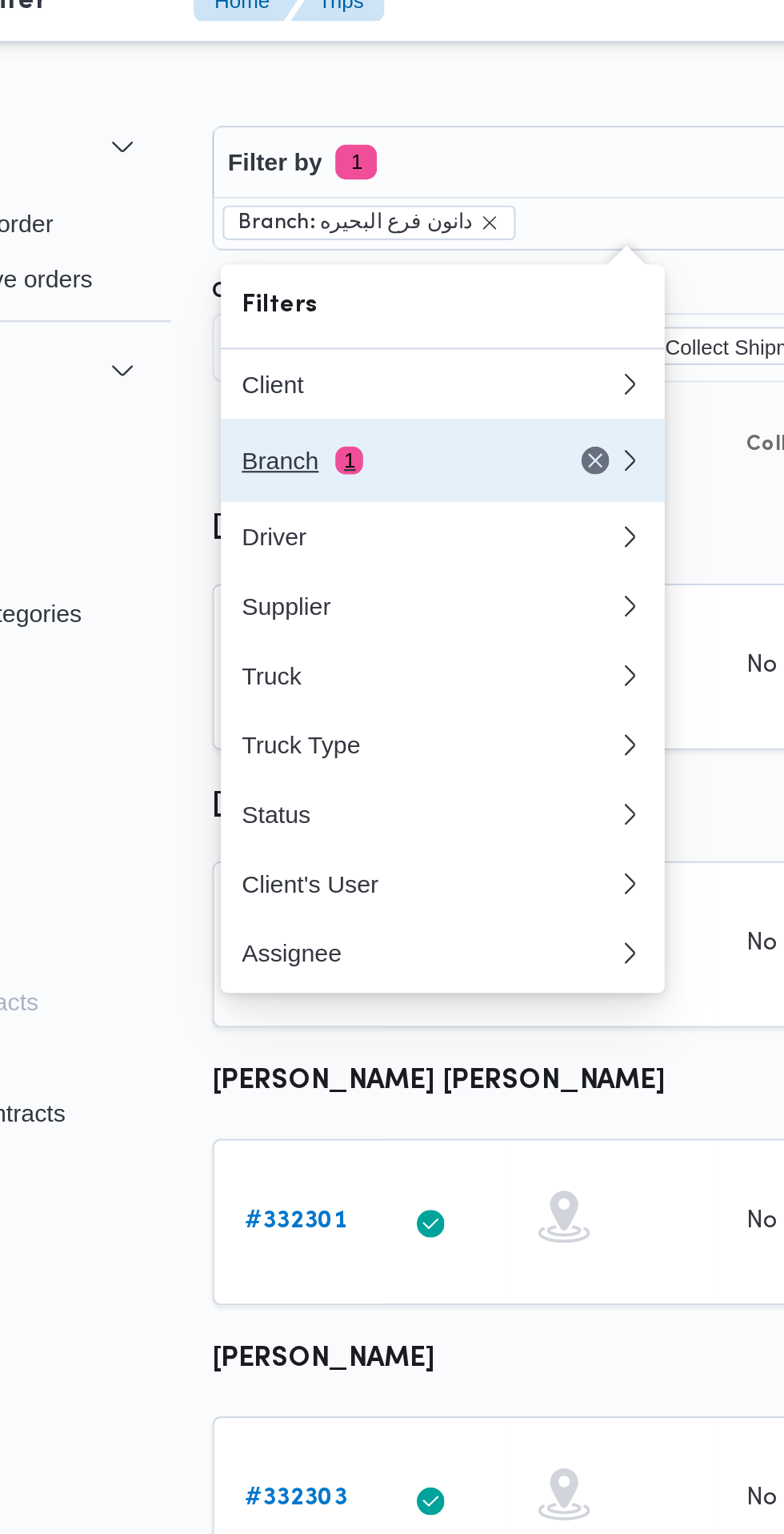
click at [328, 231] on div "Branch 1" at bounding box center [289, 232] width 134 height 13
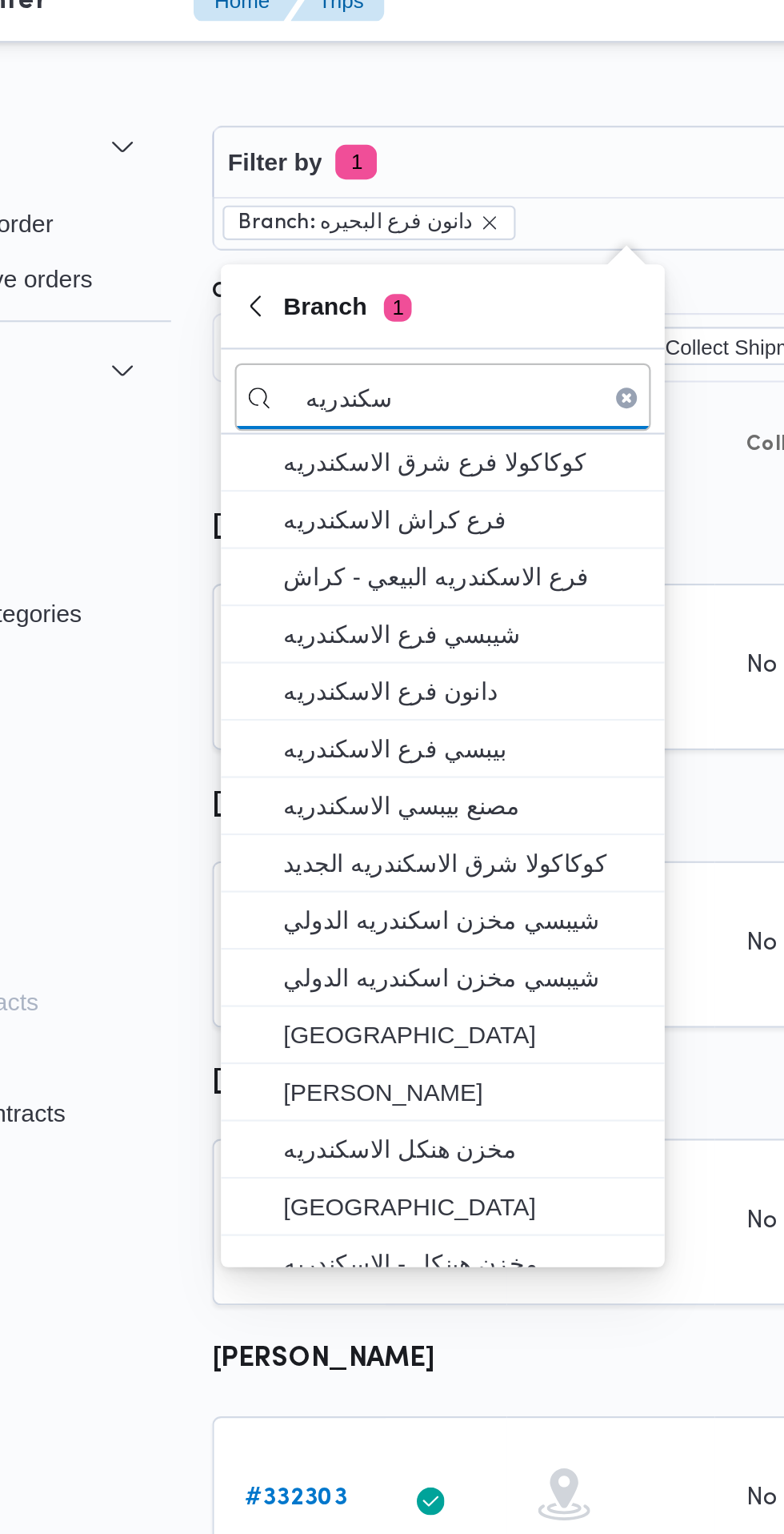
type input "سكندريه"
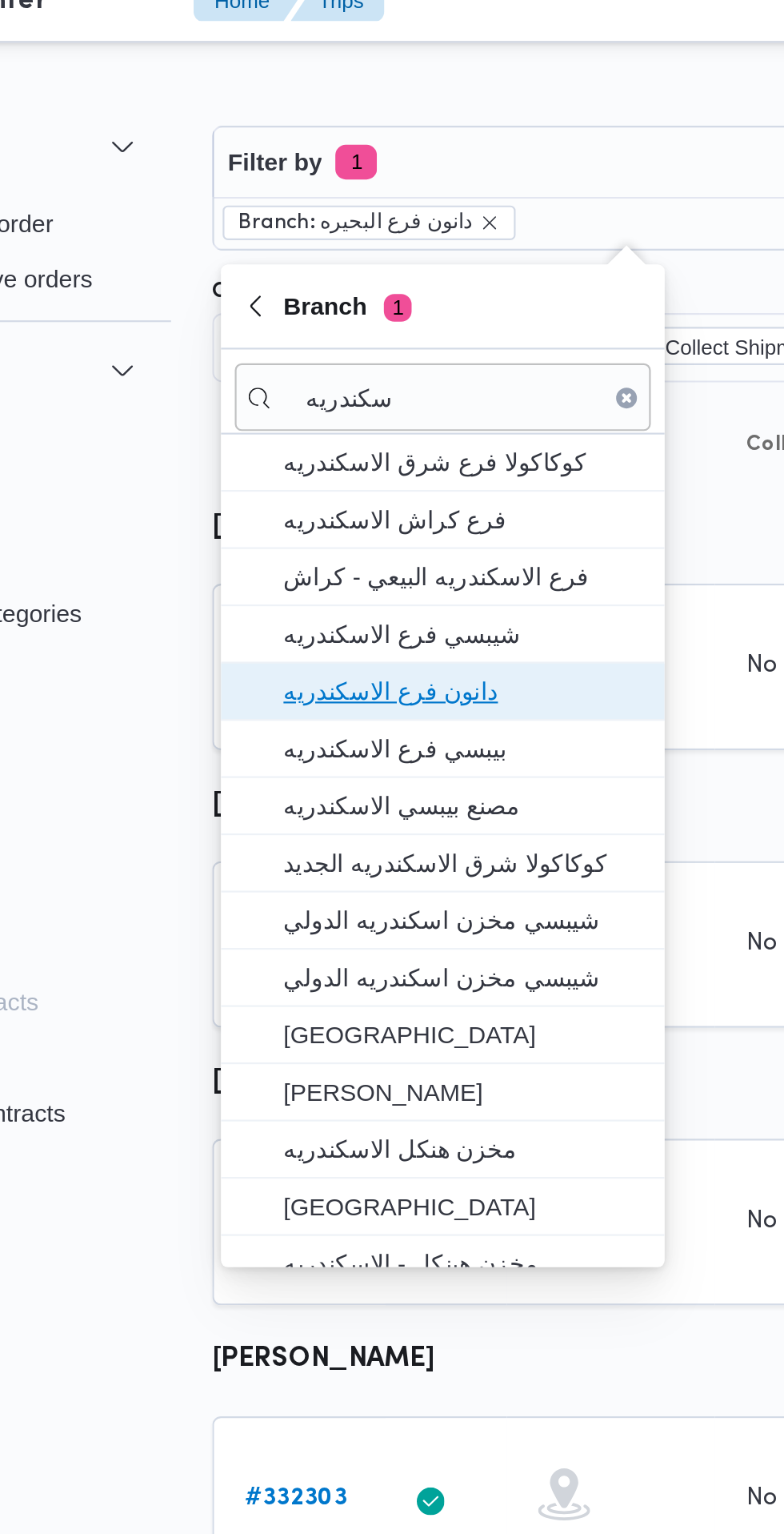
click at [368, 341] on span "دانون فرع الاسكندريه" at bounding box center [324, 338] width 167 height 19
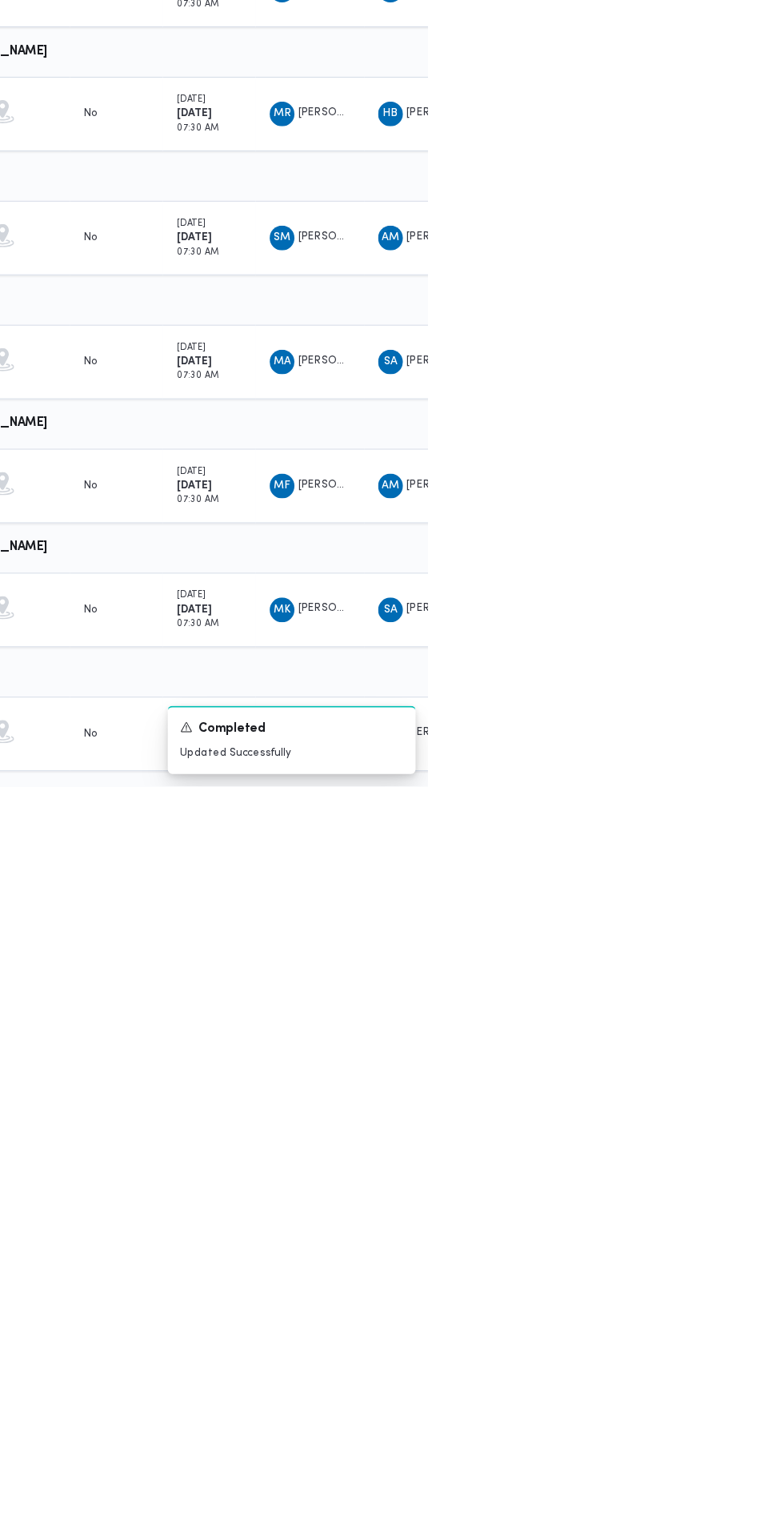
scroll to position [0, 26]
